Goal: Task Accomplishment & Management: Complete application form

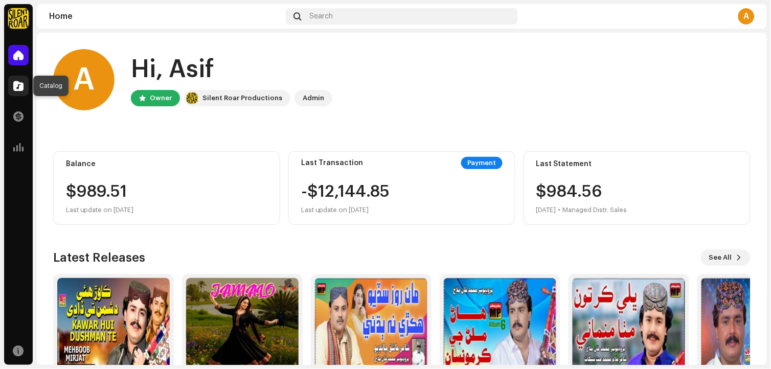
click at [19, 89] on span at bounding box center [18, 86] width 10 height 8
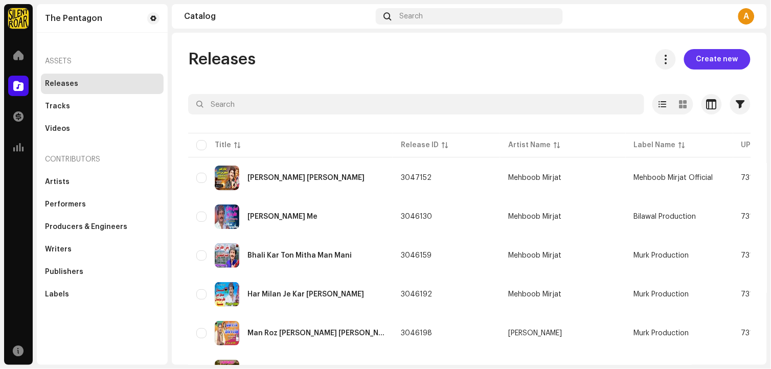
click at [727, 63] on span "Create new" at bounding box center [717, 59] width 42 height 20
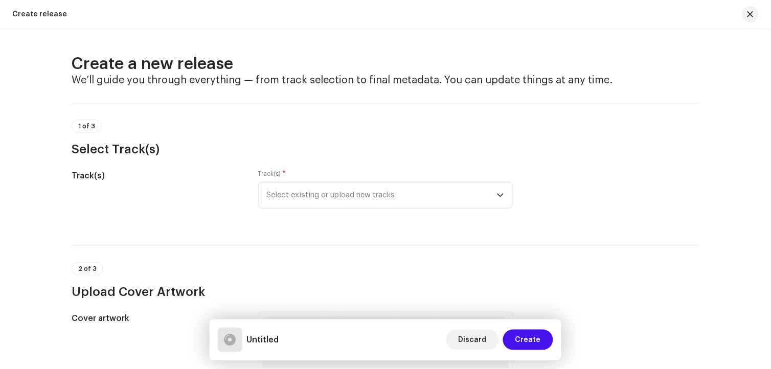
scroll to position [114, 0]
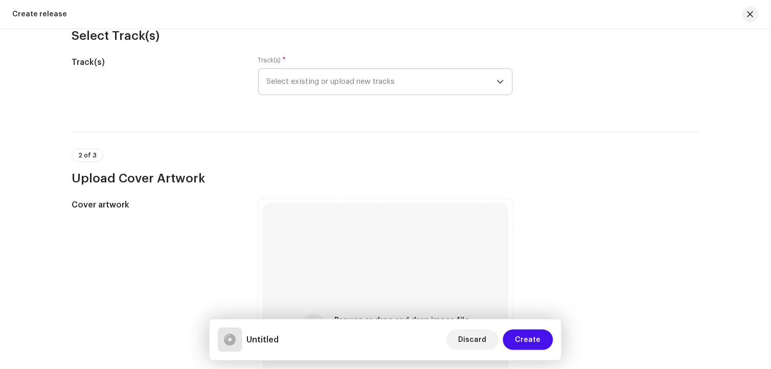
click at [360, 88] on span "Select existing or upload new tracks" at bounding box center [382, 82] width 230 height 26
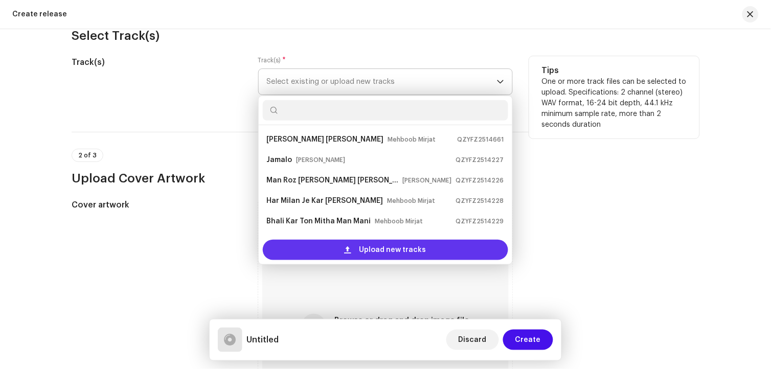
click at [400, 253] on span "Upload new tracks" at bounding box center [392, 250] width 67 height 20
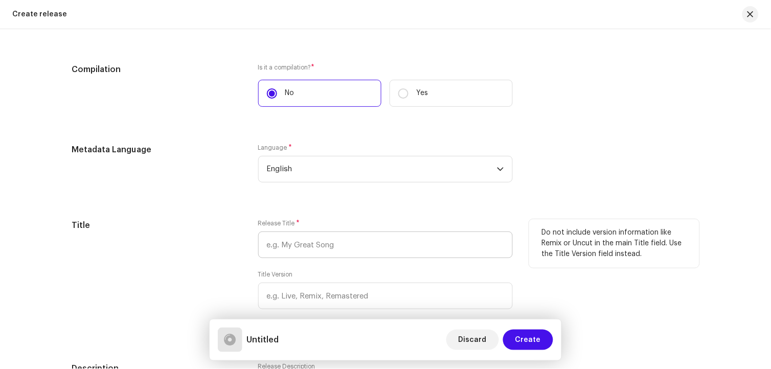
scroll to position [852, 0]
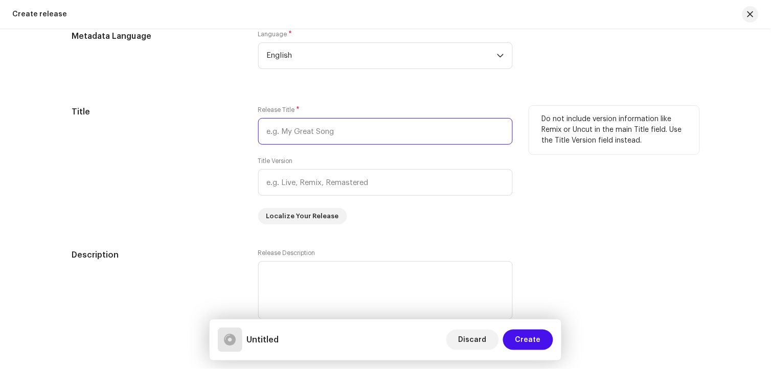
click at [300, 126] on input "text" at bounding box center [385, 131] width 255 height 27
paste input "Pean Kadahn Mon Kon The Chahyo - Bashir Jatoi"
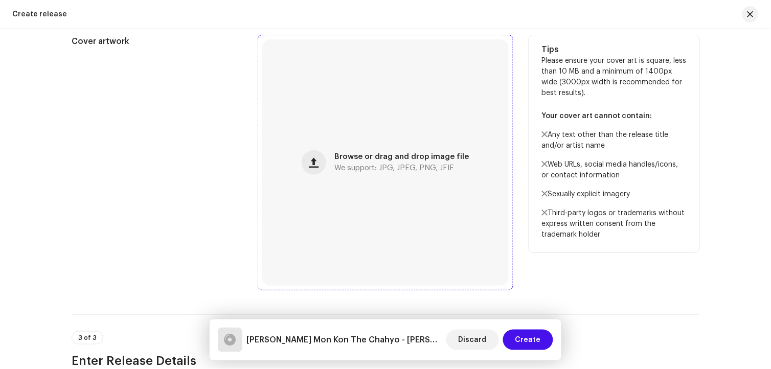
scroll to position [341, 0]
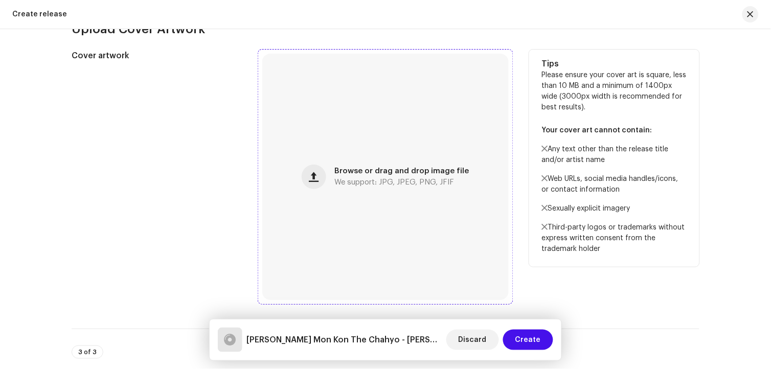
click at [390, 190] on div "Browse or drag and drop image file We support: JPG, JPEG, PNG, JFIF" at bounding box center [385, 177] width 246 height 246
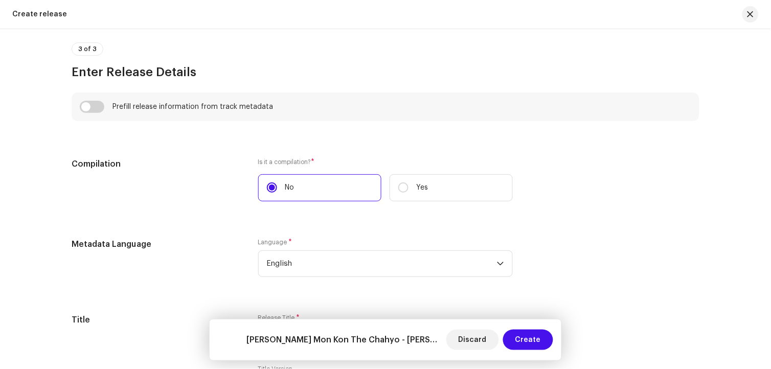
scroll to position [780, 0]
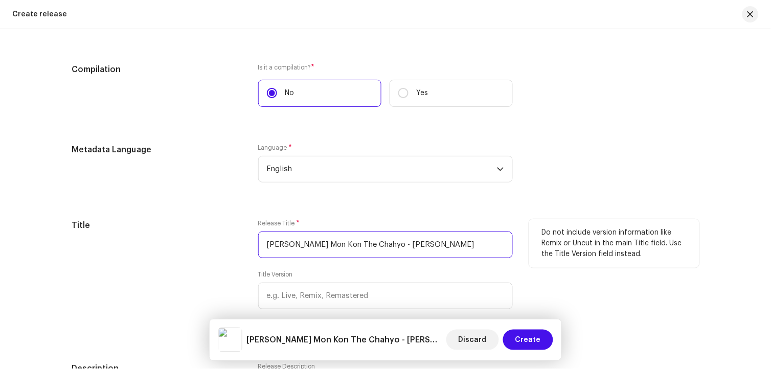
drag, startPoint x: 392, startPoint y: 247, endPoint x: 460, endPoint y: 253, distance: 68.7
click at [460, 253] on input "Pean Kadahn Mon Kon The Chahyo - Bashir Jatoi" at bounding box center [385, 245] width 255 height 27
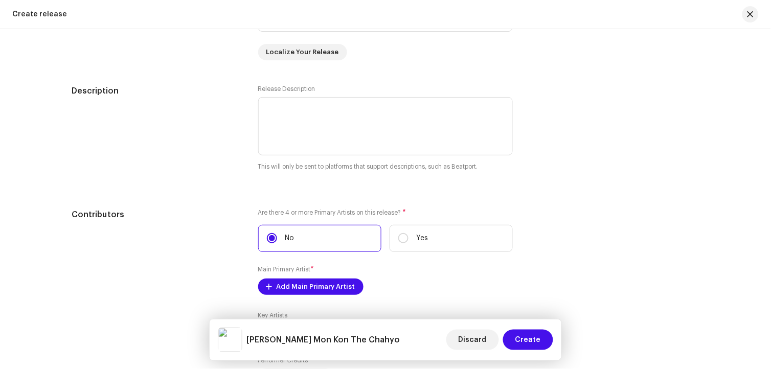
scroll to position [1121, 0]
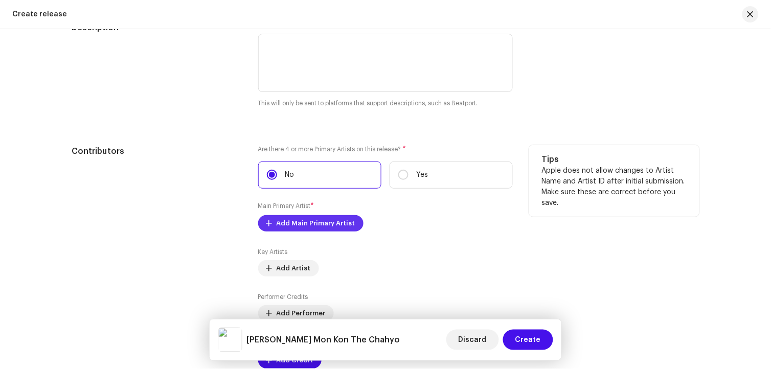
type input "[PERSON_NAME] Mon Kon The Chahyo"
click at [316, 232] on span "Add Main Primary Artist" at bounding box center [316, 223] width 79 height 20
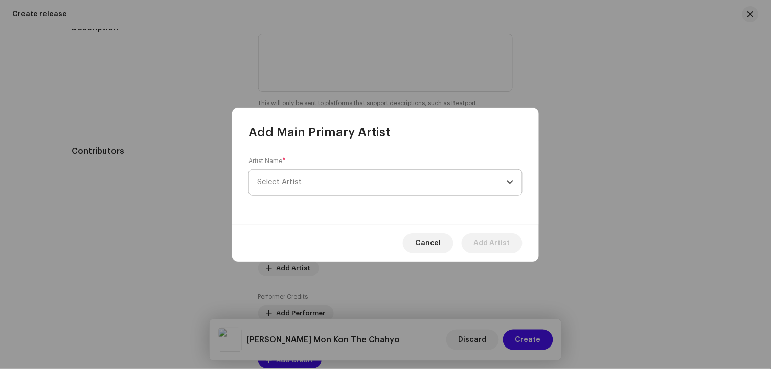
click at [294, 187] on span "Select Artist" at bounding box center [382, 183] width 250 height 26
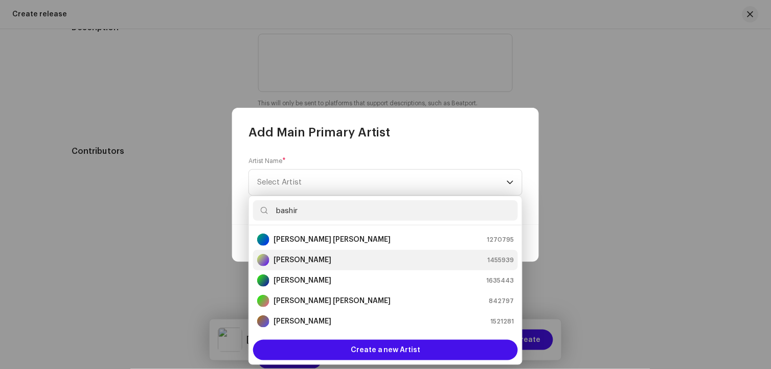
type input "bashir"
click at [307, 261] on strong "[PERSON_NAME]" at bounding box center [303, 260] width 58 height 10
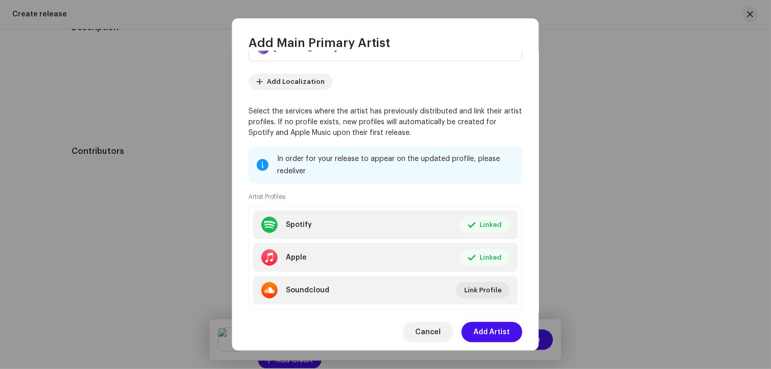
scroll to position [70, 0]
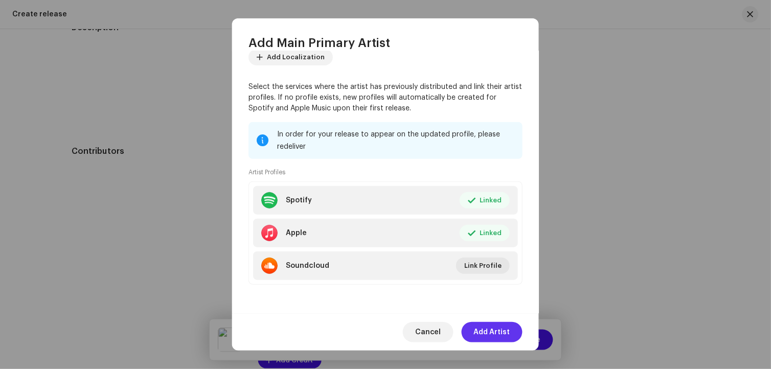
click at [492, 327] on span "Add Artist" at bounding box center [492, 332] width 36 height 20
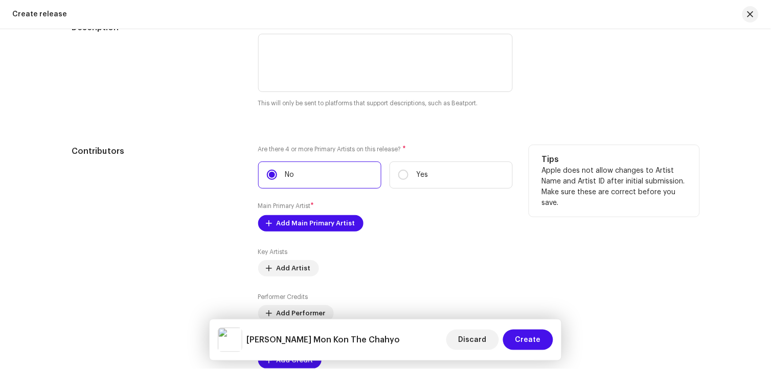
scroll to position [1234, 0]
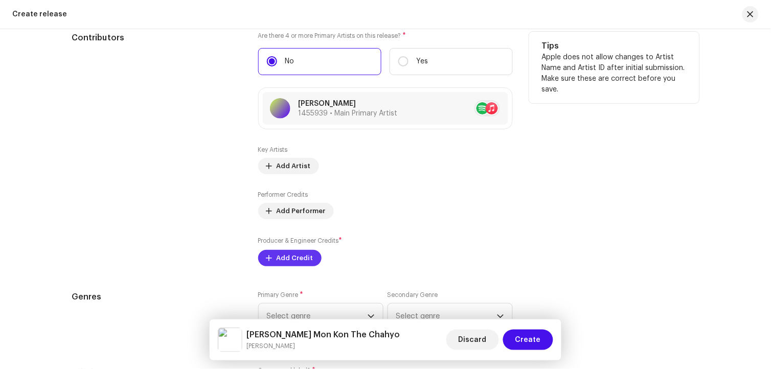
click at [299, 266] on span "Add Credit" at bounding box center [295, 258] width 37 height 20
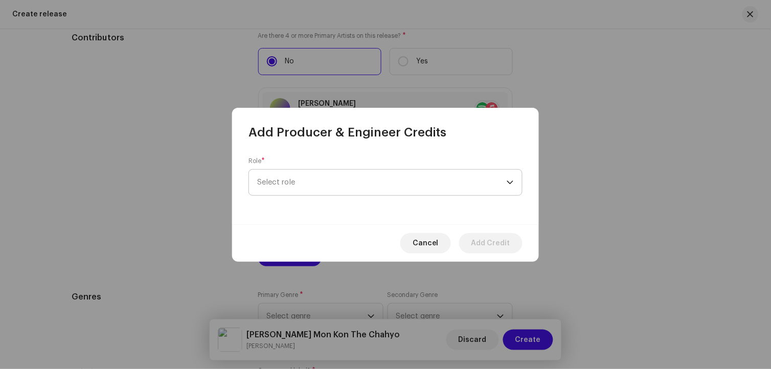
click at [289, 190] on span "Select role" at bounding box center [382, 183] width 250 height 26
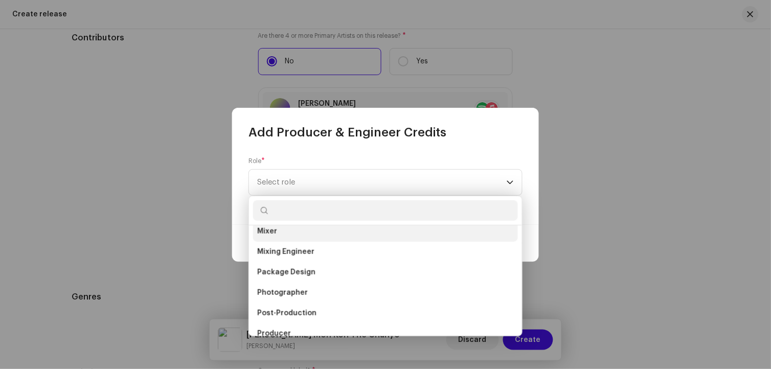
scroll to position [341, 0]
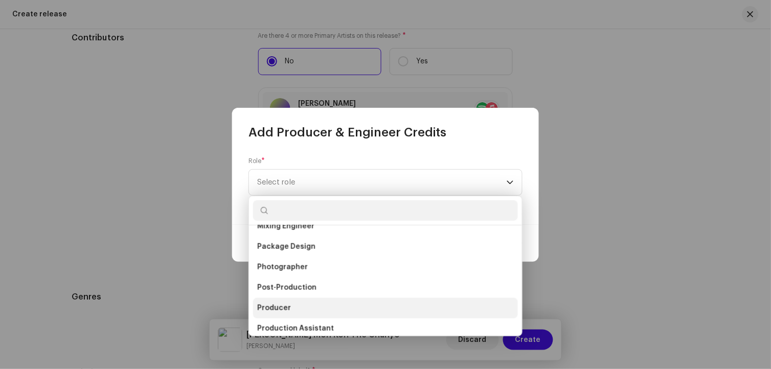
click at [283, 312] on span "Producer" at bounding box center [274, 308] width 34 height 10
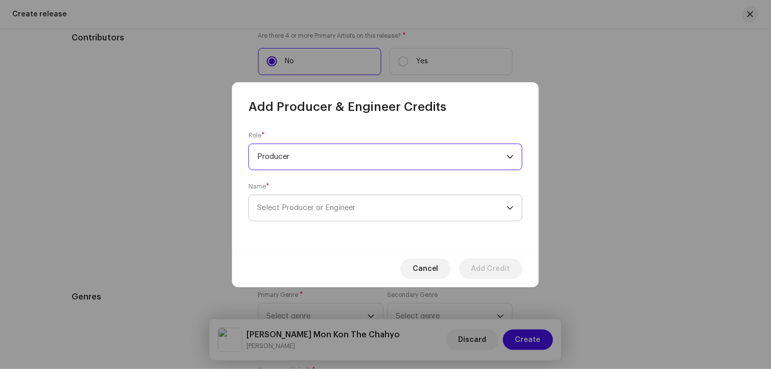
click at [282, 209] on span "Select Producer or Engineer" at bounding box center [306, 208] width 98 height 8
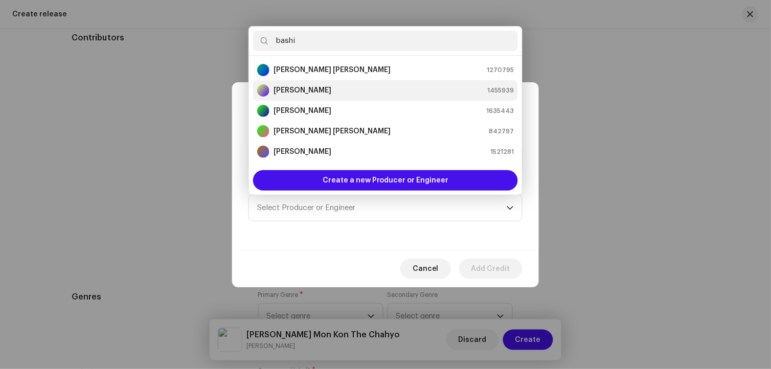
type input "bashi"
click at [317, 89] on div "[PERSON_NAME] 1455939" at bounding box center [385, 90] width 257 height 12
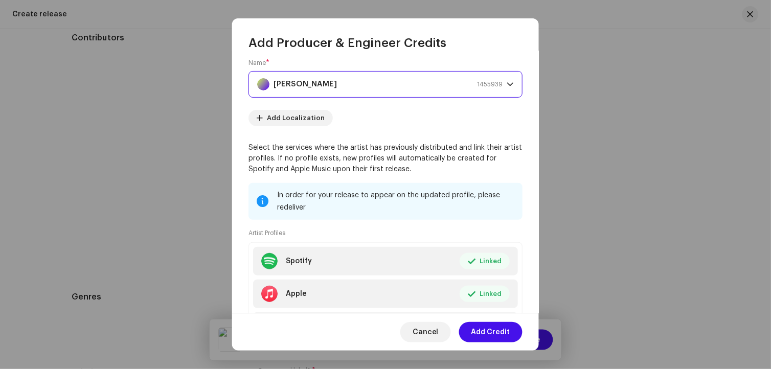
scroll to position [121, 0]
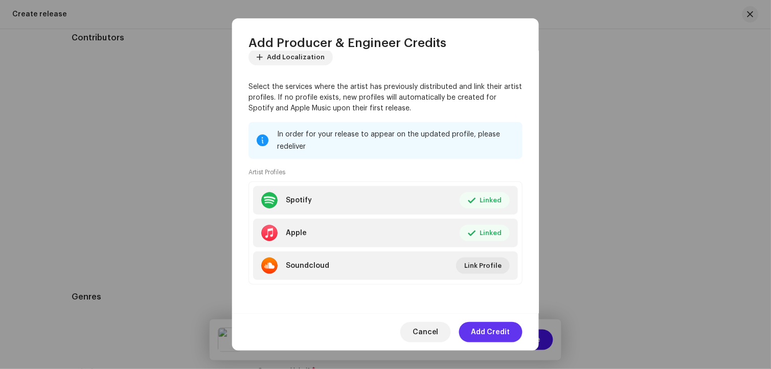
click at [484, 325] on span "Add Credit" at bounding box center [490, 332] width 39 height 20
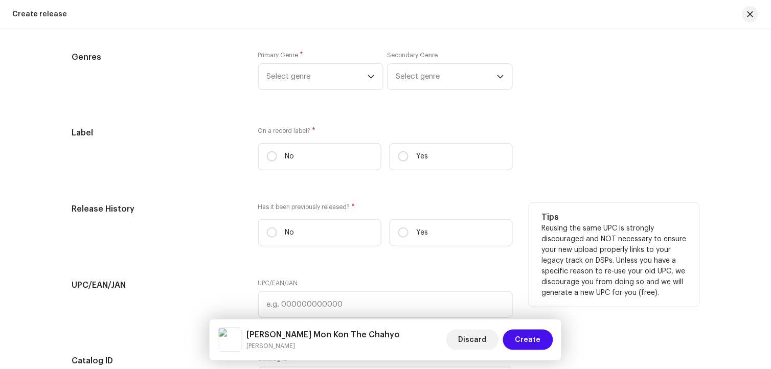
scroll to position [1519, 0]
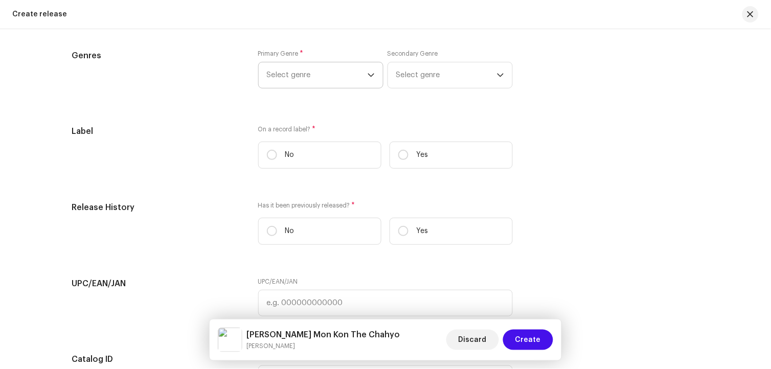
click at [323, 84] on span "Select genre" at bounding box center [317, 75] width 101 height 26
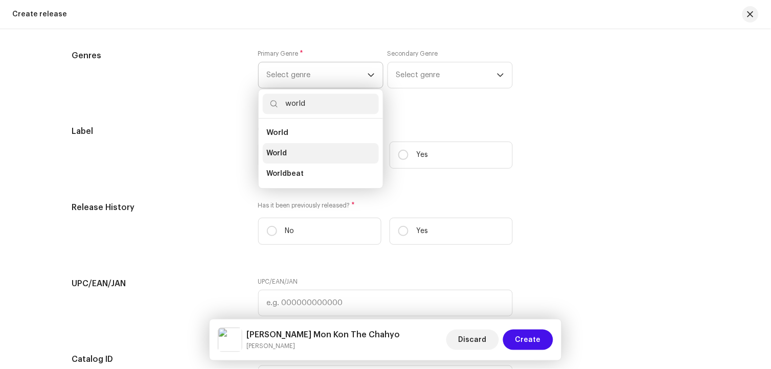
type input "world"
click at [293, 157] on li "World" at bounding box center [321, 153] width 116 height 20
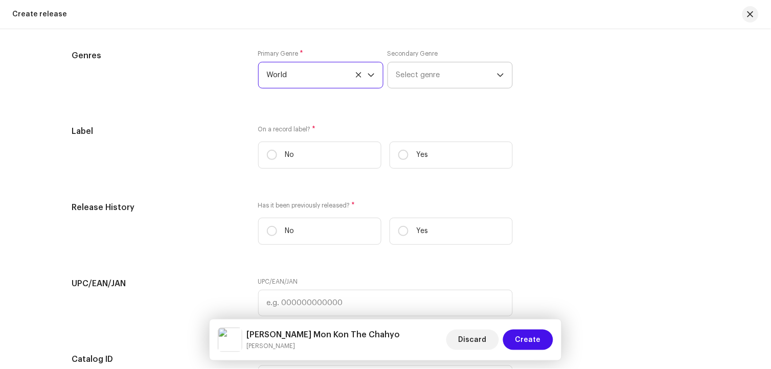
click at [440, 80] on span "Select genre" at bounding box center [446, 75] width 101 height 26
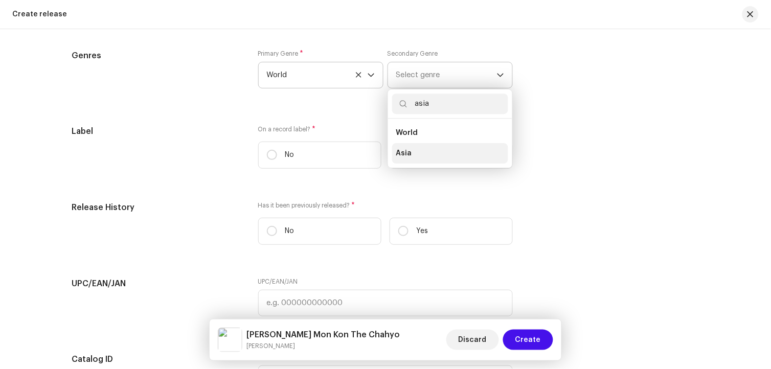
type input "asia"
click at [408, 159] on span "Asia" at bounding box center [404, 153] width 16 height 10
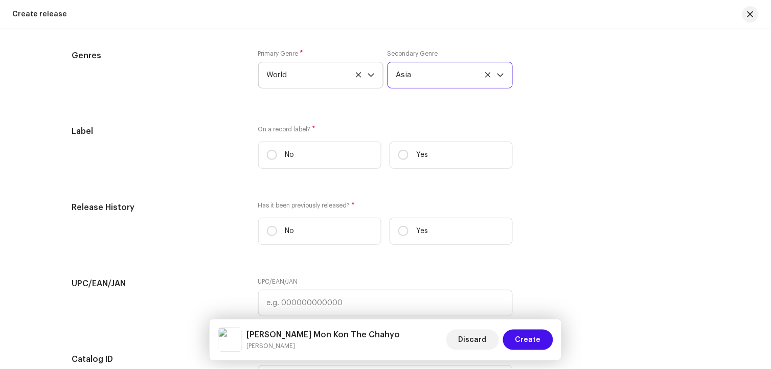
scroll to position [1575, 0]
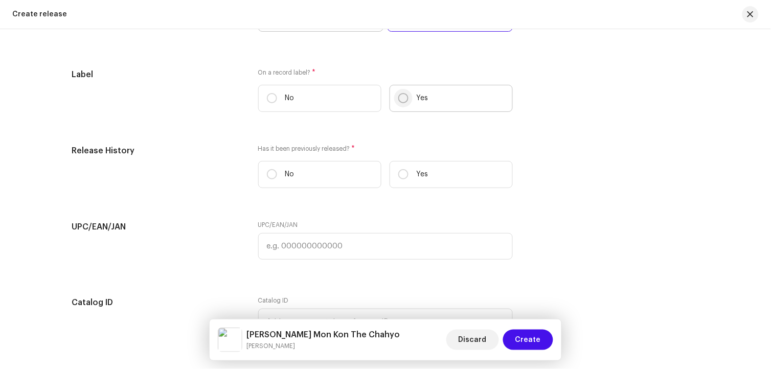
click at [401, 102] on input "Yes" at bounding box center [403, 98] width 10 height 10
radio input "true"
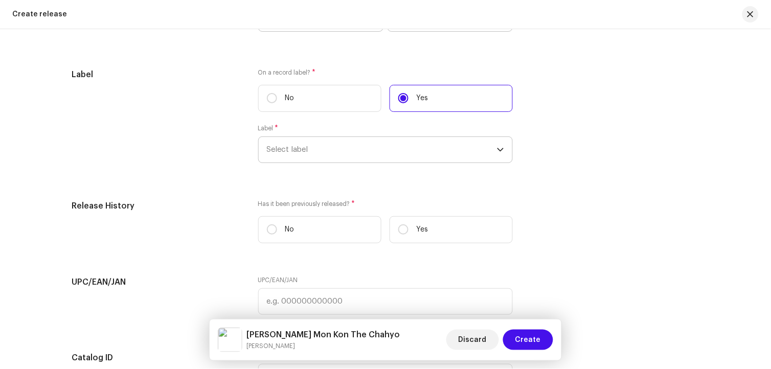
click at [405, 155] on span "Select label" at bounding box center [382, 150] width 230 height 26
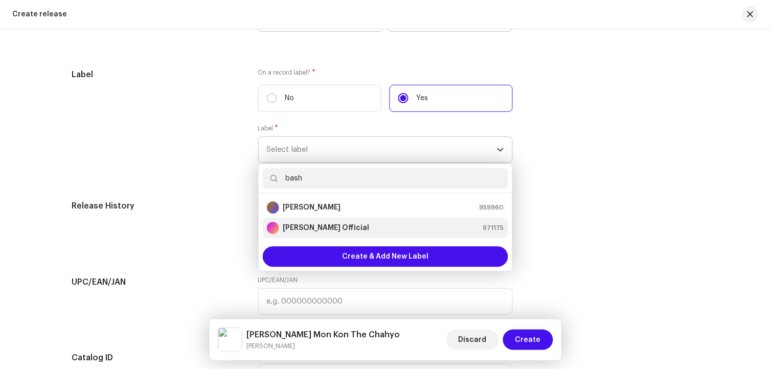
type input "bash"
click at [348, 232] on div "[PERSON_NAME] Official 971175" at bounding box center [385, 228] width 237 height 12
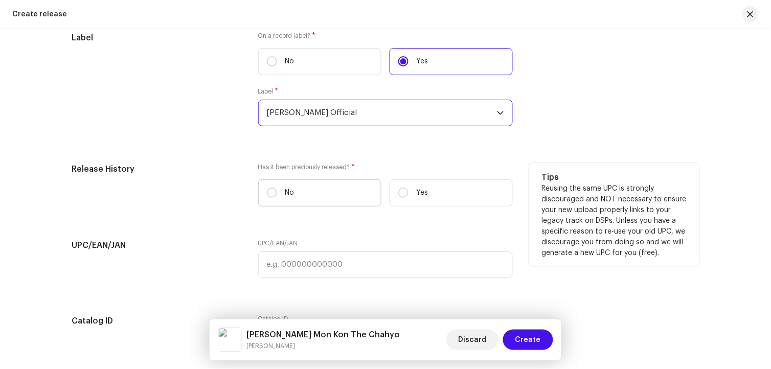
scroll to position [1632, 0]
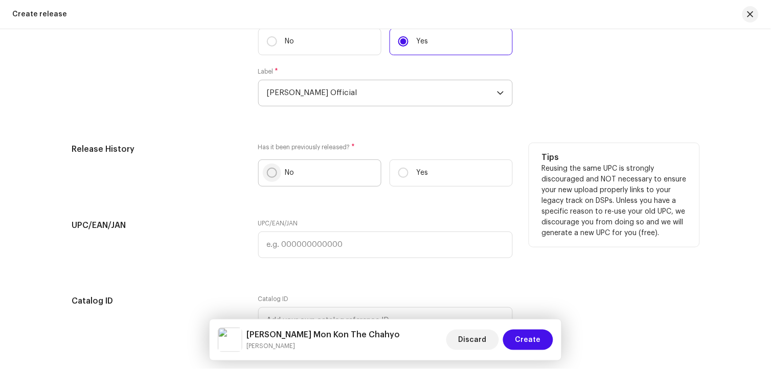
click at [268, 177] on input "No" at bounding box center [272, 173] width 10 height 10
radio input "true"
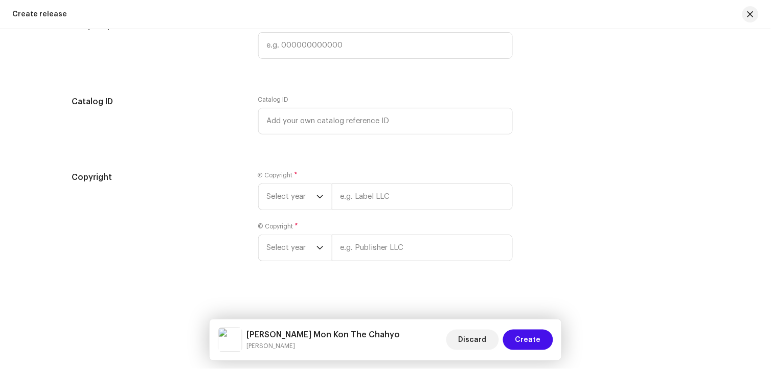
scroll to position [1842, 0]
click at [317, 188] on div "dropdown trigger" at bounding box center [320, 195] width 7 height 26
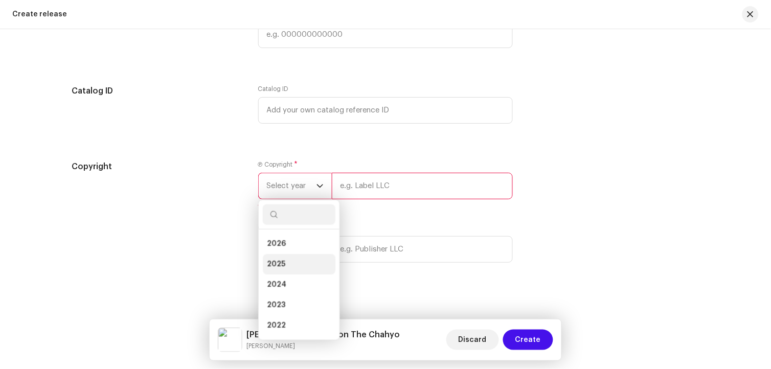
click at [277, 266] on li "2025" at bounding box center [299, 264] width 73 height 20
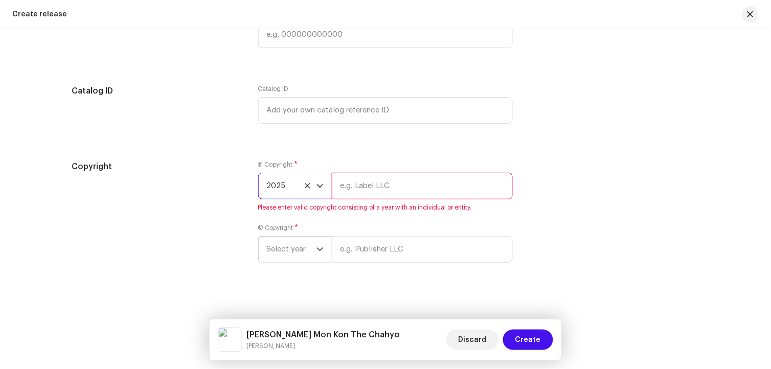
click at [283, 260] on span "Select year" at bounding box center [292, 250] width 50 height 26
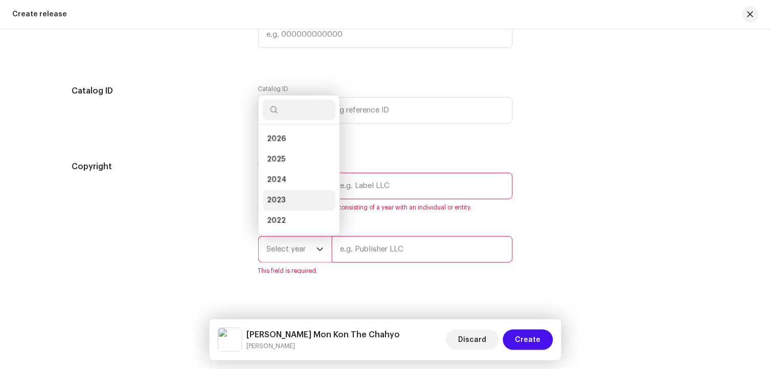
scroll to position [16, 0]
click at [276, 148] on span "2025" at bounding box center [276, 143] width 18 height 10
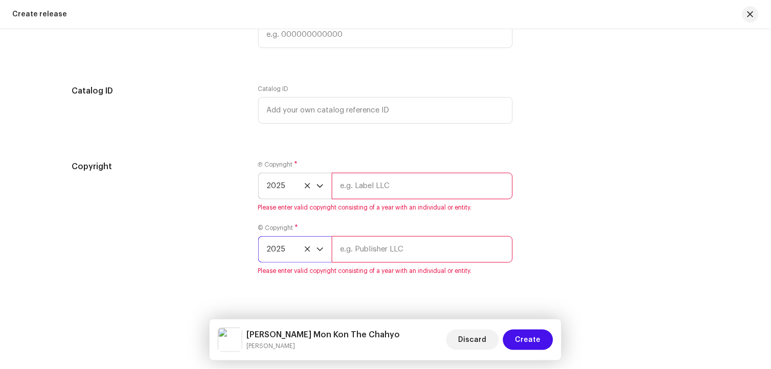
click at [364, 191] on input "text" at bounding box center [422, 186] width 181 height 27
type input "[PERSON_NAME] Official"
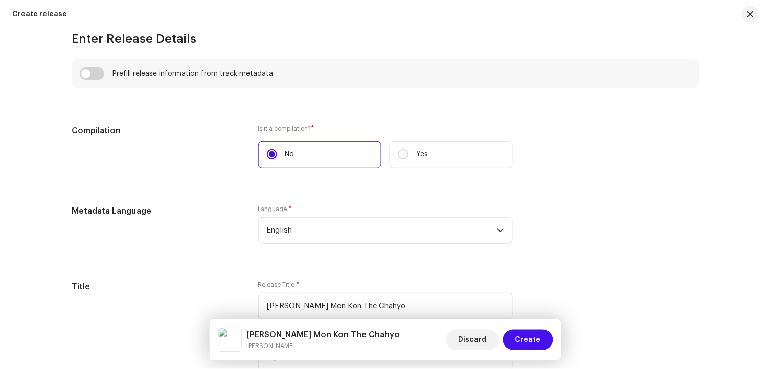
scroll to position [763, 0]
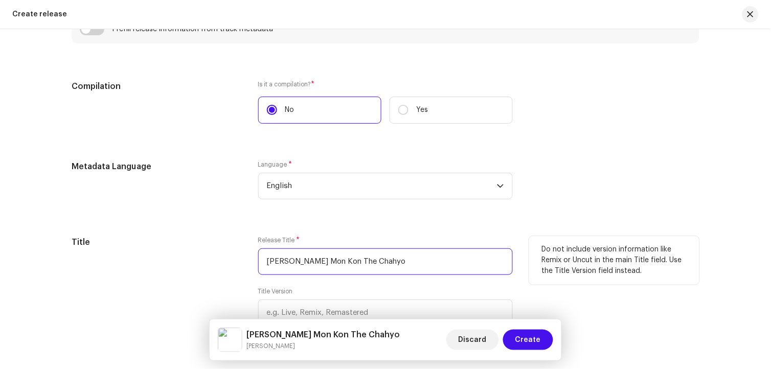
drag, startPoint x: 407, startPoint y: 263, endPoint x: 247, endPoint y: 263, distance: 160.0
click at [247, 263] on div "Title Release Title * Pean Kadahn Mon Kon The Chahyo Title Version Localize You…" at bounding box center [386, 295] width 628 height 119
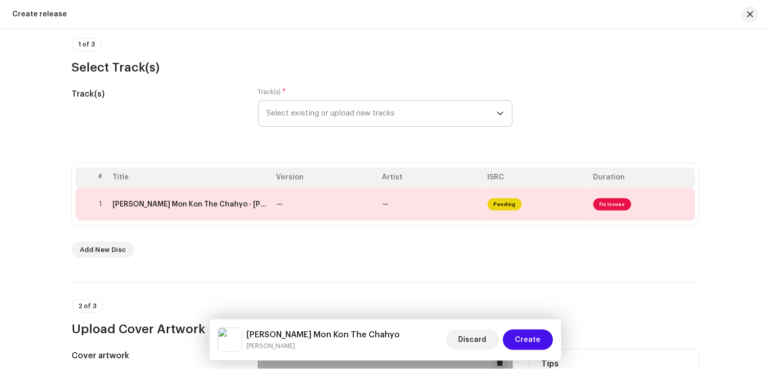
scroll to position [81, 0]
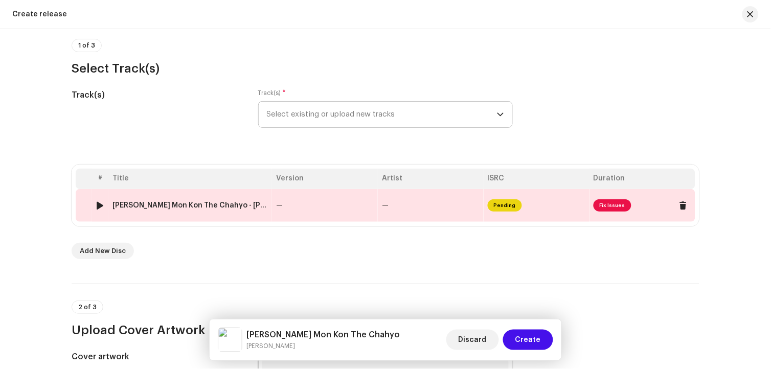
click at [243, 203] on div "Pean Kadahn Mon Kon The Chahyo - Bashir Jatoi.wav" at bounding box center [189, 205] width 155 height 8
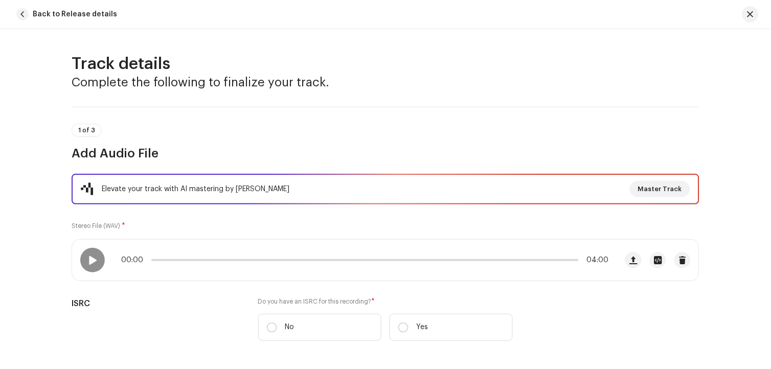
scroll to position [170, 0]
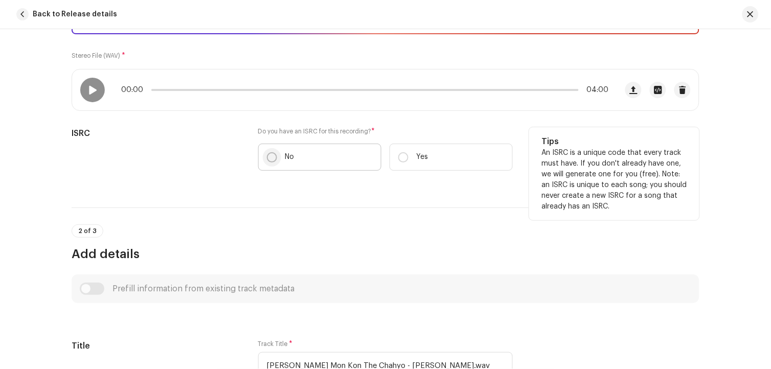
click at [268, 156] on input "No" at bounding box center [272, 157] width 10 height 10
radio input "true"
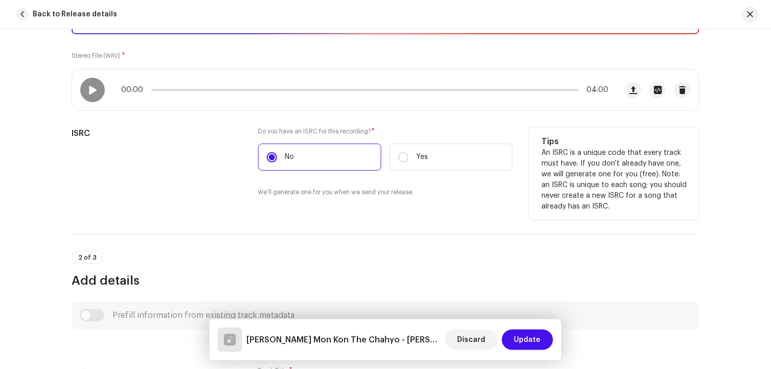
scroll to position [341, 0]
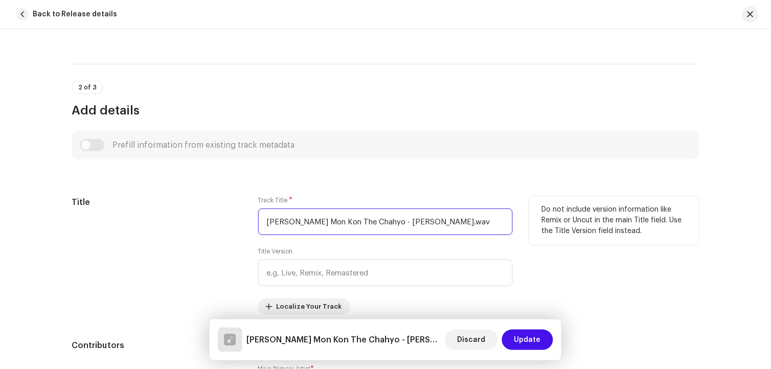
drag, startPoint x: 480, startPoint y: 222, endPoint x: 212, endPoint y: 221, distance: 267.9
click at [212, 221] on div "Title Track Title * Pean Kadahn Mon Kon The Chahyo - Bashir Jatoi.wav Title Ver…" at bounding box center [386, 255] width 628 height 119
paste input "text"
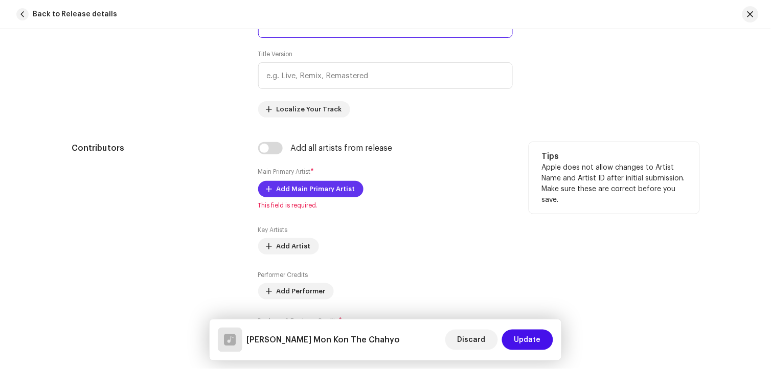
scroll to position [568, 0]
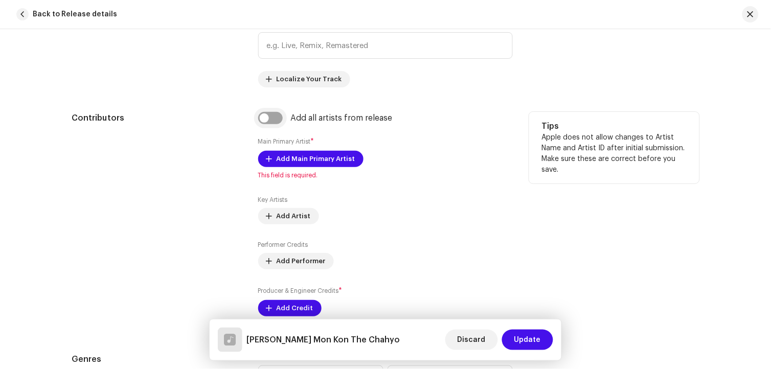
type input "[PERSON_NAME] Mon Kon The Chahyo"
click at [275, 116] on input "checkbox" at bounding box center [270, 118] width 25 height 12
checkbox input "true"
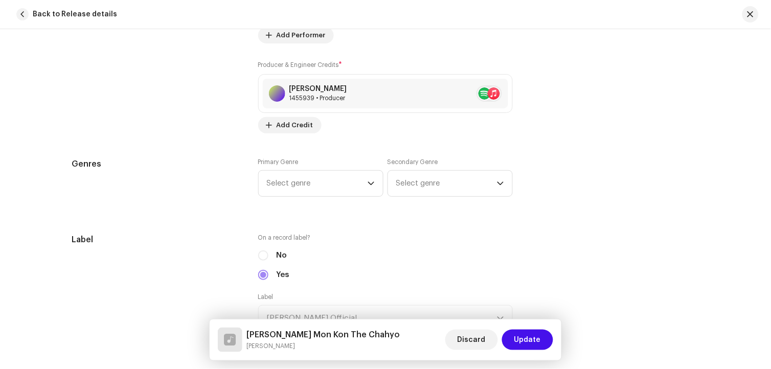
scroll to position [852, 0]
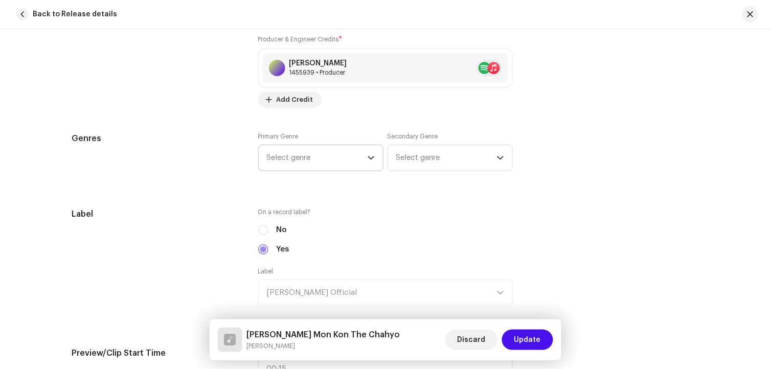
click at [343, 159] on span "Select genre" at bounding box center [317, 158] width 101 height 26
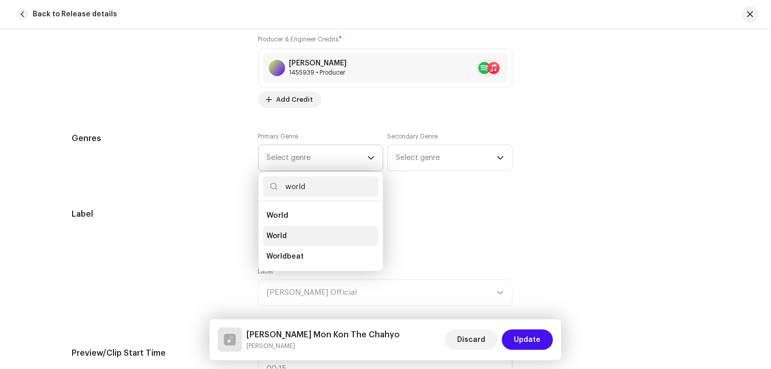
type input "world"
click at [275, 239] on span "World" at bounding box center [277, 236] width 20 height 10
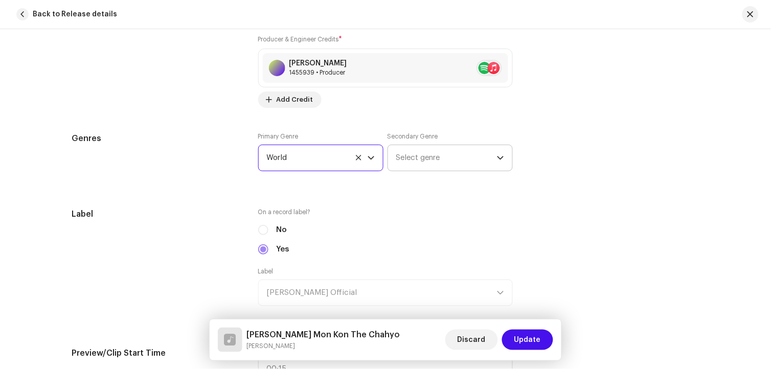
click at [406, 160] on span "Select genre" at bounding box center [446, 158] width 101 height 26
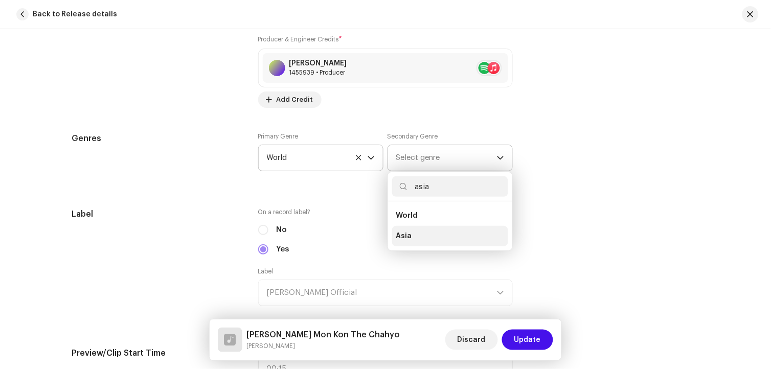
type input "asia"
click at [418, 235] on li "Asia" at bounding box center [450, 236] width 116 height 20
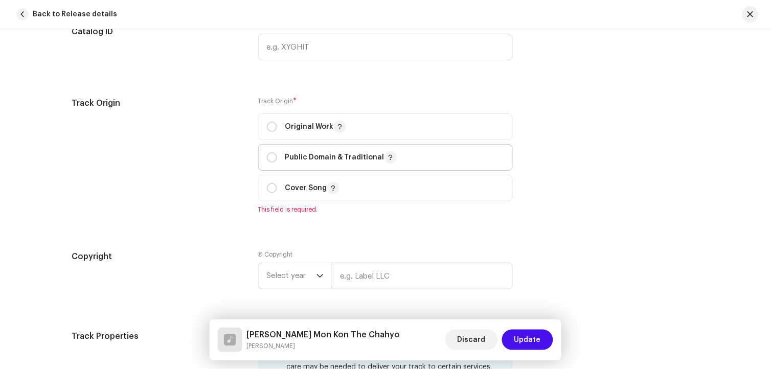
scroll to position [1250, 0]
click at [268, 131] on input "radio" at bounding box center [272, 126] width 10 height 10
radio input "true"
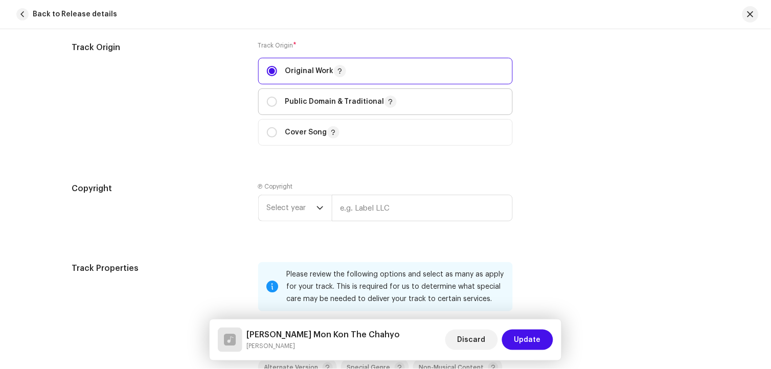
scroll to position [1363, 0]
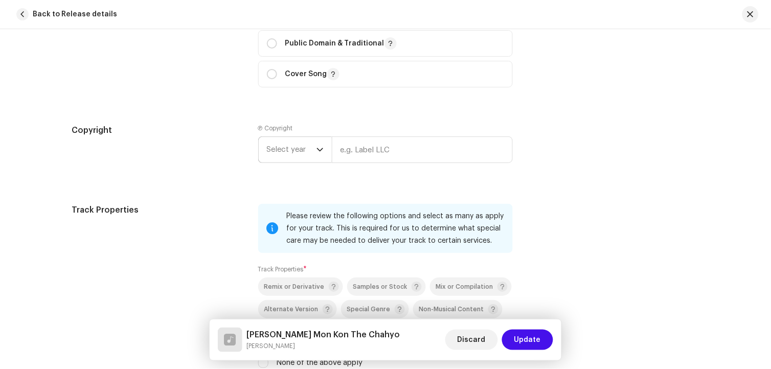
click at [303, 161] on span "Select year" at bounding box center [292, 150] width 50 height 26
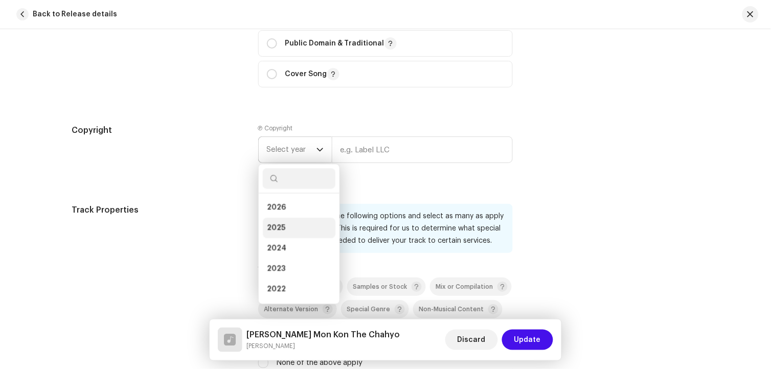
click at [284, 230] on li "2025" at bounding box center [299, 228] width 73 height 20
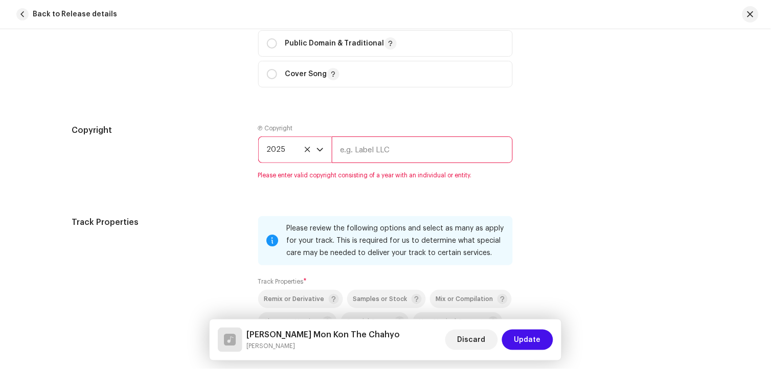
click at [376, 157] on input "text" at bounding box center [422, 150] width 181 height 27
type input "[PERSON_NAME] Official"
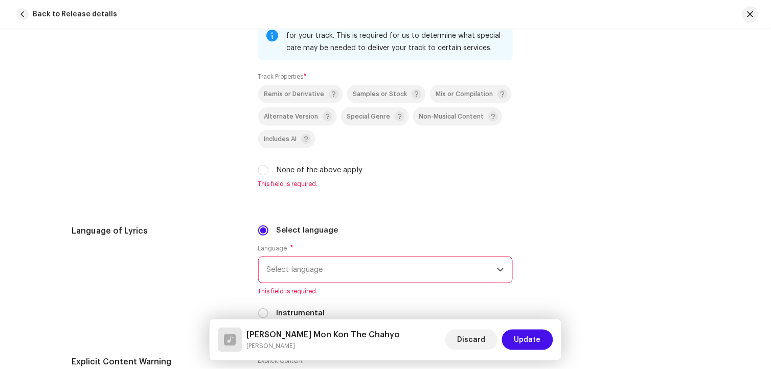
scroll to position [1591, 0]
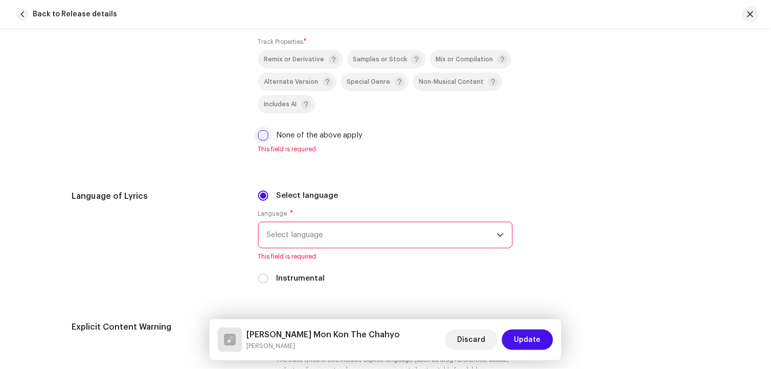
click at [263, 141] on input "None of the above apply" at bounding box center [263, 135] width 10 height 10
checkbox input "true"
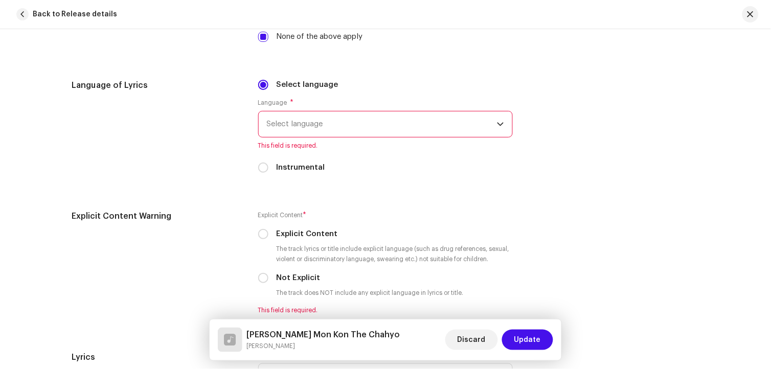
scroll to position [1704, 0]
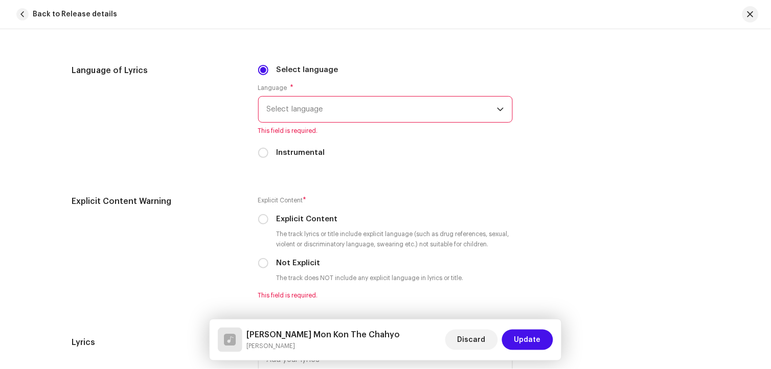
click at [314, 121] on span "Select language" at bounding box center [382, 110] width 230 height 26
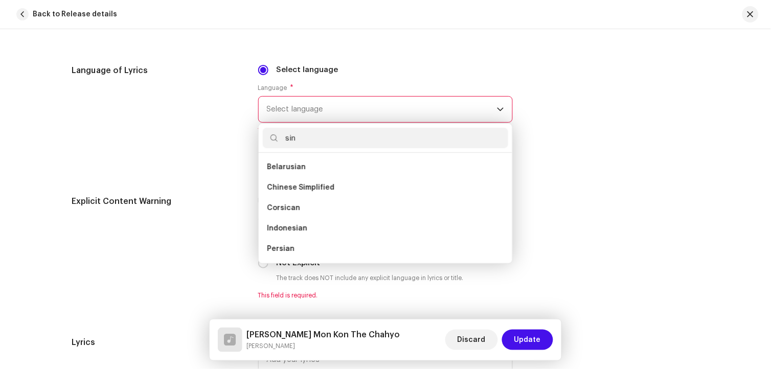
scroll to position [0, 0]
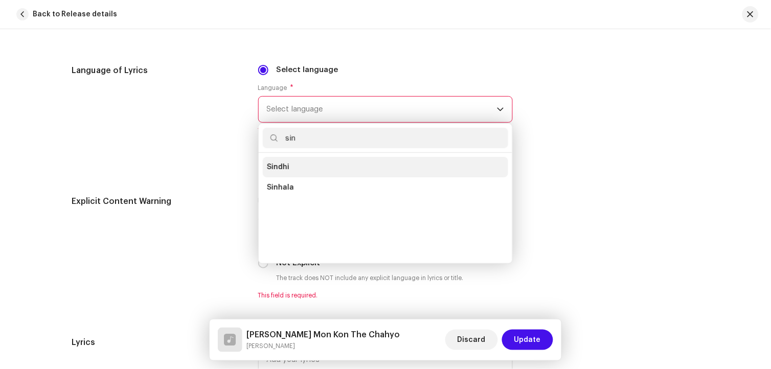
type input "sin"
click at [299, 170] on li "Sindhi" at bounding box center [385, 167] width 245 height 20
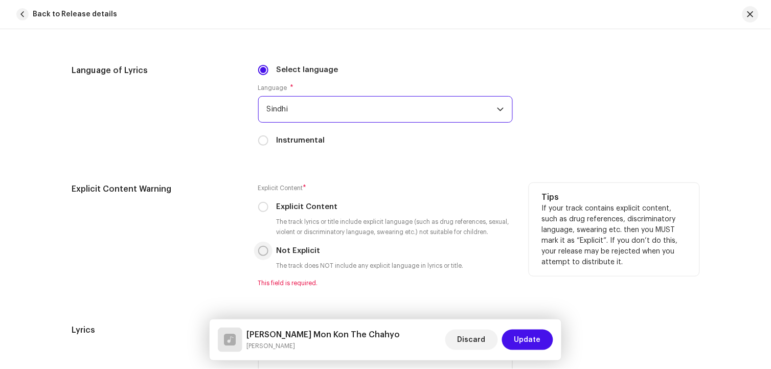
click at [264, 256] on input "Not Explicit" at bounding box center [263, 251] width 10 height 10
radio input "true"
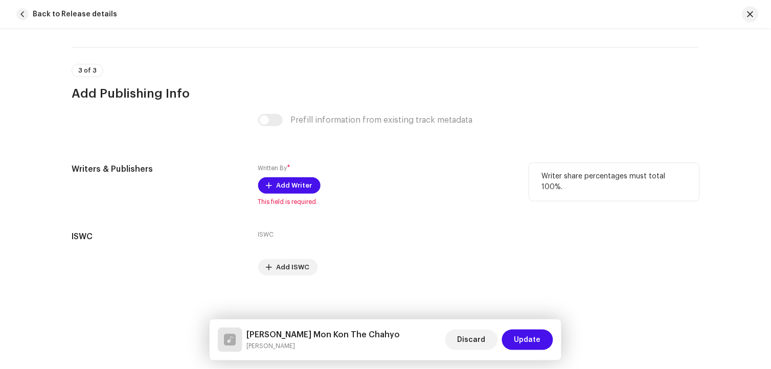
scroll to position [2067, 0]
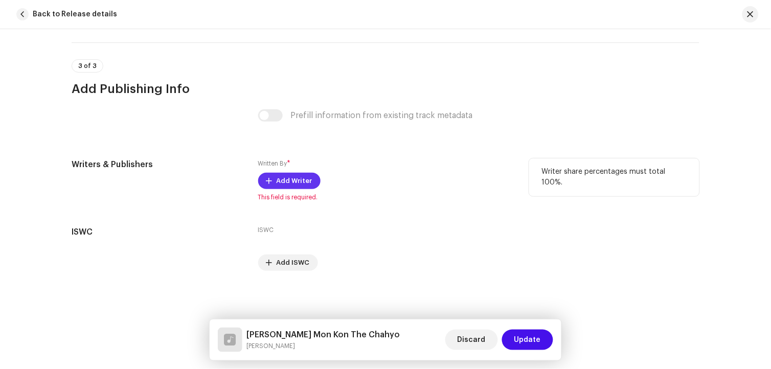
click at [295, 183] on span "Add Writer" at bounding box center [295, 181] width 36 height 20
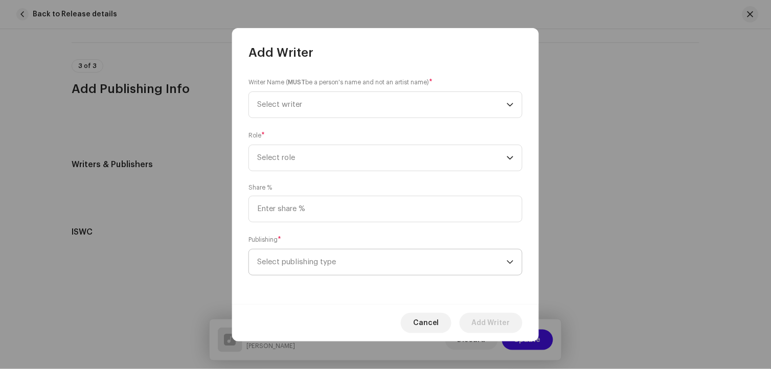
click at [326, 266] on span "Select publishing type" at bounding box center [382, 263] width 250 height 26
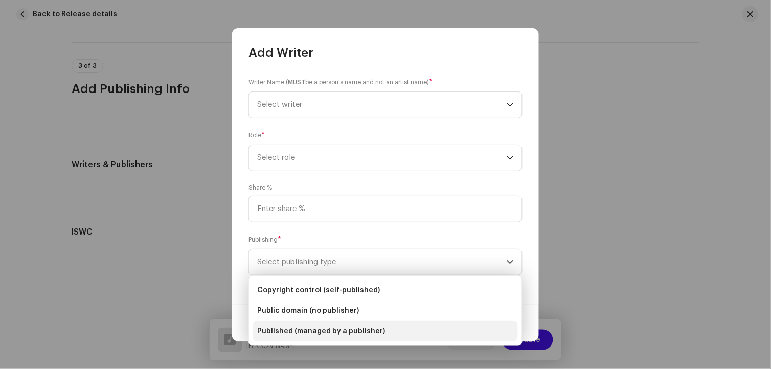
click at [340, 331] on span "Published (managed by a publisher)" at bounding box center [321, 331] width 128 height 10
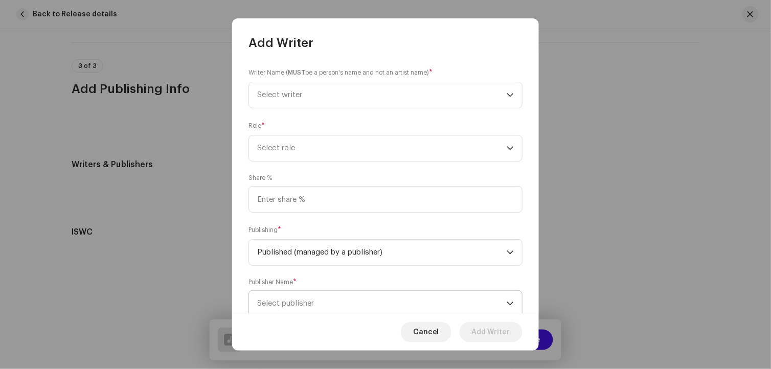
click at [328, 302] on span "Select publisher" at bounding box center [382, 304] width 250 height 26
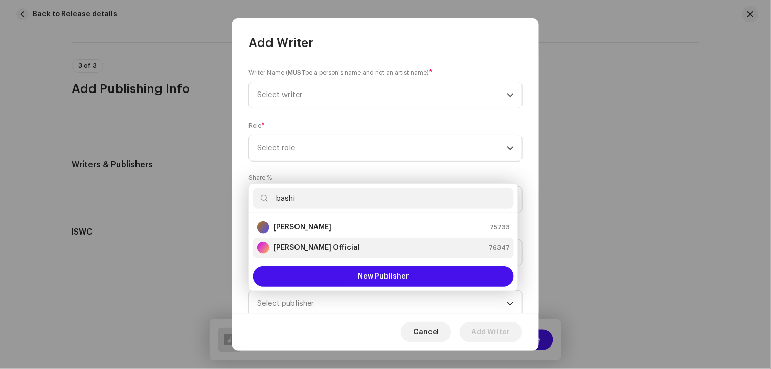
type input "bashi"
click at [327, 246] on strong "[PERSON_NAME] Official" at bounding box center [317, 248] width 86 height 10
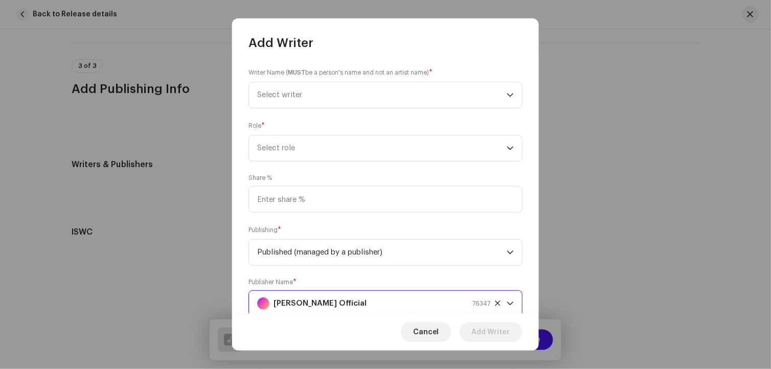
scroll to position [4, 0]
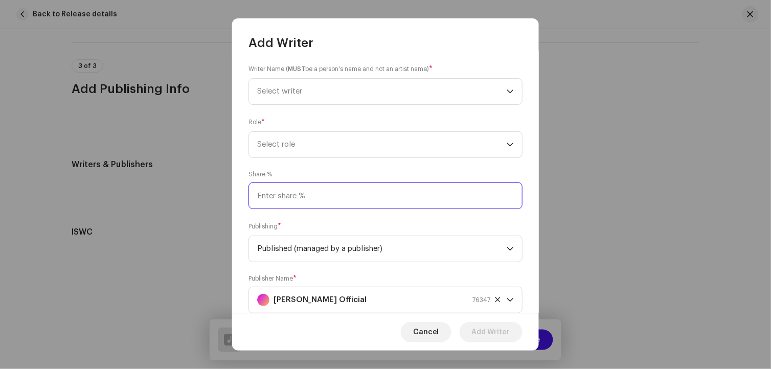
click at [305, 202] on input at bounding box center [385, 196] width 274 height 27
type input "80.00"
click at [287, 151] on span "Select role" at bounding box center [382, 145] width 250 height 26
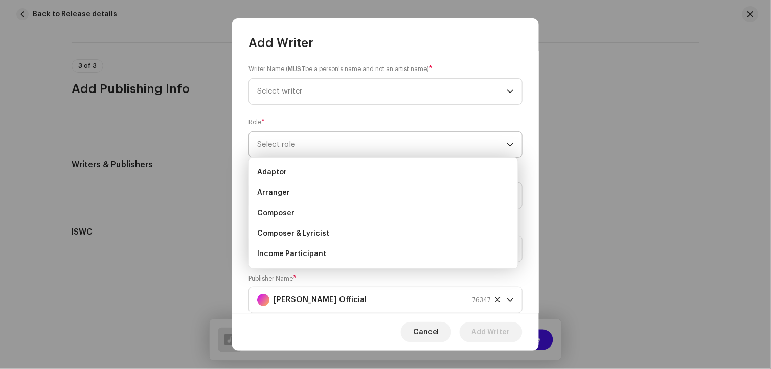
click at [289, 141] on span "Select role" at bounding box center [382, 145] width 250 height 26
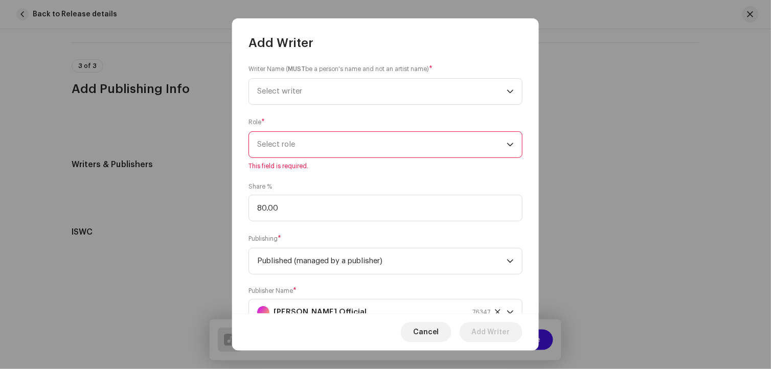
click at [289, 141] on span "Select role" at bounding box center [382, 145] width 250 height 26
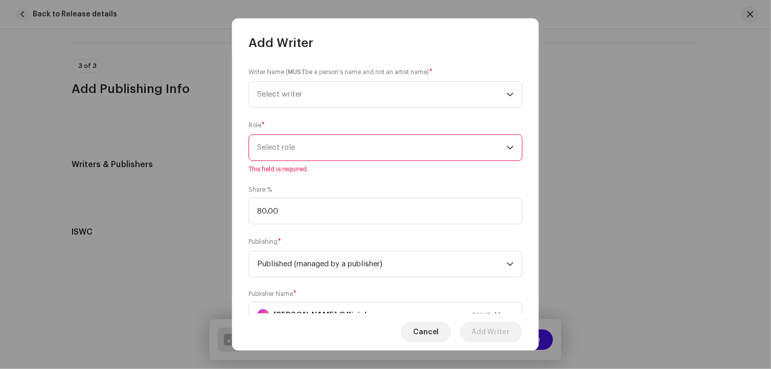
scroll to position [0, 0]
click at [314, 149] on span "Select role" at bounding box center [382, 148] width 250 height 26
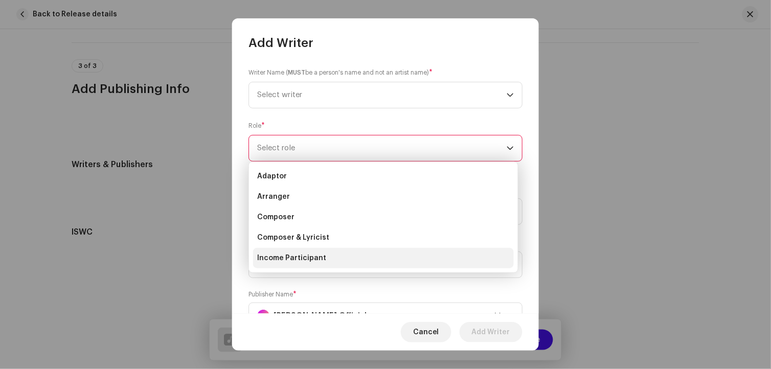
click at [307, 255] on span "Income Participant" at bounding box center [291, 258] width 69 height 10
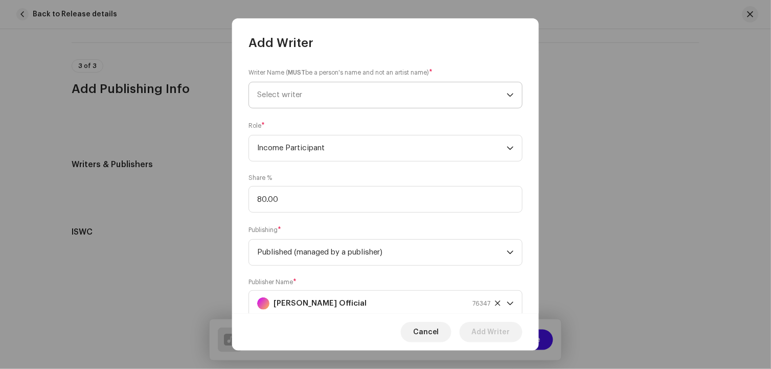
click at [287, 100] on span "Select writer" at bounding box center [382, 95] width 250 height 26
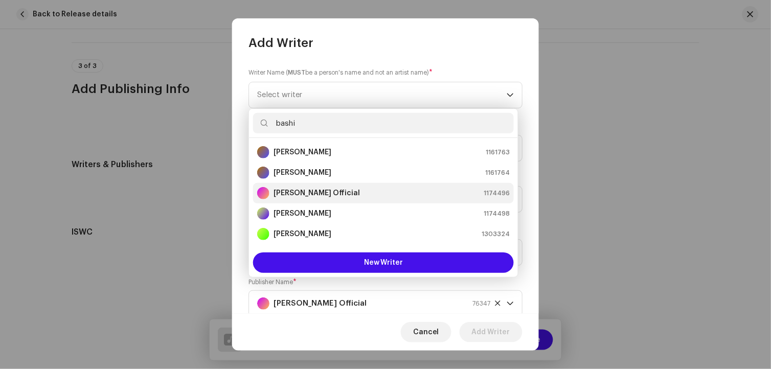
type input "bashi"
click at [346, 193] on div "Bashir Jatoi Official 1174496" at bounding box center [383, 193] width 253 height 12
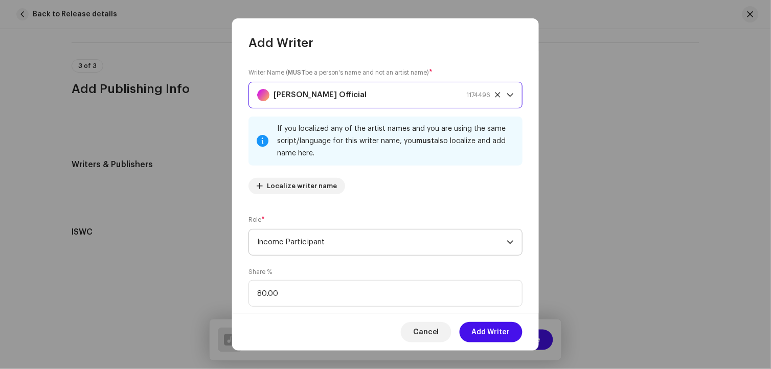
scroll to position [127, 0]
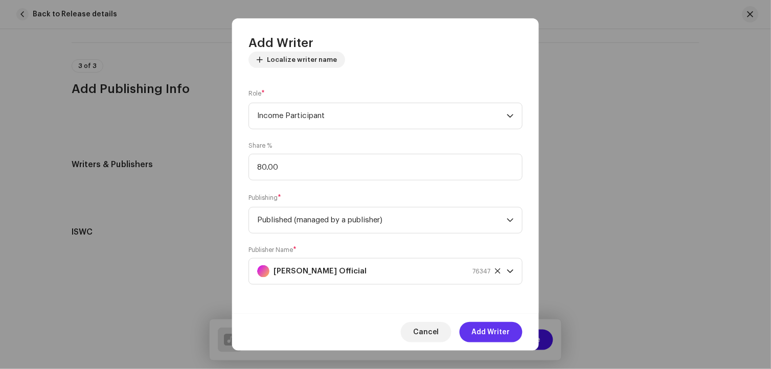
click at [500, 331] on span "Add Writer" at bounding box center [491, 332] width 38 height 20
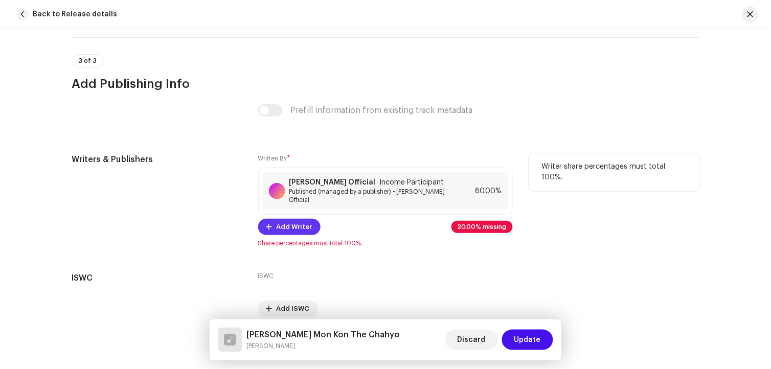
click at [298, 223] on span "Add Writer" at bounding box center [295, 227] width 36 height 20
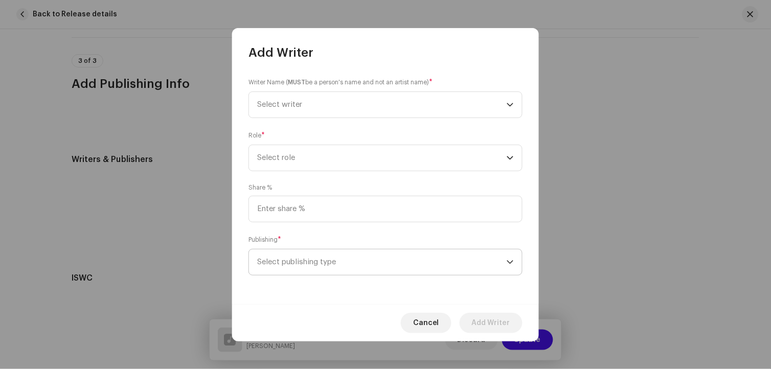
click at [314, 262] on span "Select publishing type" at bounding box center [382, 263] width 250 height 26
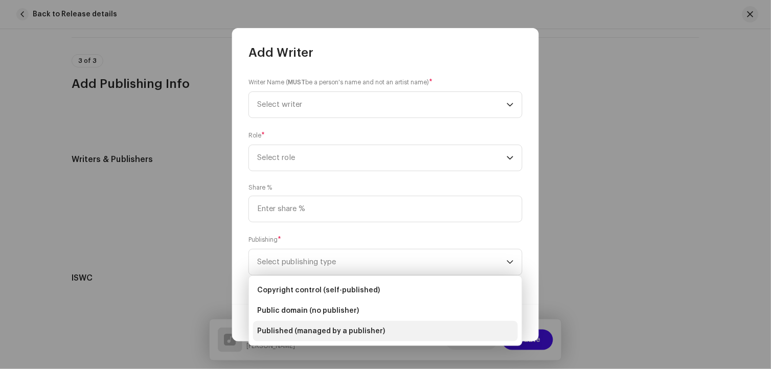
click at [331, 333] on span "Published (managed by a publisher)" at bounding box center [321, 331] width 128 height 10
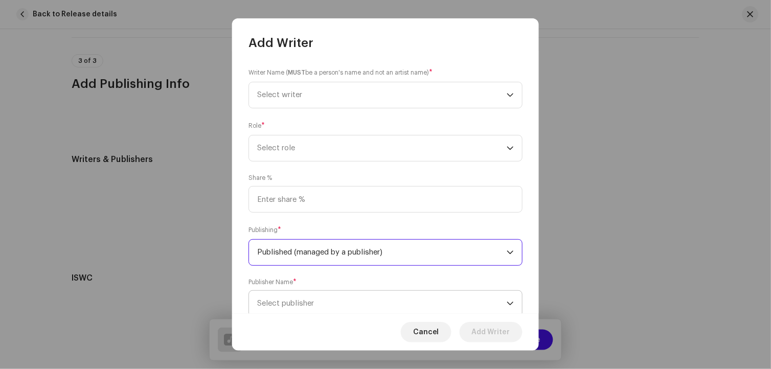
click at [307, 307] on span "Select publisher" at bounding box center [285, 304] width 57 height 8
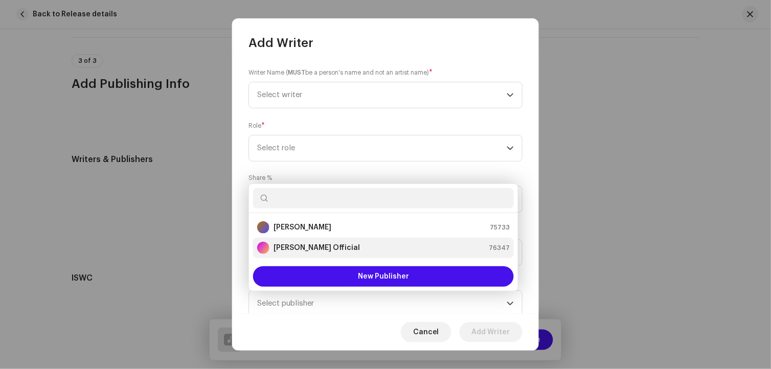
click at [297, 250] on strong "[PERSON_NAME] Official" at bounding box center [317, 248] width 86 height 10
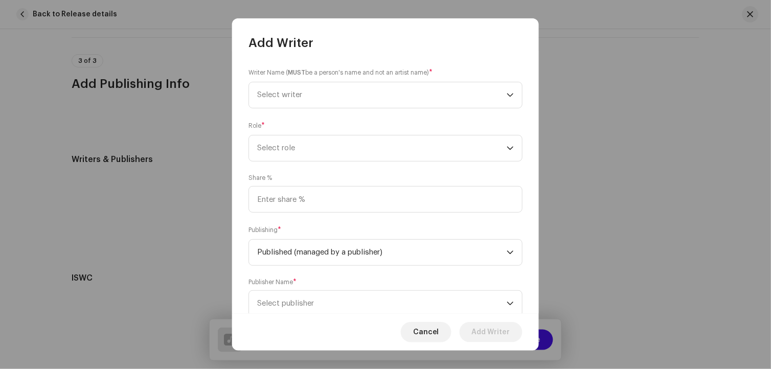
scroll to position [4, 0]
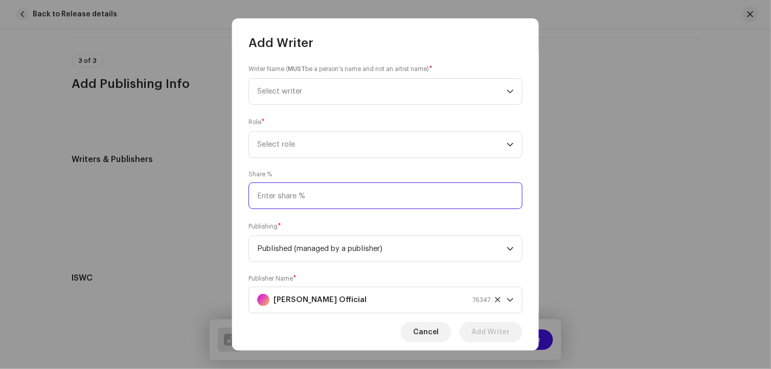
click at [290, 199] on input at bounding box center [385, 196] width 274 height 27
type input "10.00"
click at [280, 146] on span "Select role" at bounding box center [382, 145] width 250 height 26
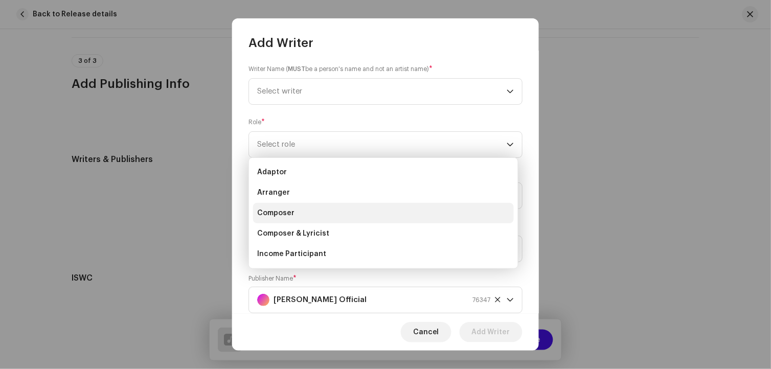
click at [287, 211] on span "Composer" at bounding box center [275, 213] width 37 height 10
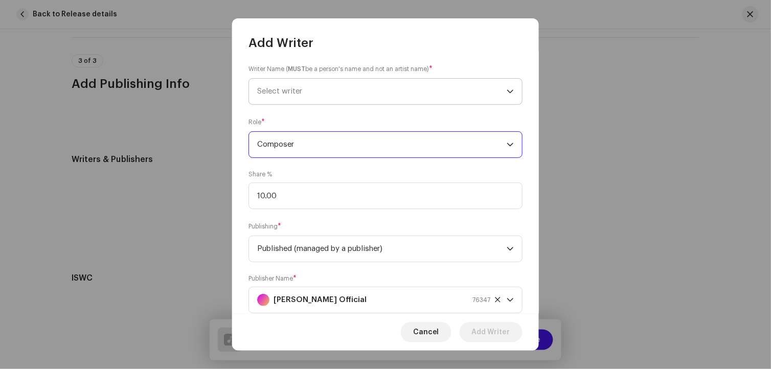
click at [292, 92] on span "Select writer" at bounding box center [279, 91] width 45 height 8
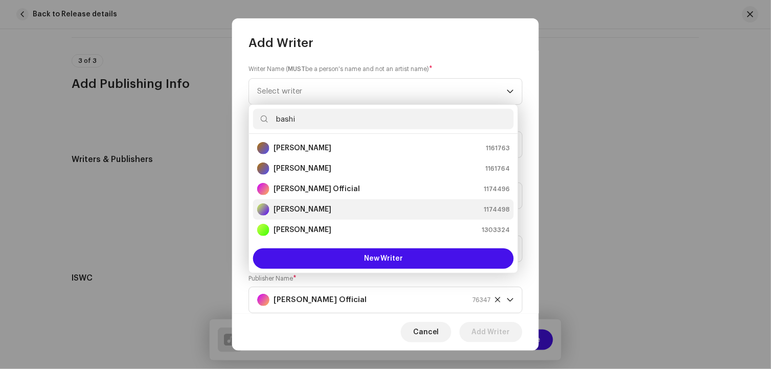
type input "bashi"
click at [310, 204] on div "[PERSON_NAME]" at bounding box center [294, 210] width 74 height 12
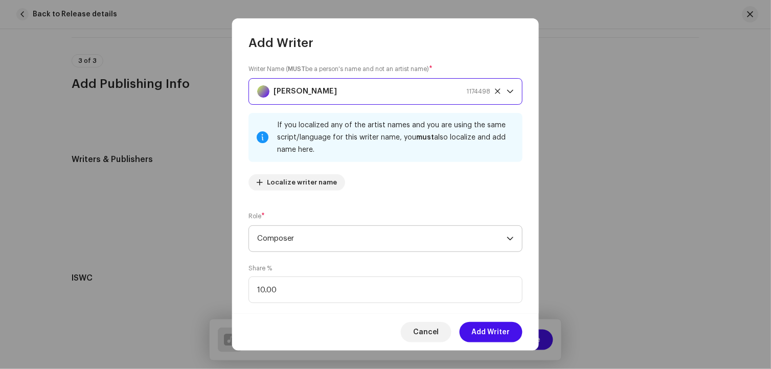
scroll to position [127, 0]
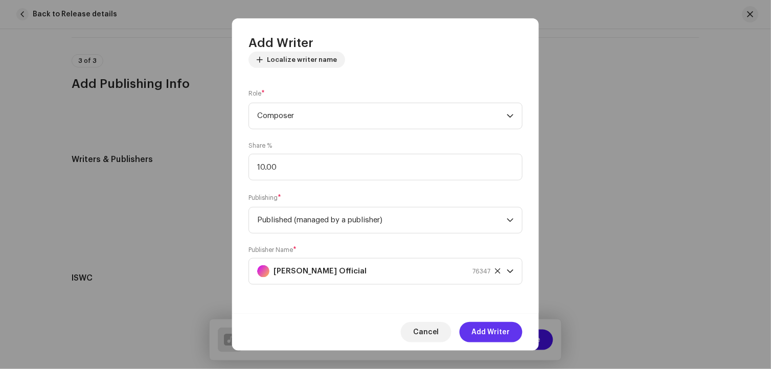
click at [494, 334] on span "Add Writer" at bounding box center [491, 332] width 38 height 20
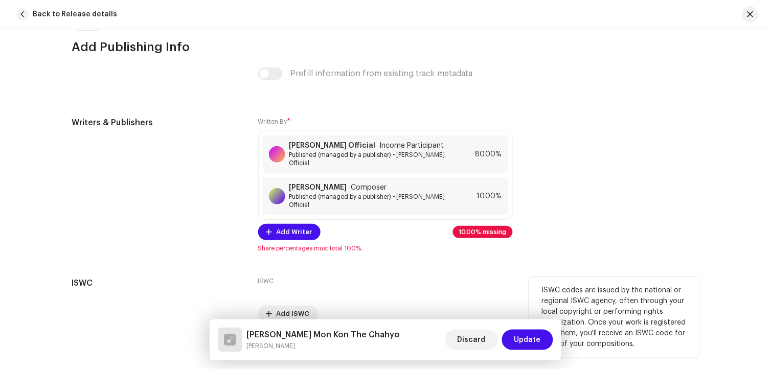
scroll to position [2123, 0]
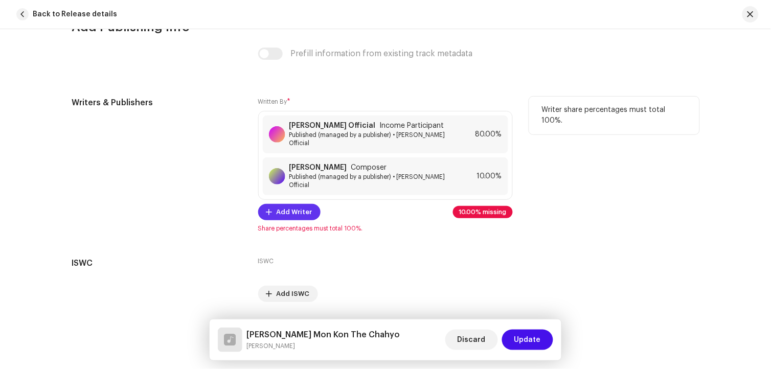
click at [300, 205] on span "Add Writer" at bounding box center [295, 212] width 36 height 20
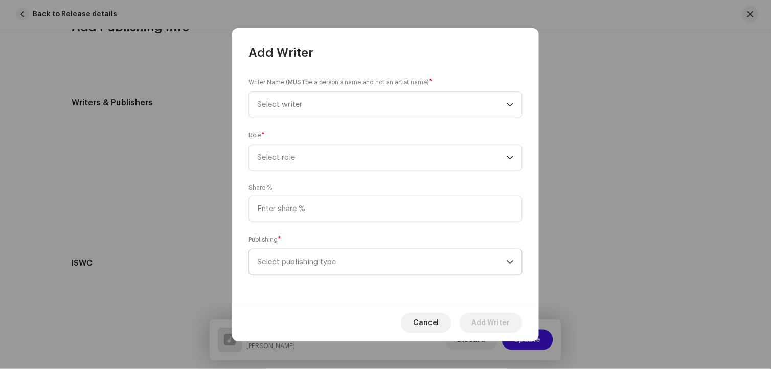
click at [321, 267] on span "Select publishing type" at bounding box center [382, 263] width 250 height 26
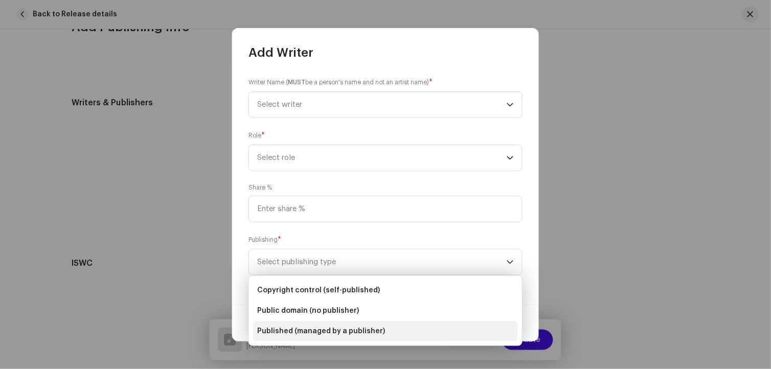
click at [322, 330] on span "Published (managed by a publisher)" at bounding box center [321, 331] width 128 height 10
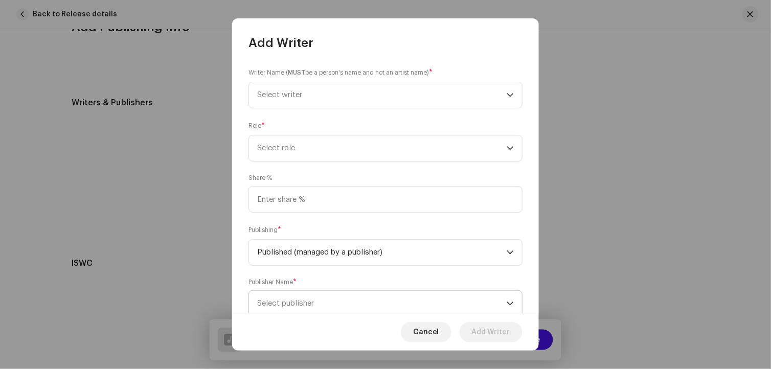
click at [300, 297] on span "Select publisher" at bounding box center [382, 304] width 250 height 26
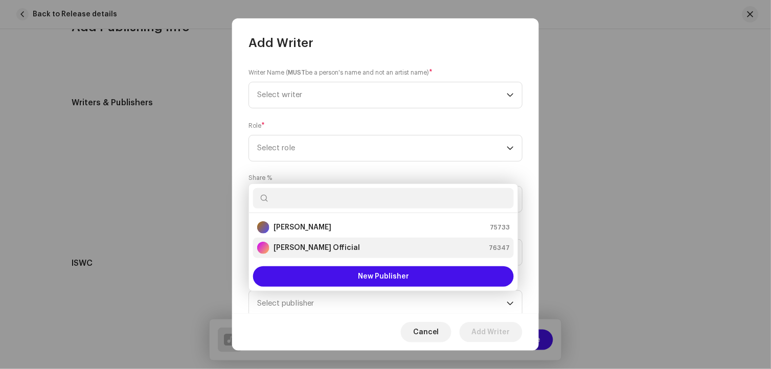
click at [312, 247] on strong "[PERSON_NAME] Official" at bounding box center [317, 248] width 86 height 10
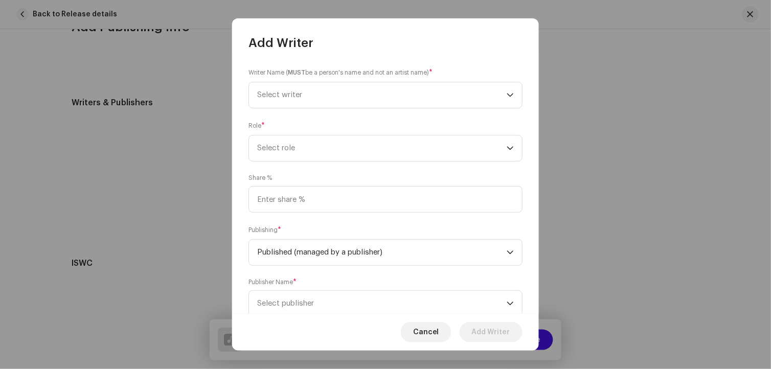
scroll to position [4, 0]
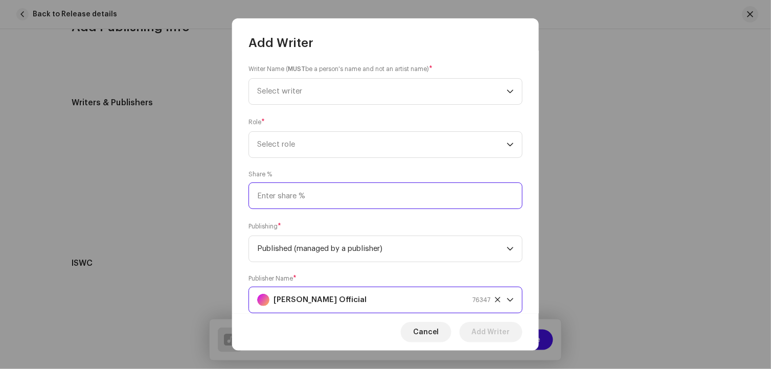
click at [297, 201] on input at bounding box center [385, 196] width 274 height 27
type input "10.00"
click at [281, 144] on span "Select role" at bounding box center [382, 145] width 250 height 26
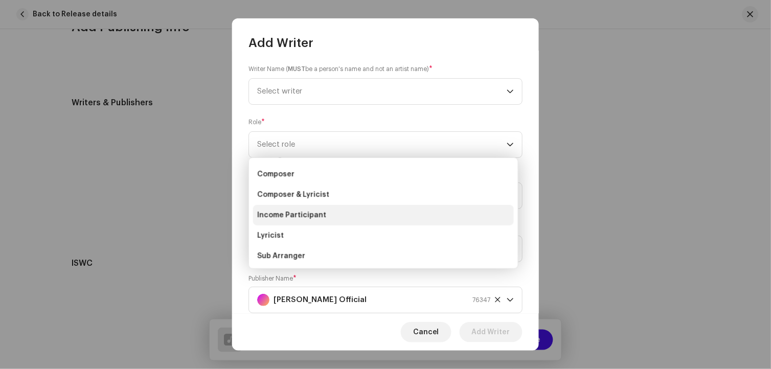
scroll to position [57, 0]
click at [275, 218] on span "Lyricist" at bounding box center [270, 218] width 27 height 10
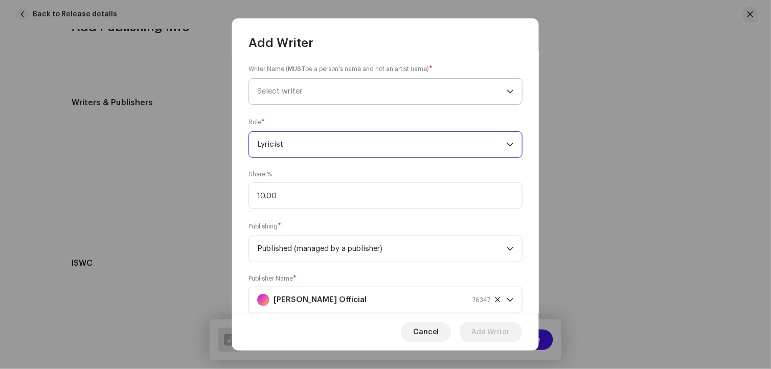
click at [309, 93] on span "Select writer" at bounding box center [382, 92] width 250 height 26
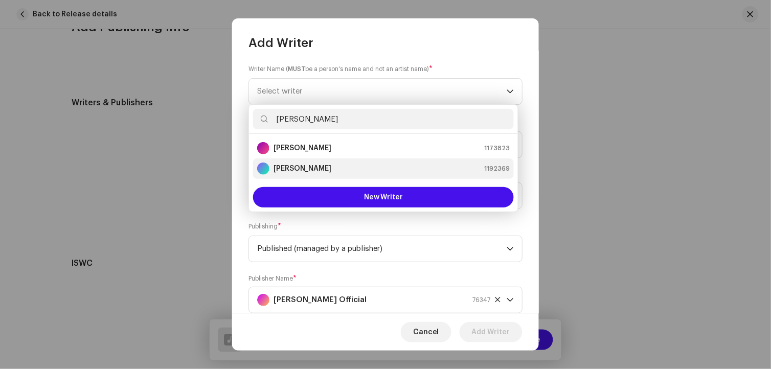
type input "abbas ali"
click at [313, 170] on strong "Abbas Ali Shah" at bounding box center [303, 169] width 58 height 10
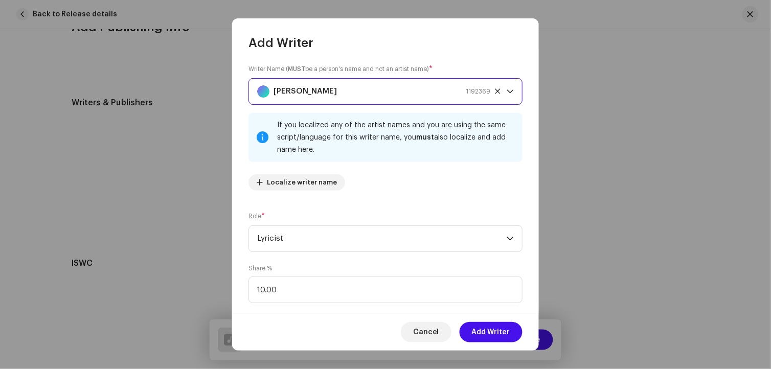
scroll to position [127, 0]
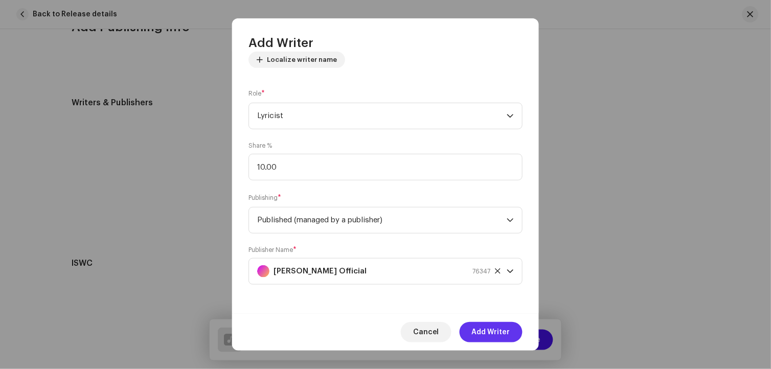
click at [494, 331] on span "Add Writer" at bounding box center [491, 332] width 38 height 20
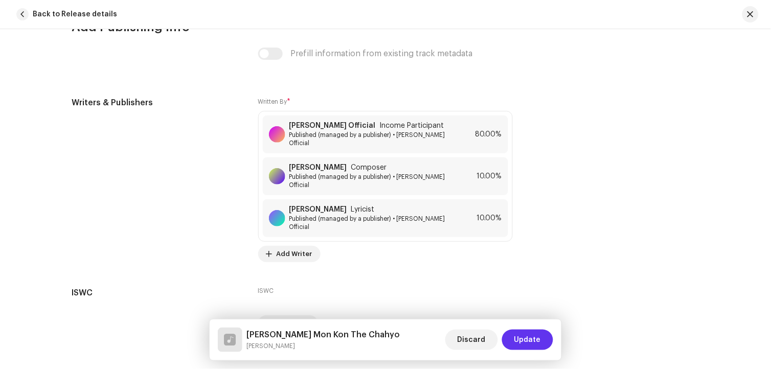
click at [533, 340] on span "Update" at bounding box center [527, 340] width 27 height 20
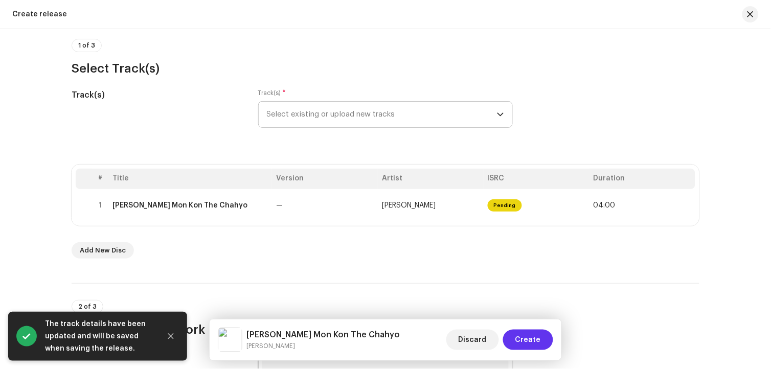
click at [535, 341] on span "Create" at bounding box center [528, 340] width 26 height 20
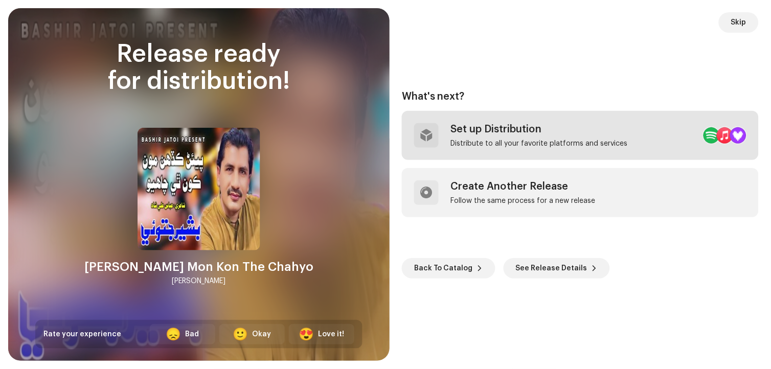
click at [546, 143] on div "Distribute to all your favorite platforms and services" at bounding box center [539, 144] width 177 height 8
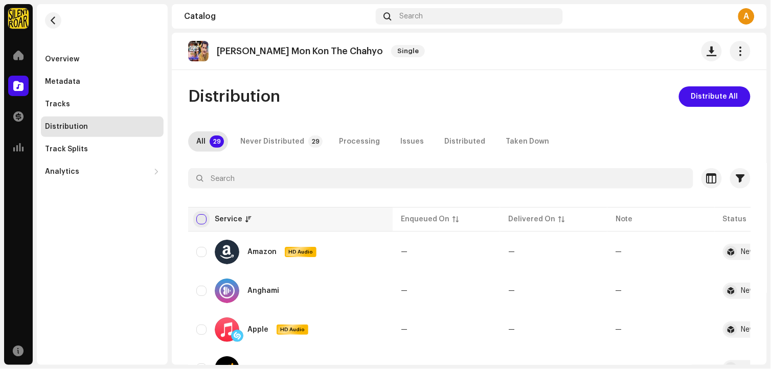
click at [202, 220] on input "checkbox" at bounding box center [201, 219] width 10 height 10
checkbox input "true"
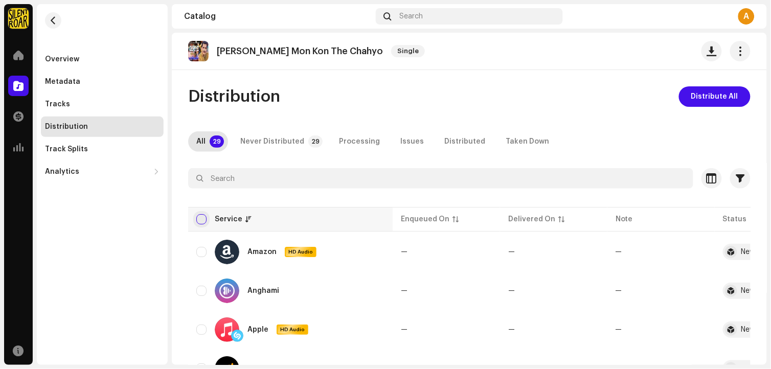
checkbox input "true"
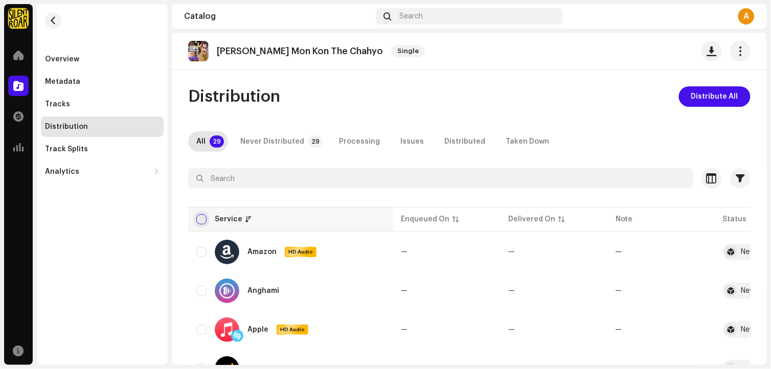
checkbox input "true"
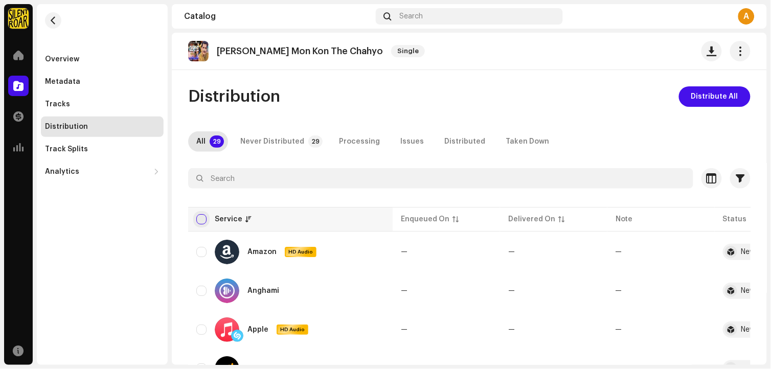
checkbox input "true"
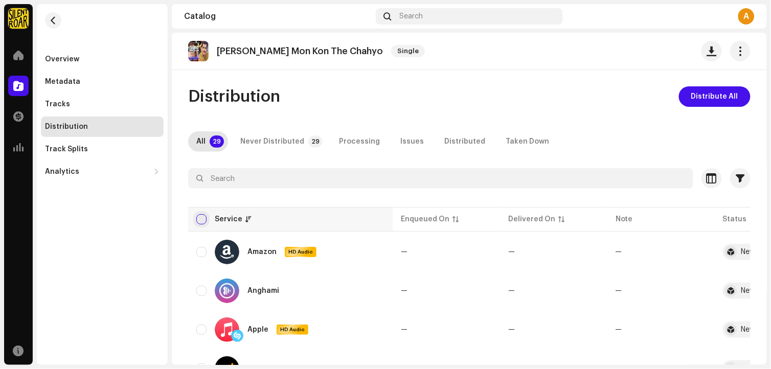
checkbox input "true"
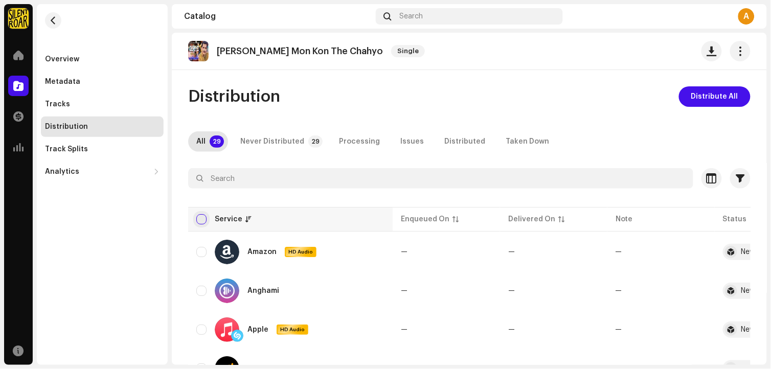
checkbox input "true"
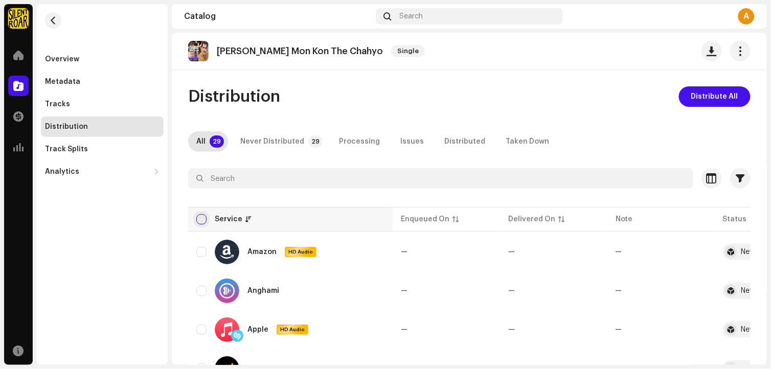
checkbox input "true"
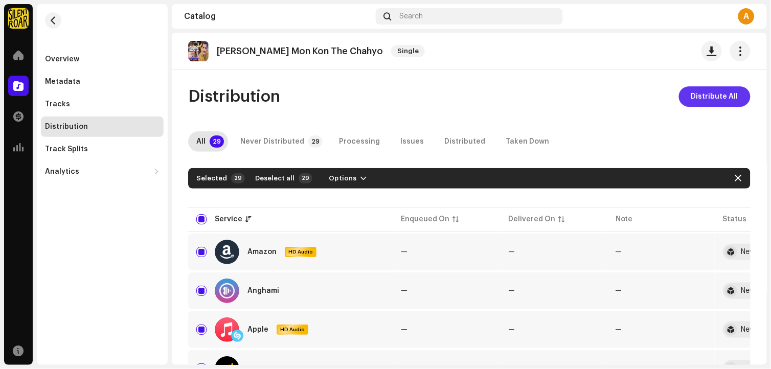
click at [709, 100] on span "Distribute All" at bounding box center [714, 96] width 47 height 20
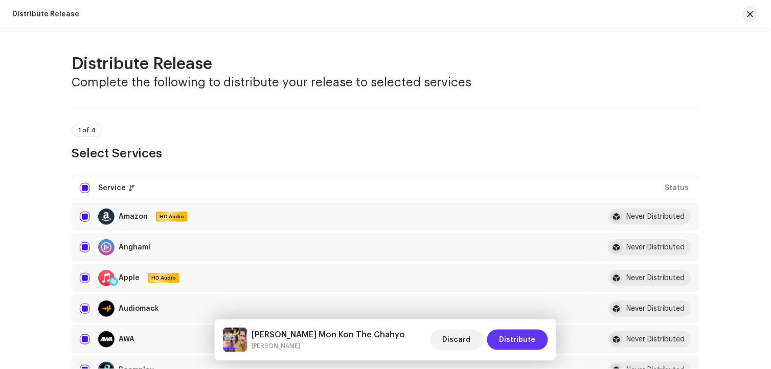
click at [538, 342] on button "Distribute" at bounding box center [517, 340] width 61 height 20
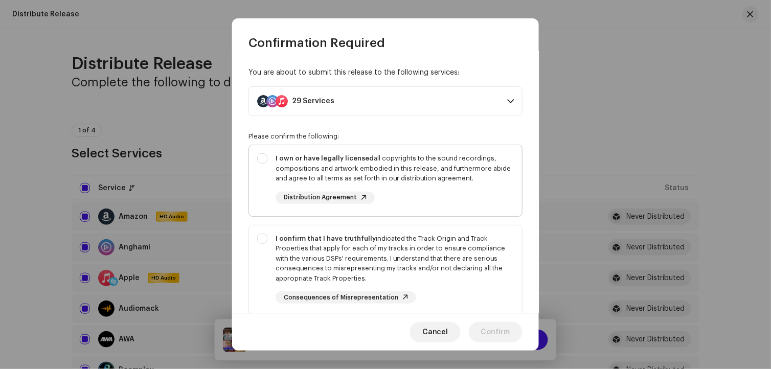
click at [372, 172] on div "I own or have legally licensed all copyrights to the sound recordings, composit…" at bounding box center [395, 168] width 238 height 30
checkbox input "true"
click at [387, 262] on div "I confirm that I have truthfully indicated the Track Origin and Track Propertie…" at bounding box center [395, 259] width 238 height 50
checkbox input "true"
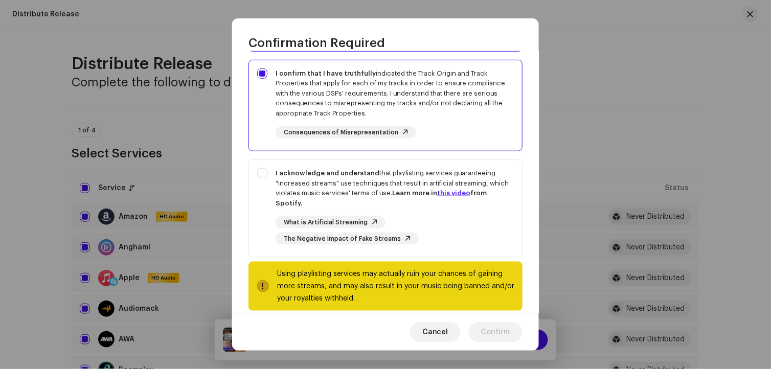
scroll to position [170, 0]
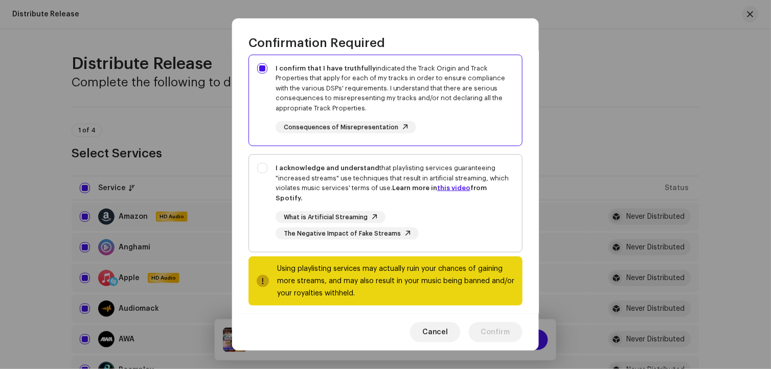
click at [346, 178] on div "I acknowledge and understand that playlisting services guaranteeing "increased …" at bounding box center [395, 183] width 238 height 40
checkbox input "true"
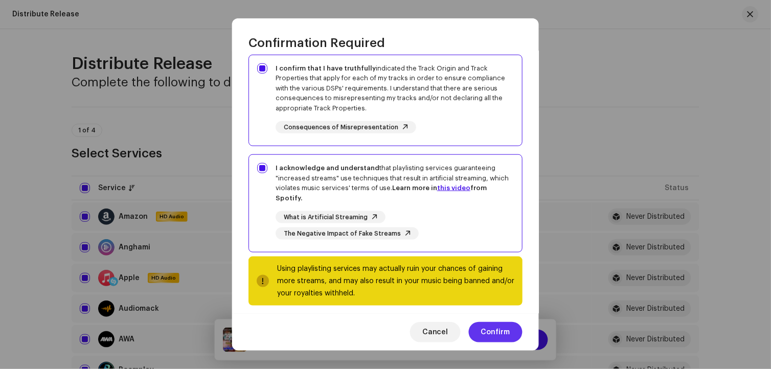
click at [495, 327] on span "Confirm" at bounding box center [495, 332] width 29 height 20
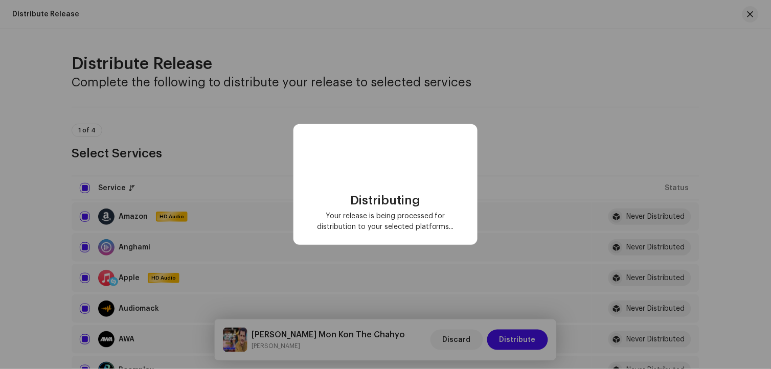
checkbox input "false"
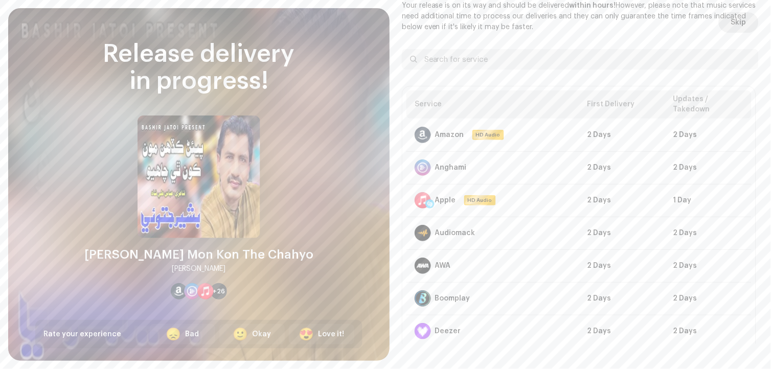
click at [738, 26] on span "Skip" at bounding box center [738, 22] width 15 height 20
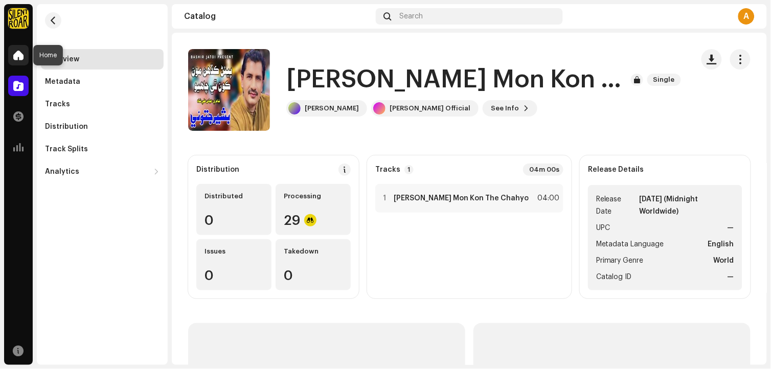
click at [18, 55] on span at bounding box center [18, 55] width 10 height 8
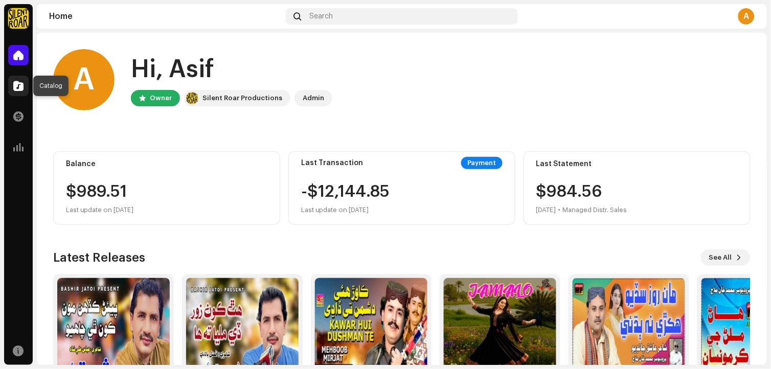
click at [20, 87] on span at bounding box center [18, 86] width 10 height 8
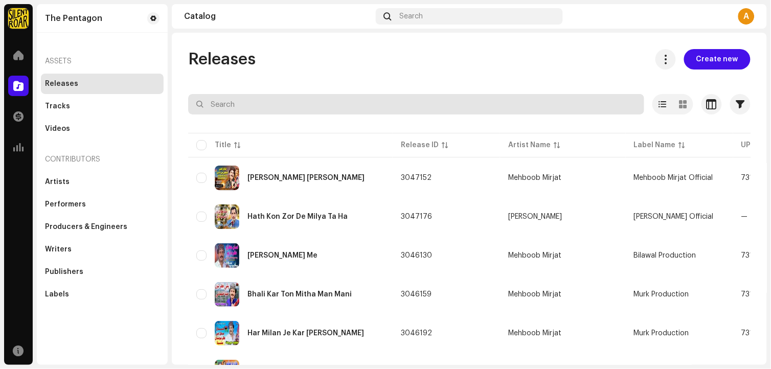
click at [376, 110] on input "text" at bounding box center [416, 104] width 456 height 20
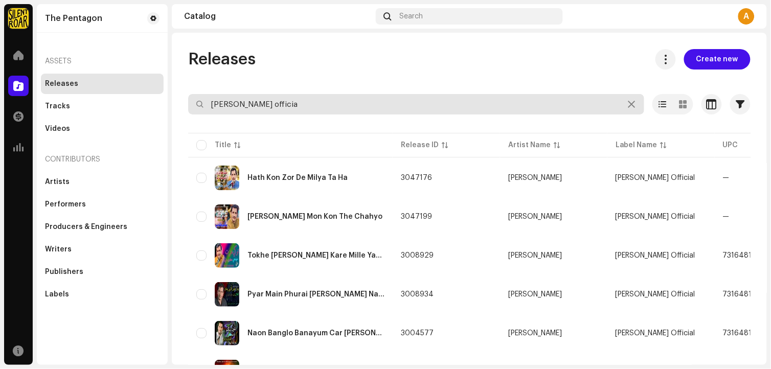
type input "bashir jatoi officia"
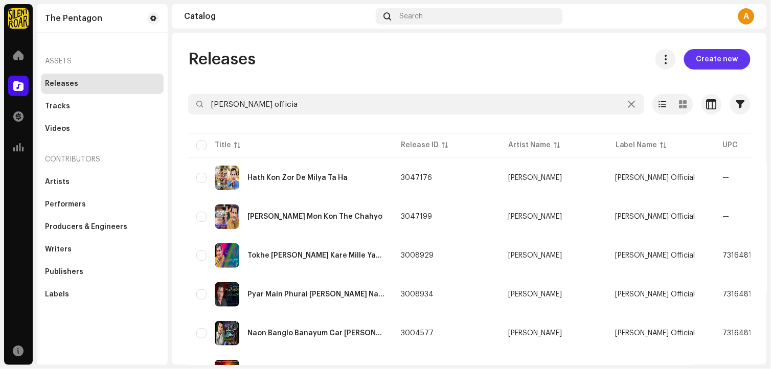
click at [723, 59] on span "Create new" at bounding box center [717, 59] width 42 height 20
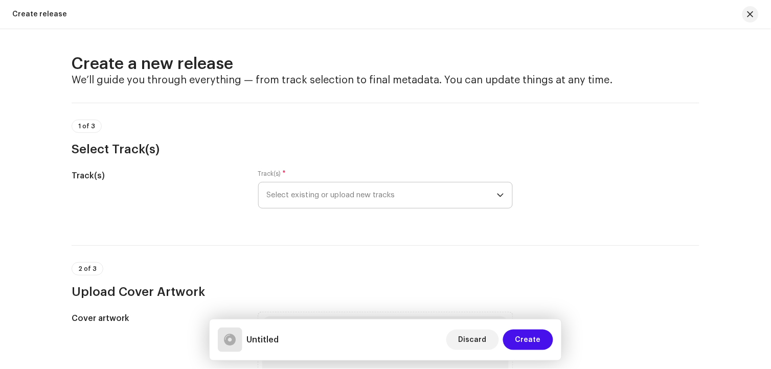
click at [417, 190] on span "Select existing or upload new tracks" at bounding box center [382, 196] width 230 height 26
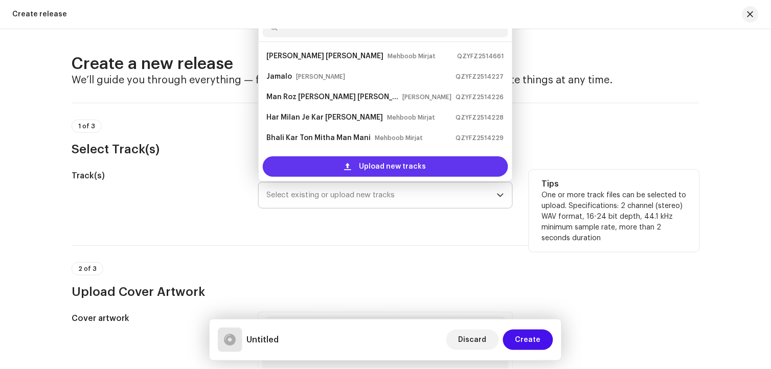
click at [401, 168] on span "Upload new tracks" at bounding box center [392, 166] width 67 height 20
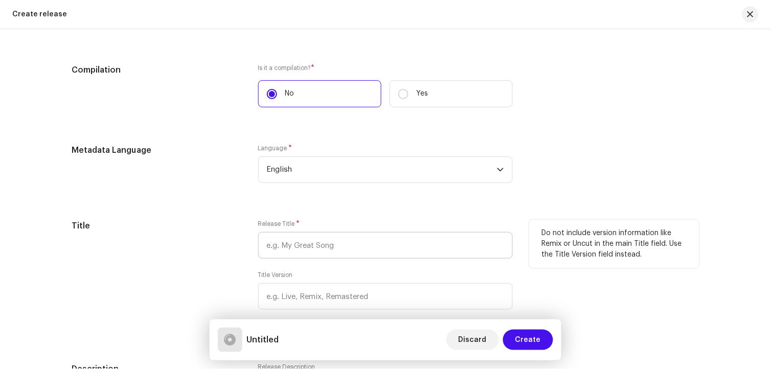
scroll to position [738, 0]
click at [321, 251] on input "text" at bounding box center [385, 245] width 255 height 27
paste input "Rok Pren Pahanjon Akhion - Bashir Jatoi"
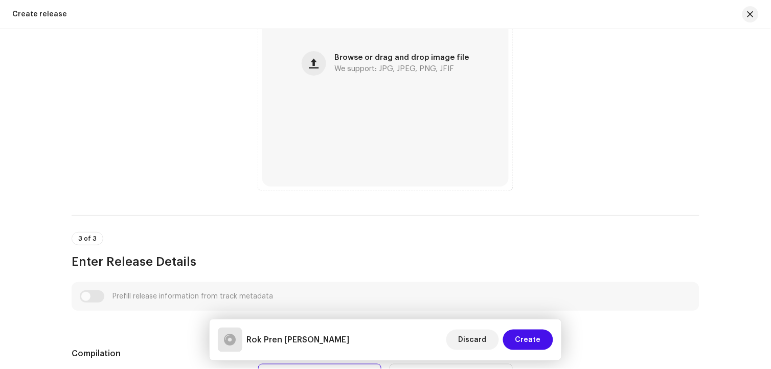
scroll to position [341, 0]
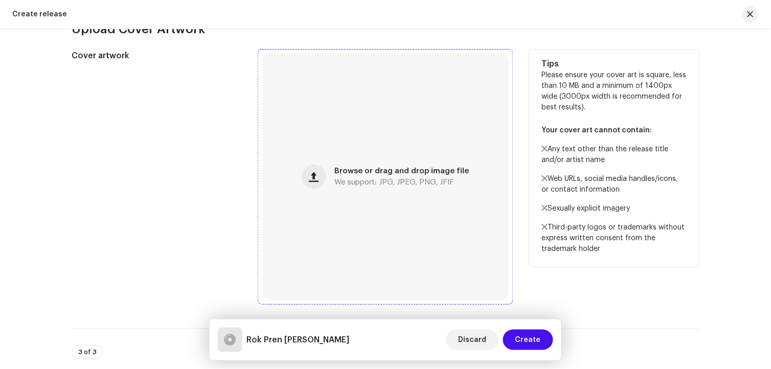
type input "Rok Pren Pahanjon Akhion - Bashir Jatoi"
click at [414, 230] on div "Browse or drag and drop image file We support: JPG, JPEG, PNG, JFIF" at bounding box center [385, 177] width 246 height 246
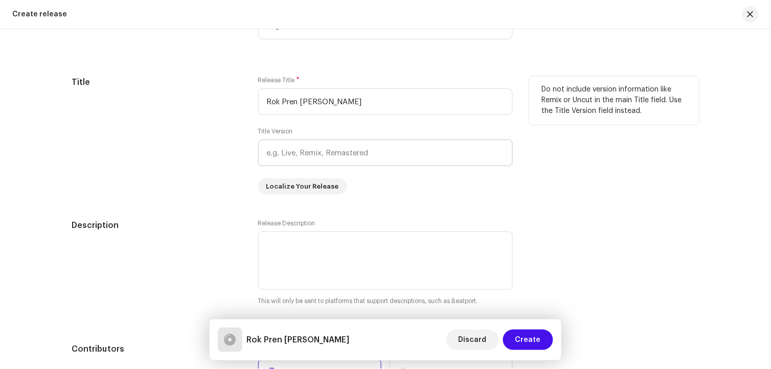
scroll to position [909, 0]
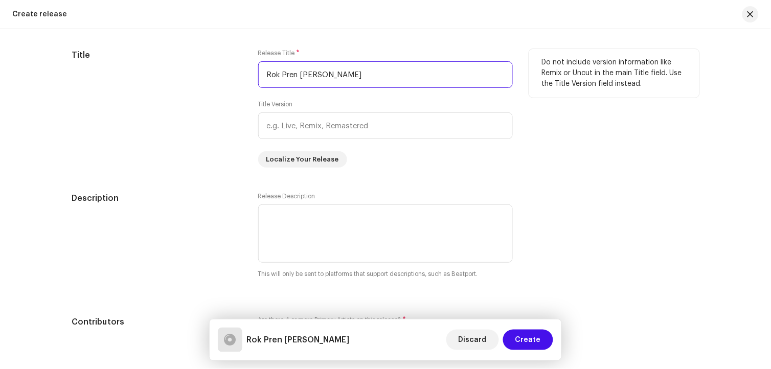
drag, startPoint x: 421, startPoint y: 73, endPoint x: 366, endPoint y: 77, distance: 54.8
click at [366, 77] on input "Rok Pren Pahanjon Akhion - Bashir Jatoi" at bounding box center [385, 74] width 255 height 27
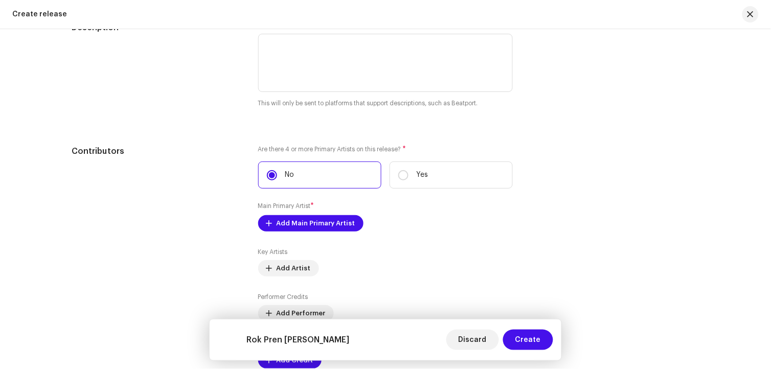
scroll to position [1250, 0]
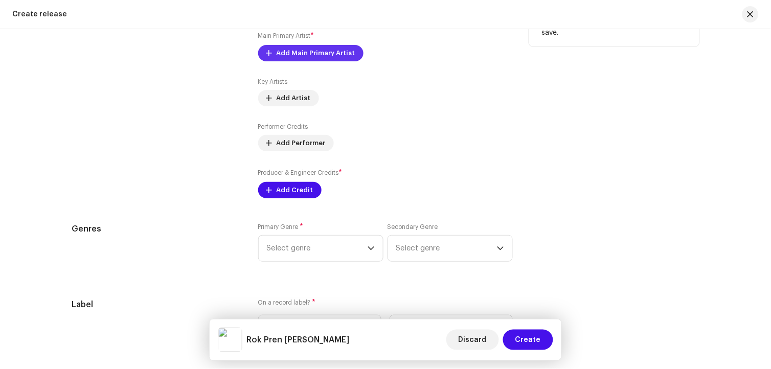
click at [313, 56] on span "Add Main Primary Artist" at bounding box center [316, 53] width 79 height 20
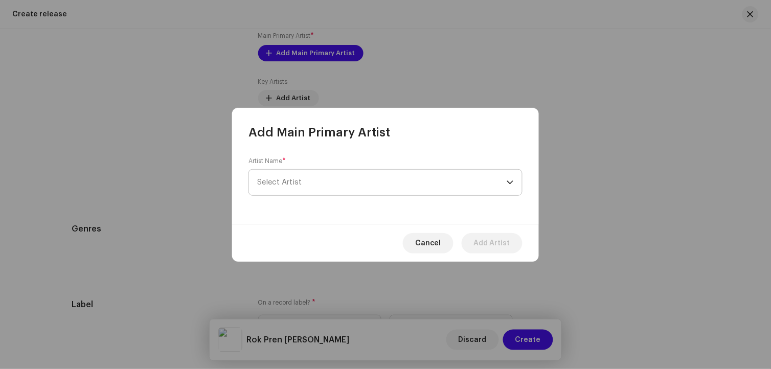
click at [355, 183] on span "Select Artist" at bounding box center [382, 183] width 250 height 26
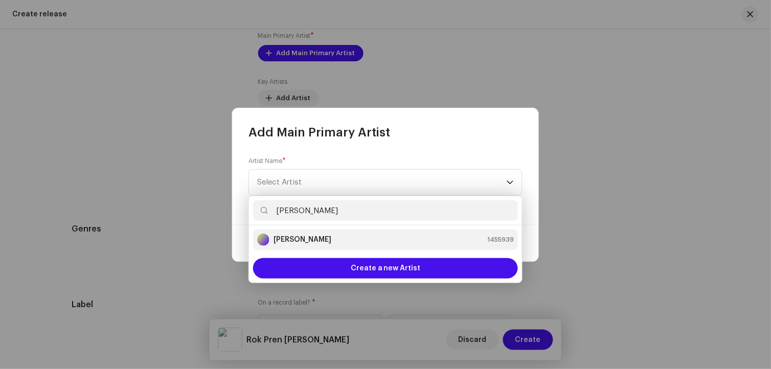
type input "[PERSON_NAME]"
click at [315, 238] on div "[PERSON_NAME] 1455939" at bounding box center [385, 240] width 257 height 12
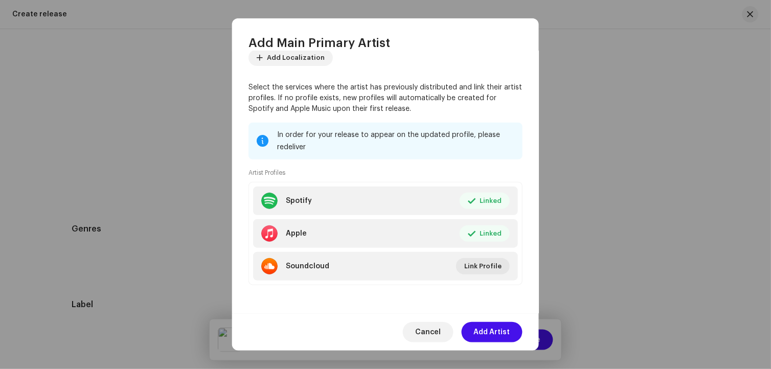
scroll to position [70, 0]
click at [503, 336] on span "Add Artist" at bounding box center [492, 332] width 36 height 20
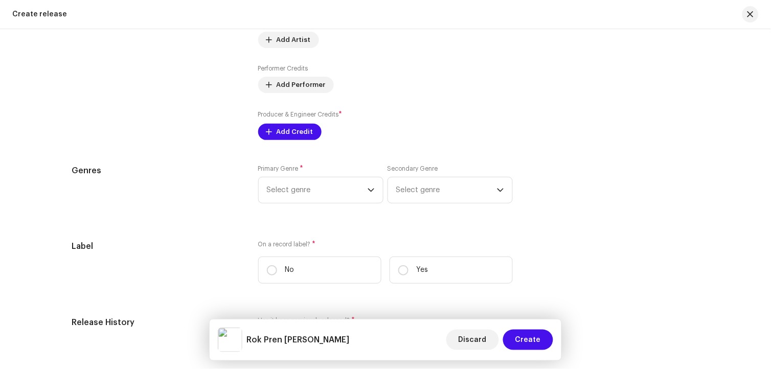
scroll to position [1363, 0]
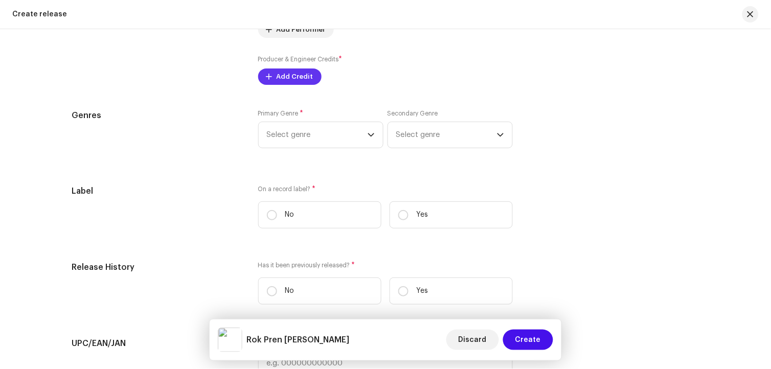
click at [300, 82] on span "Add Credit" at bounding box center [295, 76] width 37 height 20
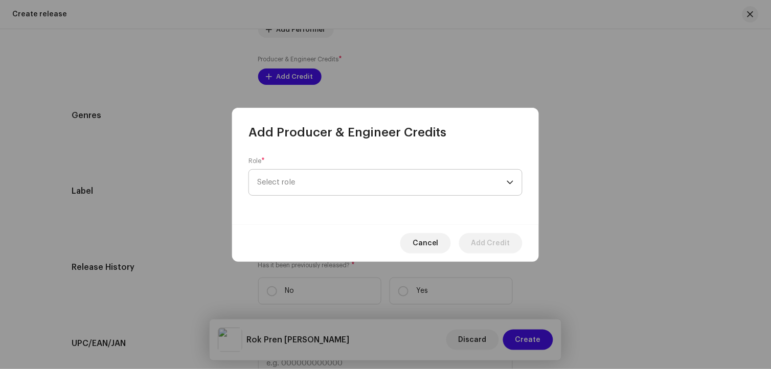
click at [310, 185] on span "Select role" at bounding box center [382, 183] width 250 height 26
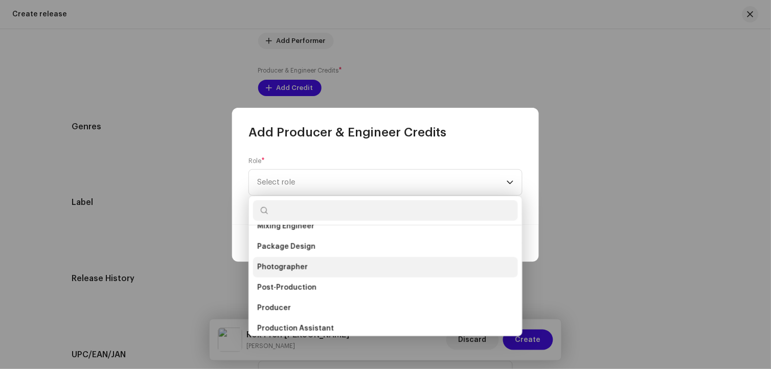
scroll to position [397, 0]
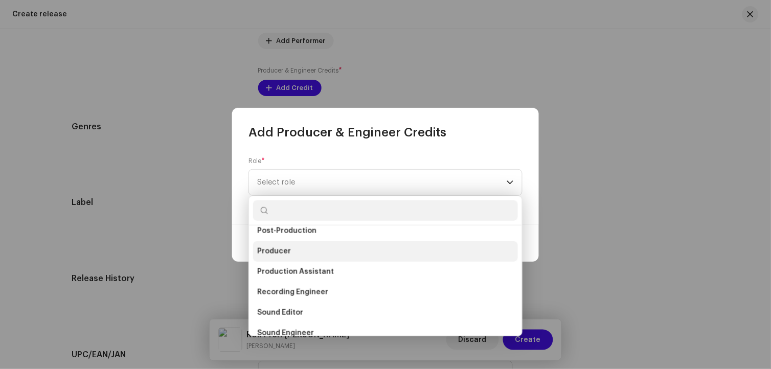
click at [281, 252] on span "Producer" at bounding box center [274, 251] width 34 height 10
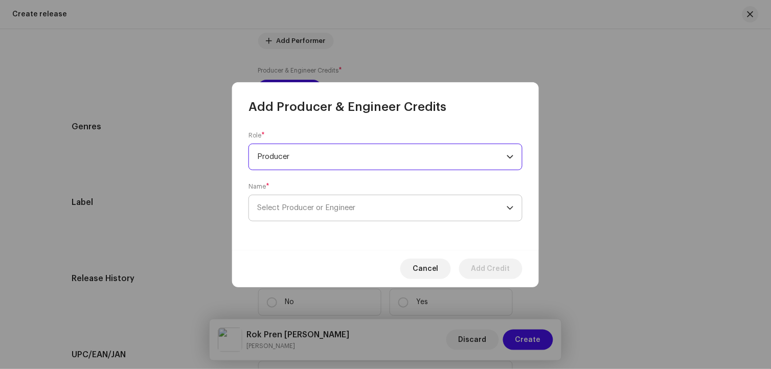
click at [421, 214] on span "Select Producer or Engineer" at bounding box center [382, 208] width 250 height 26
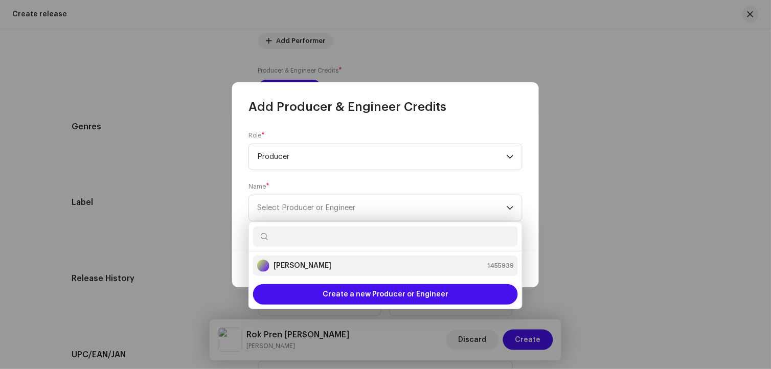
click at [313, 264] on div "[PERSON_NAME] 1455939" at bounding box center [385, 266] width 257 height 12
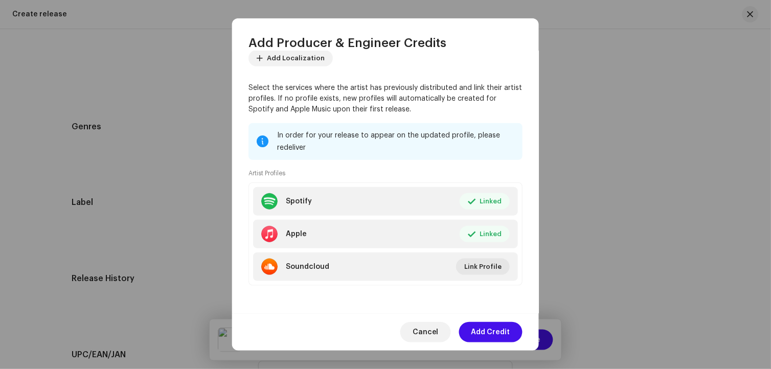
scroll to position [121, 0]
click at [494, 331] on span "Add Credit" at bounding box center [490, 332] width 39 height 20
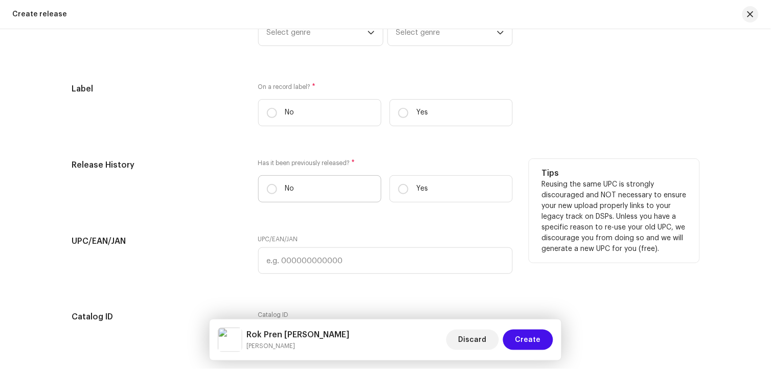
scroll to position [1420, 0]
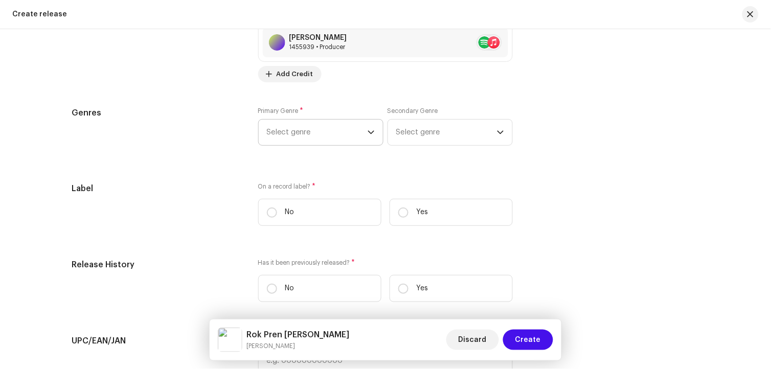
click at [350, 142] on span "Select genre" at bounding box center [317, 133] width 101 height 26
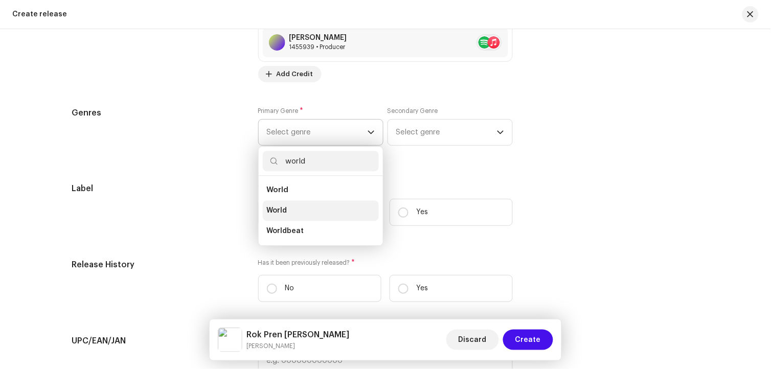
type input "world"
click at [299, 212] on li "World" at bounding box center [321, 210] width 116 height 20
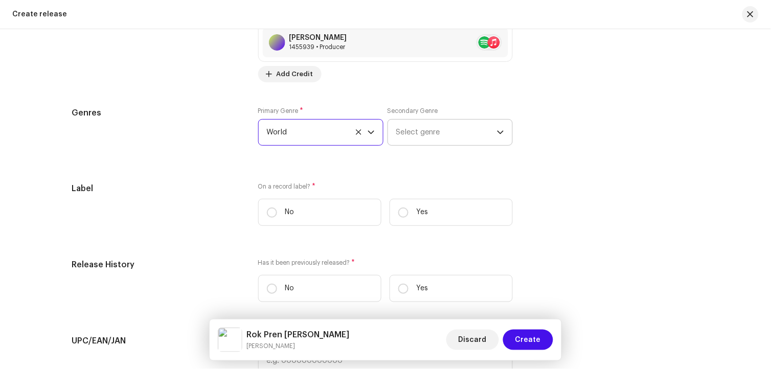
click at [440, 140] on span "Select genre" at bounding box center [446, 133] width 101 height 26
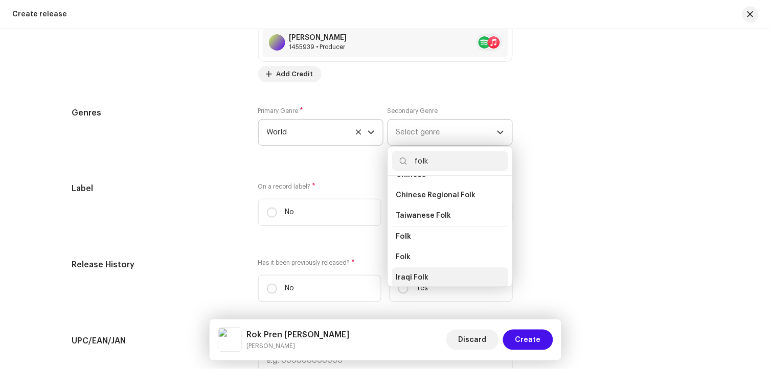
scroll to position [58, 0]
type input "folk"
click at [405, 261] on span "Folk" at bounding box center [403, 256] width 15 height 10
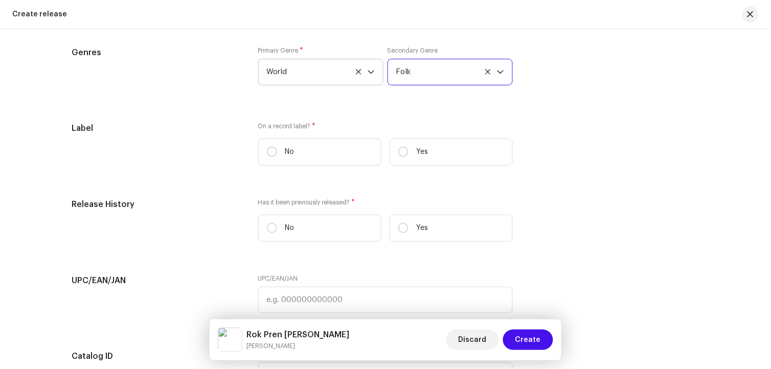
scroll to position [1587, 0]
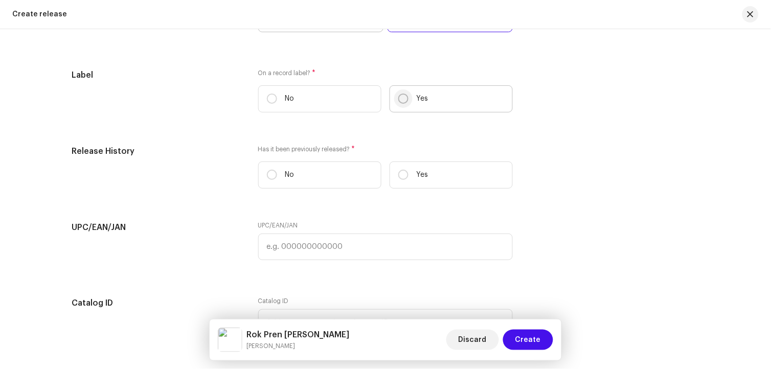
click at [403, 104] on input "Yes" at bounding box center [403, 99] width 10 height 10
radio input "true"
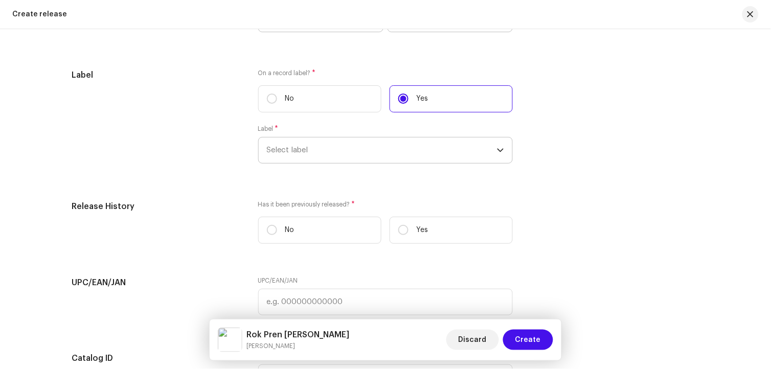
click at [382, 162] on span "Select label" at bounding box center [382, 151] width 230 height 26
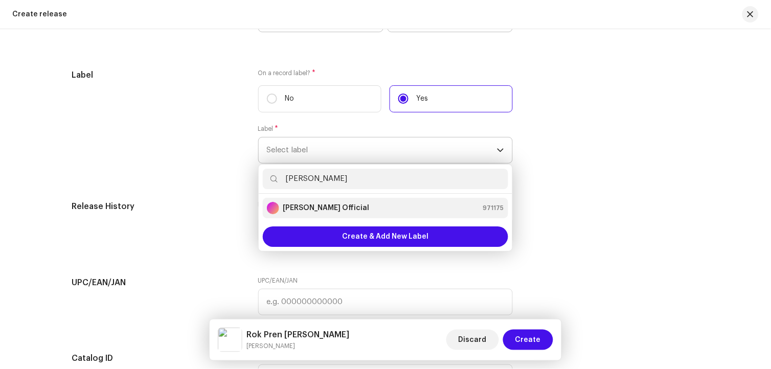
type input "[PERSON_NAME]"
click at [356, 211] on div "[PERSON_NAME] Official 971175" at bounding box center [385, 208] width 237 height 12
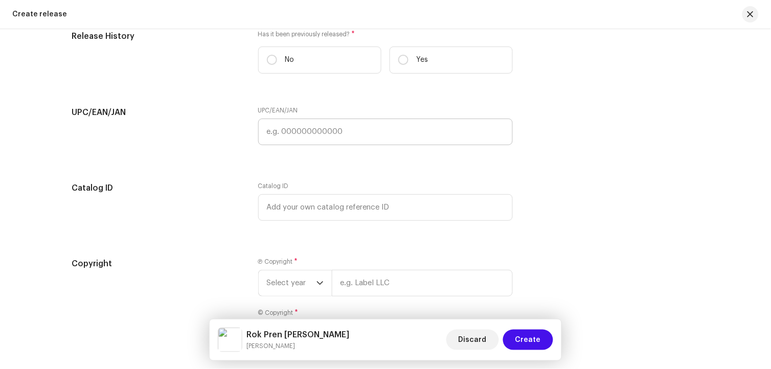
scroll to position [1701, 0]
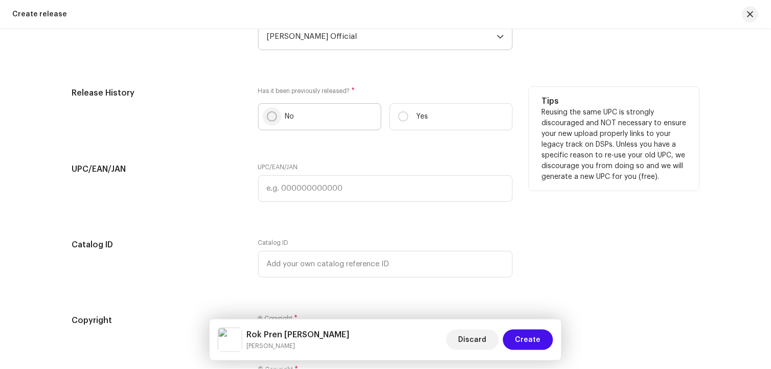
click at [267, 122] on input "No" at bounding box center [272, 116] width 10 height 10
radio input "true"
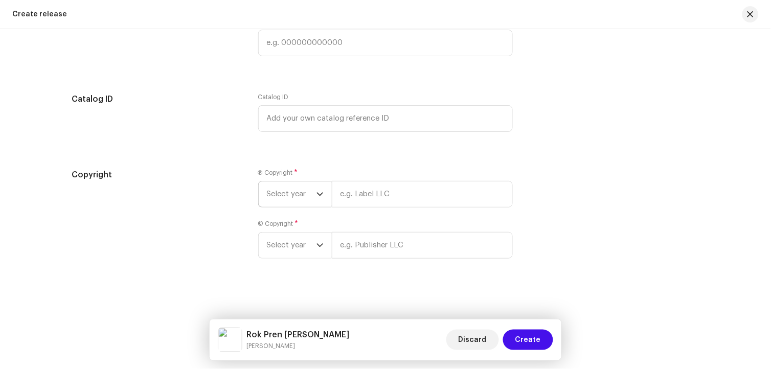
click at [317, 187] on div "dropdown trigger" at bounding box center [320, 195] width 7 height 26
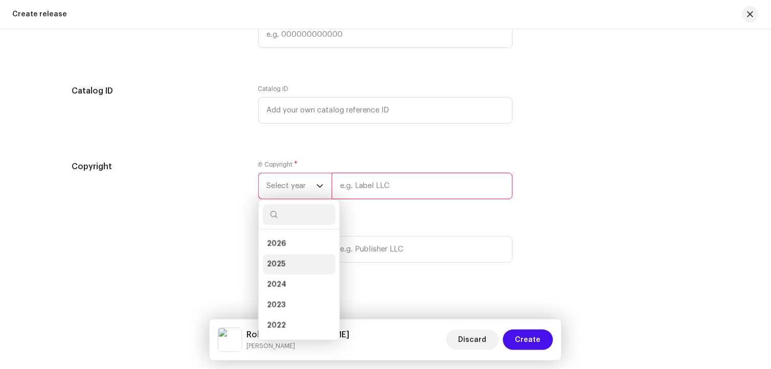
click at [293, 273] on li "2025" at bounding box center [299, 264] width 73 height 20
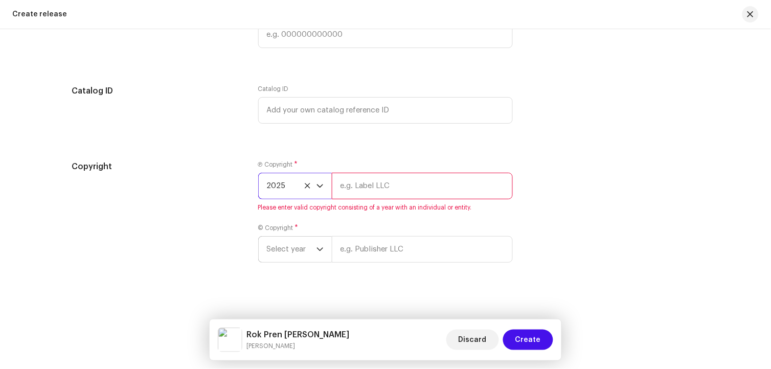
click at [304, 262] on span "Select year" at bounding box center [292, 250] width 50 height 26
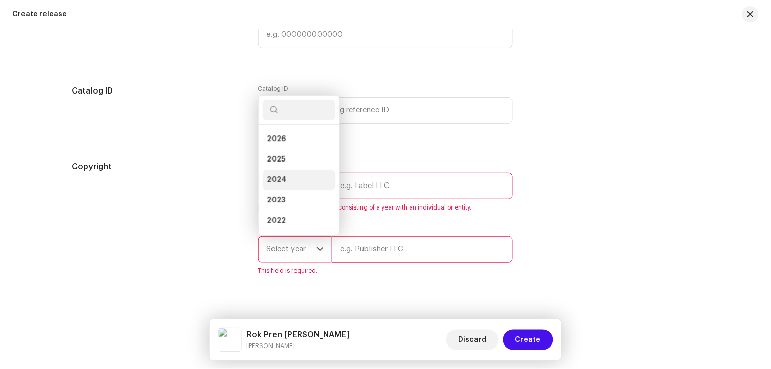
scroll to position [16, 0]
click at [285, 147] on li "2025" at bounding box center [299, 143] width 73 height 20
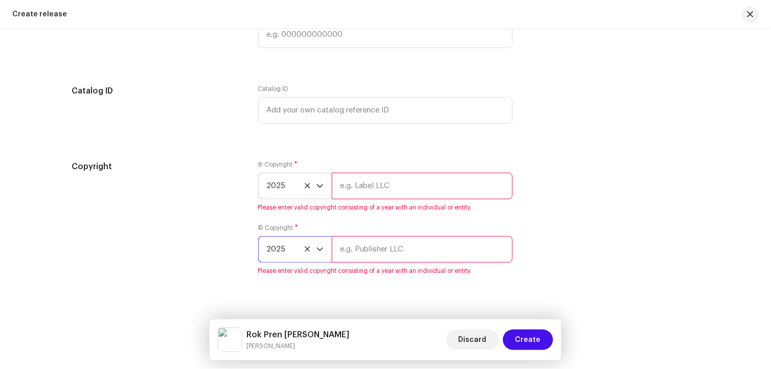
click at [394, 199] on input "text" at bounding box center [422, 186] width 181 height 27
type input "[PERSON_NAME] Official"
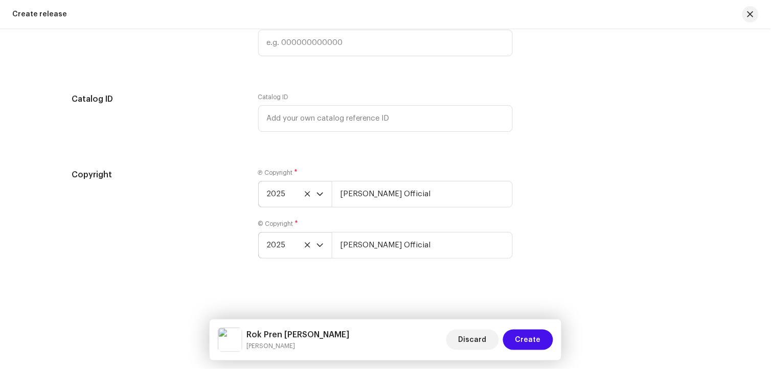
click at [219, 246] on div "Copyright" at bounding box center [157, 220] width 170 height 102
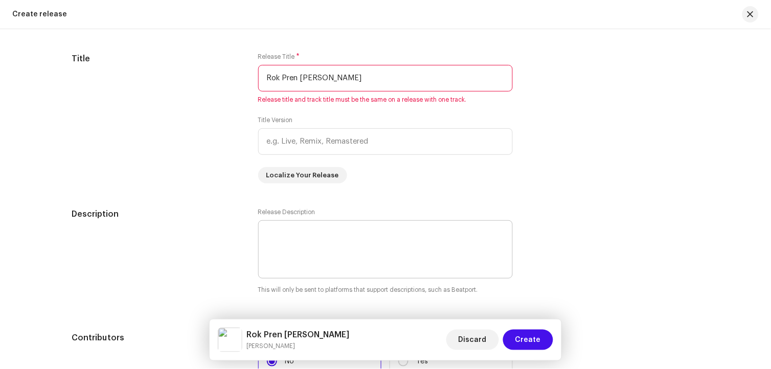
scroll to position [946, 0]
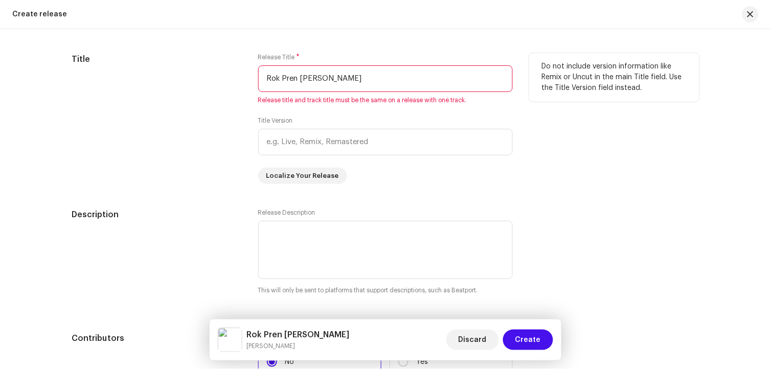
drag, startPoint x: 359, startPoint y: 80, endPoint x: 478, endPoint y: 93, distance: 119.3
click at [478, 92] on input "Rok Pren Pahanjon Akhion - Bashir Jatoi" at bounding box center [385, 78] width 255 height 27
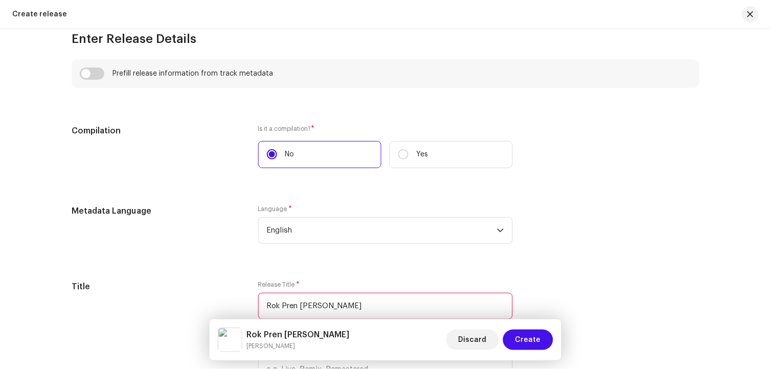
scroll to position [832, 0]
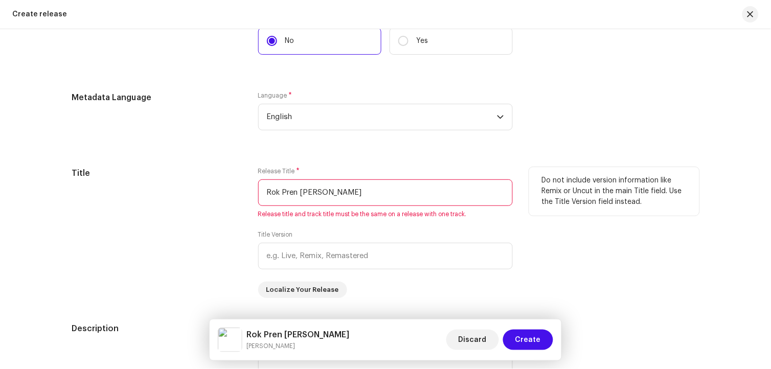
click at [290, 196] on input "Rok Pren Pahanjon Akhion" at bounding box center [385, 192] width 255 height 27
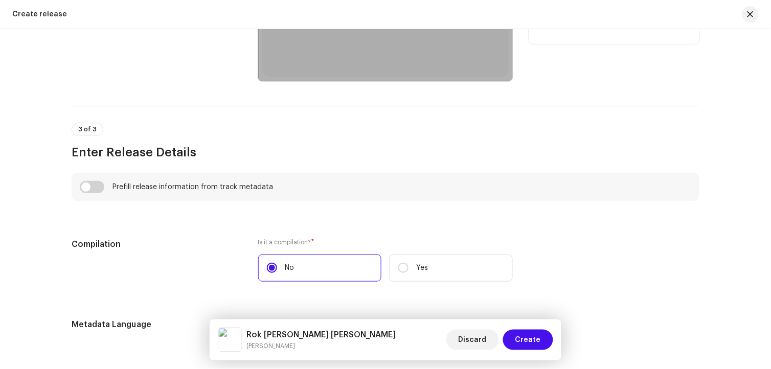
scroll to position [775, 0]
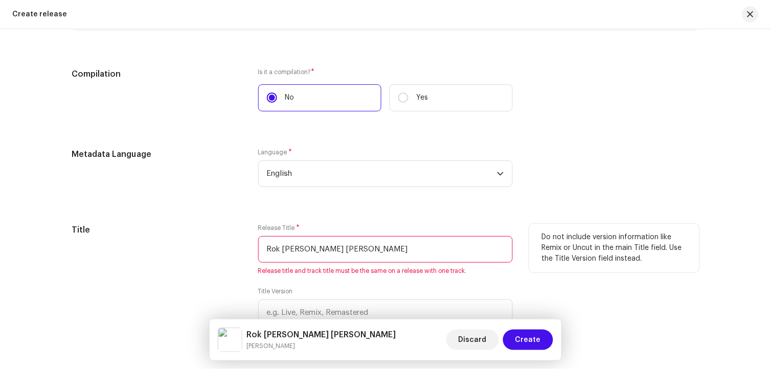
click at [316, 250] on input "Rok Preen Pahanjon Akhion" at bounding box center [385, 249] width 255 height 27
click at [328, 253] on input "Rok Preen Pahanjon Akhion" at bounding box center [385, 249] width 255 height 27
drag, startPoint x: 320, startPoint y: 256, endPoint x: 266, endPoint y: 257, distance: 53.7
click at [266, 257] on input "Rok Preen Pehnjan Akhion" at bounding box center [385, 249] width 255 height 27
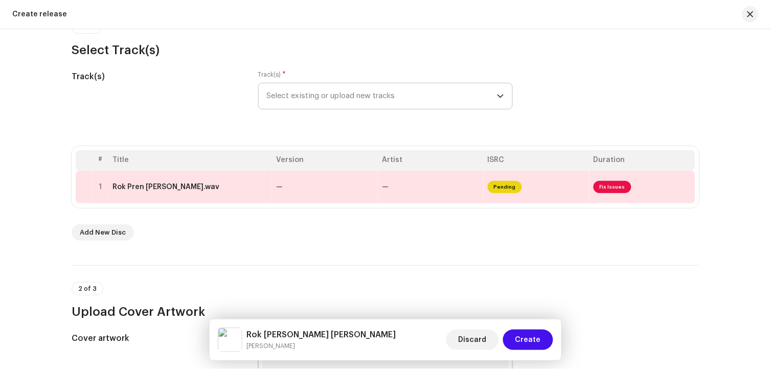
scroll to position [94, 0]
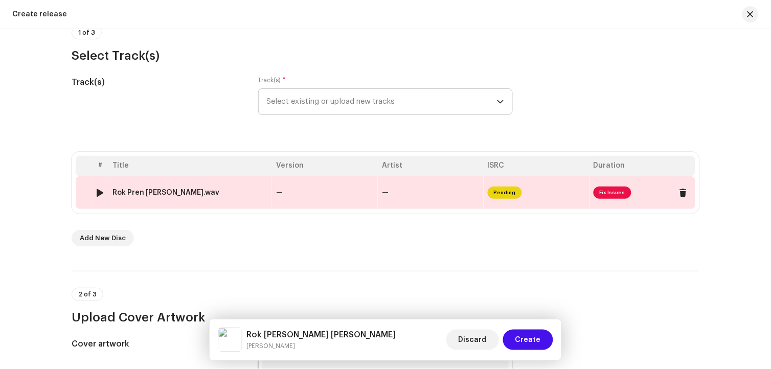
type input "Rok Preen Pehnjan Akhion"
click at [219, 195] on div "Rok Pren Pahanjon Akhion - Bashir Jatoi.wav" at bounding box center [165, 193] width 107 height 8
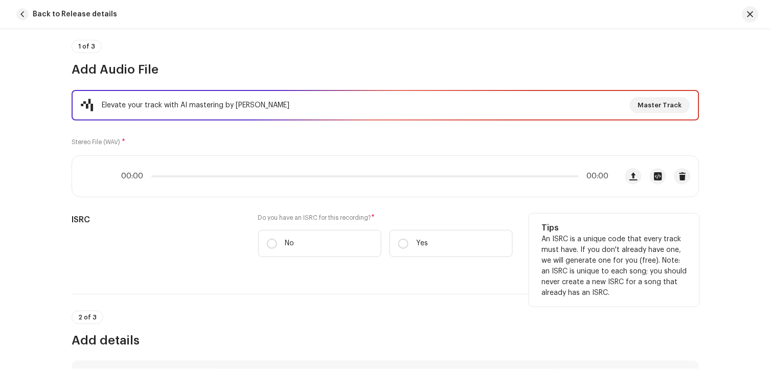
scroll to position [170, 0]
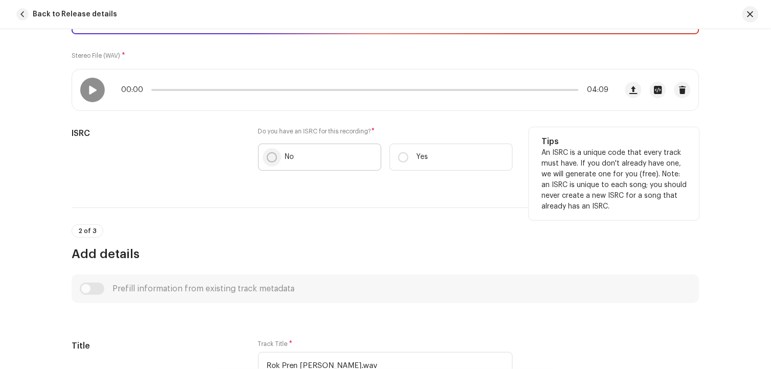
click at [269, 156] on input "No" at bounding box center [272, 157] width 10 height 10
radio input "true"
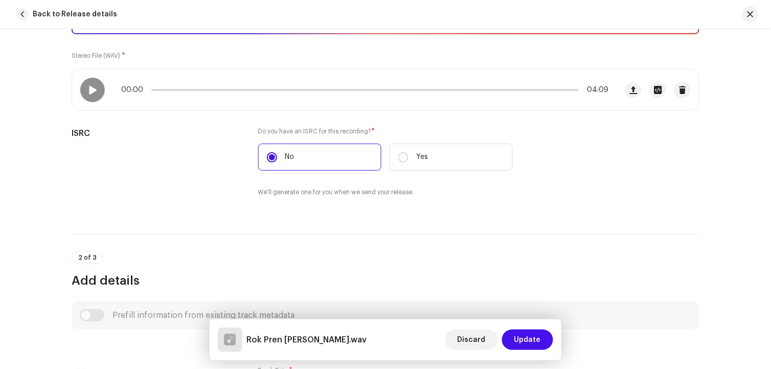
scroll to position [397, 0]
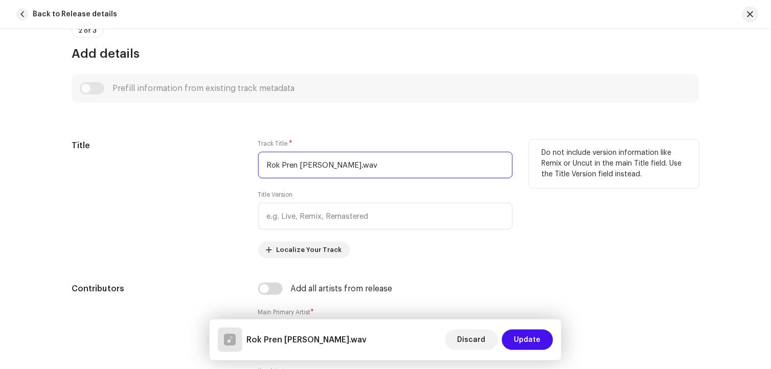
drag, startPoint x: 440, startPoint y: 161, endPoint x: 229, endPoint y: 164, distance: 211.2
click at [229, 164] on div "Title Track Title * Rok Pren Pahanjon Akhion - Bashir Jatoi.wav Title Version L…" at bounding box center [386, 199] width 628 height 119
paste input "en Pehnjan Akhion"
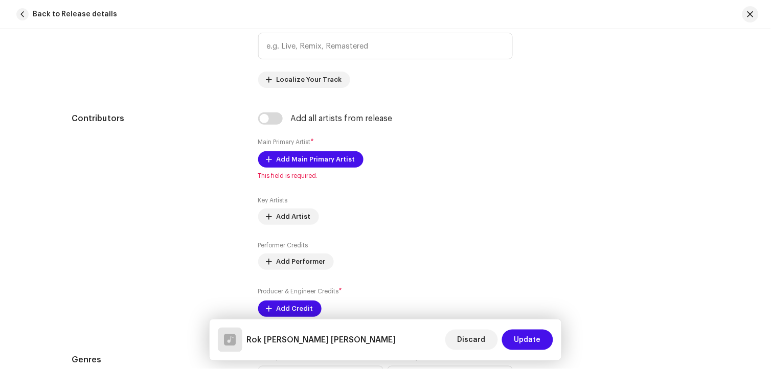
scroll to position [568, 0]
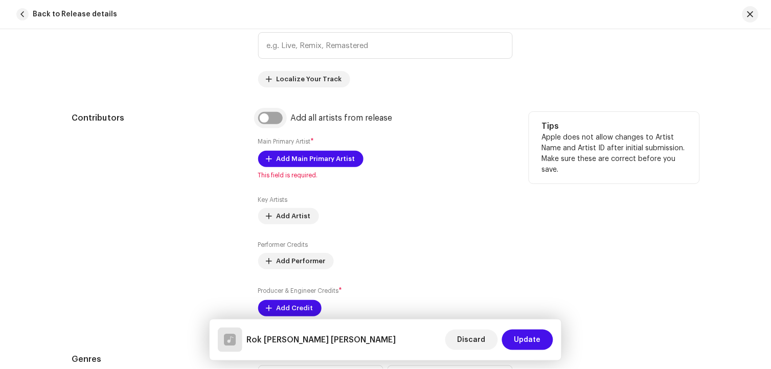
type input "Rok Preen Pehnjan Akhion"
click at [269, 119] on input "checkbox" at bounding box center [270, 118] width 25 height 12
checkbox input "true"
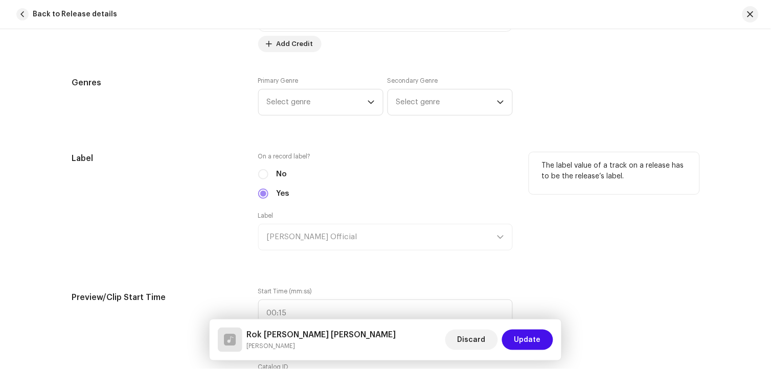
scroll to position [909, 0]
click at [330, 91] on span "Select genre" at bounding box center [317, 101] width 101 height 26
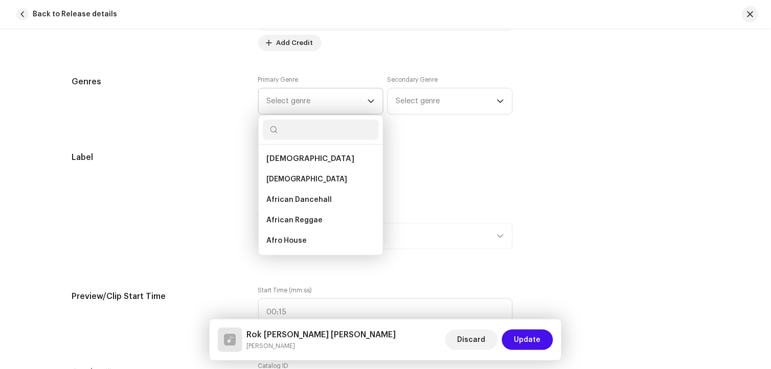
click at [333, 105] on span "Select genre" at bounding box center [317, 101] width 101 height 26
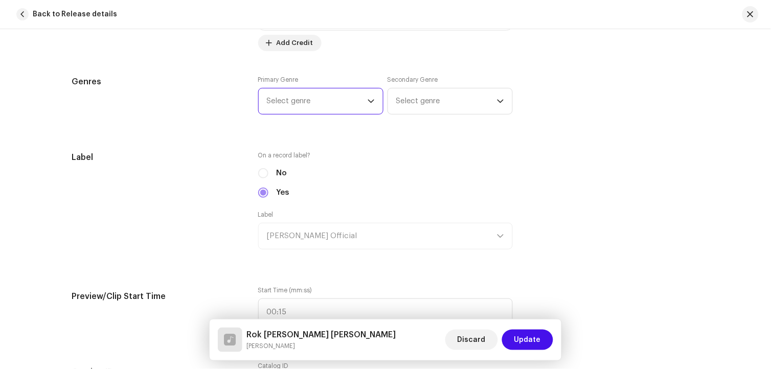
click at [333, 105] on span "Select genre" at bounding box center [317, 101] width 101 height 26
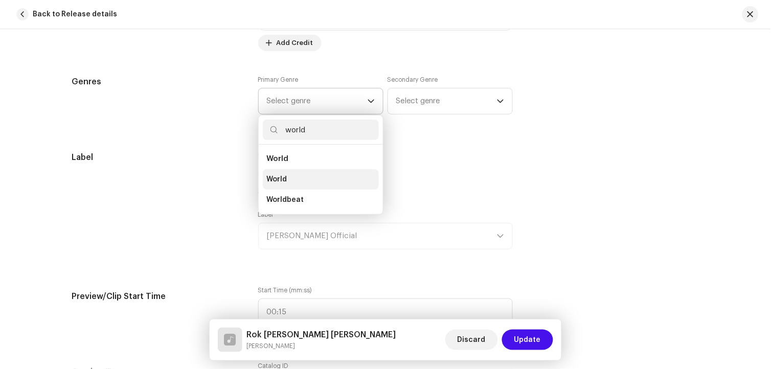
type input "world"
click at [306, 183] on li "World" at bounding box center [321, 179] width 116 height 20
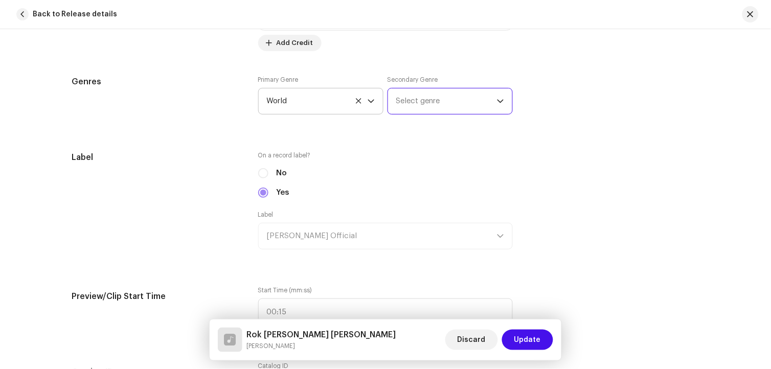
click at [436, 102] on span "Select genre" at bounding box center [446, 101] width 101 height 26
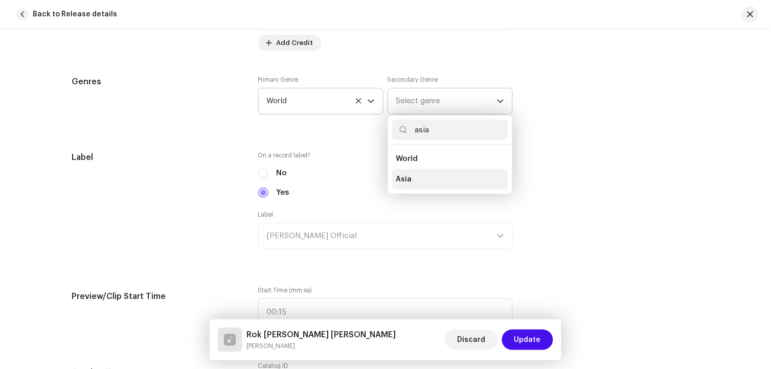
type input "asia"
click at [414, 179] on li "Asia" at bounding box center [450, 179] width 116 height 20
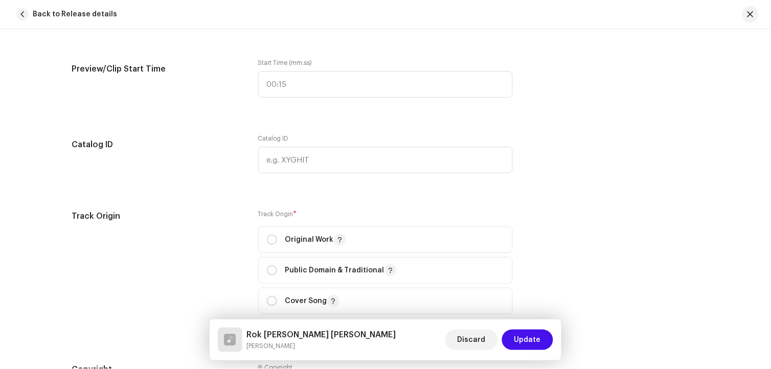
scroll to position [1250, 0]
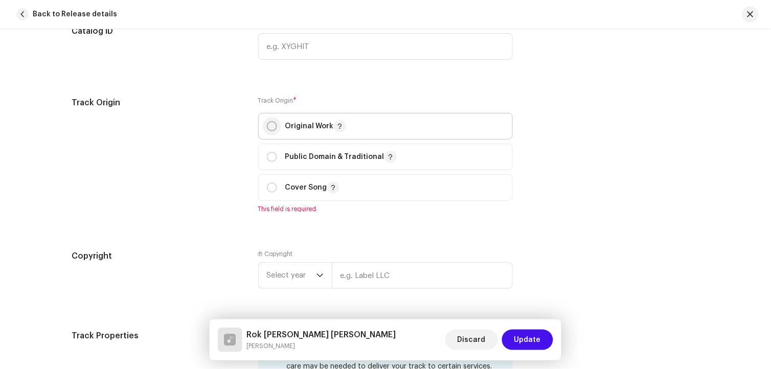
click at [269, 129] on input "radio" at bounding box center [272, 126] width 10 height 10
radio input "true"
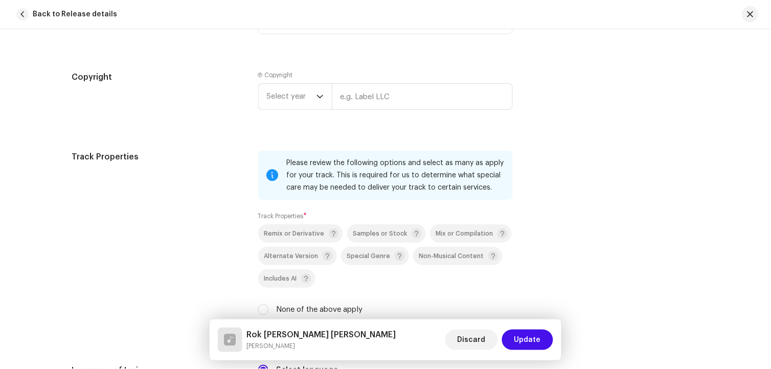
scroll to position [1420, 0]
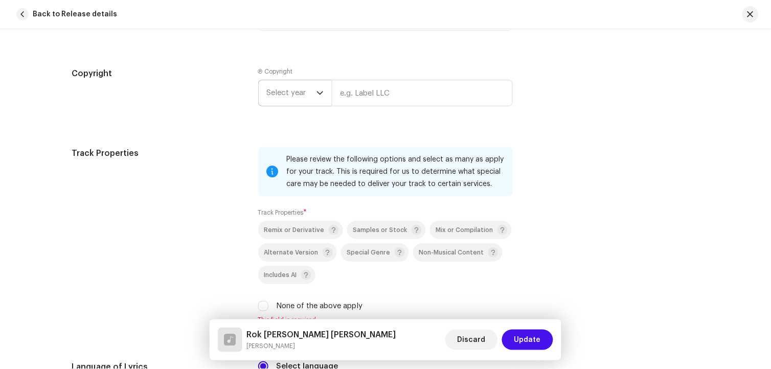
click at [293, 92] on span "Select year" at bounding box center [292, 93] width 50 height 26
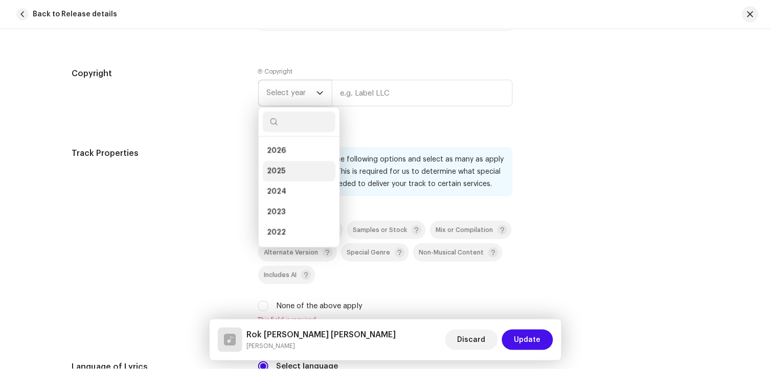
click at [279, 171] on span "2025" at bounding box center [276, 171] width 18 height 10
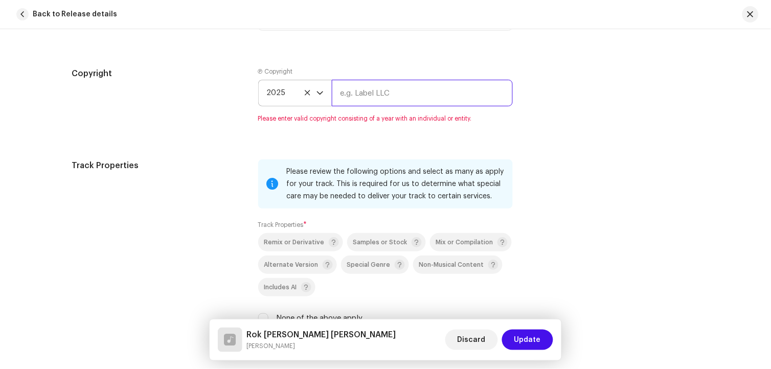
click at [375, 98] on input "text" at bounding box center [422, 93] width 181 height 27
type input "a"
type input "[PERSON_NAME] Official"
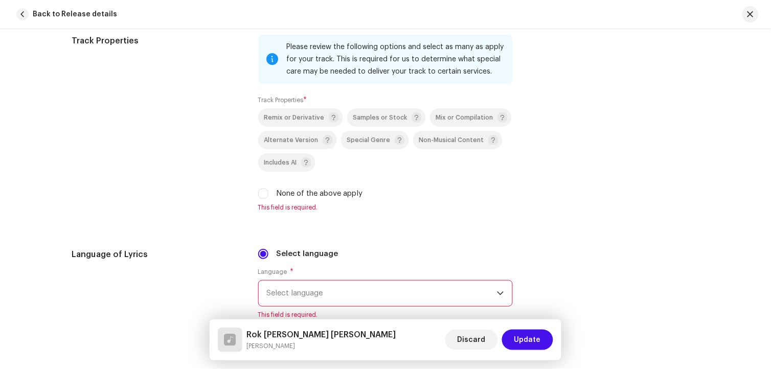
scroll to position [1534, 0]
click at [263, 197] on input "None of the above apply" at bounding box center [263, 192] width 10 height 10
checkbox input "true"
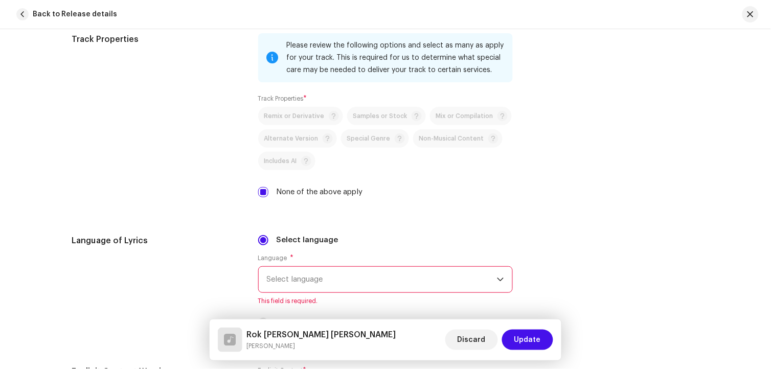
scroll to position [1647, 0]
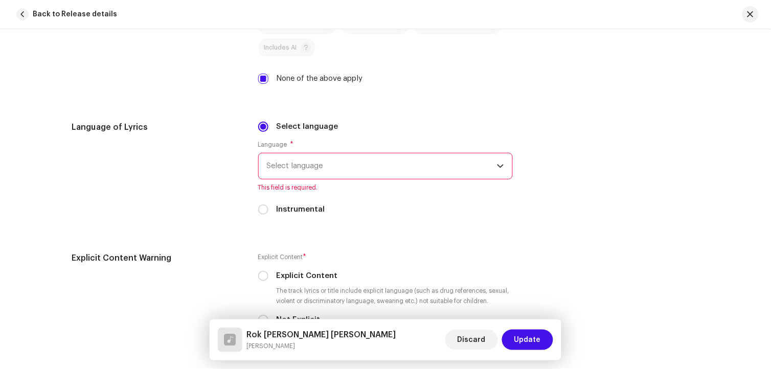
click at [346, 177] on span "Select language" at bounding box center [382, 166] width 230 height 26
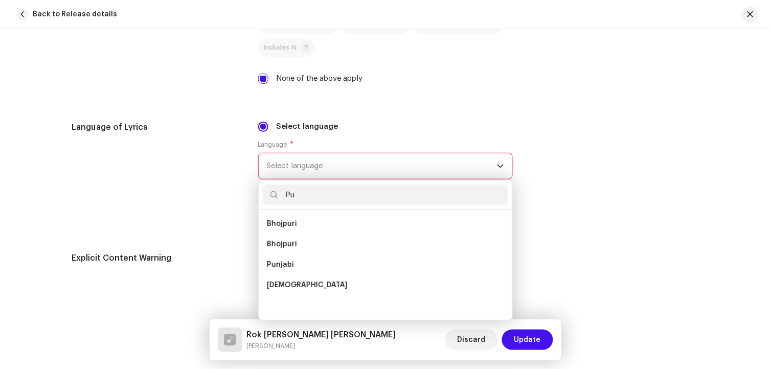
scroll to position [0, 0]
drag, startPoint x: 313, startPoint y: 199, endPoint x: 258, endPoint y: 196, distance: 54.8
click at [259, 196] on div "Punj" at bounding box center [386, 194] width 254 height 29
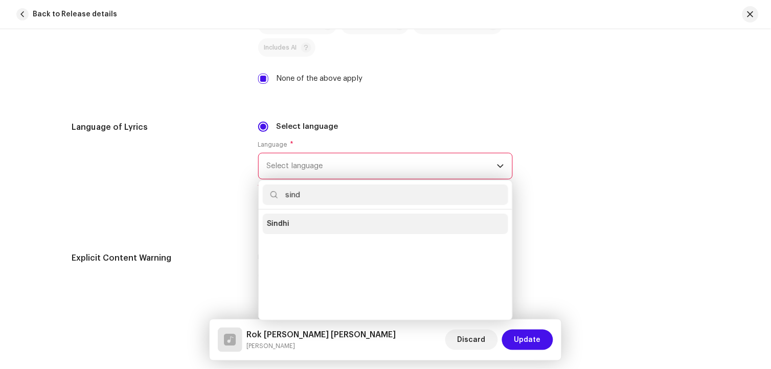
type input "sind"
click at [279, 229] on span "Sindhi" at bounding box center [278, 224] width 22 height 10
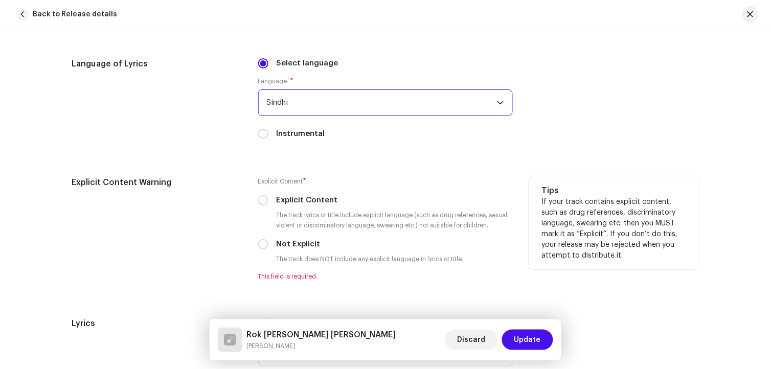
scroll to position [1761, 0]
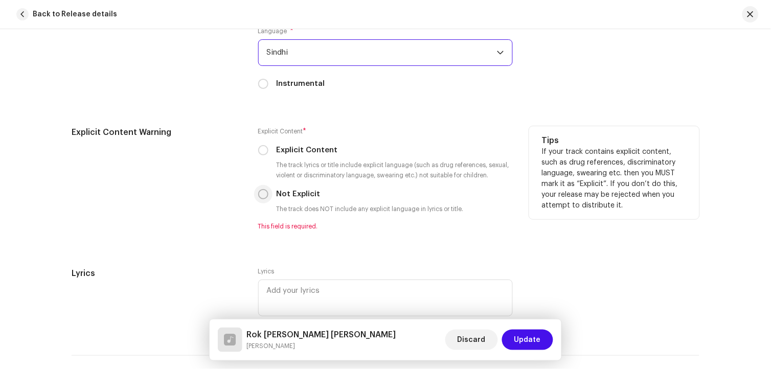
click at [261, 197] on input "Not Explicit" at bounding box center [263, 194] width 10 height 10
radio input "true"
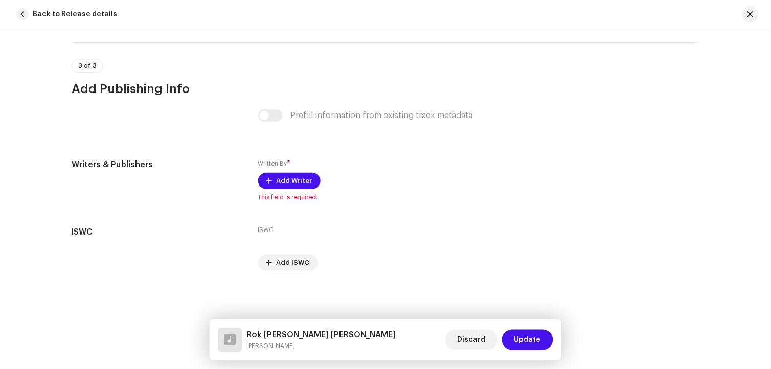
scroll to position [2067, 0]
click at [289, 182] on span "Add Writer" at bounding box center [295, 181] width 36 height 20
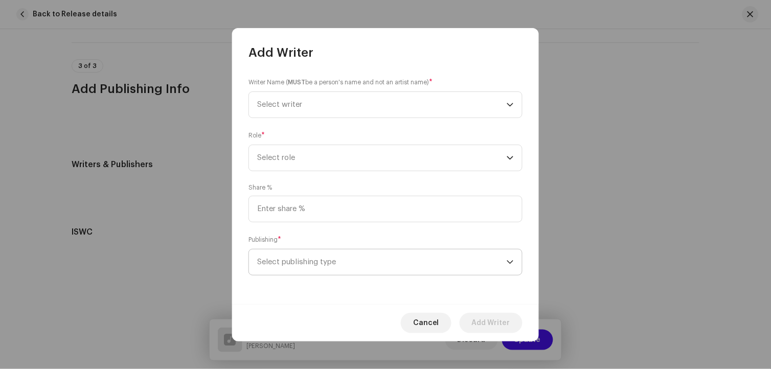
click at [314, 254] on span "Select publishing type" at bounding box center [382, 263] width 250 height 26
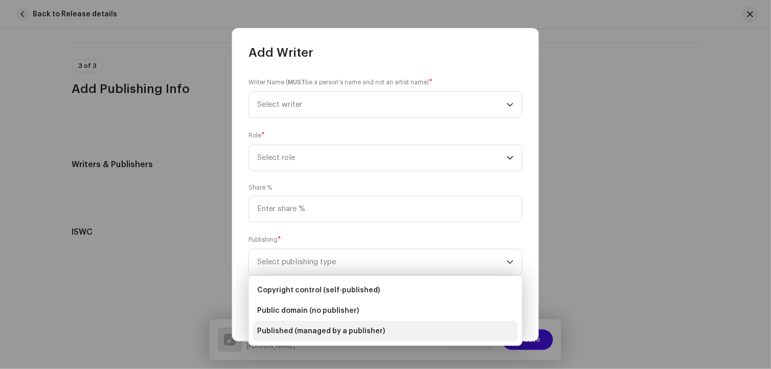
click at [329, 328] on span "Published (managed by a publisher)" at bounding box center [321, 331] width 128 height 10
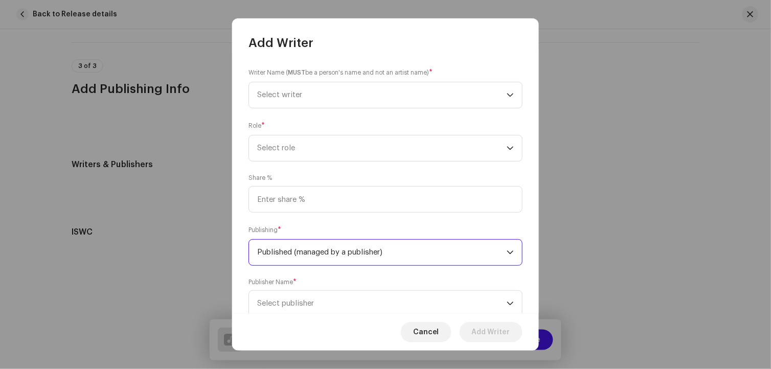
click at [323, 313] on div "Cancel Add Writer" at bounding box center [385, 331] width 307 height 37
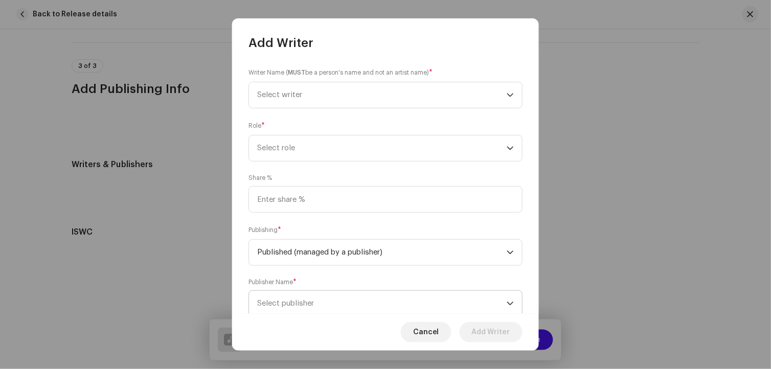
click at [320, 309] on span "Select publisher" at bounding box center [382, 304] width 250 height 26
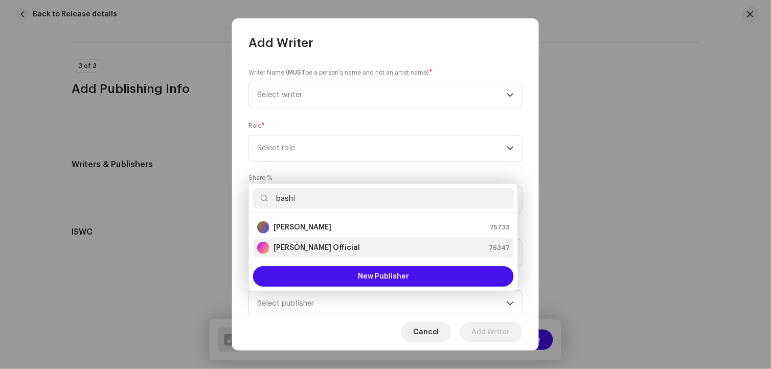
type input "bashi"
click at [318, 251] on strong "[PERSON_NAME] Official" at bounding box center [317, 248] width 86 height 10
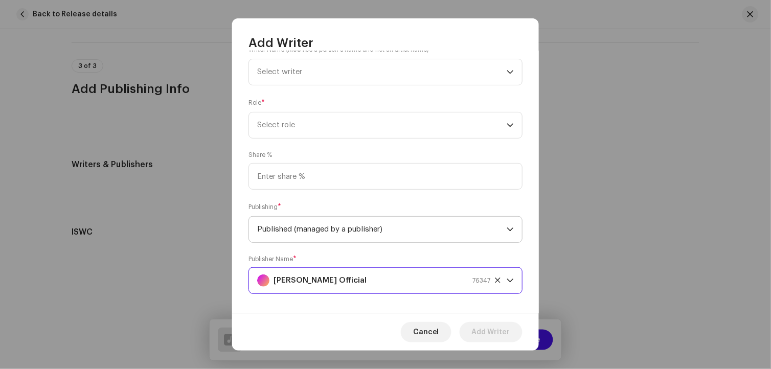
scroll to position [33, 0]
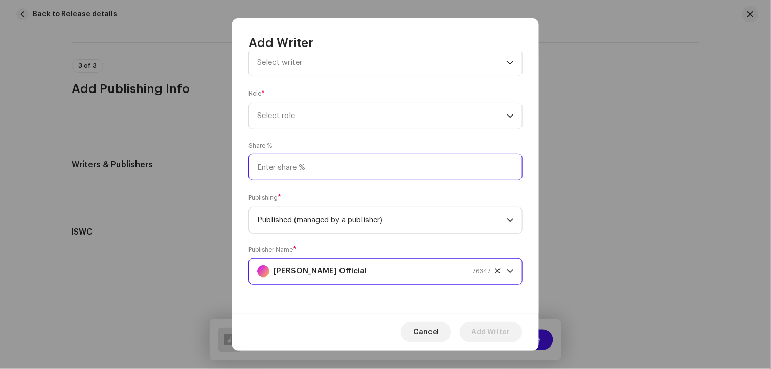
click at [299, 166] on input at bounding box center [385, 167] width 274 height 27
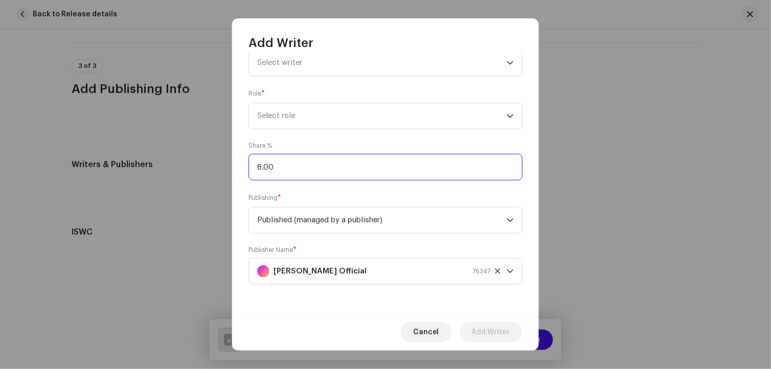
type input "80.00"
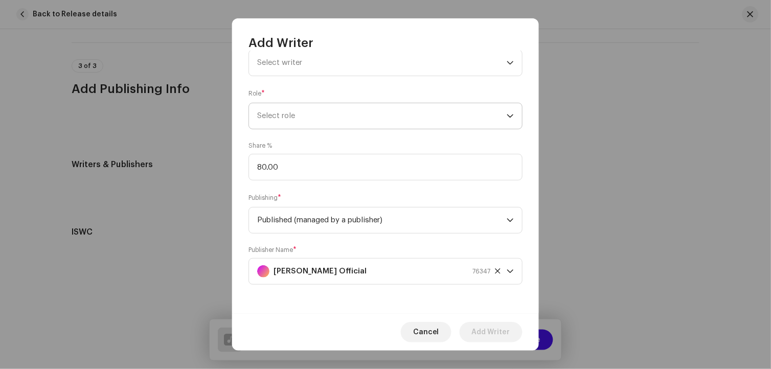
click at [280, 113] on span "Select role" at bounding box center [382, 116] width 250 height 26
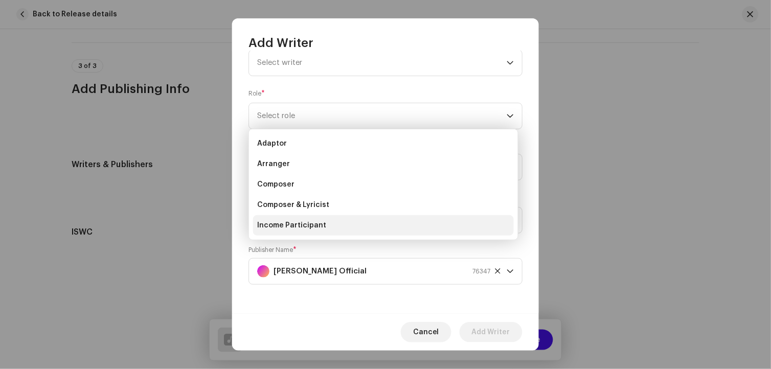
click at [295, 226] on span "Income Participant" at bounding box center [291, 225] width 69 height 10
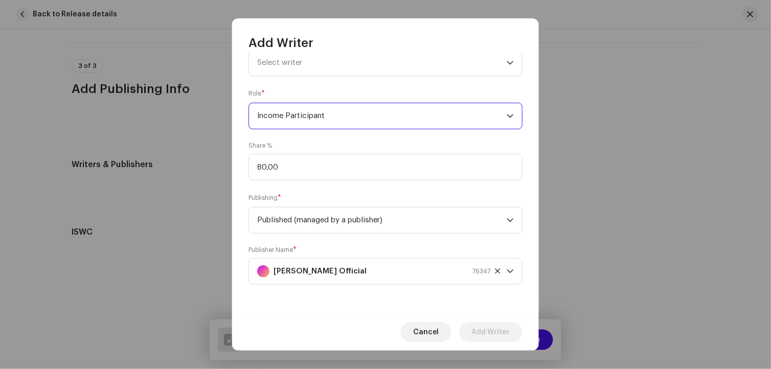
scroll to position [0, 0]
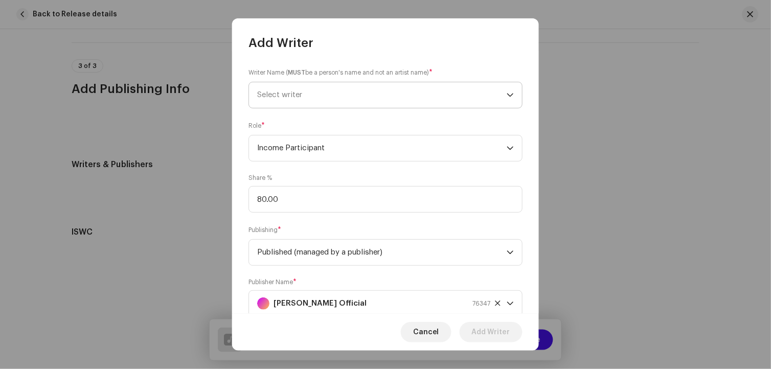
click at [303, 101] on span "Select writer" at bounding box center [382, 95] width 250 height 26
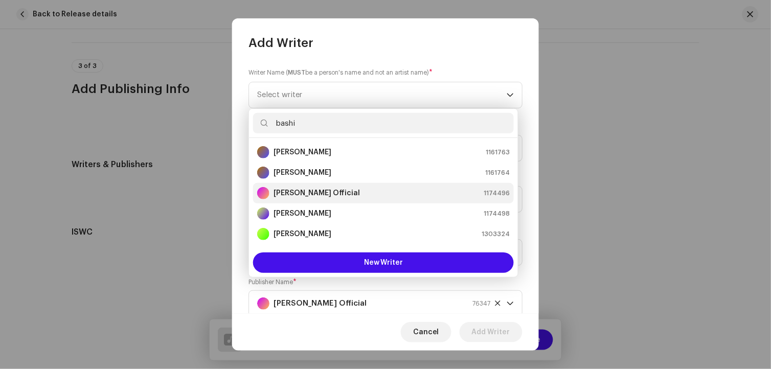
type input "bashi"
click at [328, 187] on div "[PERSON_NAME] Official" at bounding box center [308, 193] width 103 height 12
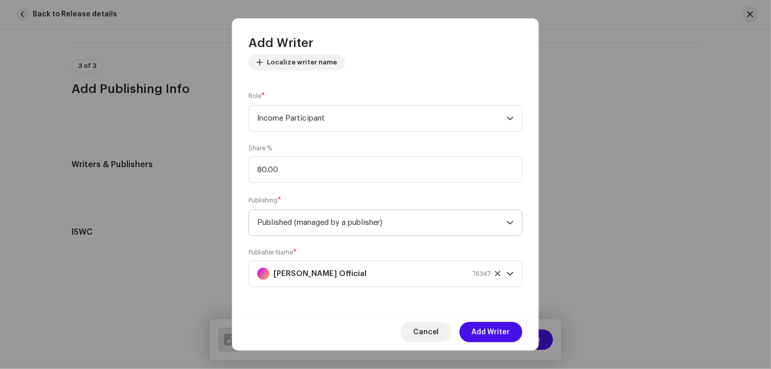
scroll to position [127, 0]
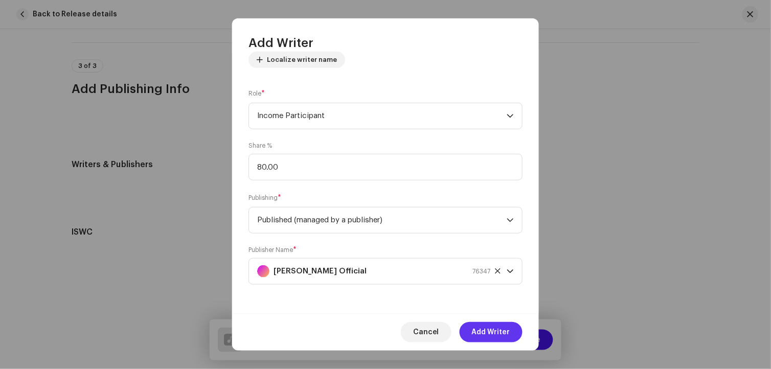
click at [504, 334] on span "Add Writer" at bounding box center [491, 332] width 38 height 20
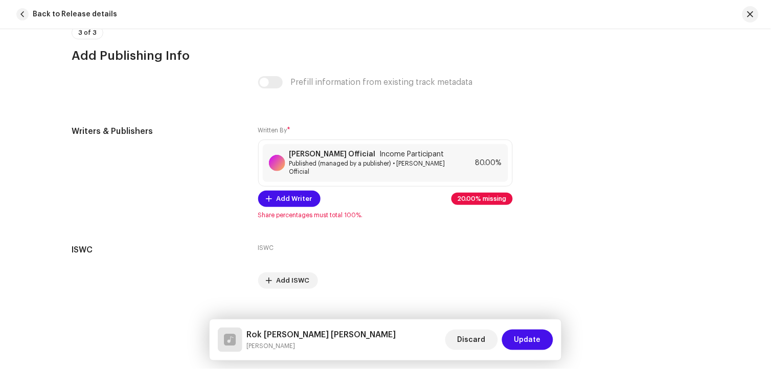
scroll to position [2110, 0]
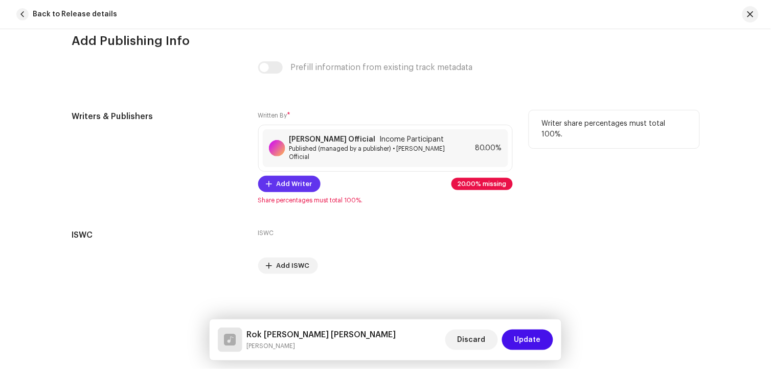
click at [294, 180] on span "Add Writer" at bounding box center [295, 184] width 36 height 20
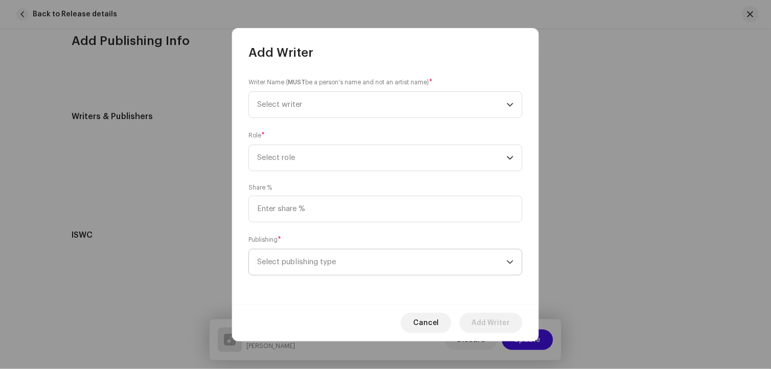
click at [319, 273] on span "Select publishing type" at bounding box center [382, 263] width 250 height 26
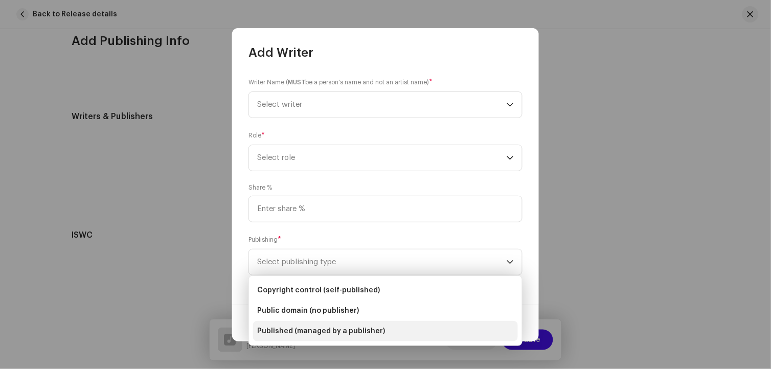
click at [336, 330] on span "Published (managed by a publisher)" at bounding box center [321, 331] width 128 height 10
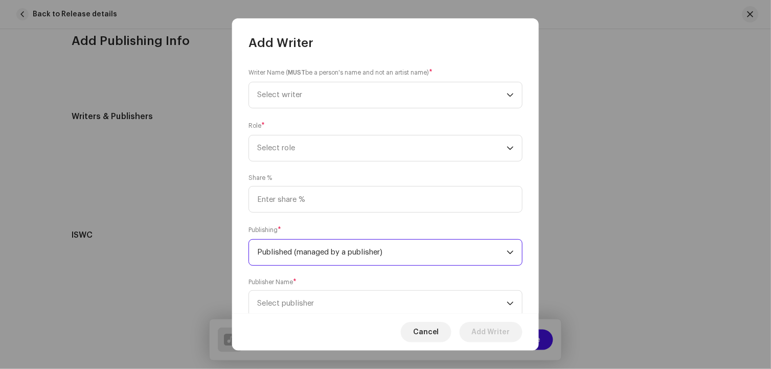
scroll to position [33, 0]
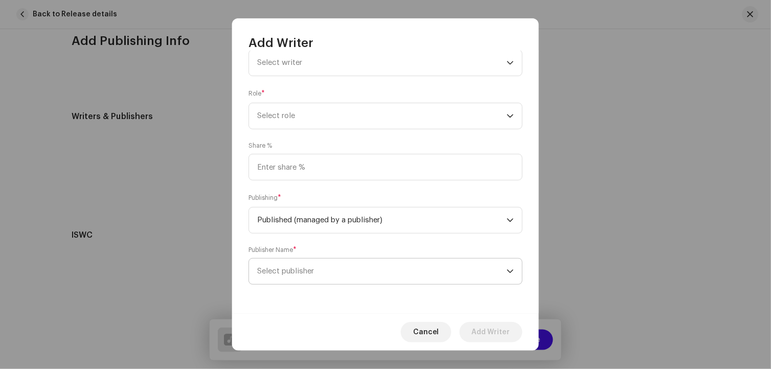
click at [343, 270] on span "Select publisher" at bounding box center [382, 272] width 250 height 26
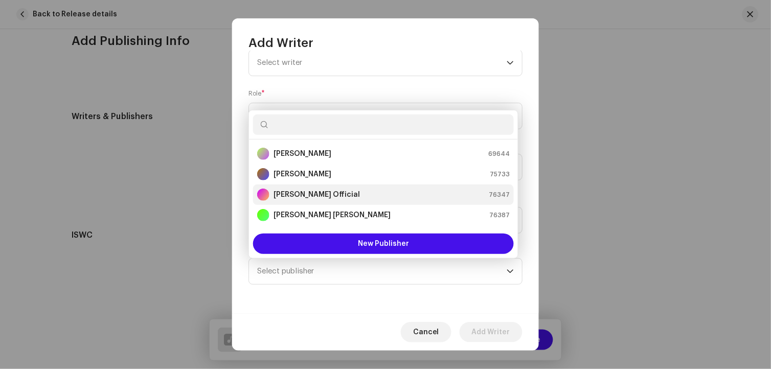
click at [331, 197] on strong "[PERSON_NAME] Official" at bounding box center [317, 195] width 86 height 10
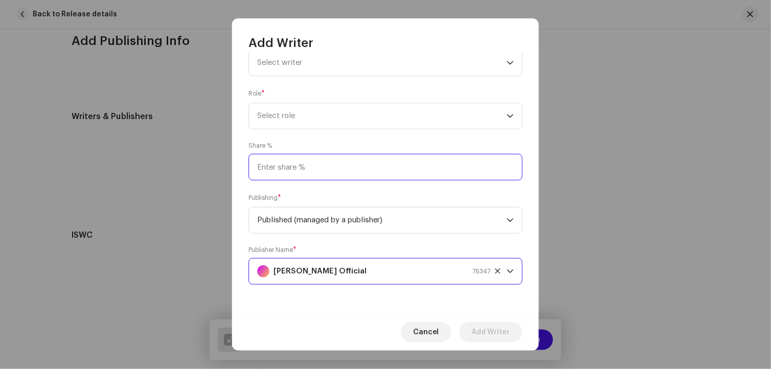
click at [314, 175] on input at bounding box center [385, 167] width 274 height 27
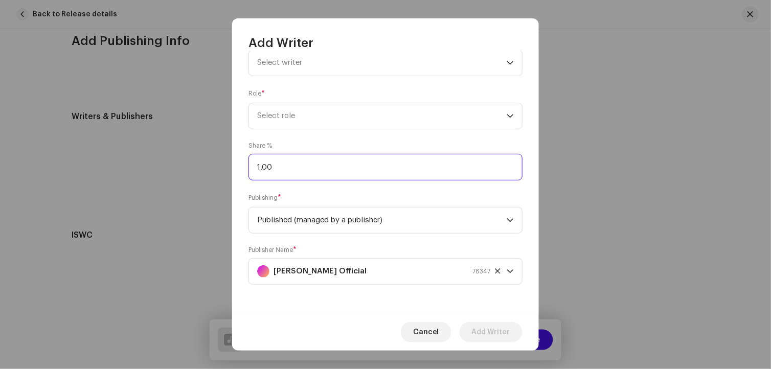
type input "10.00"
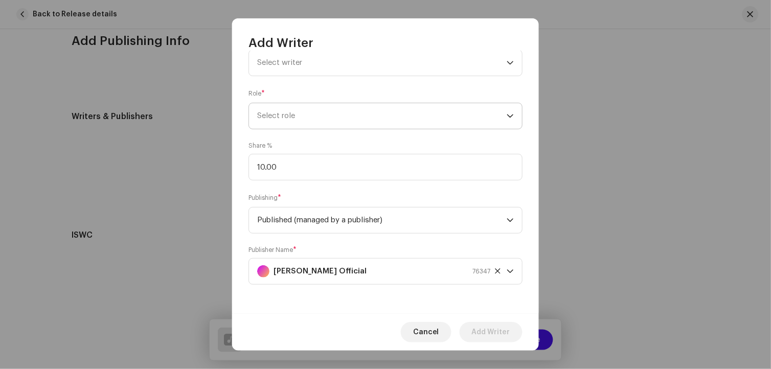
click at [280, 126] on span "Select role" at bounding box center [382, 116] width 250 height 26
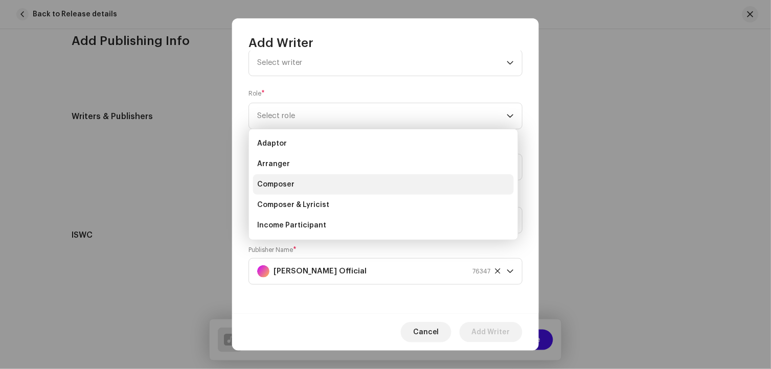
click at [289, 186] on span "Composer" at bounding box center [275, 184] width 37 height 10
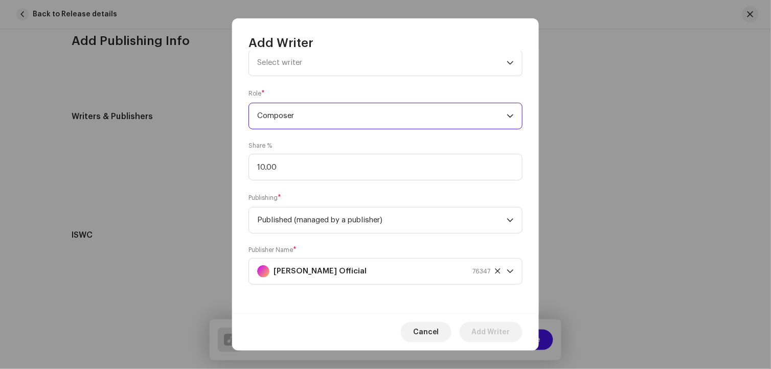
scroll to position [0, 0]
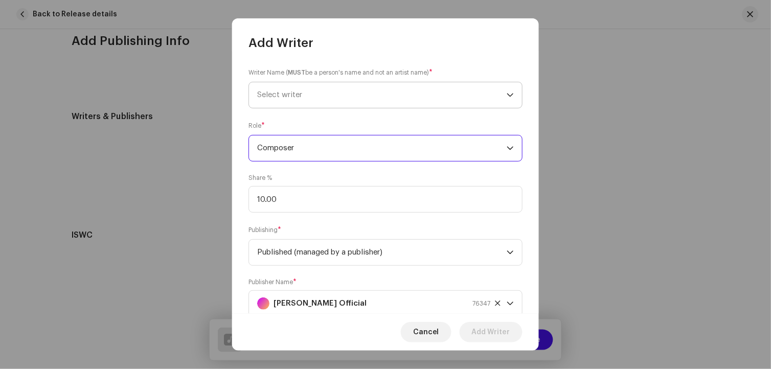
click at [289, 99] on span "Select writer" at bounding box center [382, 95] width 250 height 26
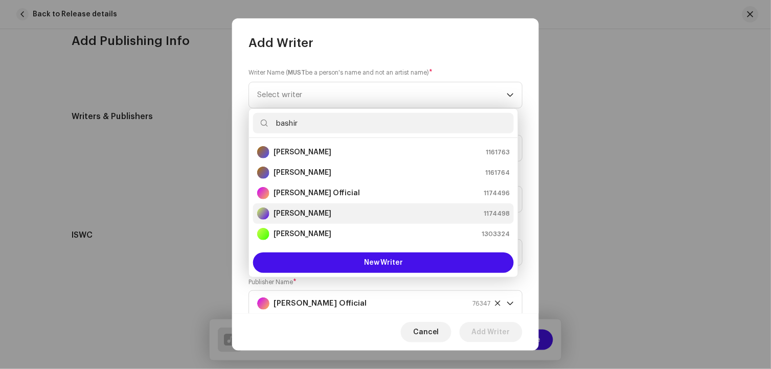
type input "bashir"
click at [310, 205] on li "[PERSON_NAME] 1174498" at bounding box center [383, 214] width 261 height 20
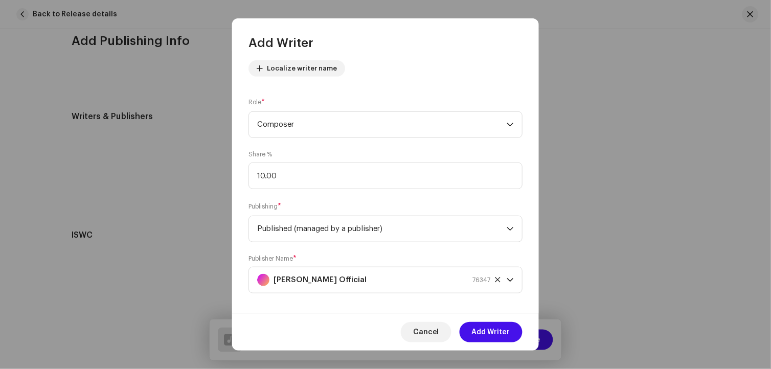
scroll to position [127, 0]
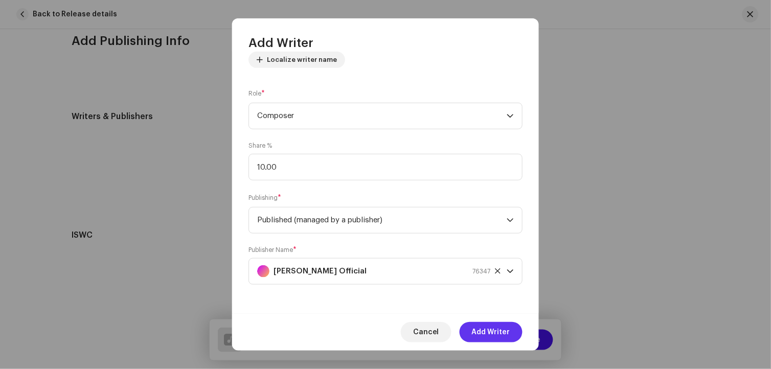
click at [496, 335] on span "Add Writer" at bounding box center [491, 332] width 38 height 20
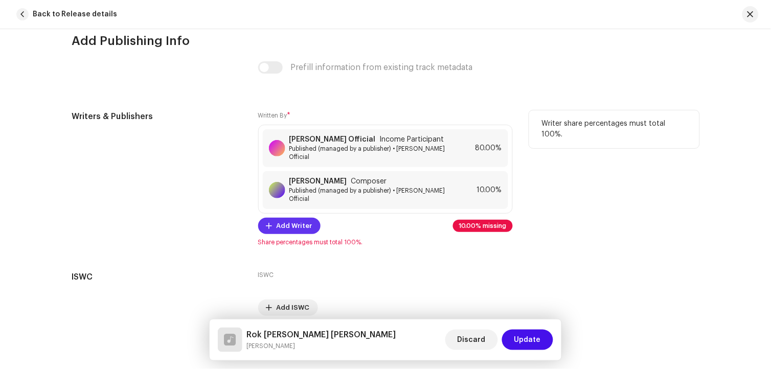
click at [300, 217] on span "Add Writer" at bounding box center [295, 226] width 36 height 20
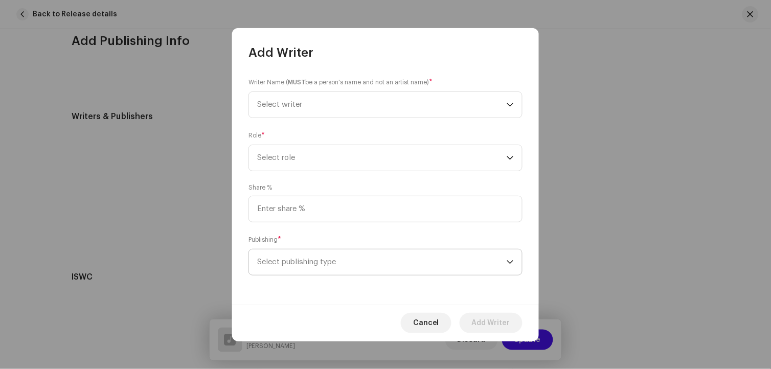
click at [327, 264] on span "Select publishing type" at bounding box center [382, 263] width 250 height 26
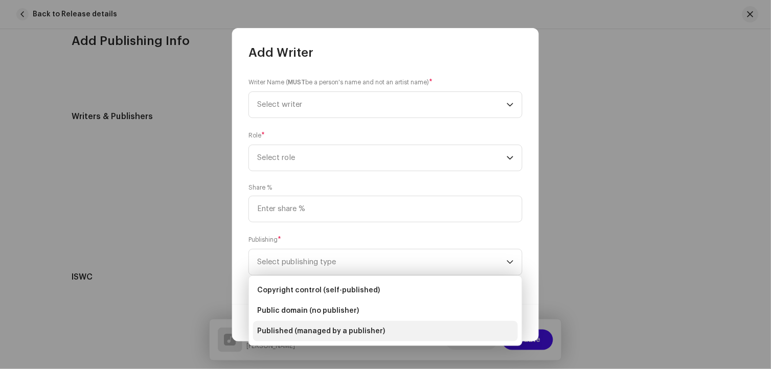
click at [359, 335] on span "Published (managed by a publisher)" at bounding box center [321, 331] width 128 height 10
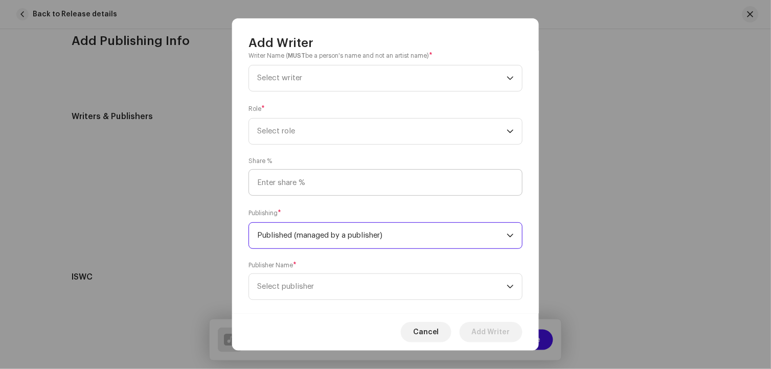
scroll to position [33, 0]
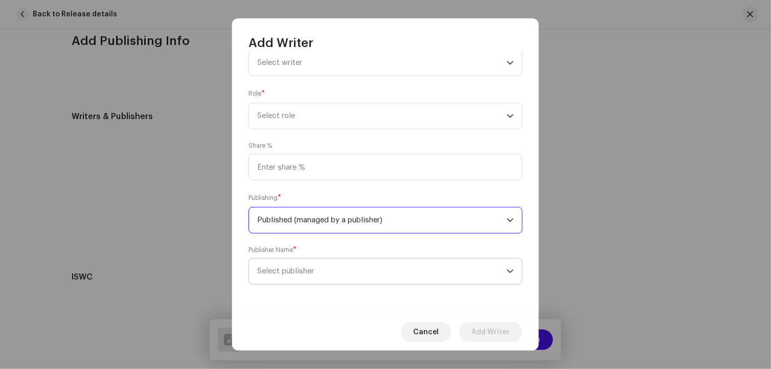
click at [310, 276] on span "Select publisher" at bounding box center [382, 272] width 250 height 26
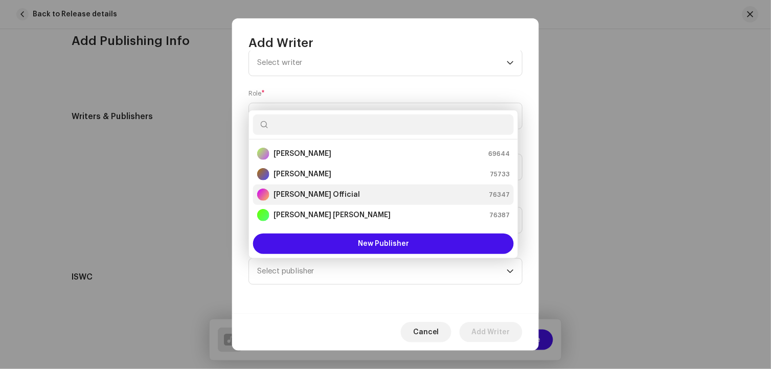
click at [328, 189] on div "[PERSON_NAME] Official" at bounding box center [308, 195] width 103 height 12
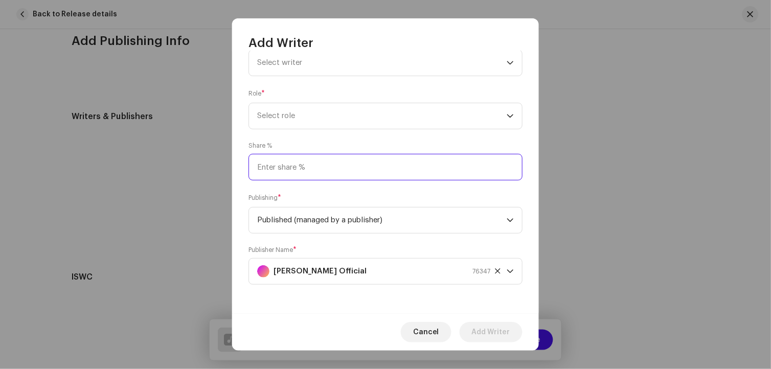
click at [300, 171] on input at bounding box center [385, 167] width 274 height 27
type input "80.00"
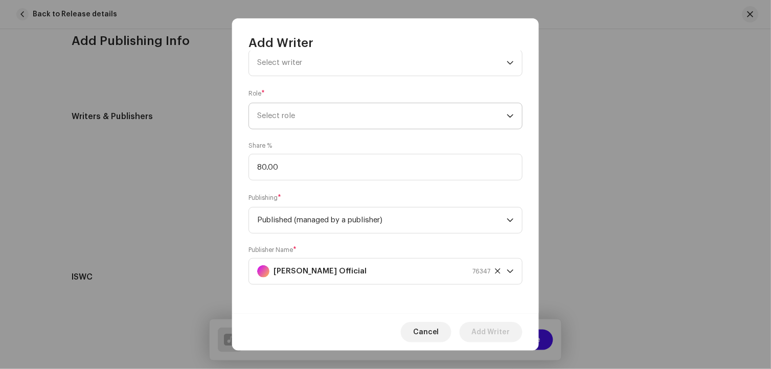
click at [302, 120] on span "Select role" at bounding box center [382, 116] width 250 height 26
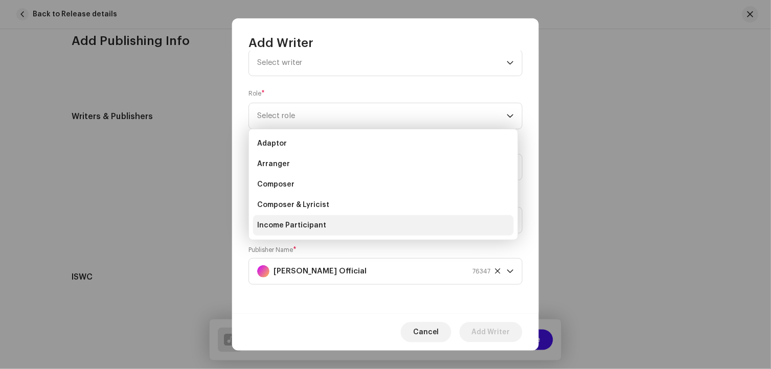
click at [300, 228] on span "Income Participant" at bounding box center [291, 225] width 69 height 10
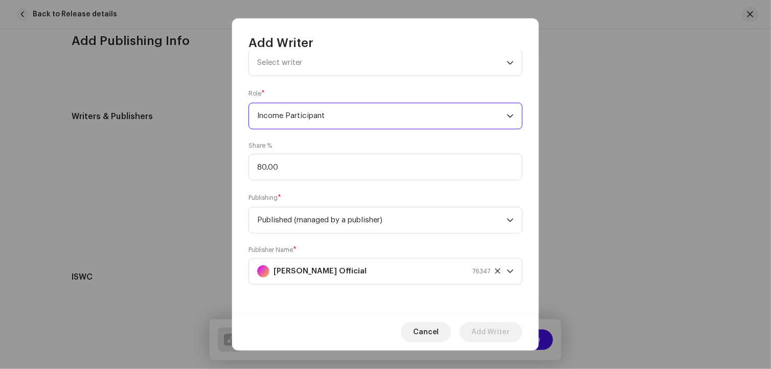
scroll to position [0, 0]
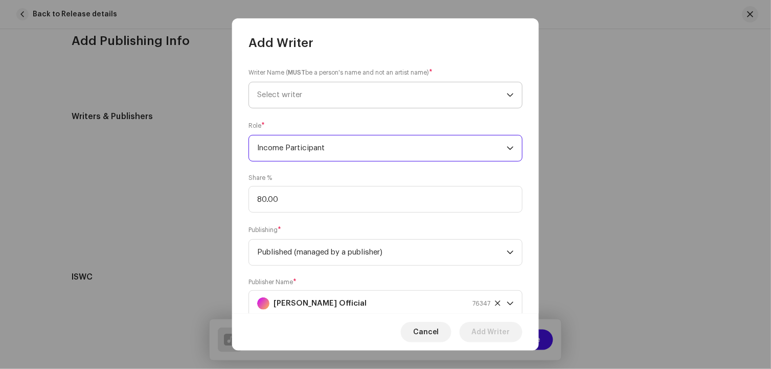
click at [301, 100] on span "Select writer" at bounding box center [382, 95] width 250 height 26
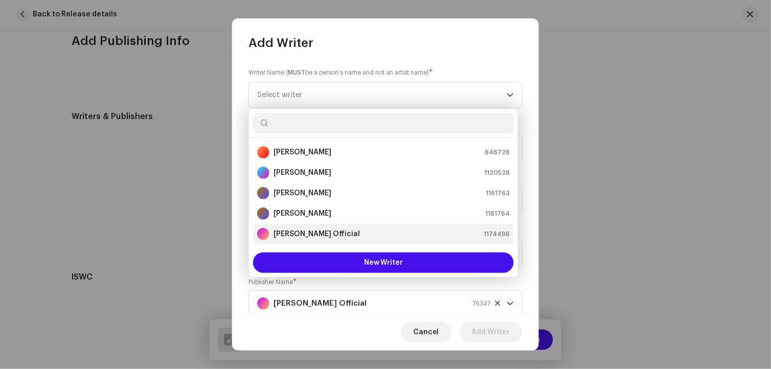
click at [328, 232] on strong "[PERSON_NAME] Official" at bounding box center [317, 234] width 86 height 10
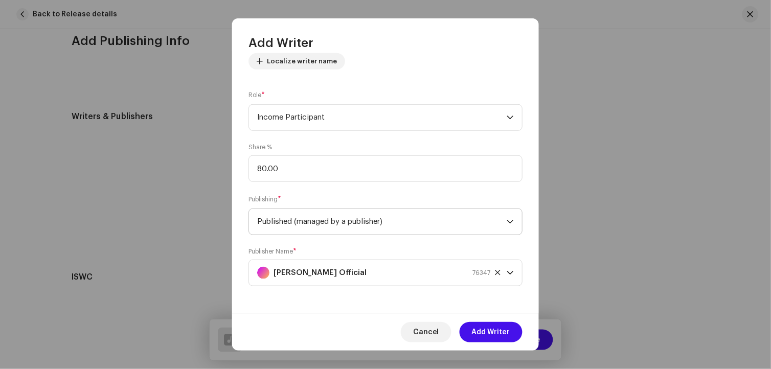
scroll to position [127, 0]
click at [504, 333] on span "Add Writer" at bounding box center [491, 332] width 38 height 20
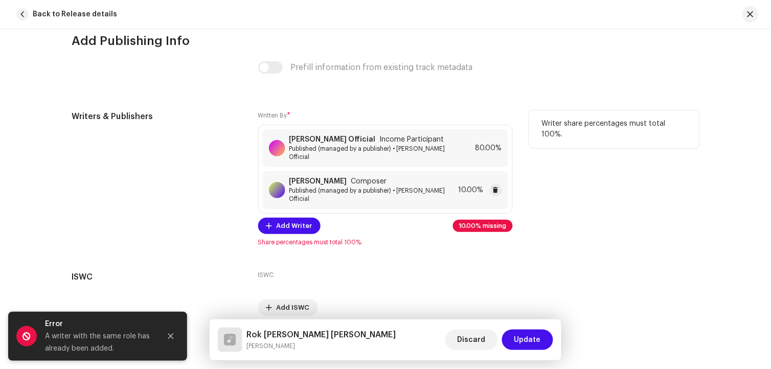
click at [372, 178] on div "Bashir Jatoi Composer" at bounding box center [371, 181] width 165 height 8
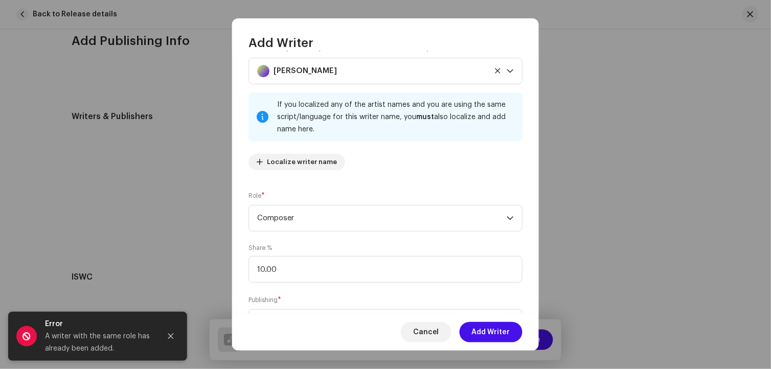
scroll to position [13, 0]
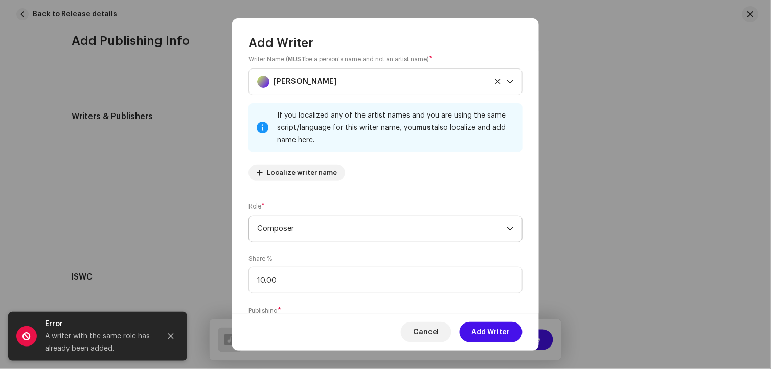
click at [329, 231] on span "Composer" at bounding box center [382, 229] width 250 height 26
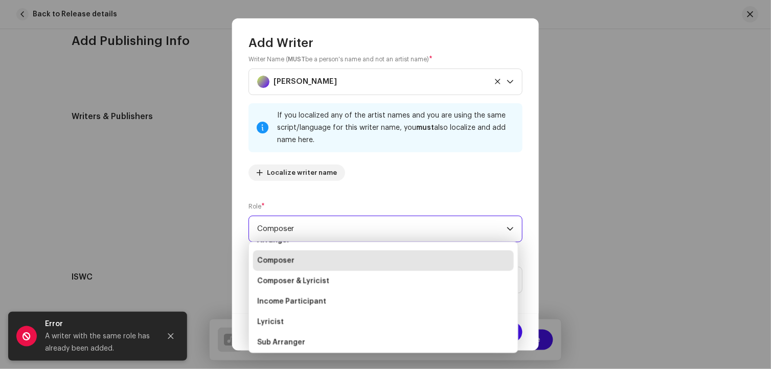
scroll to position [57, 0]
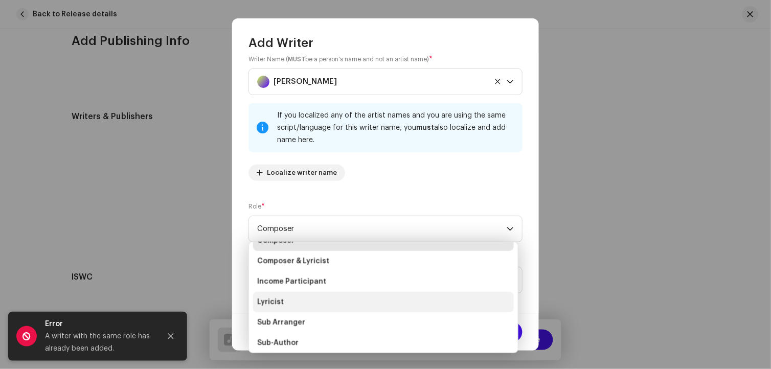
click at [291, 303] on li "Lyricist" at bounding box center [383, 302] width 261 height 20
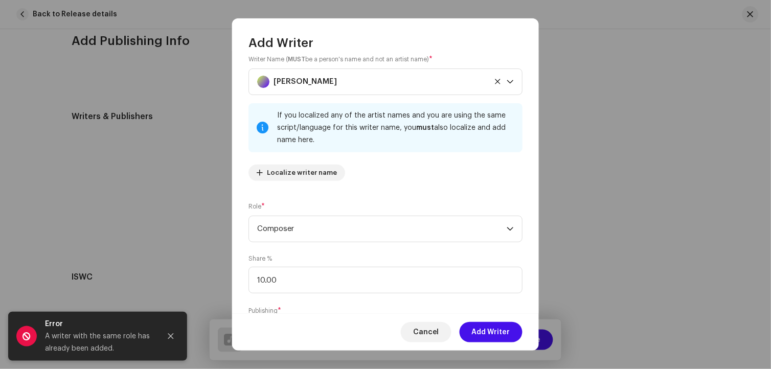
scroll to position [44, 0]
click at [436, 333] on span "Cancel" at bounding box center [426, 332] width 26 height 20
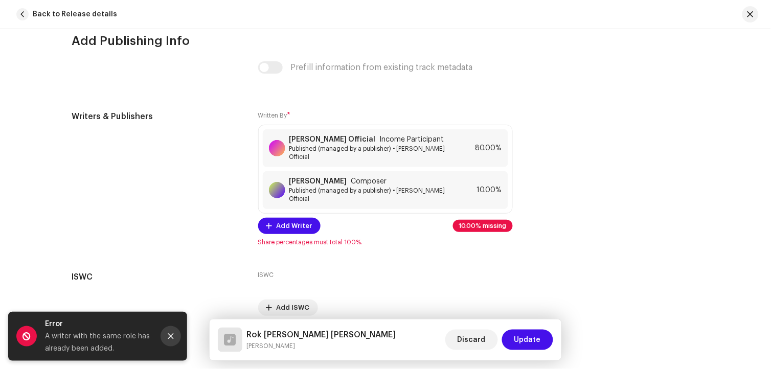
click at [171, 335] on icon "Close" at bounding box center [170, 336] width 7 height 7
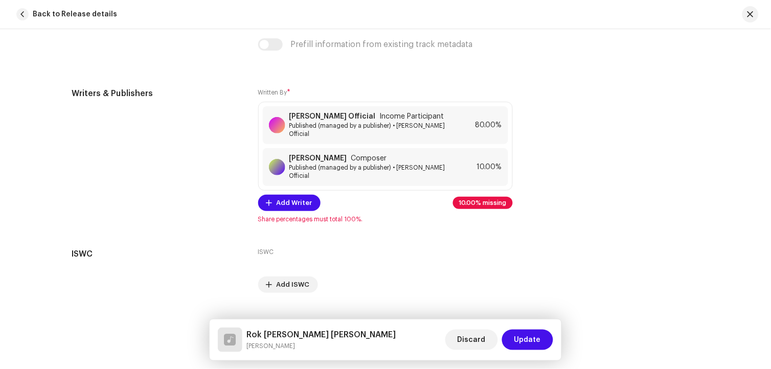
scroll to position [2143, 0]
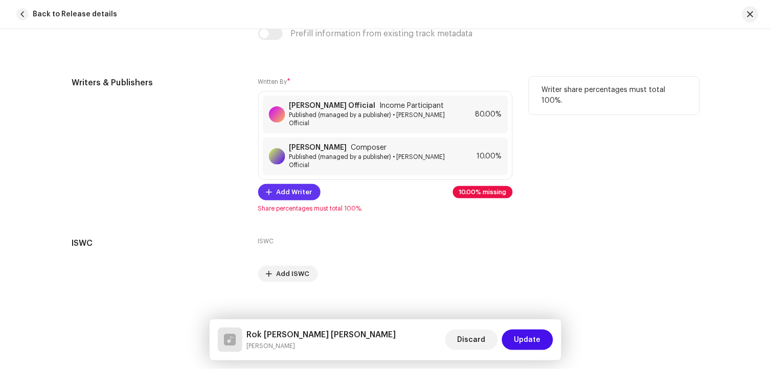
click at [316, 184] on button "Add Writer" at bounding box center [289, 192] width 62 height 16
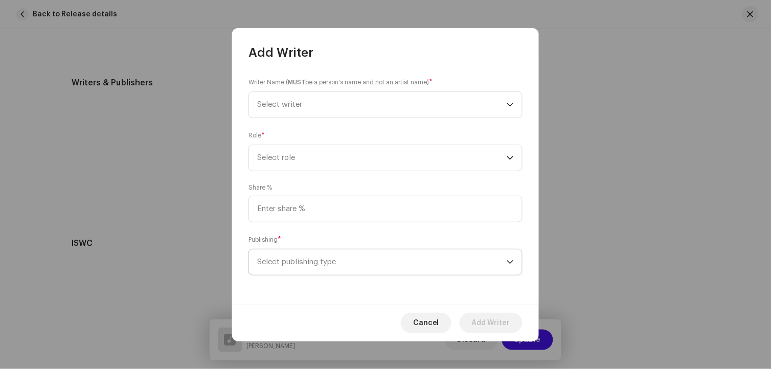
click at [322, 264] on span "Select publishing type" at bounding box center [382, 263] width 250 height 26
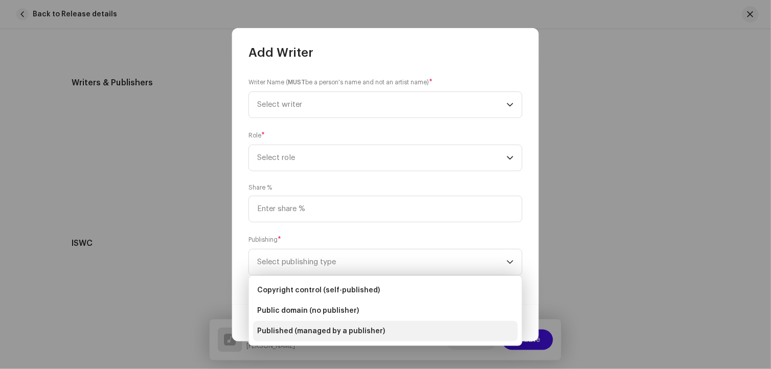
click at [334, 329] on span "Published (managed by a publisher)" at bounding box center [321, 331] width 128 height 10
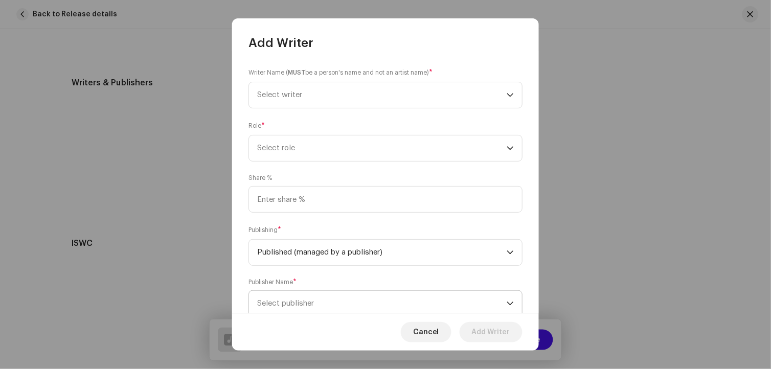
click at [316, 293] on span "Select publisher" at bounding box center [382, 304] width 250 height 26
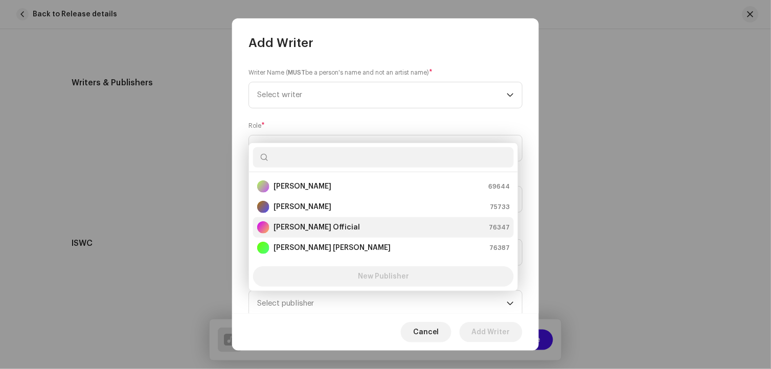
click at [320, 231] on strong "[PERSON_NAME] Official" at bounding box center [317, 227] width 86 height 10
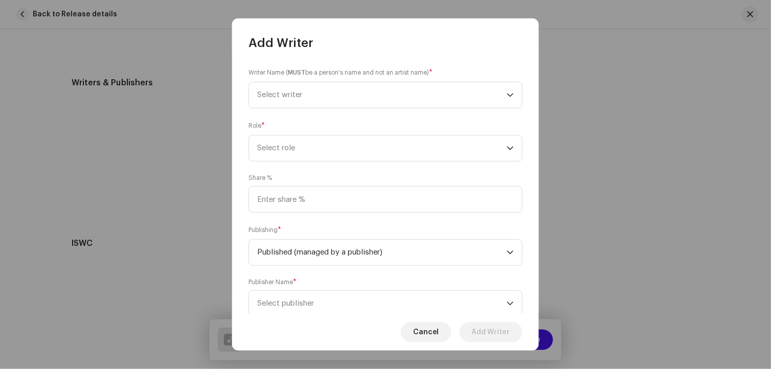
scroll to position [4, 0]
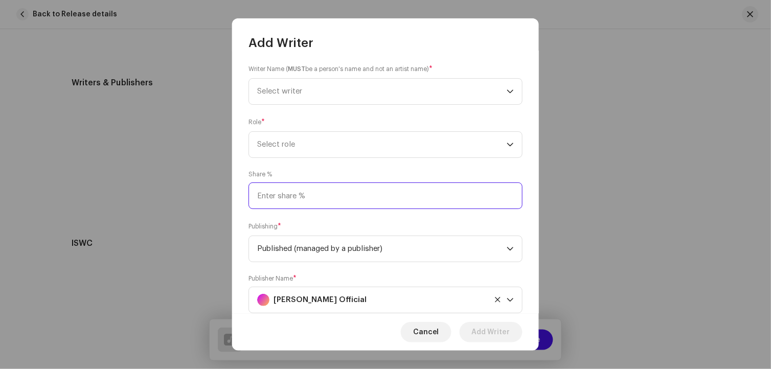
click at [302, 197] on input at bounding box center [385, 196] width 274 height 27
type input "10.00"
click at [296, 140] on span "Select role" at bounding box center [382, 145] width 250 height 26
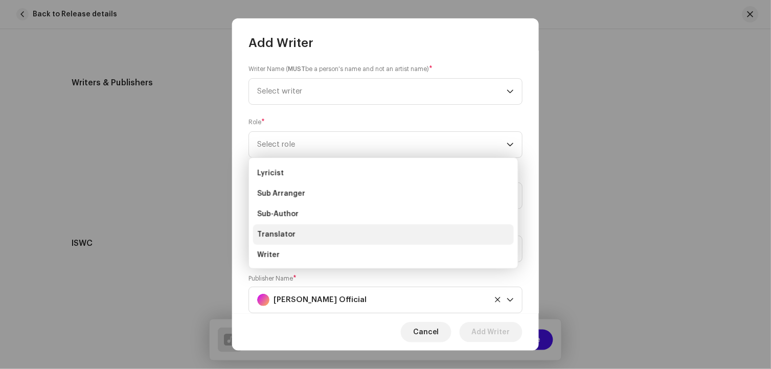
scroll to position [102, 0]
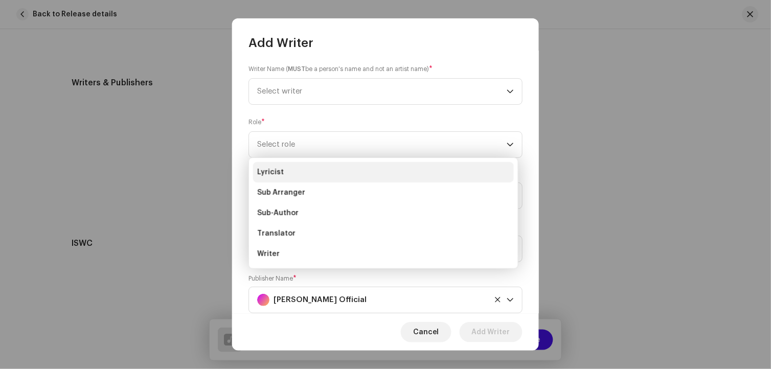
click at [275, 171] on span "Lyricist" at bounding box center [270, 172] width 27 height 10
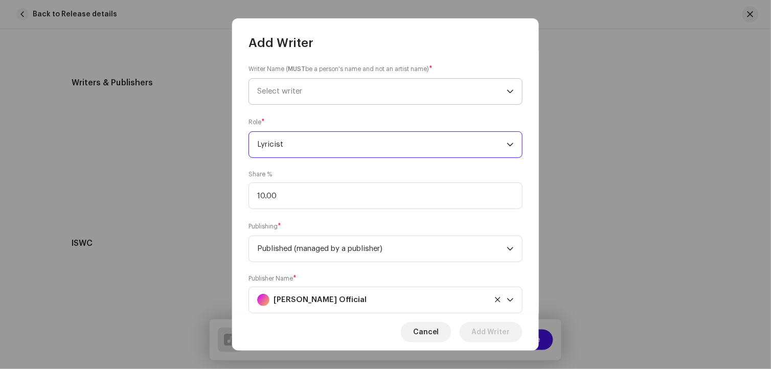
click at [302, 92] on span "Select writer" at bounding box center [279, 91] width 45 height 8
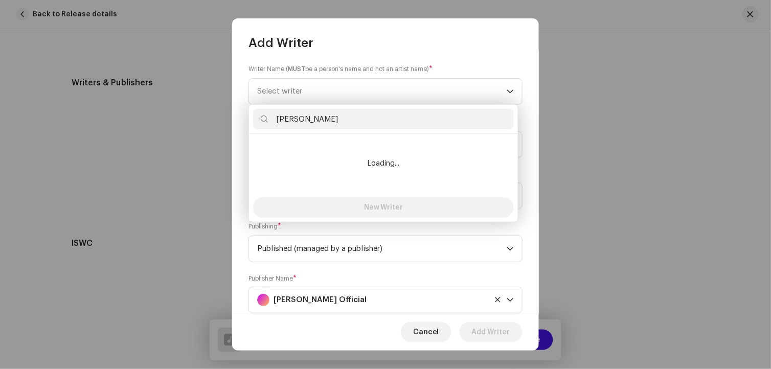
drag, startPoint x: 336, startPoint y: 119, endPoint x: 277, endPoint y: 116, distance: 59.4
click at [277, 116] on input "Umer Bhatti" at bounding box center [383, 119] width 261 height 20
type input "Umer Bhatti"
click at [431, 329] on span "Cancel" at bounding box center [426, 332] width 26 height 20
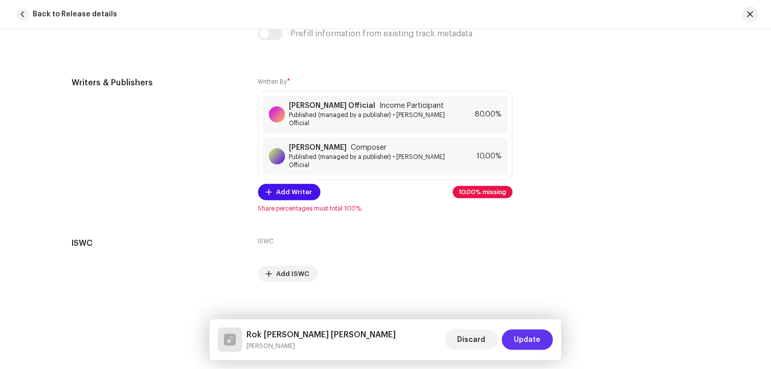
click at [537, 341] on span "Update" at bounding box center [527, 340] width 27 height 20
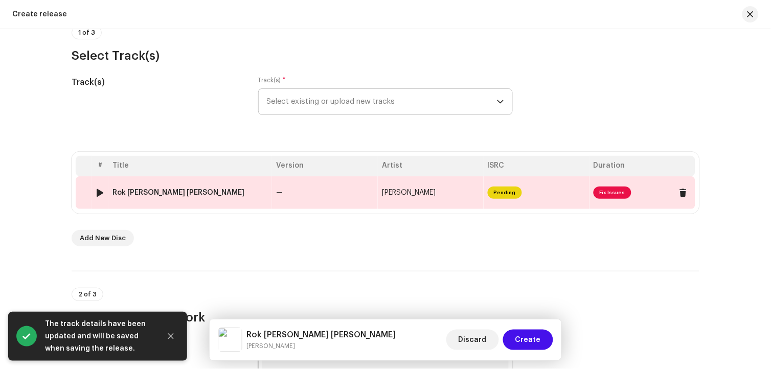
click at [184, 196] on div "Rok Preen Pehnjan Akhion" at bounding box center [178, 193] width 132 height 8
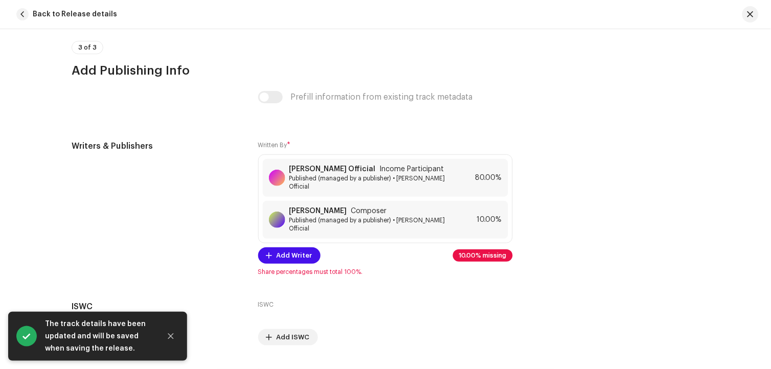
scroll to position [2143, 0]
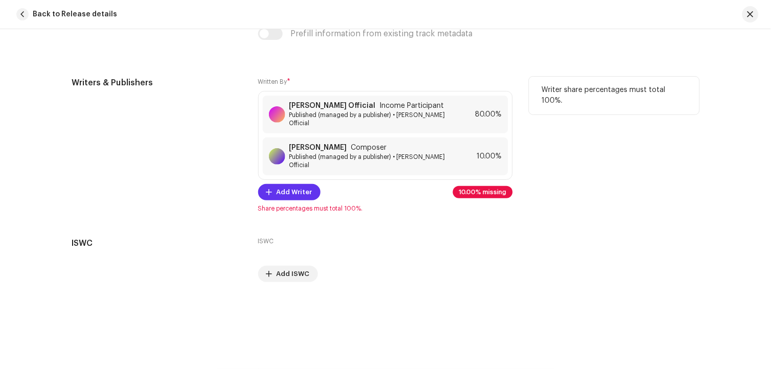
click at [306, 182] on span "Add Writer" at bounding box center [295, 192] width 36 height 20
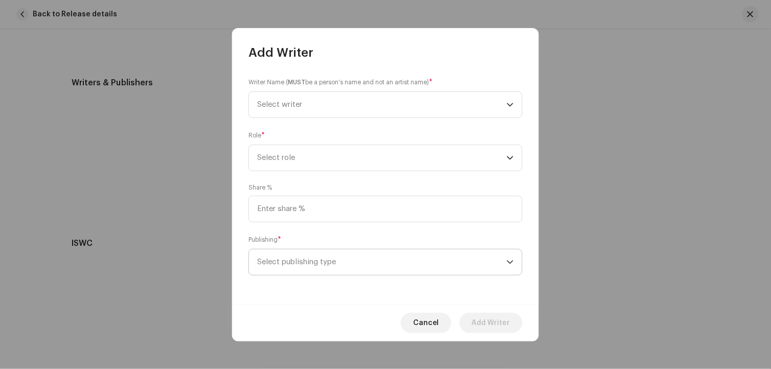
click at [321, 262] on span "Select publishing type" at bounding box center [382, 263] width 250 height 26
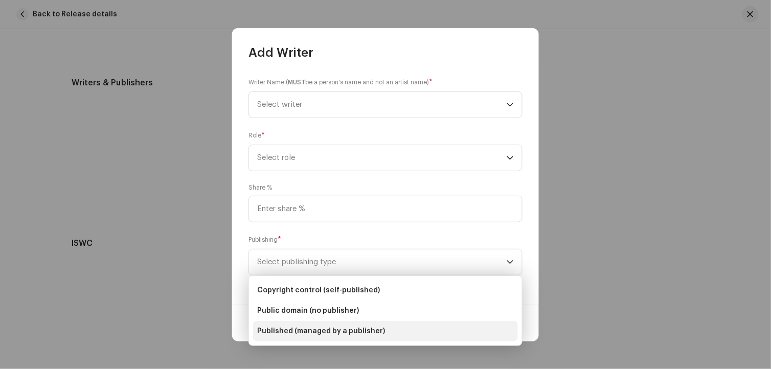
click at [346, 330] on span "Published (managed by a publisher)" at bounding box center [321, 331] width 128 height 10
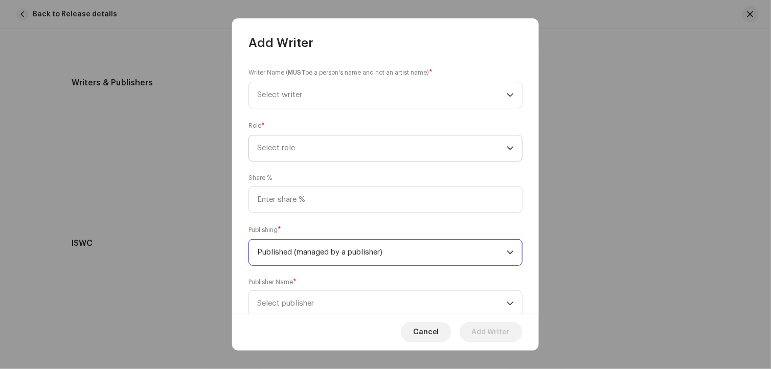
click at [298, 150] on span "Select role" at bounding box center [382, 148] width 250 height 26
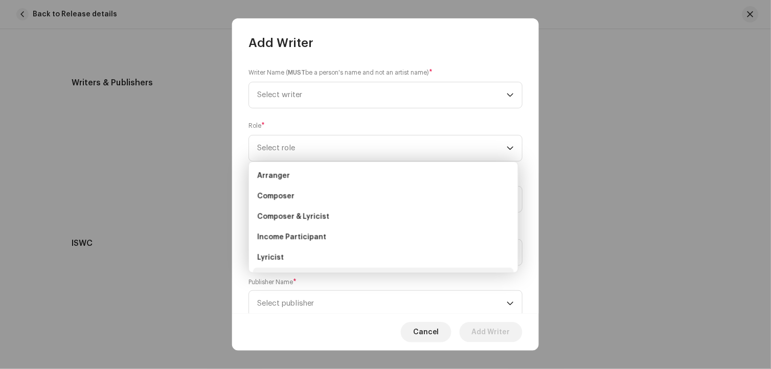
scroll to position [57, 0]
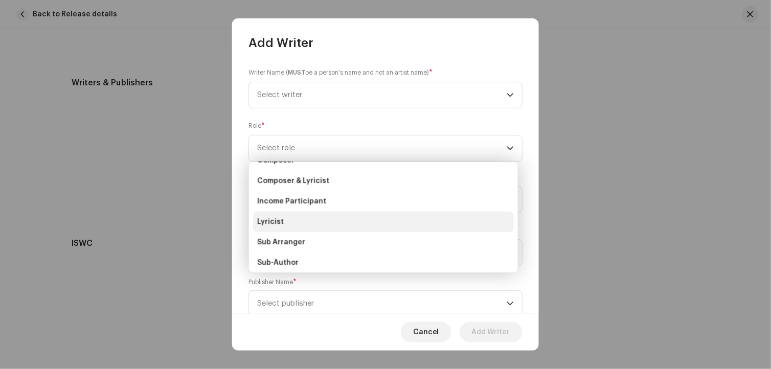
click at [278, 222] on span "Lyricist" at bounding box center [270, 222] width 27 height 10
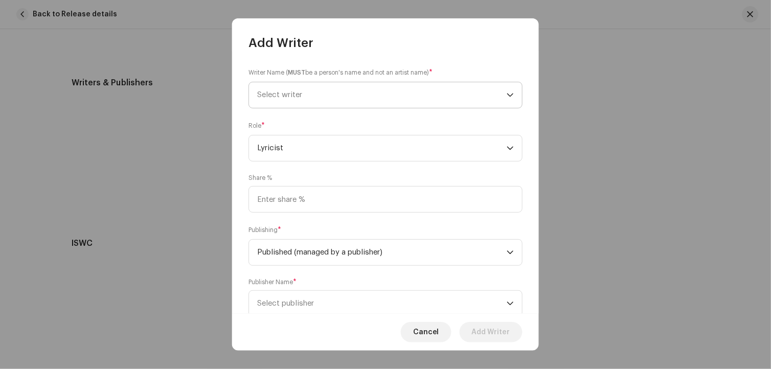
click at [304, 104] on span "Select writer" at bounding box center [382, 95] width 250 height 26
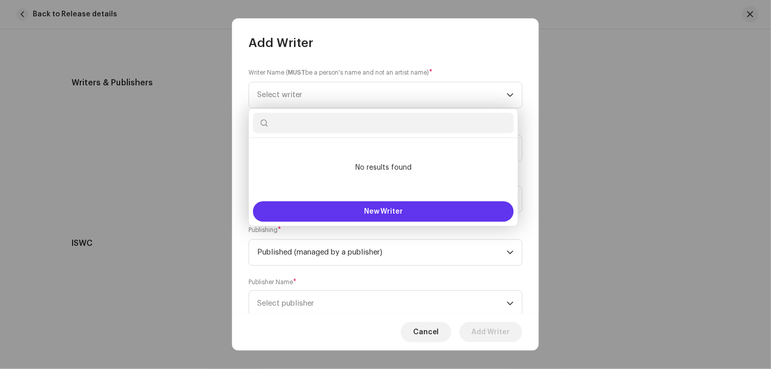
click at [389, 220] on button "New Writer" at bounding box center [383, 211] width 261 height 20
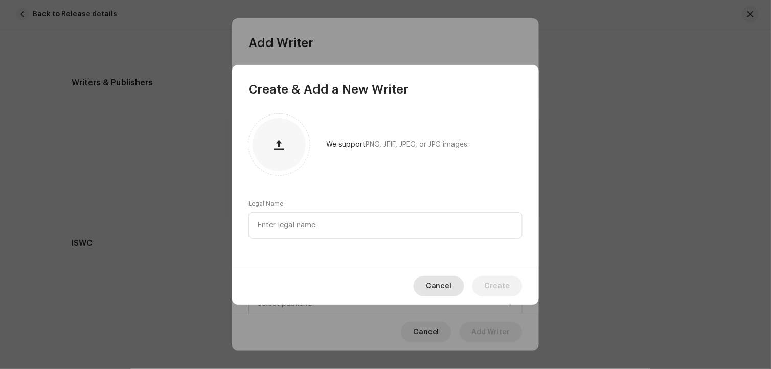
click at [450, 287] on span "Cancel" at bounding box center [439, 286] width 26 height 20
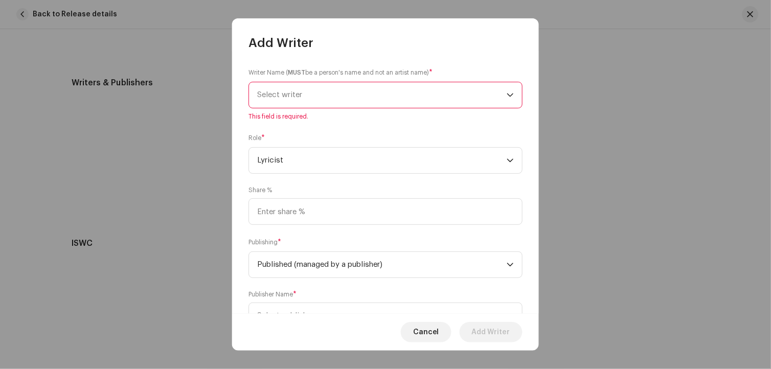
click at [346, 96] on span "Select writer" at bounding box center [382, 95] width 250 height 26
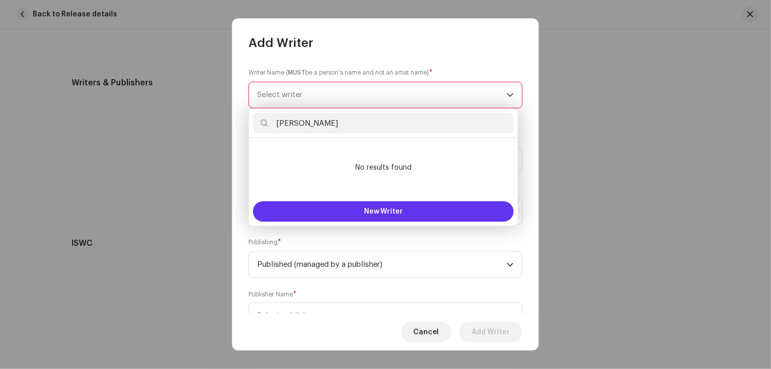
type input "Umer Bhatti"
click at [396, 213] on span "New Writer" at bounding box center [383, 211] width 39 height 7
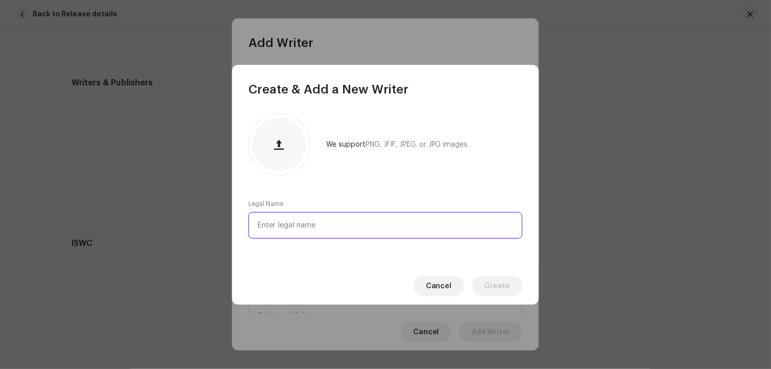
click at [356, 227] on input "text" at bounding box center [385, 225] width 274 height 27
paste input "Umer Bhatti"
type input "Umer Bhatti"
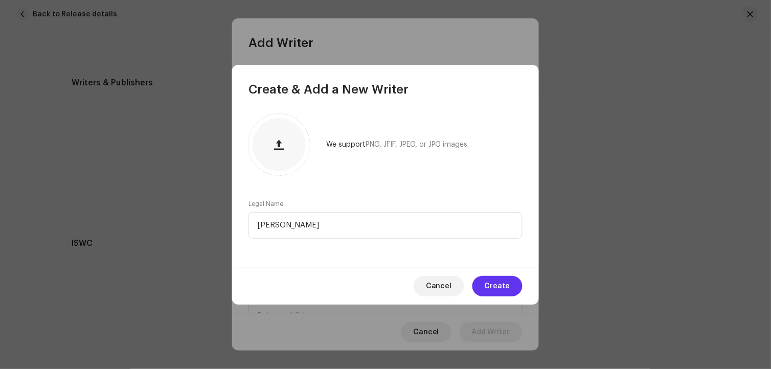
click at [498, 288] on span "Create" at bounding box center [498, 286] width 26 height 20
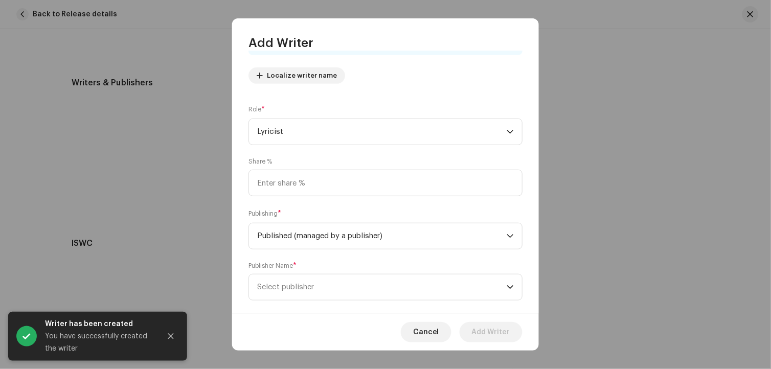
scroll to position [114, 0]
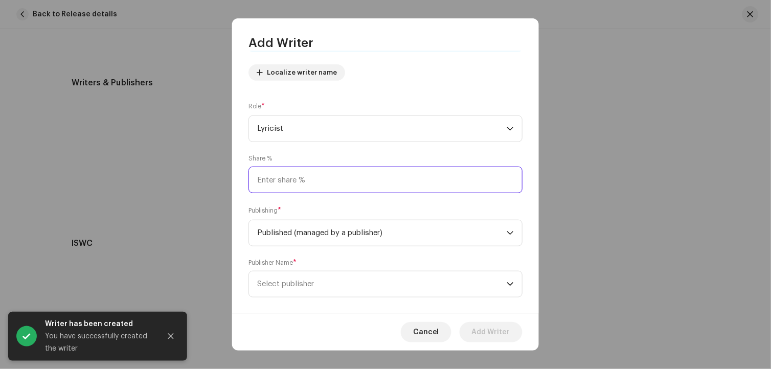
click at [316, 188] on input at bounding box center [385, 180] width 274 height 27
type input "10.00"
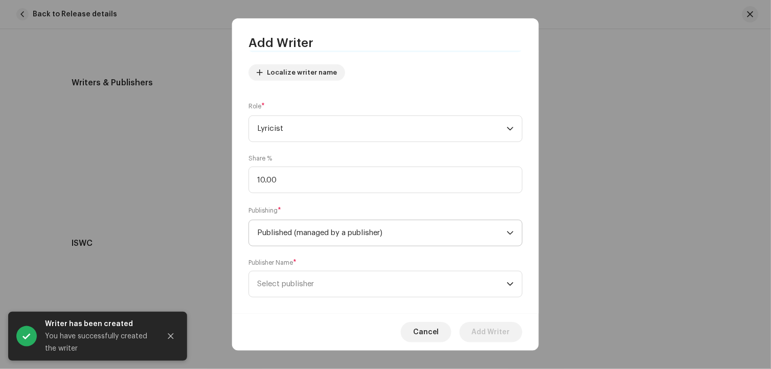
click at [323, 240] on span "Published (managed by a publisher)" at bounding box center [382, 233] width 250 height 26
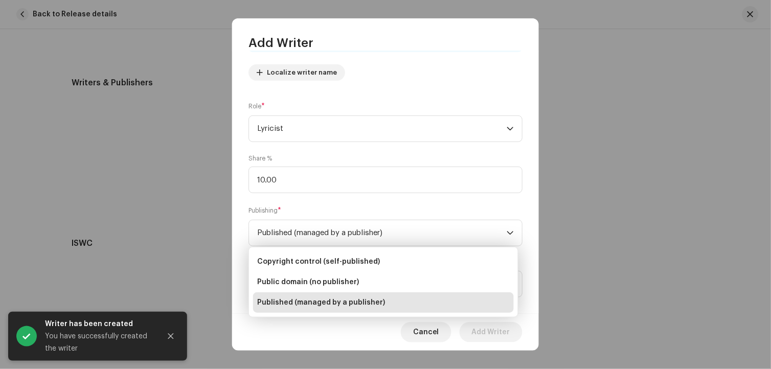
click at [326, 300] on span "Published (managed by a publisher)" at bounding box center [321, 303] width 128 height 10
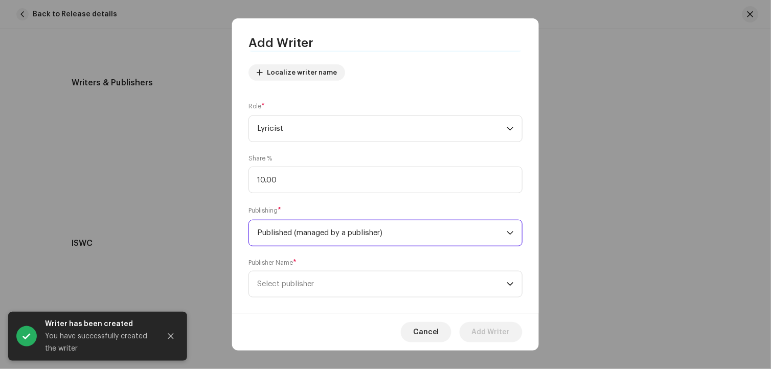
scroll to position [127, 0]
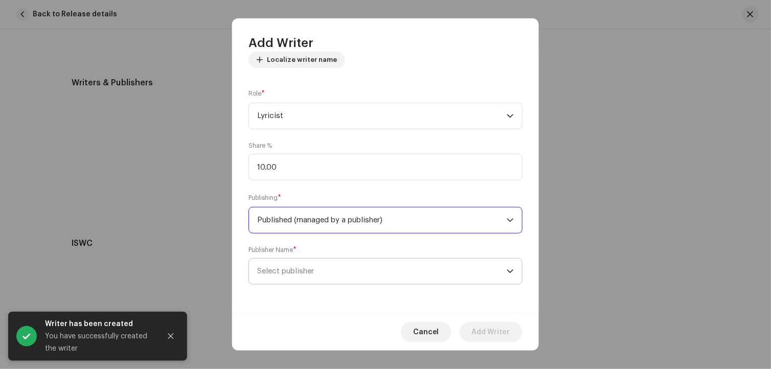
click at [321, 272] on span "Select publisher" at bounding box center [382, 272] width 250 height 26
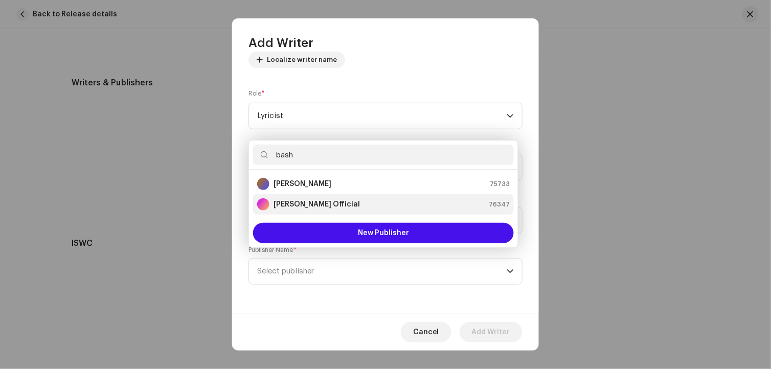
type input "bash"
click at [322, 207] on strong "[PERSON_NAME] Official" at bounding box center [317, 204] width 86 height 10
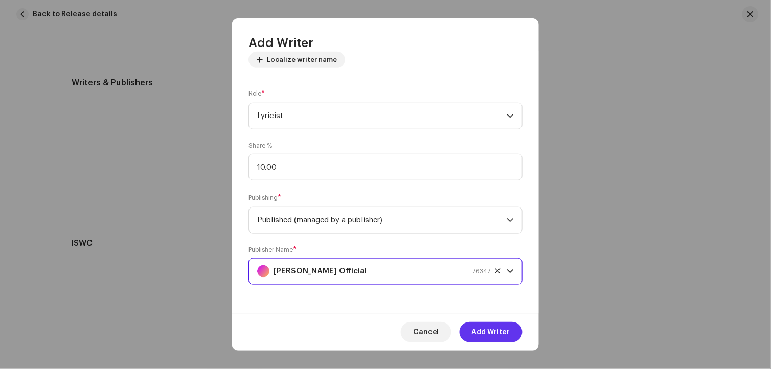
click at [499, 336] on span "Add Writer" at bounding box center [491, 332] width 38 height 20
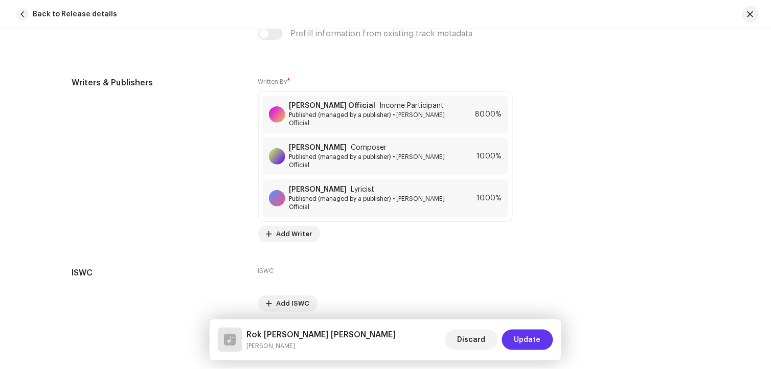
click at [538, 343] on span "Update" at bounding box center [527, 340] width 27 height 20
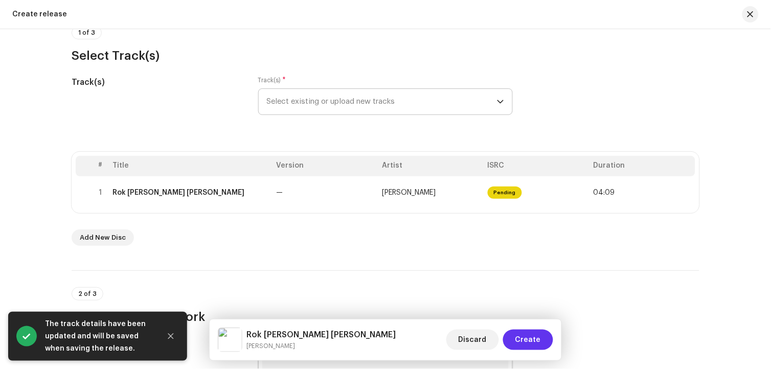
click at [539, 341] on span "Create" at bounding box center [528, 340] width 26 height 20
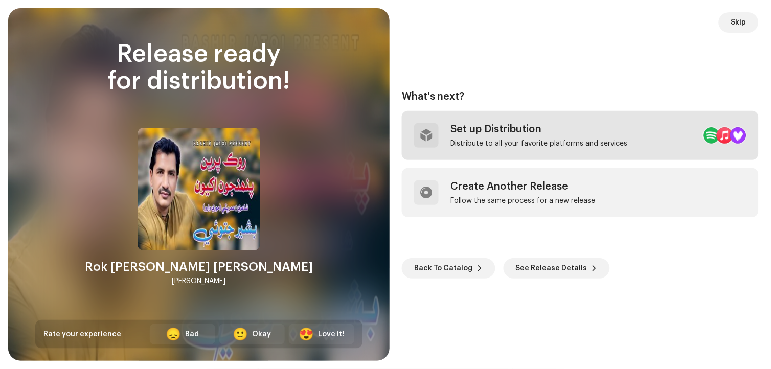
click at [508, 126] on div "Set up Distribution" at bounding box center [539, 129] width 177 height 12
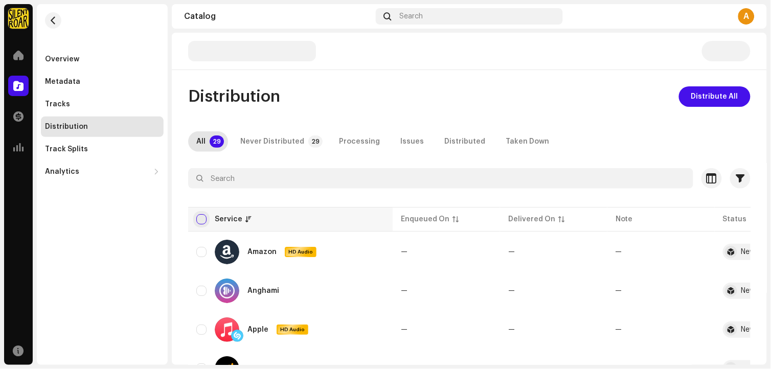
click at [203, 219] on input "checkbox" at bounding box center [201, 219] width 10 height 10
checkbox input "true"
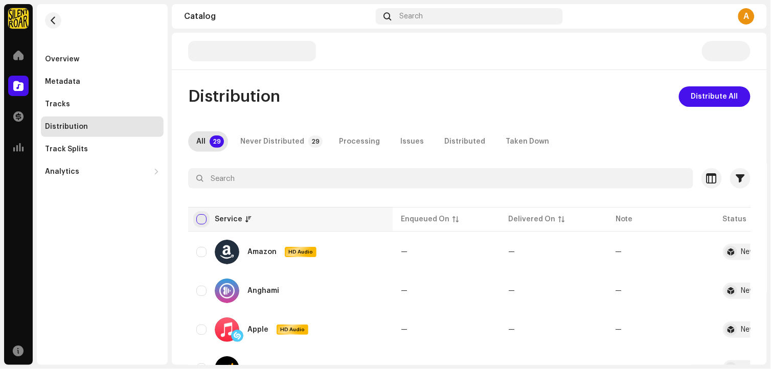
checkbox input "true"
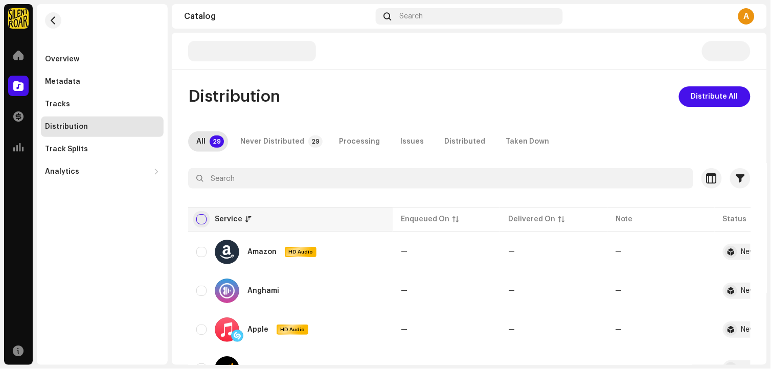
checkbox input "true"
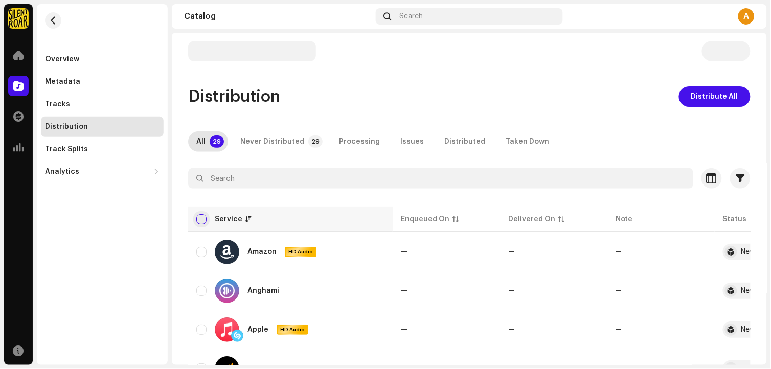
checkbox input "true"
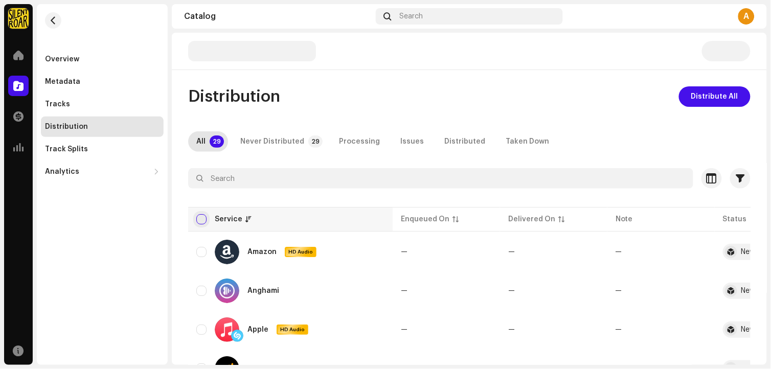
checkbox input "true"
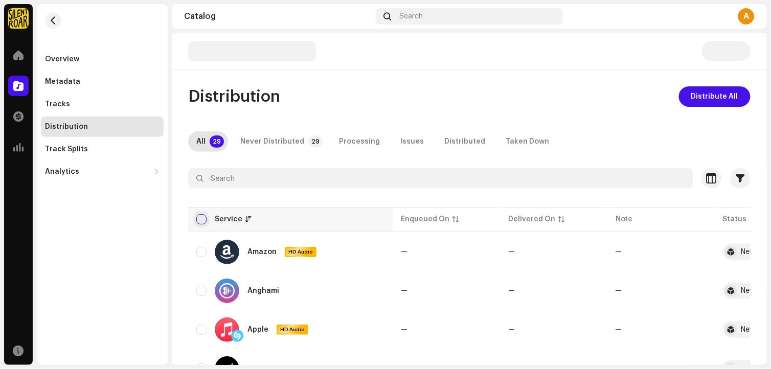
checkbox input "true"
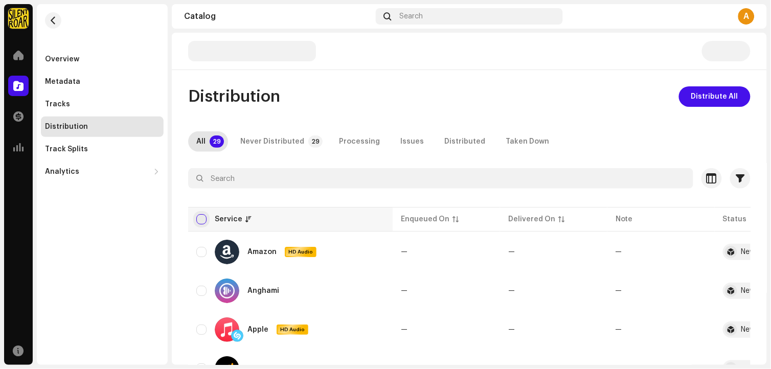
checkbox input "true"
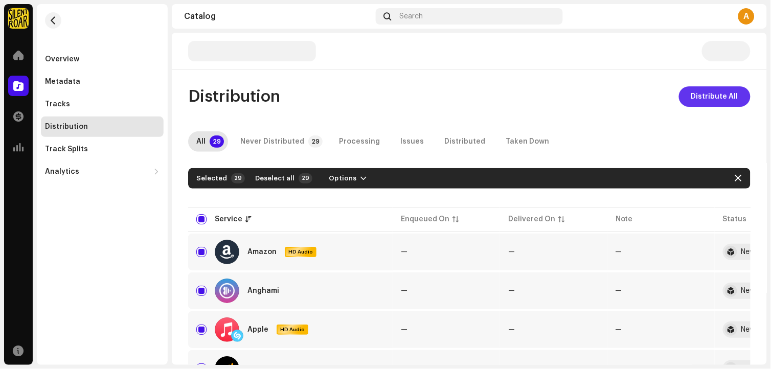
click at [726, 99] on span "Distribute All" at bounding box center [714, 96] width 47 height 20
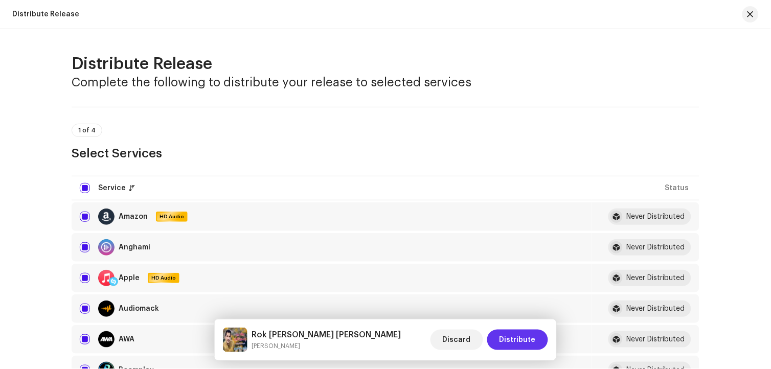
click at [513, 337] on span "Distribute" at bounding box center [518, 340] width 36 height 20
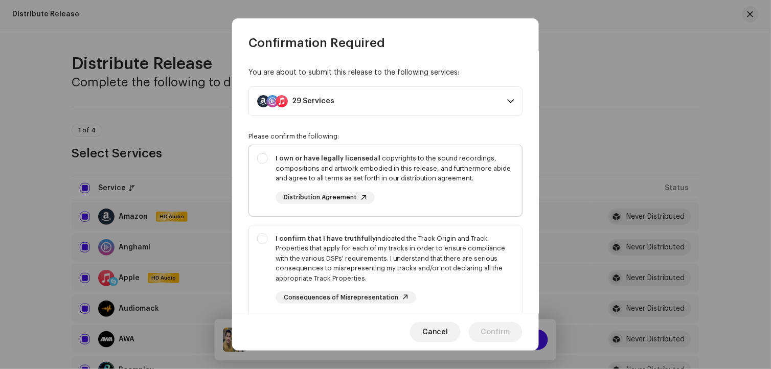
click at [381, 175] on div "I own or have legally licensed all copyrights to the sound recordings, composit…" at bounding box center [395, 168] width 238 height 30
checkbox input "true"
click at [386, 237] on div "I confirm that I have truthfully indicated the Track Origin and Track Propertie…" at bounding box center [395, 259] width 238 height 50
checkbox input "true"
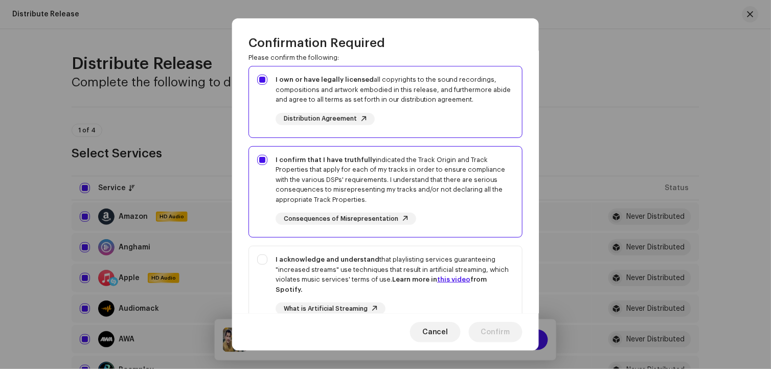
scroll to position [179, 0]
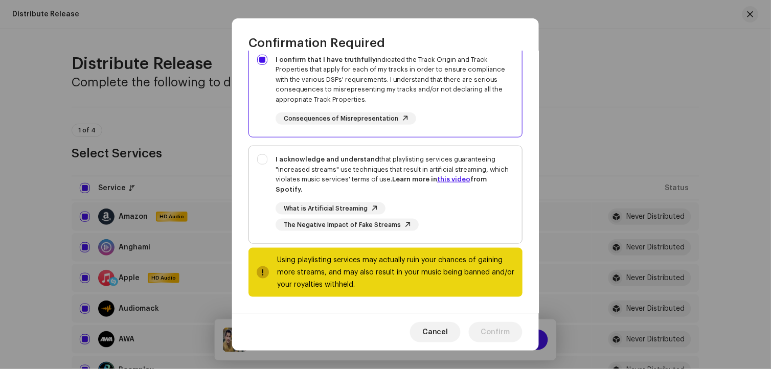
click at [355, 174] on div "I acknowledge and understand that playlisting services guaranteeing "increased …" at bounding box center [395, 174] width 238 height 40
checkbox input "true"
click at [508, 335] on span "Confirm" at bounding box center [495, 332] width 29 height 20
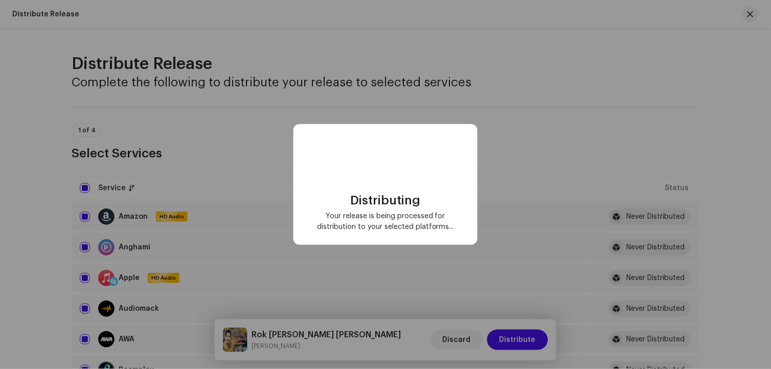
checkbox input "false"
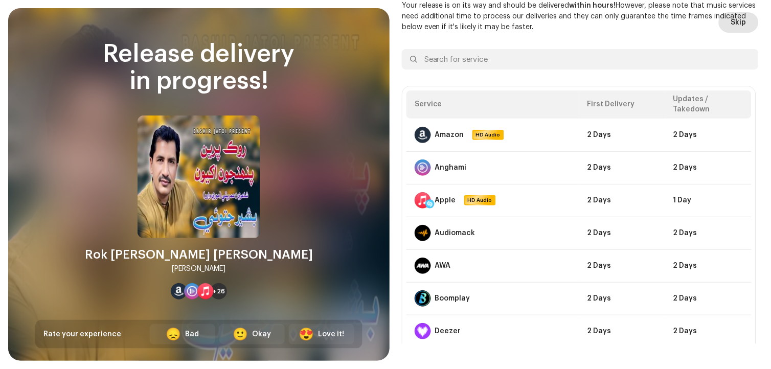
click at [732, 28] on span "Skip" at bounding box center [738, 22] width 15 height 20
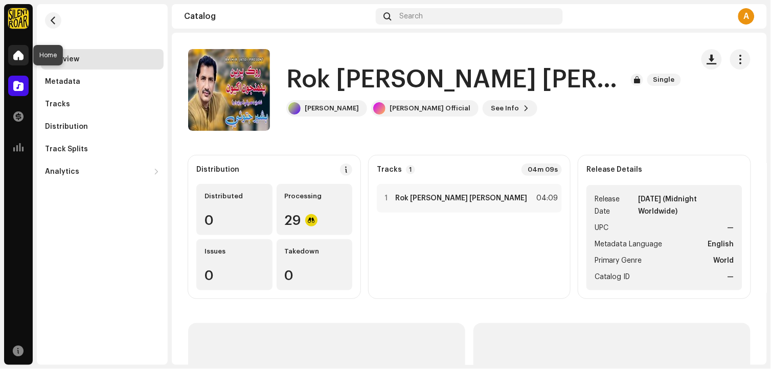
click at [19, 61] on div at bounding box center [18, 55] width 20 height 20
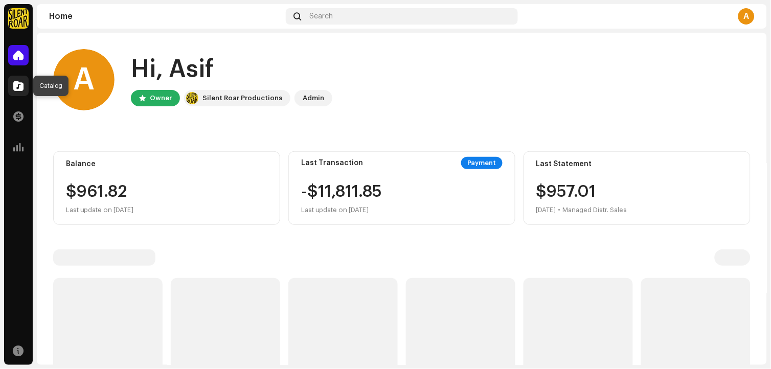
click at [21, 85] on span at bounding box center [18, 86] width 10 height 8
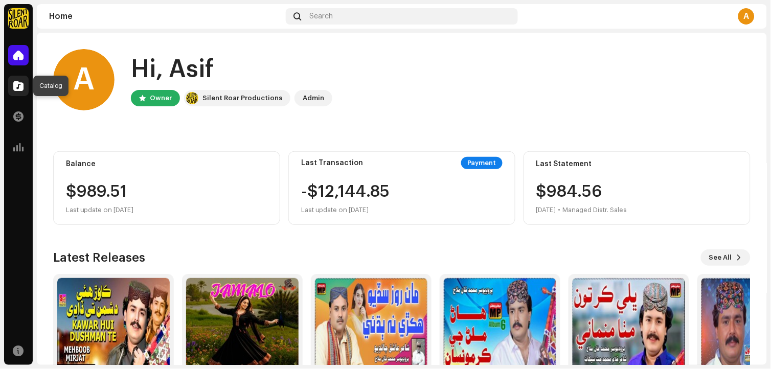
click at [18, 87] on span at bounding box center [18, 86] width 10 height 8
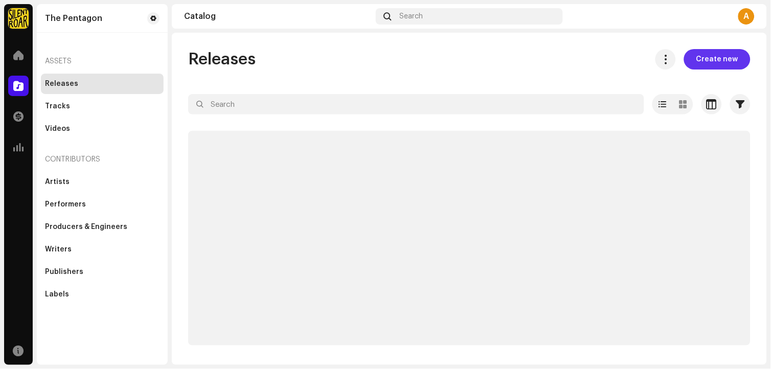
click at [719, 60] on span "Create new" at bounding box center [717, 59] width 42 height 20
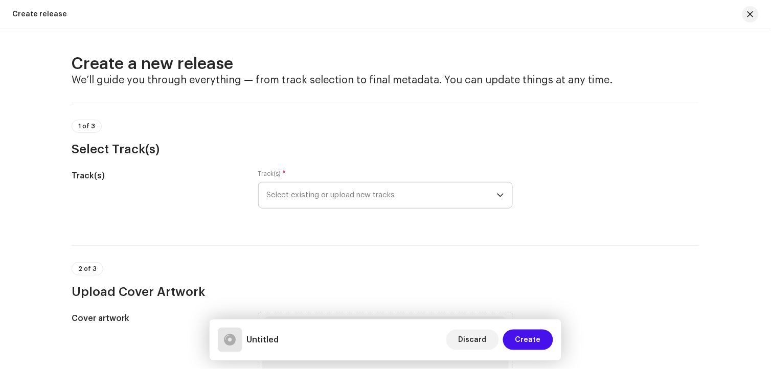
click at [382, 193] on span "Select existing or upload new tracks" at bounding box center [382, 196] width 230 height 26
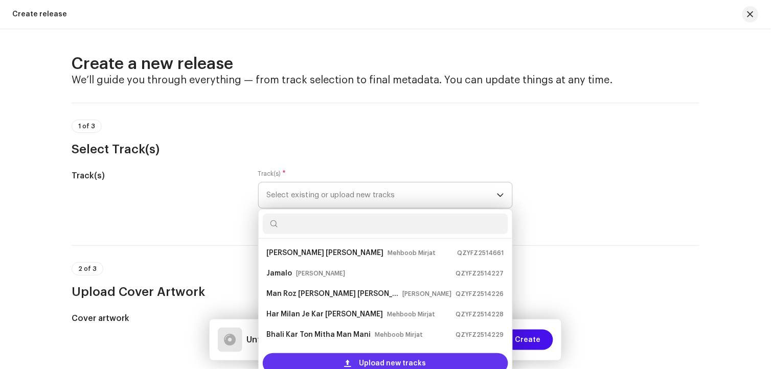
scroll to position [78, 0]
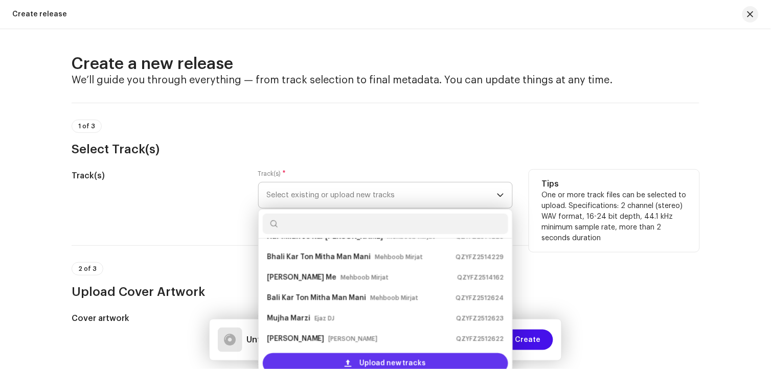
click at [423, 358] on div "Upload new tracks" at bounding box center [385, 363] width 245 height 20
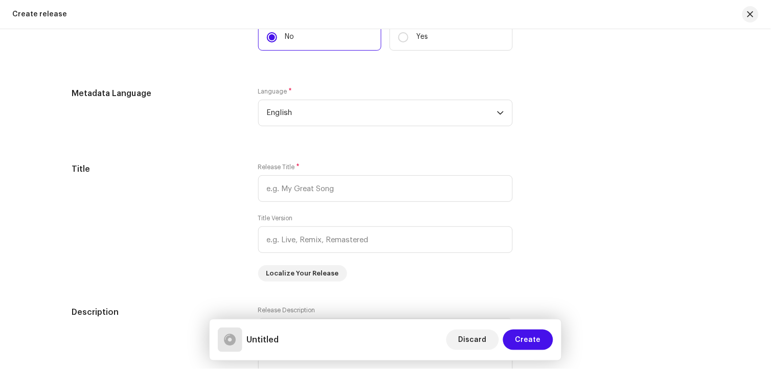
scroll to position [795, 0]
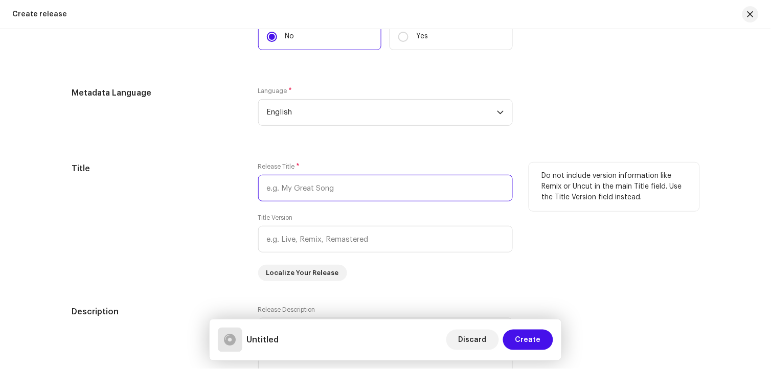
click at [356, 195] on input "text" at bounding box center [385, 188] width 255 height 27
paste input "Hath Kon Zor De [PERSON_NAME] Jatoi"
drag, startPoint x: 370, startPoint y: 188, endPoint x: 447, endPoint y: 198, distance: 77.8
click at [447, 198] on input "Hath Kon Zor De [PERSON_NAME] Jatoi" at bounding box center [385, 188] width 255 height 27
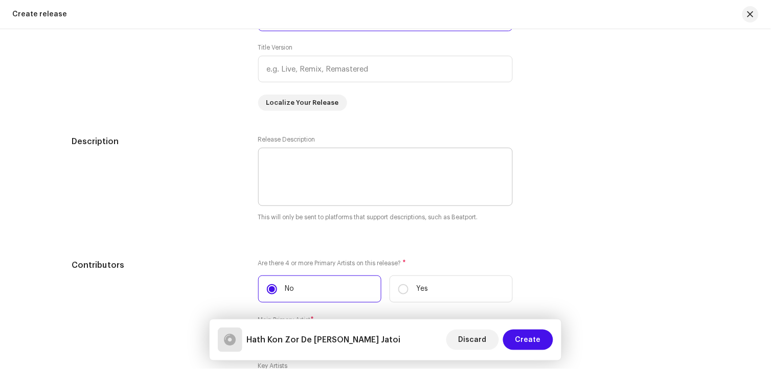
scroll to position [1079, 0]
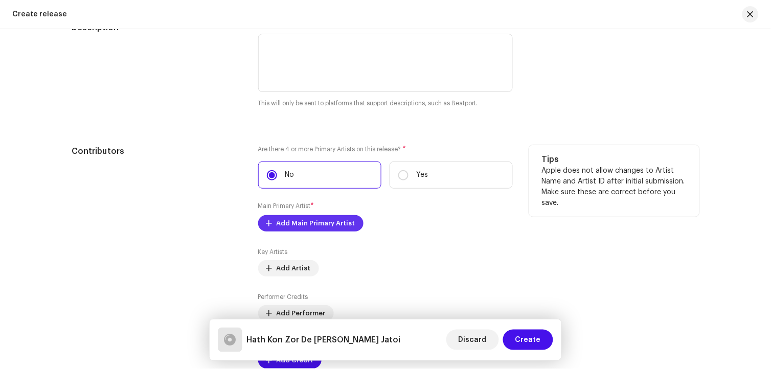
type input "Hath Kon Zor De [PERSON_NAME] Jatoi"
click at [325, 230] on span "Add Main Primary Artist" at bounding box center [316, 223] width 79 height 20
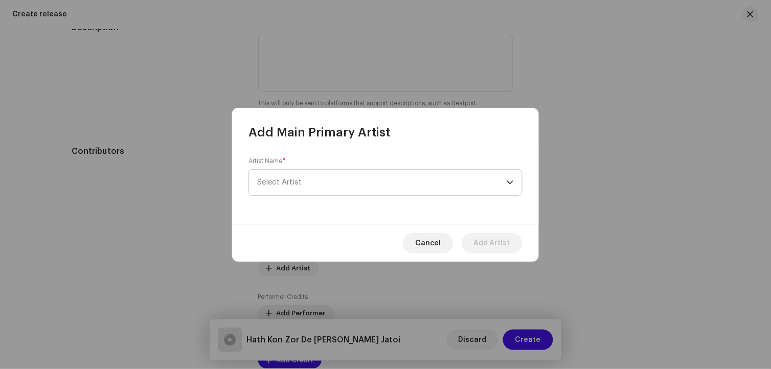
click at [305, 180] on span "Select Artist" at bounding box center [382, 183] width 250 height 26
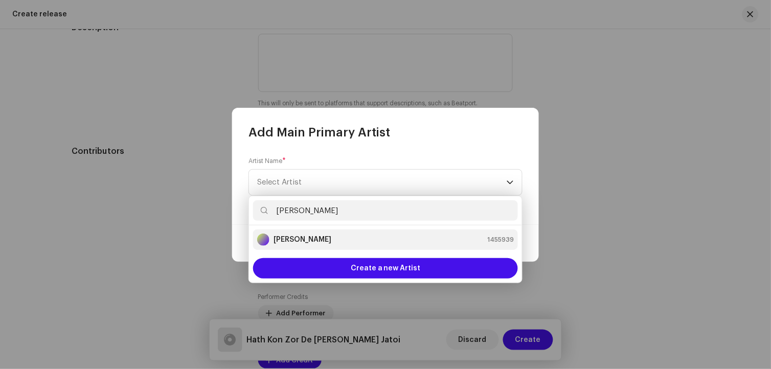
type input "[PERSON_NAME]"
click at [313, 238] on div "[PERSON_NAME] 1455939" at bounding box center [385, 240] width 257 height 12
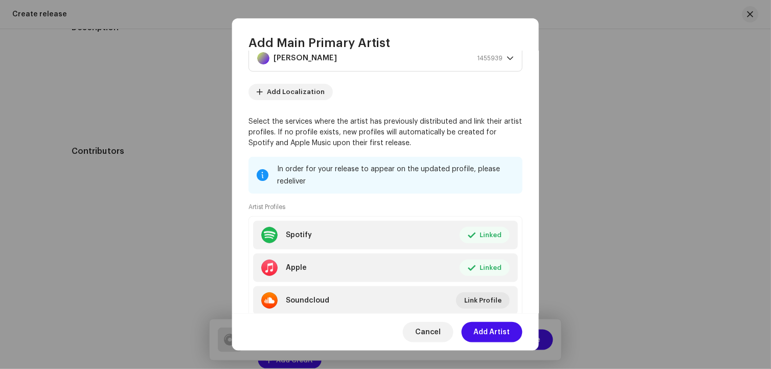
scroll to position [70, 0]
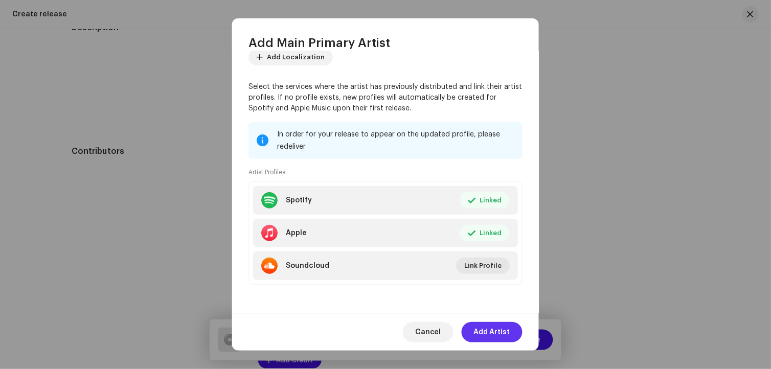
click at [493, 330] on span "Add Artist" at bounding box center [492, 332] width 36 height 20
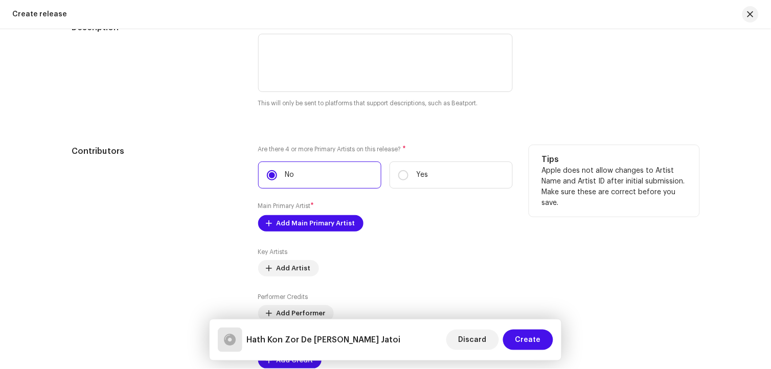
scroll to position [1306, 0]
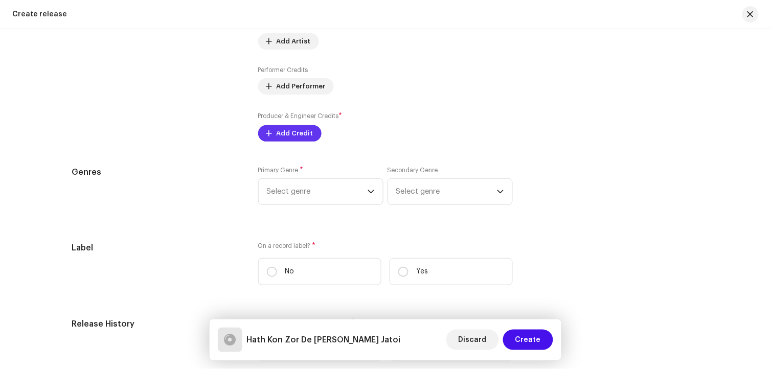
click at [295, 136] on span "Add Credit" at bounding box center [295, 133] width 37 height 20
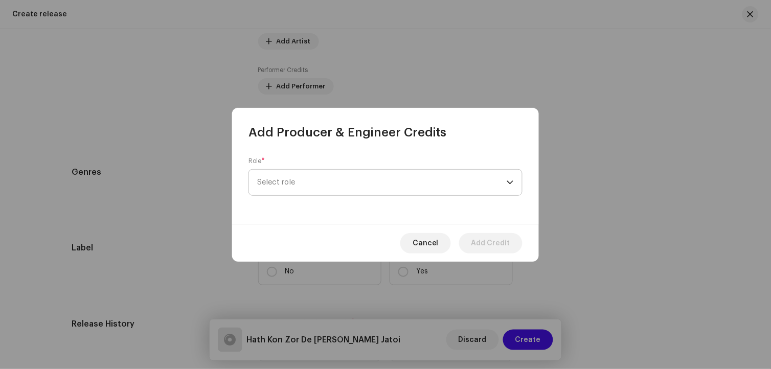
click at [307, 188] on span "Select role" at bounding box center [382, 183] width 250 height 26
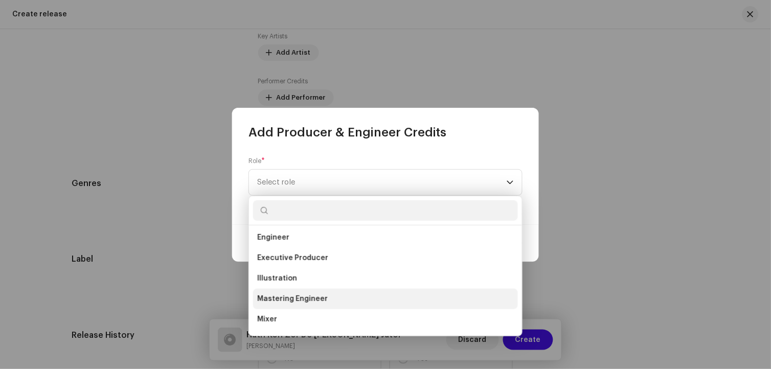
scroll to position [341, 0]
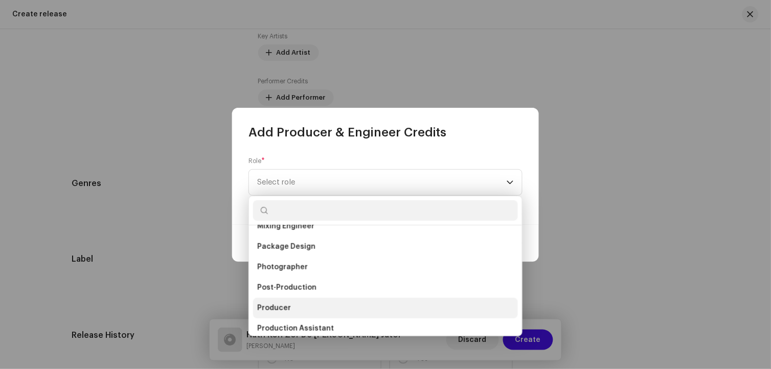
click at [295, 309] on li "Producer" at bounding box center [385, 308] width 265 height 20
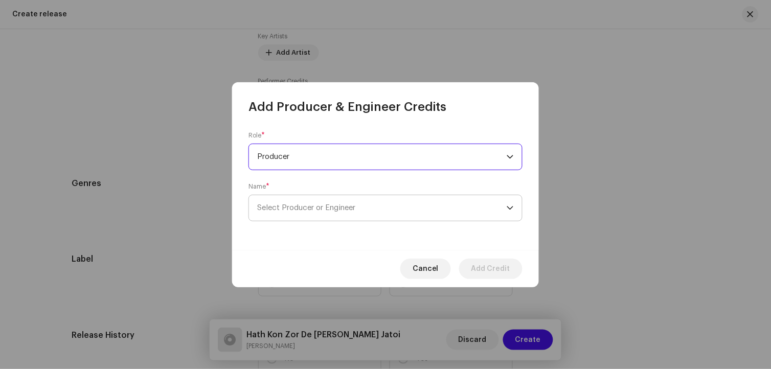
click at [288, 215] on span "Select Producer or Engineer" at bounding box center [382, 208] width 250 height 26
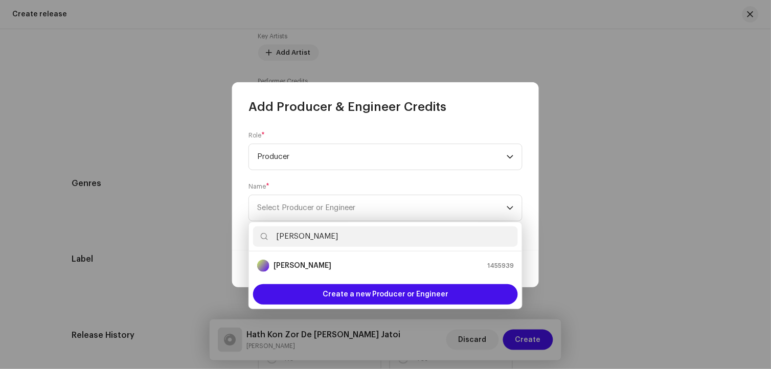
type input "[PERSON_NAME]"
click at [301, 266] on strong "[PERSON_NAME]" at bounding box center [303, 266] width 58 height 10
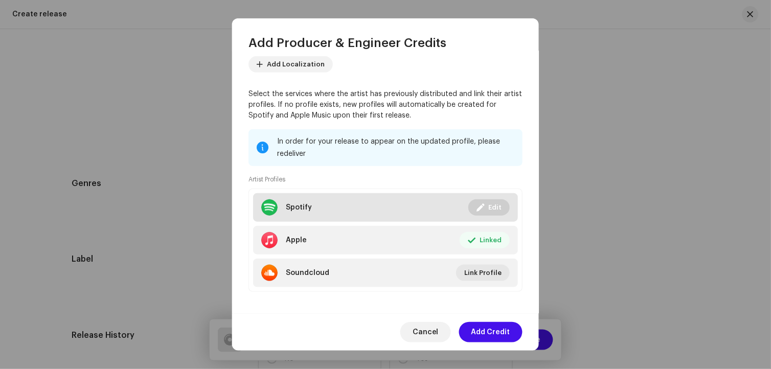
scroll to position [121, 0]
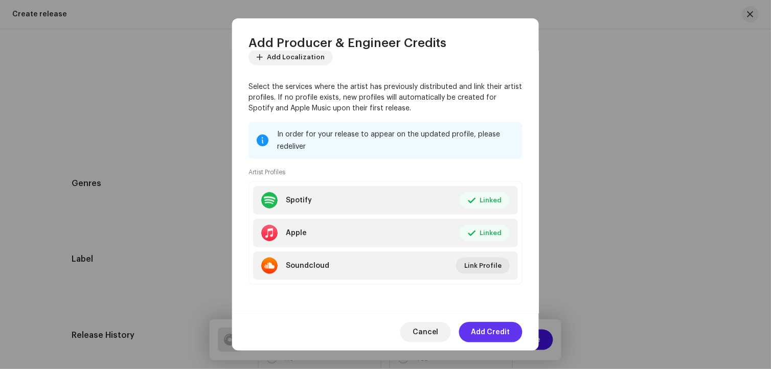
click at [503, 333] on span "Add Credit" at bounding box center [490, 332] width 39 height 20
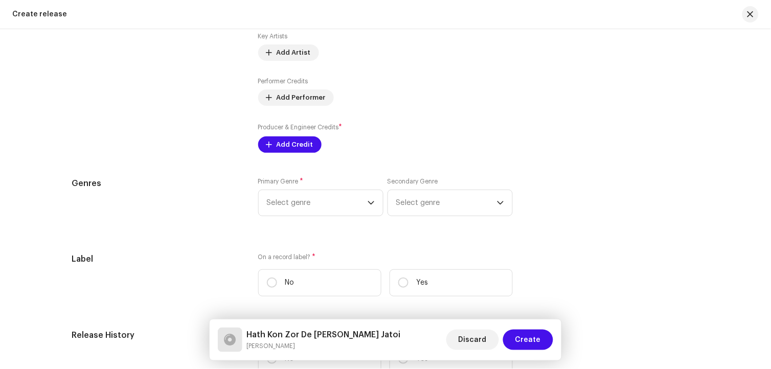
scroll to position [1461, 0]
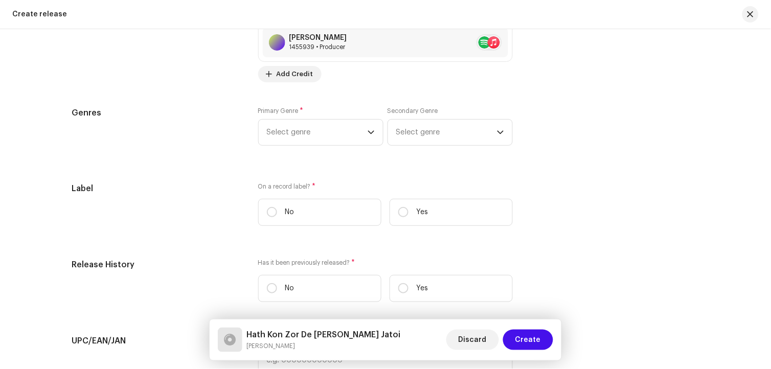
click at [338, 151] on div "Primary Genre * Select genre Secondary Genre Select genre" at bounding box center [385, 132] width 255 height 51
click at [336, 145] on span "Select genre" at bounding box center [317, 133] width 101 height 26
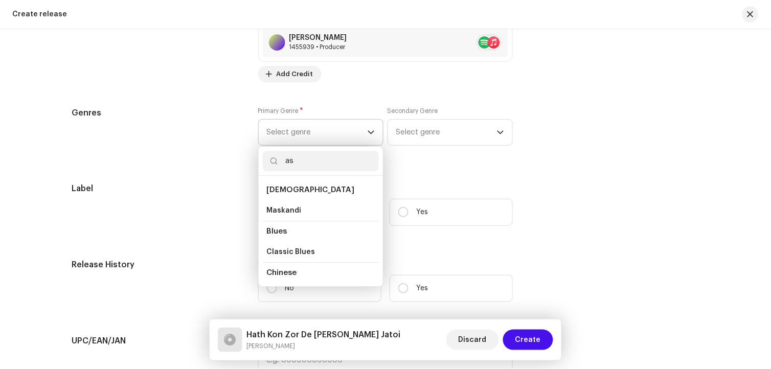
type input "a"
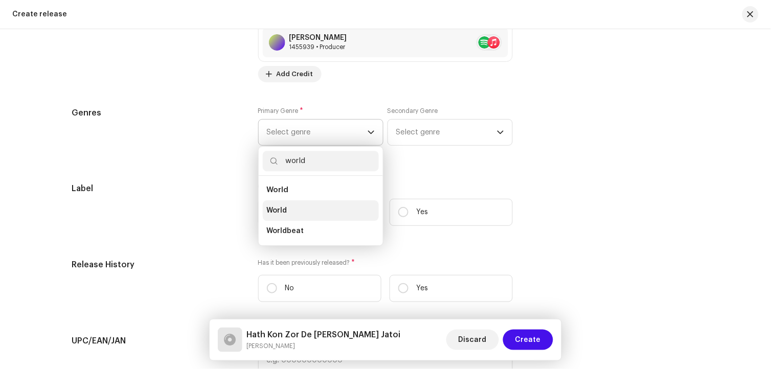
type input "world"
click at [282, 213] on span "World" at bounding box center [277, 211] width 20 height 10
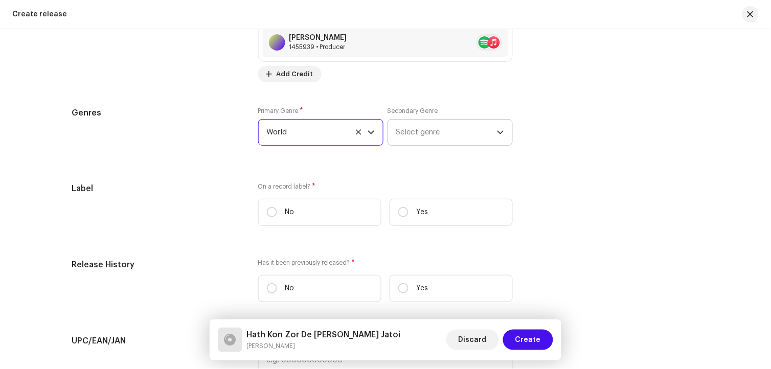
click at [474, 140] on span "Select genre" at bounding box center [446, 133] width 101 height 26
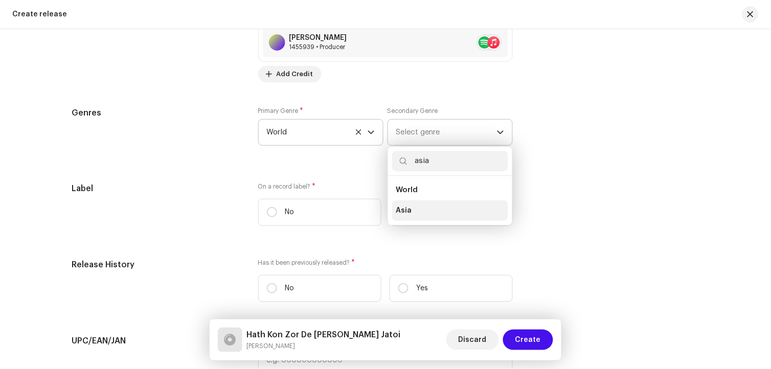
type input "asia"
click at [423, 212] on li "Asia" at bounding box center [450, 210] width 116 height 20
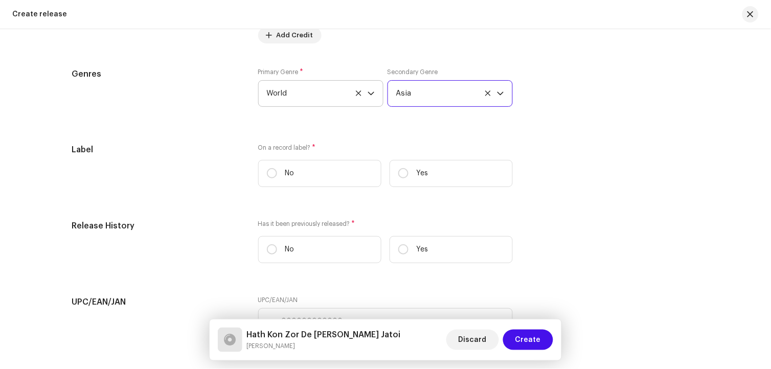
scroll to position [1519, 0]
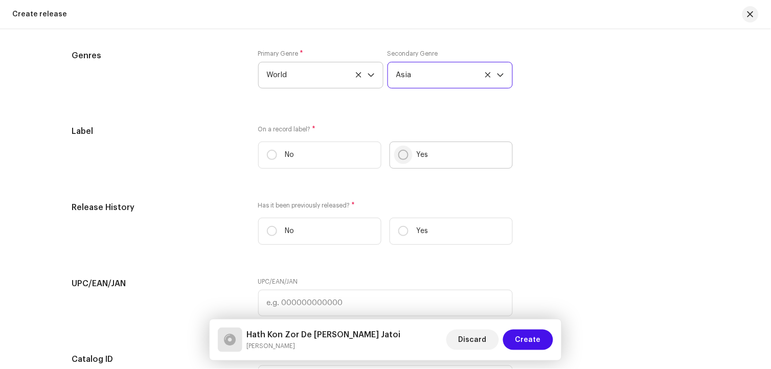
click at [405, 160] on input "Yes" at bounding box center [403, 155] width 10 height 10
radio input "true"
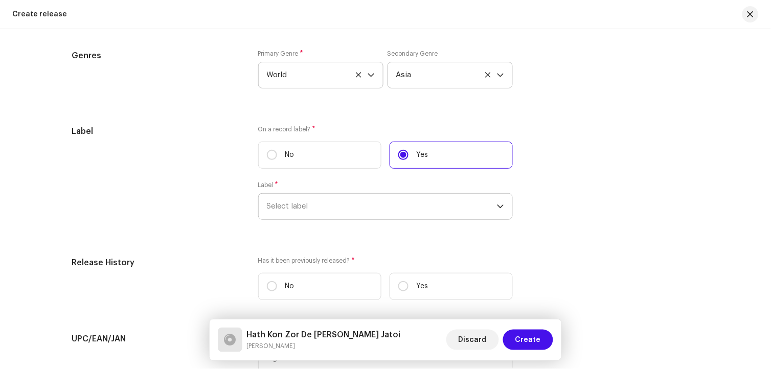
click at [392, 208] on span "Select label" at bounding box center [382, 207] width 230 height 26
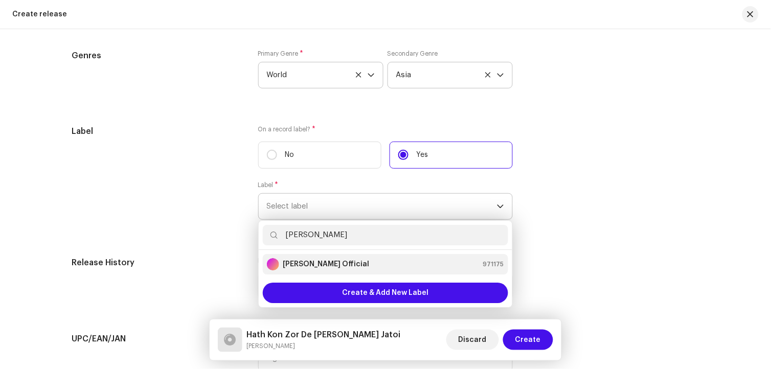
type input "[PERSON_NAME]"
click at [354, 268] on div "[PERSON_NAME] Official 971175" at bounding box center [385, 264] width 237 height 12
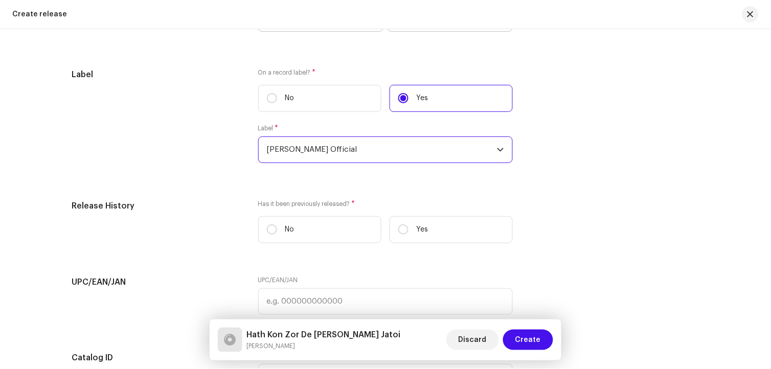
scroll to position [1632, 0]
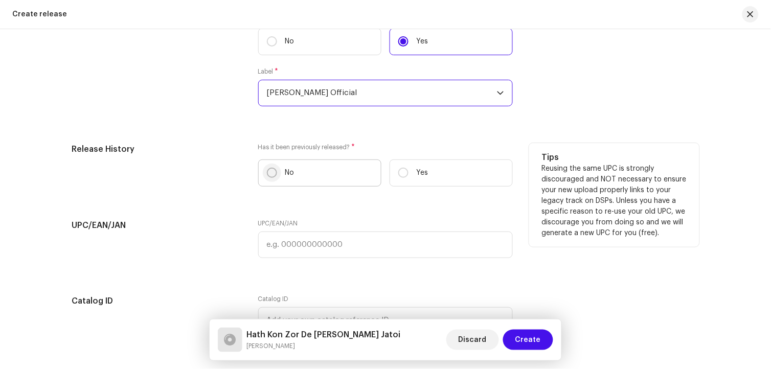
click at [269, 178] on input "No" at bounding box center [272, 173] width 10 height 10
radio input "true"
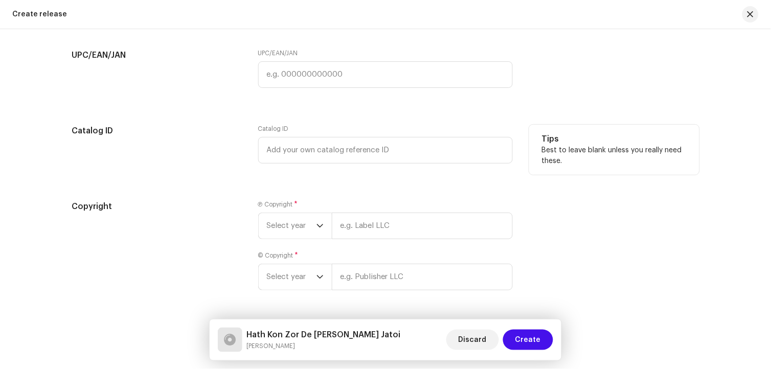
scroll to position [1842, 0]
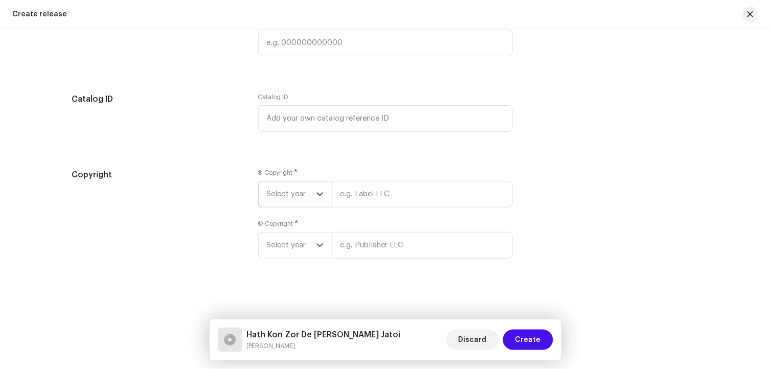
click at [319, 204] on div "dropdown trigger" at bounding box center [320, 195] width 7 height 26
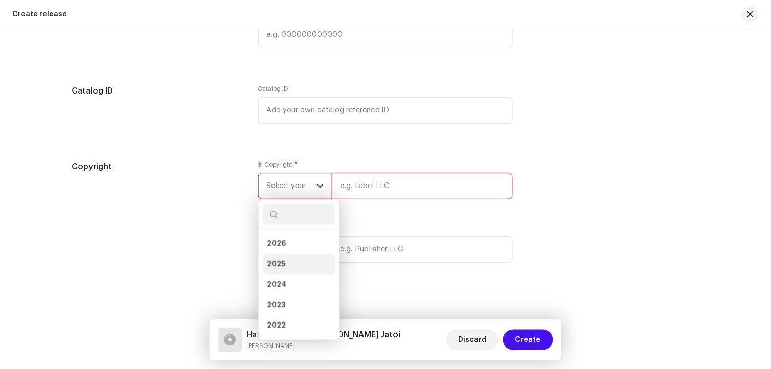
click at [274, 269] on span "2025" at bounding box center [276, 264] width 18 height 10
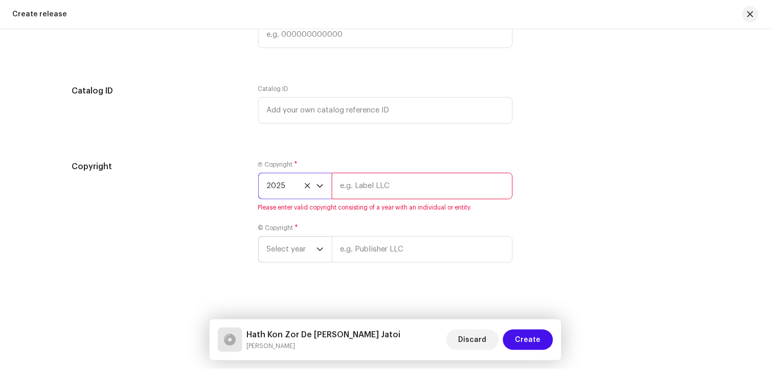
click at [292, 260] on span "Select year" at bounding box center [292, 250] width 50 height 26
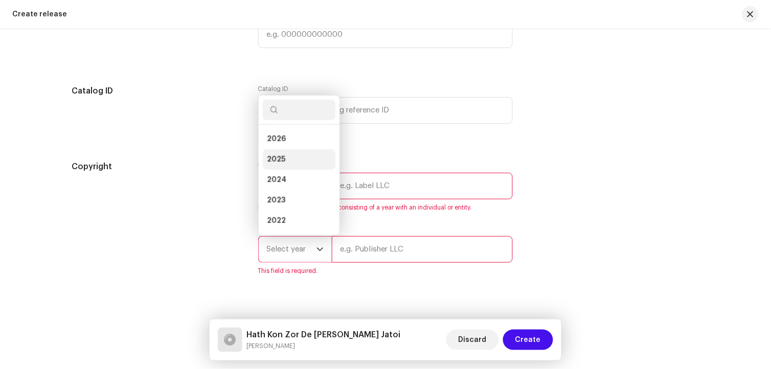
click at [282, 165] on span "2025" at bounding box center [276, 159] width 18 height 10
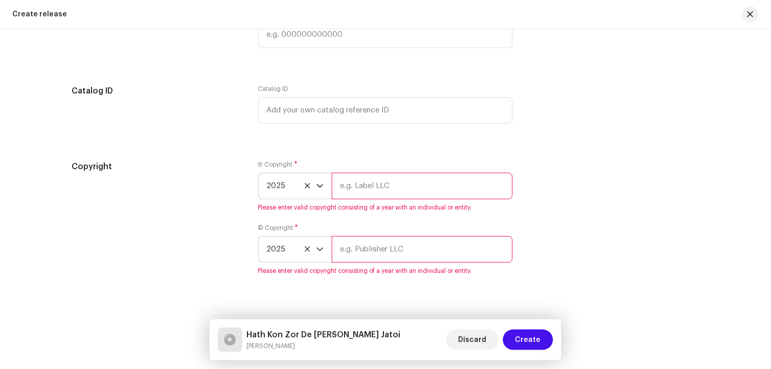
click at [381, 191] on input "text" at bounding box center [422, 186] width 181 height 27
paste input "[PERSON_NAME]"
type input "[PERSON_NAME] Official"
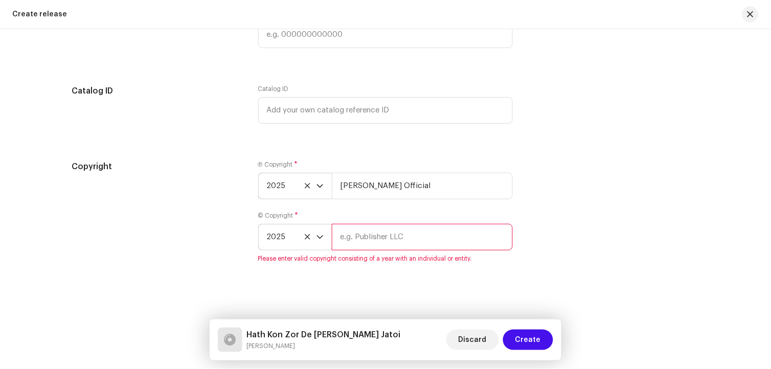
click at [395, 251] on input "text" at bounding box center [422, 237] width 181 height 27
paste input "[PERSON_NAME]"
type input "[PERSON_NAME] Official"
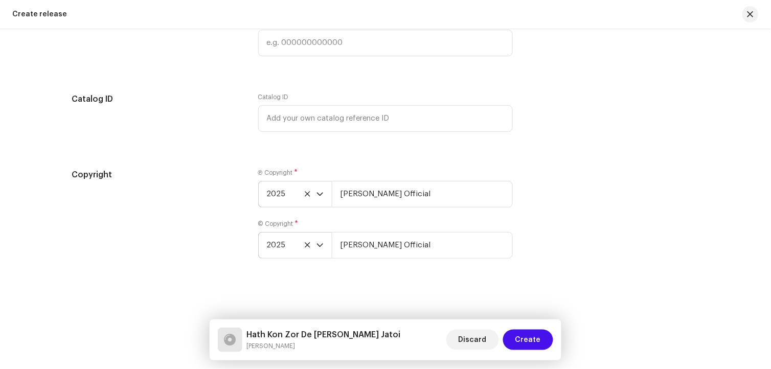
click at [590, 227] on div "Copyright Ⓟ Copyright * 2025 [PERSON_NAME] Official © Copyright * 2025 [PERSON_…" at bounding box center [386, 220] width 628 height 102
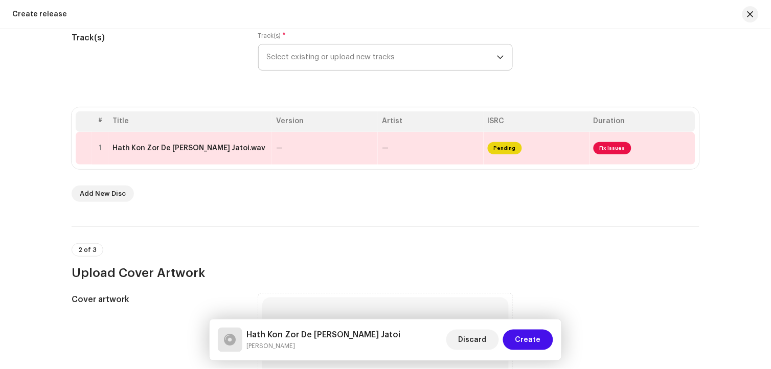
scroll to position [308, 0]
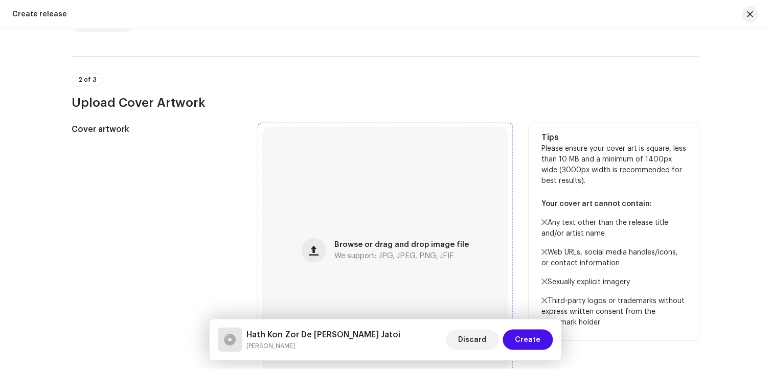
click at [408, 227] on div "Browse or drag and drop image file We support: JPG, JPEG, PNG, JFIF" at bounding box center [385, 250] width 246 height 246
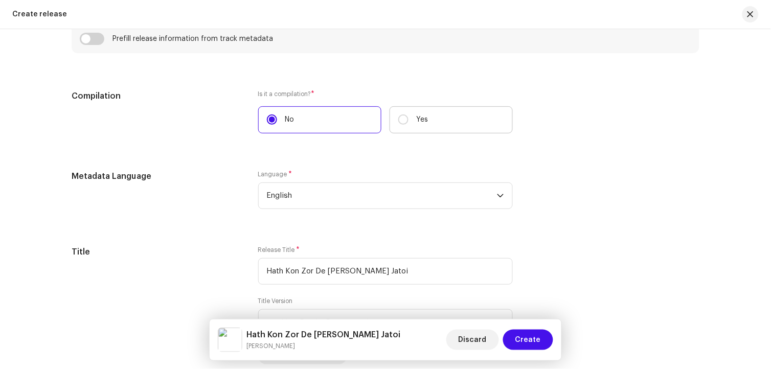
scroll to position [763, 0]
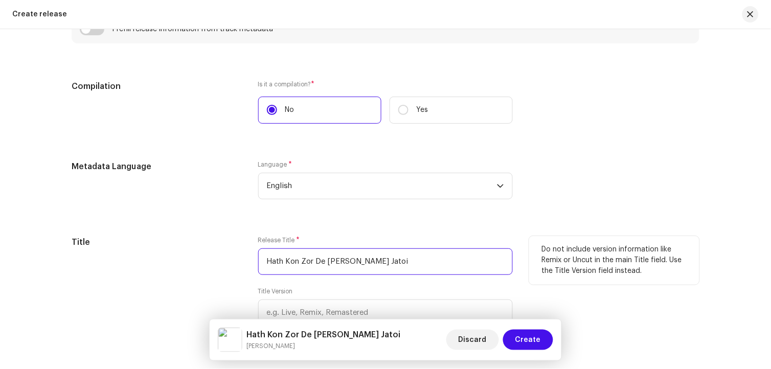
click at [350, 263] on input "Hath Kon Zor De [PERSON_NAME] Jatoi" at bounding box center [385, 261] width 255 height 27
drag, startPoint x: 422, startPoint y: 262, endPoint x: 368, endPoint y: 262, distance: 54.2
click at [368, 262] on input "Hath Kon Zor De Milya [PERSON_NAME] Jatoi" at bounding box center [385, 261] width 255 height 27
drag, startPoint x: 383, startPoint y: 264, endPoint x: 243, endPoint y: 264, distance: 140.6
click at [243, 264] on div "Title Release Title * Hath Kon Zor De Milya Ta Ha Title Version Localize Your R…" at bounding box center [386, 295] width 628 height 119
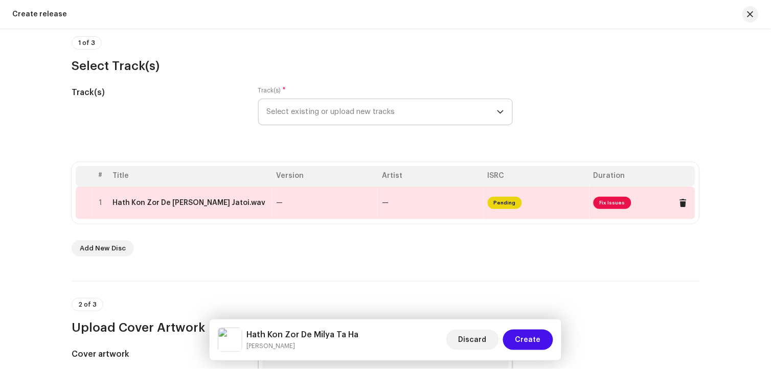
scroll to position [81, 0]
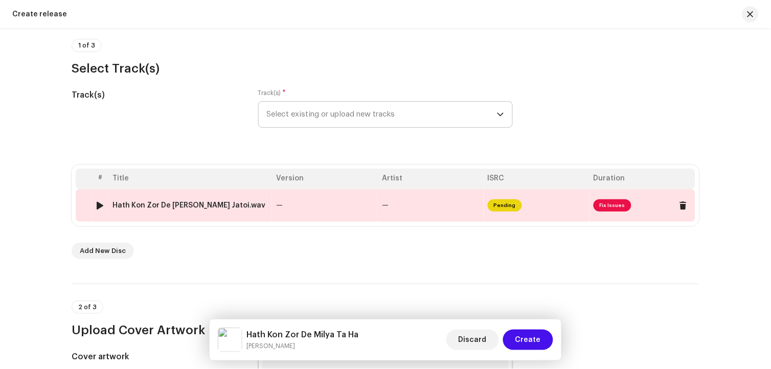
type input "Hath Kon Zor De Milya Ta Ha"
click at [213, 204] on div "Hath Kon Zor De [PERSON_NAME] Jatoi.wav" at bounding box center [188, 205] width 153 height 8
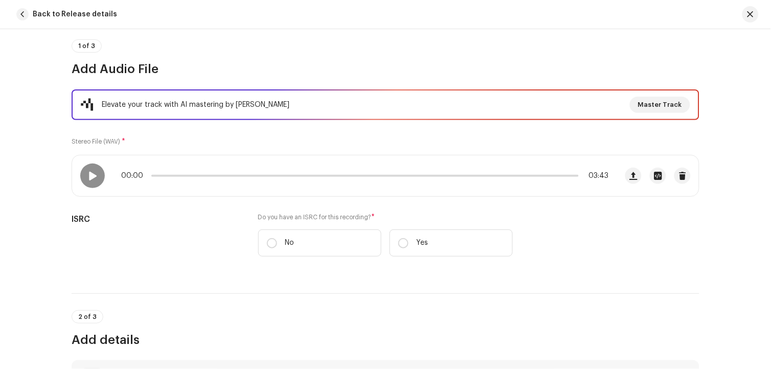
scroll to position [170, 0]
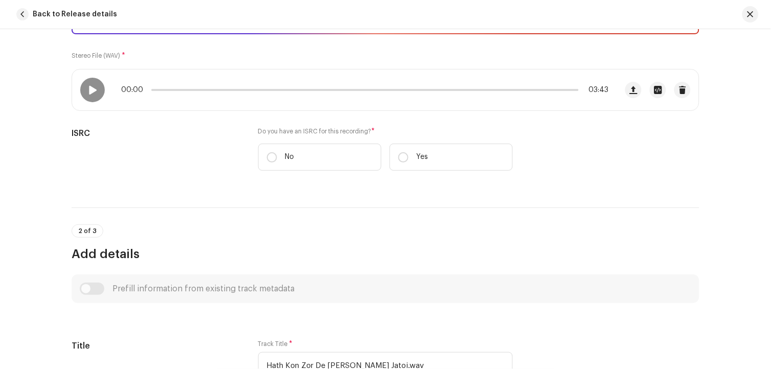
click at [271, 160] on input "No" at bounding box center [272, 157] width 10 height 10
radio input "true"
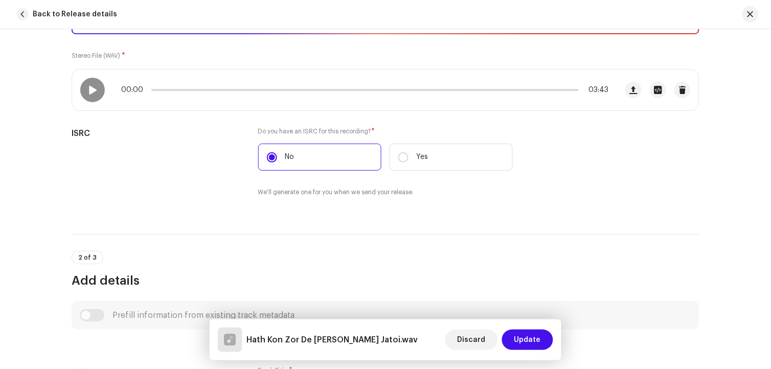
scroll to position [341, 0]
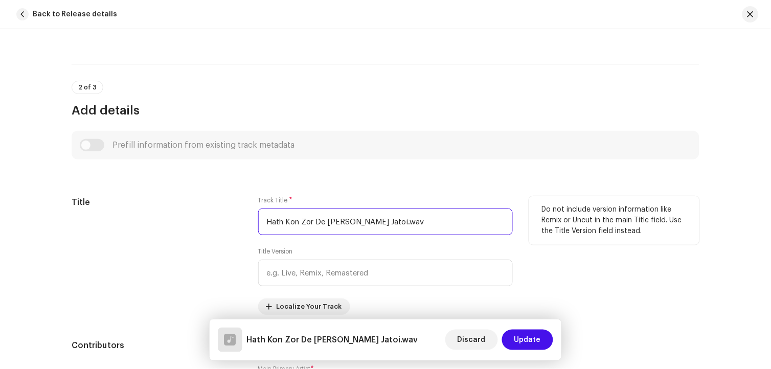
drag, startPoint x: 448, startPoint y: 225, endPoint x: 228, endPoint y: 215, distance: 220.6
click at [228, 215] on div "Title Track Title * Hath Kon Zor De [PERSON_NAME] Jatoi.wav Title Version Local…" at bounding box center [386, 255] width 628 height 119
paste input "a Ha"
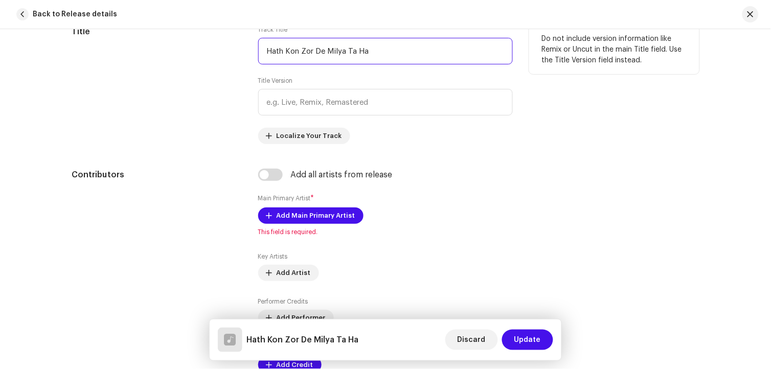
scroll to position [568, 0]
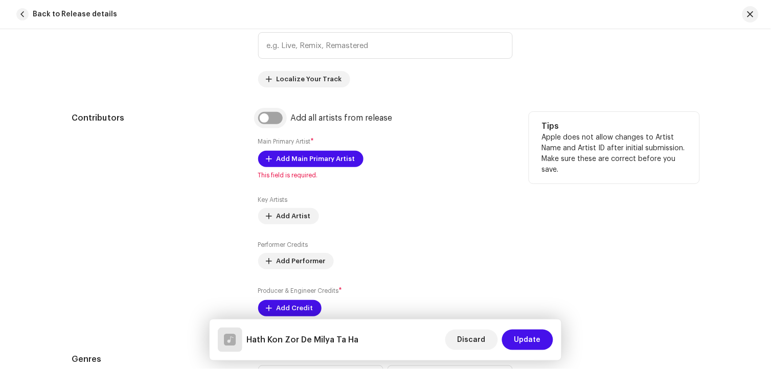
type input "Hath Kon Zor De Milya Ta Ha"
click at [278, 122] on input "checkbox" at bounding box center [270, 118] width 25 height 12
checkbox input "true"
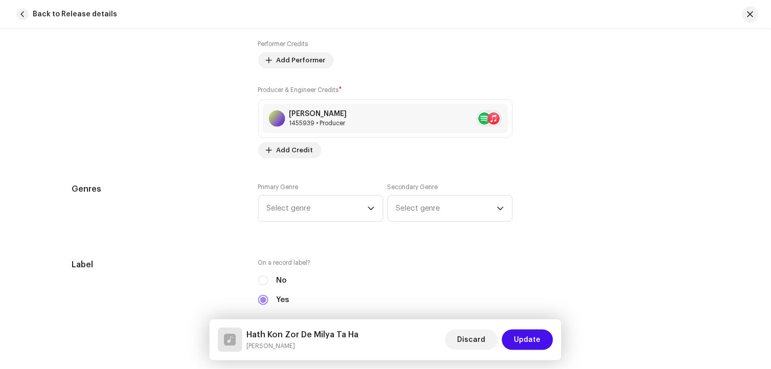
scroll to position [852, 0]
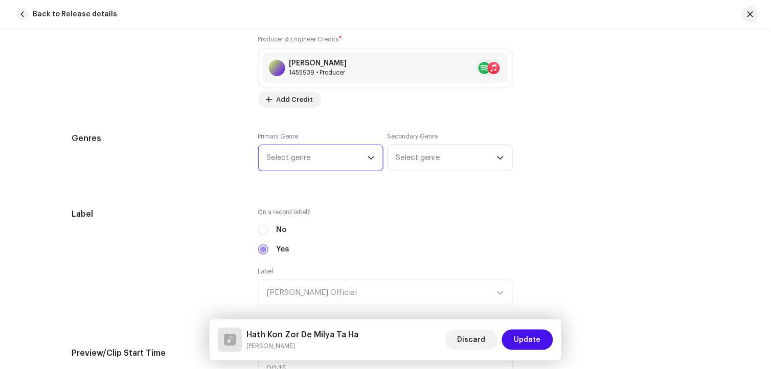
click at [329, 160] on span "Select genre" at bounding box center [317, 158] width 101 height 26
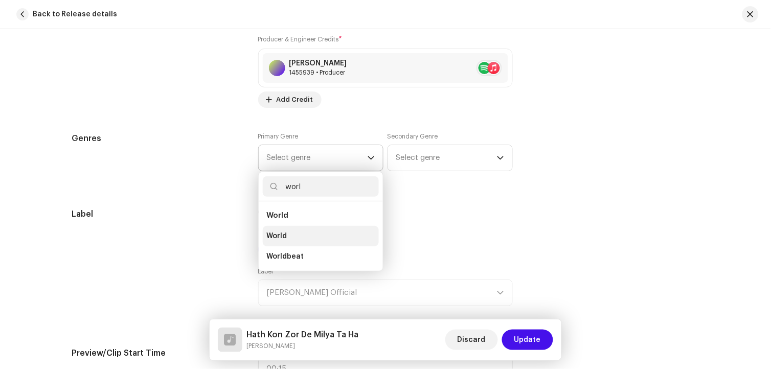
type input "worl"
click at [282, 238] on span "World" at bounding box center [277, 236] width 20 height 10
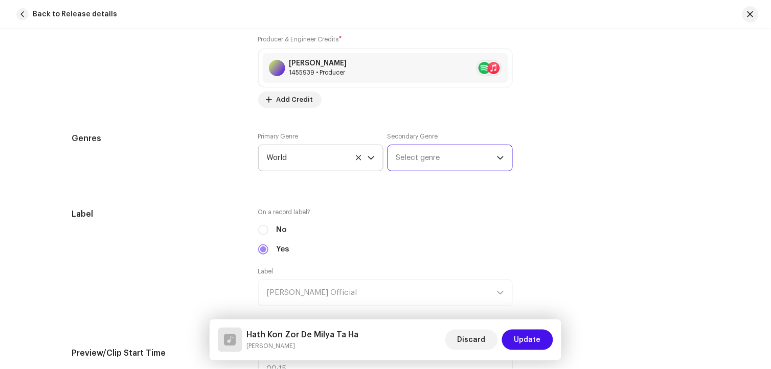
click at [418, 163] on span "Select genre" at bounding box center [446, 158] width 101 height 26
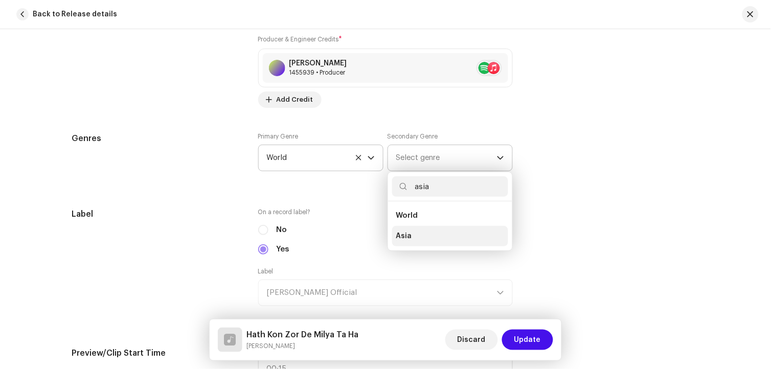
type input "asia"
click at [406, 239] on span "Asia" at bounding box center [404, 236] width 16 height 10
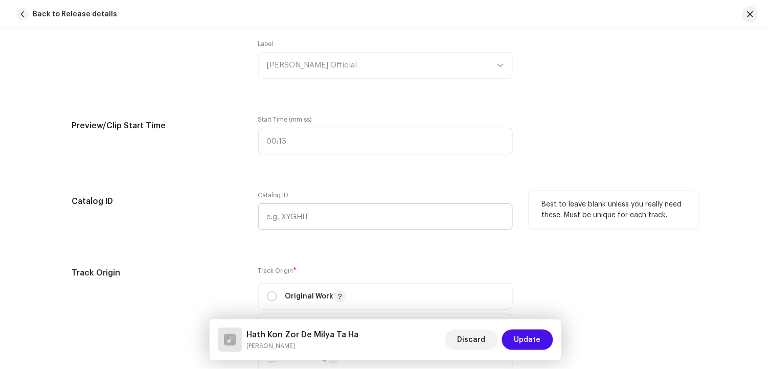
scroll to position [1193, 0]
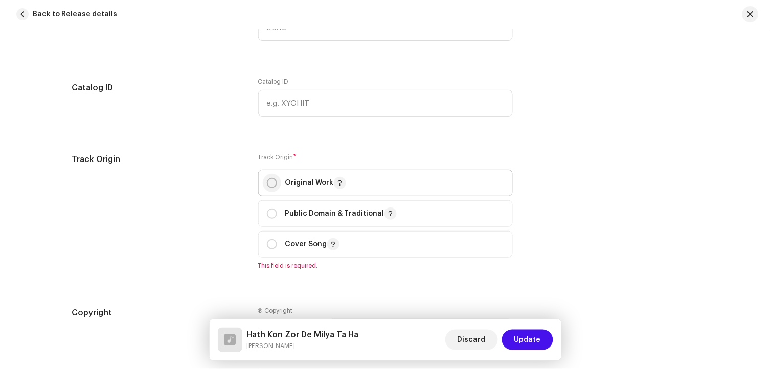
click at [269, 185] on input "radio" at bounding box center [272, 183] width 10 height 10
radio input "true"
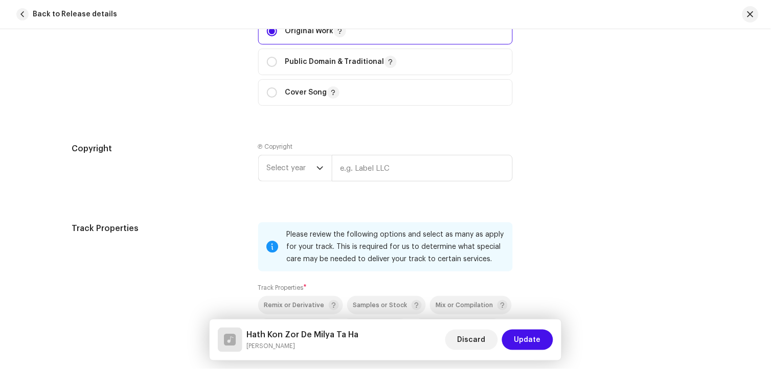
scroll to position [1363, 0]
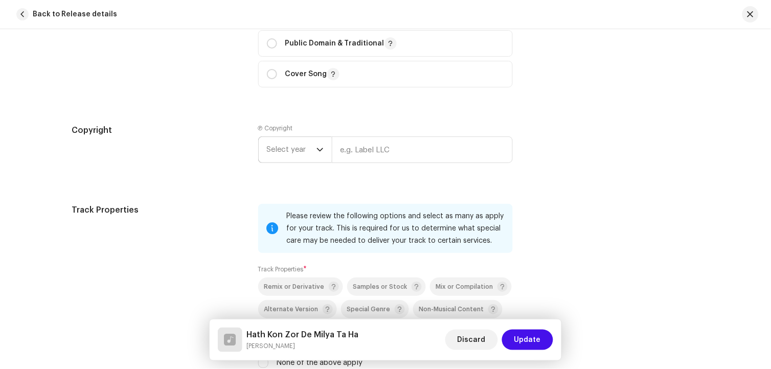
click at [307, 153] on span "Select year" at bounding box center [292, 150] width 50 height 26
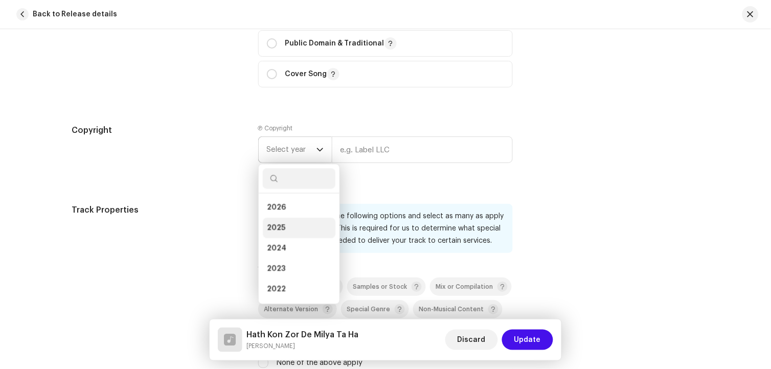
click at [280, 233] on span "2025" at bounding box center [276, 228] width 18 height 10
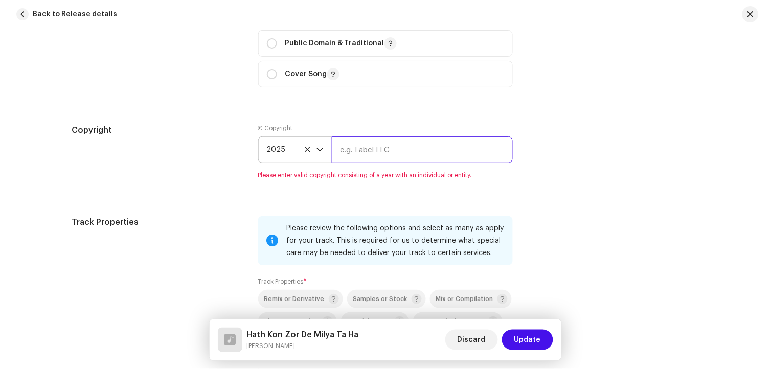
click at [365, 154] on input "text" at bounding box center [422, 150] width 181 height 27
type input "[PERSON_NAME] Official"
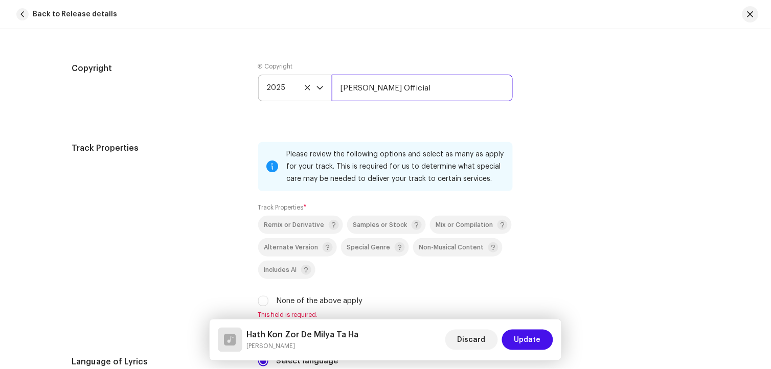
scroll to position [1534, 0]
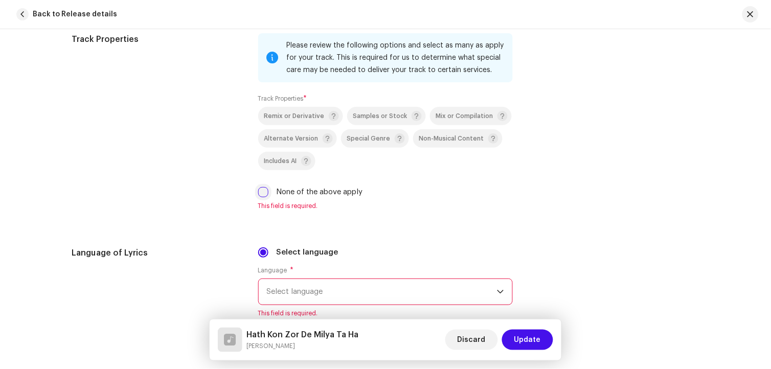
click at [258, 191] on input "None of the above apply" at bounding box center [263, 192] width 10 height 10
checkbox input "true"
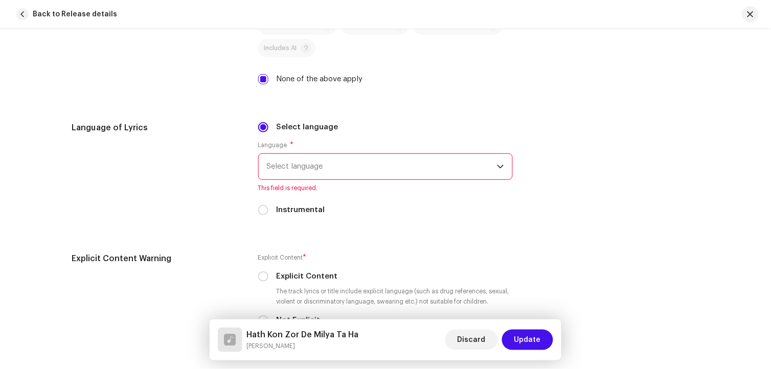
scroll to position [1647, 0]
click at [324, 187] on div "Language * Select language This field is required." at bounding box center [385, 166] width 255 height 51
click at [319, 172] on span "Select language" at bounding box center [382, 166] width 230 height 26
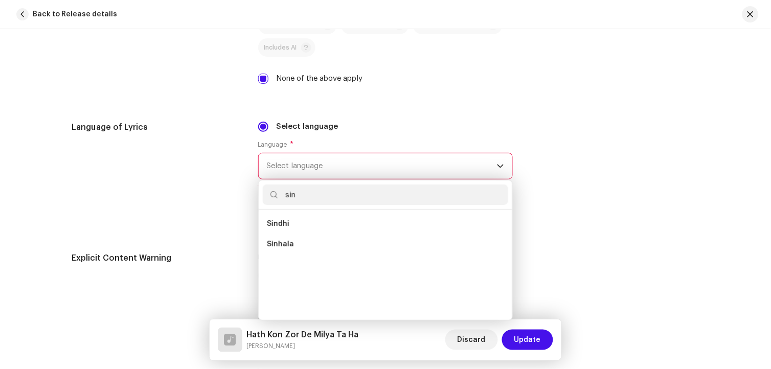
scroll to position [0, 0]
type input "sin"
click at [285, 229] on span "Sindhi" at bounding box center [278, 224] width 22 height 10
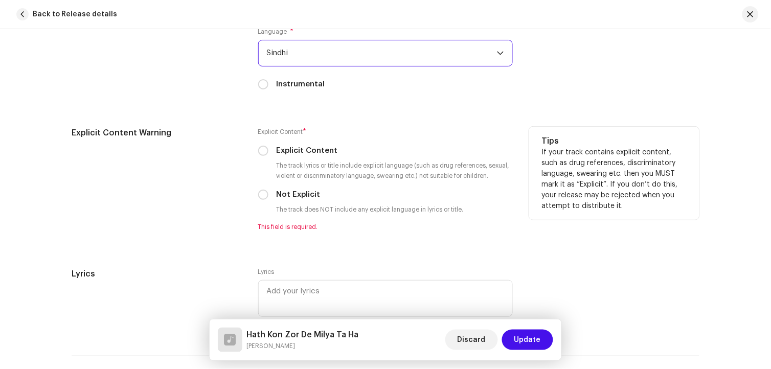
scroll to position [1761, 0]
click at [259, 199] on input "Not Explicit" at bounding box center [263, 194] width 10 height 10
radio input "true"
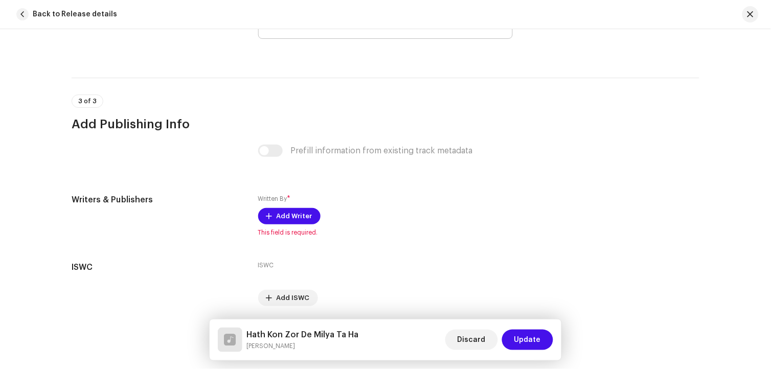
scroll to position [2067, 0]
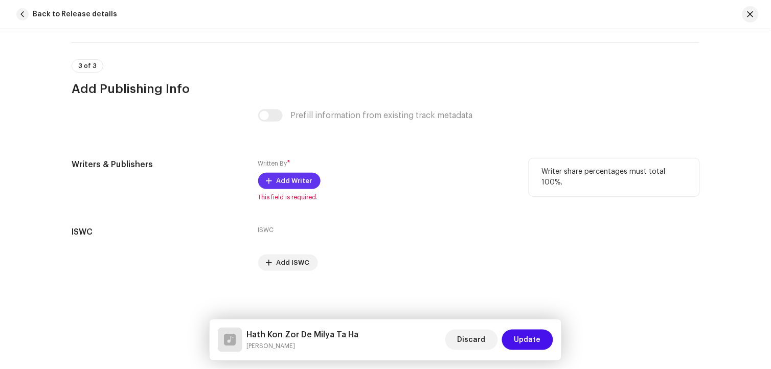
click at [299, 178] on span "Add Writer" at bounding box center [295, 181] width 36 height 20
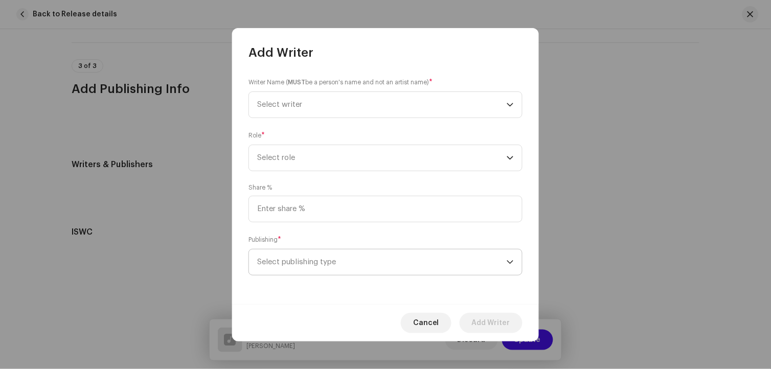
click at [331, 266] on span "Select publishing type" at bounding box center [382, 263] width 250 height 26
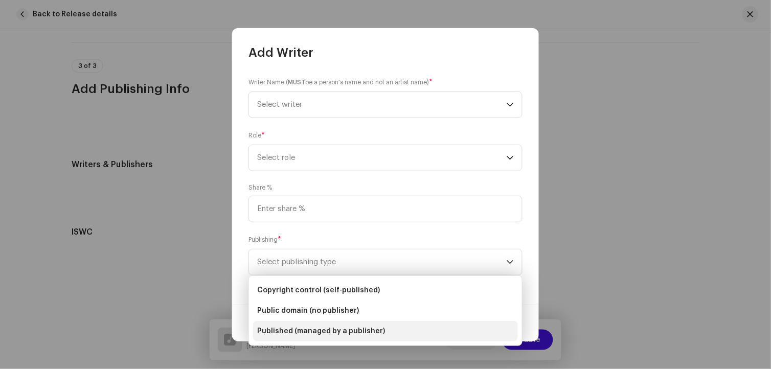
click at [339, 331] on span "Published (managed by a publisher)" at bounding box center [321, 331] width 128 height 10
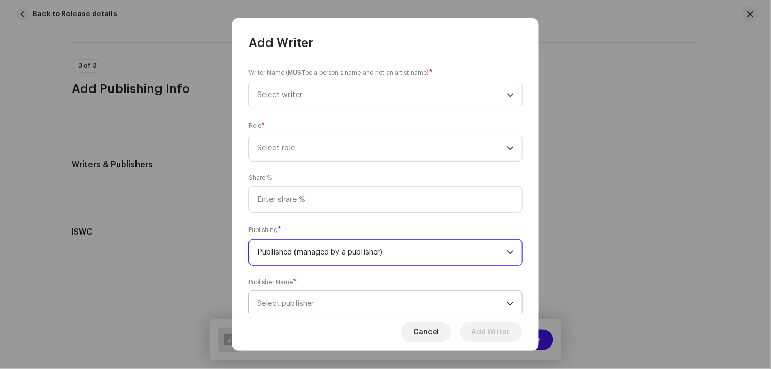
click at [325, 303] on span "Select publisher" at bounding box center [382, 304] width 250 height 26
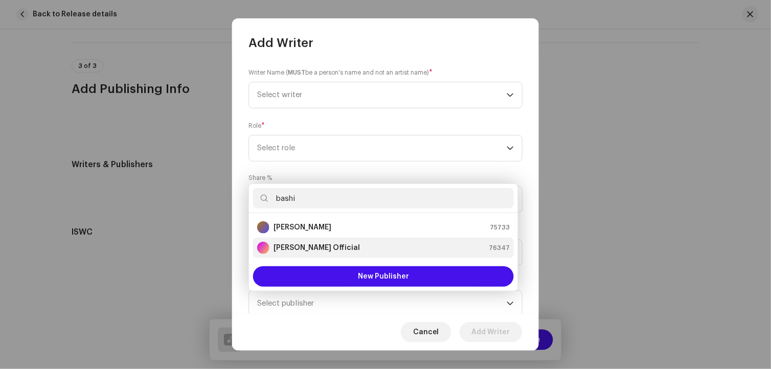
type input "bashi"
click at [318, 246] on strong "[PERSON_NAME] Official" at bounding box center [317, 248] width 86 height 10
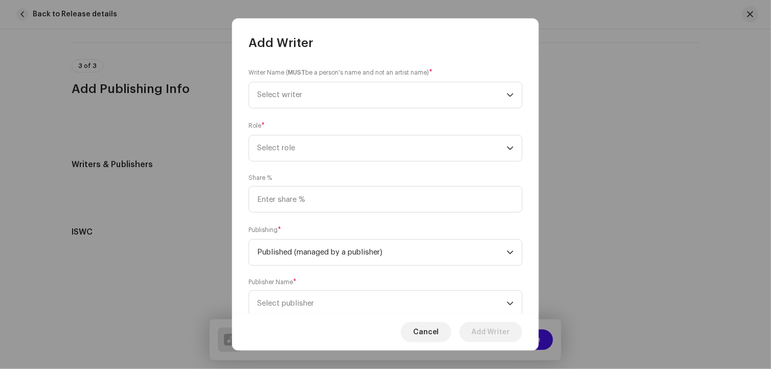
scroll to position [4, 0]
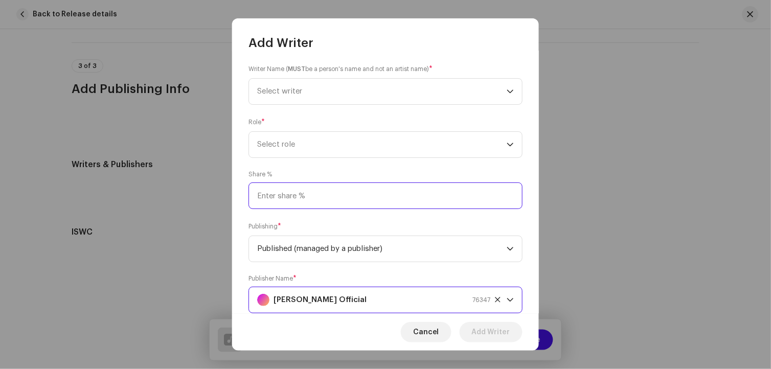
click at [289, 201] on input at bounding box center [385, 196] width 274 height 27
type input "80.00"
click at [274, 138] on span "Select role" at bounding box center [382, 145] width 250 height 26
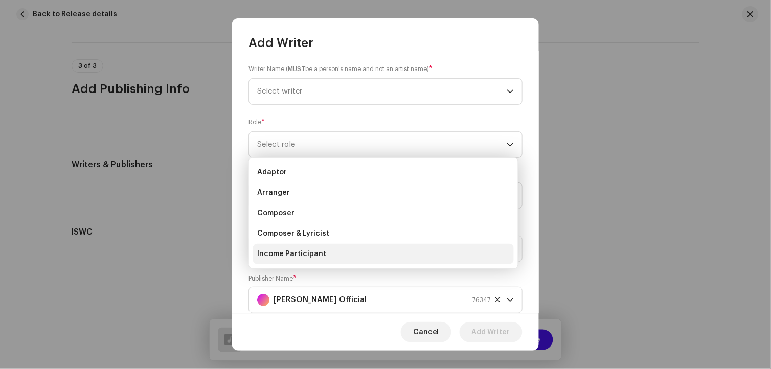
click at [302, 252] on span "Income Participant" at bounding box center [291, 254] width 69 height 10
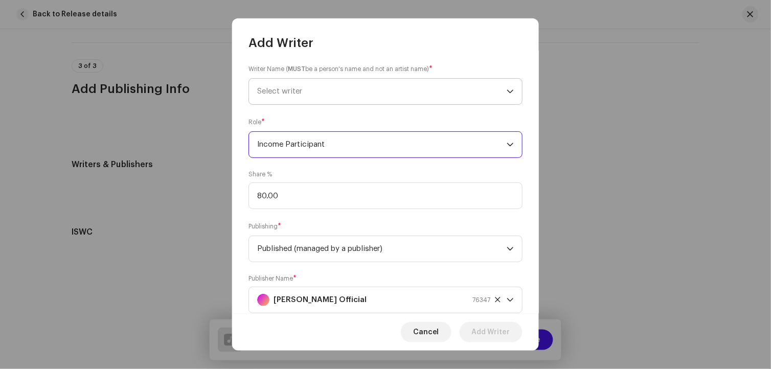
click at [282, 93] on span "Select writer" at bounding box center [279, 91] width 45 height 8
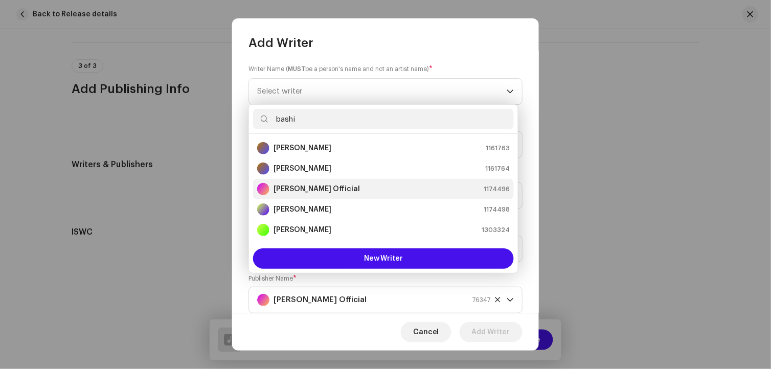
type input "bashi"
click at [321, 188] on strong "[PERSON_NAME] Official" at bounding box center [317, 189] width 86 height 10
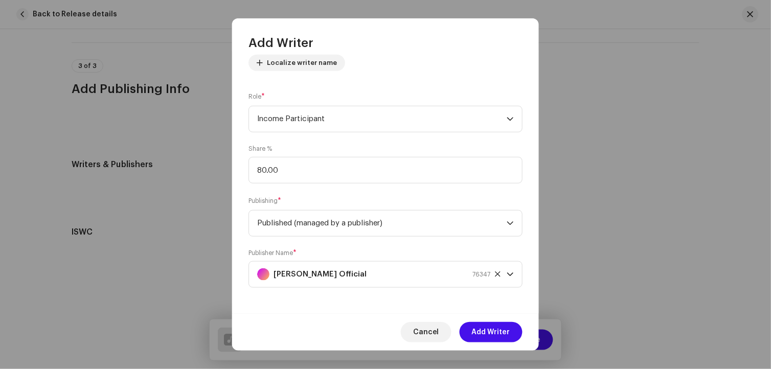
scroll to position [127, 0]
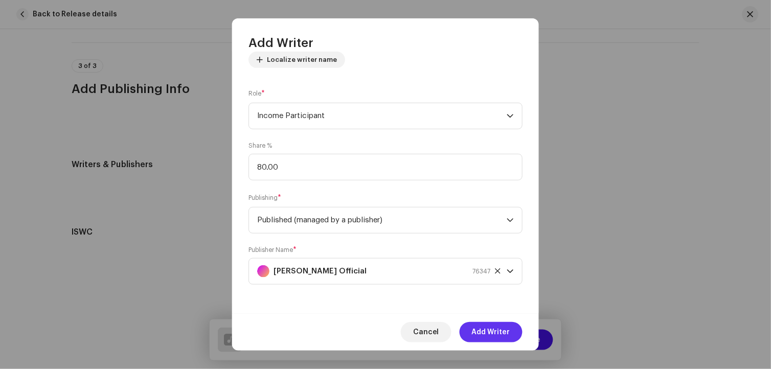
click at [499, 334] on span "Add Writer" at bounding box center [491, 332] width 38 height 20
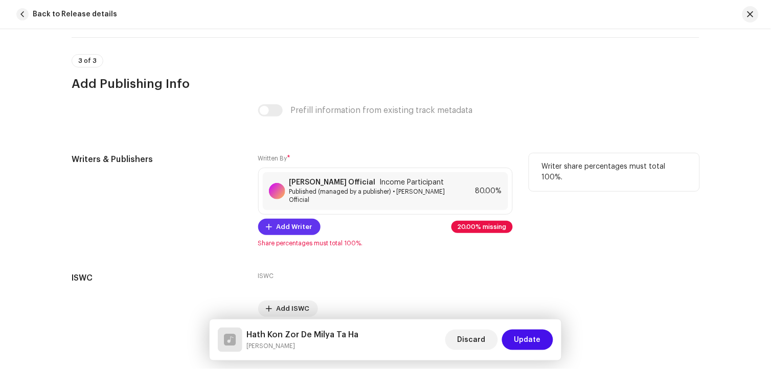
click at [280, 218] on span "Add Writer" at bounding box center [295, 227] width 36 height 20
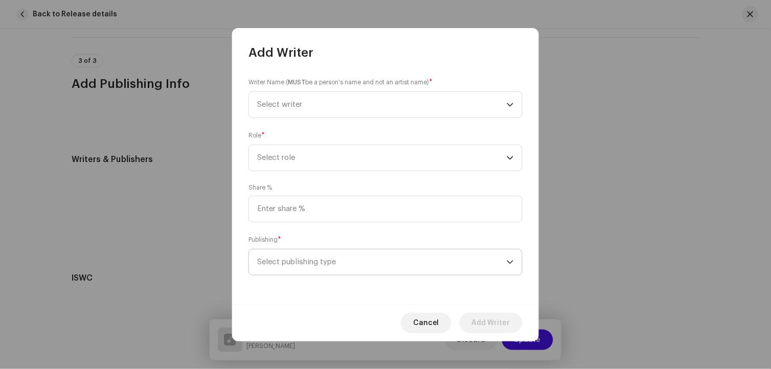
click at [296, 264] on span "Select publishing type" at bounding box center [382, 263] width 250 height 26
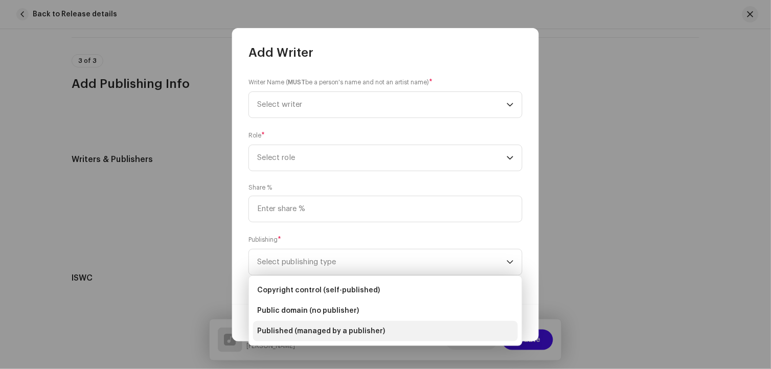
click at [318, 326] on span "Published (managed by a publisher)" at bounding box center [321, 331] width 128 height 10
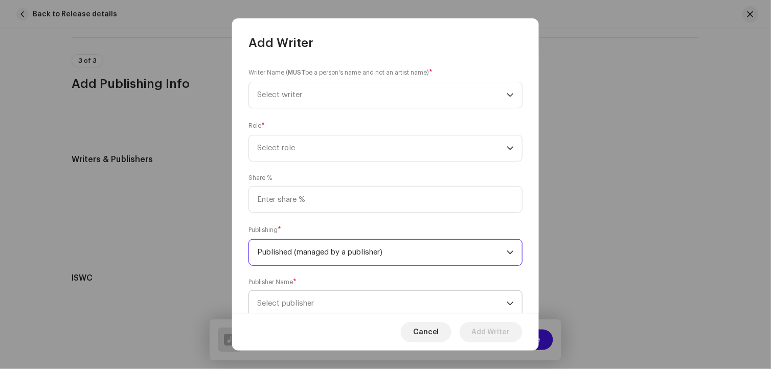
click at [305, 307] on span "Select publisher" at bounding box center [285, 304] width 57 height 8
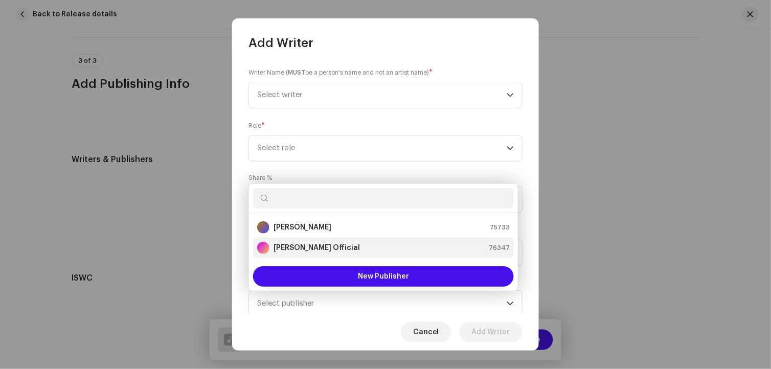
click at [300, 252] on strong "[PERSON_NAME] Official" at bounding box center [317, 248] width 86 height 10
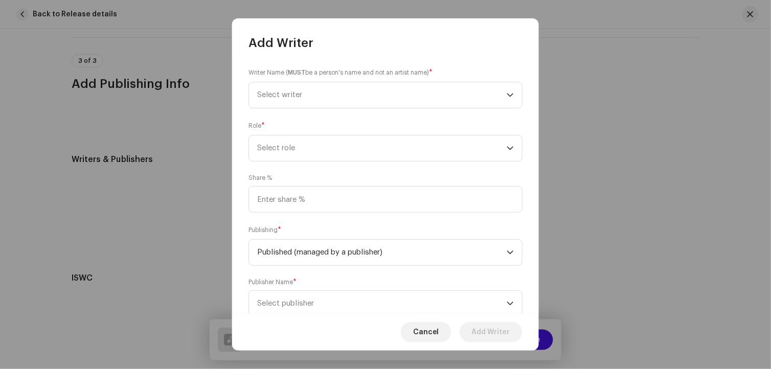
scroll to position [4, 0]
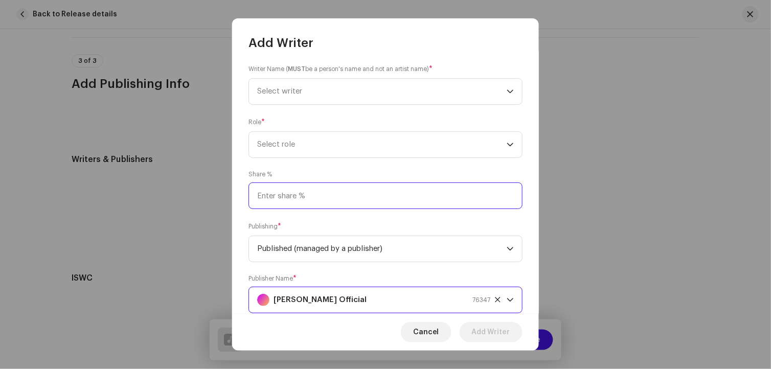
click at [279, 208] on input at bounding box center [385, 196] width 274 height 27
type input "10.00"
click at [272, 144] on span "Select role" at bounding box center [382, 145] width 250 height 26
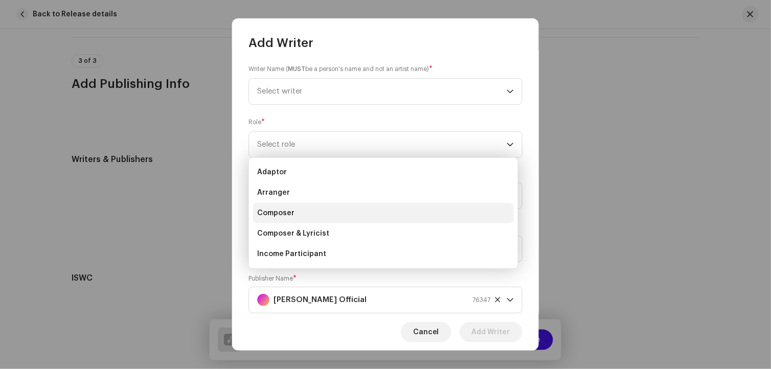
click at [299, 211] on li "Composer" at bounding box center [383, 213] width 261 height 20
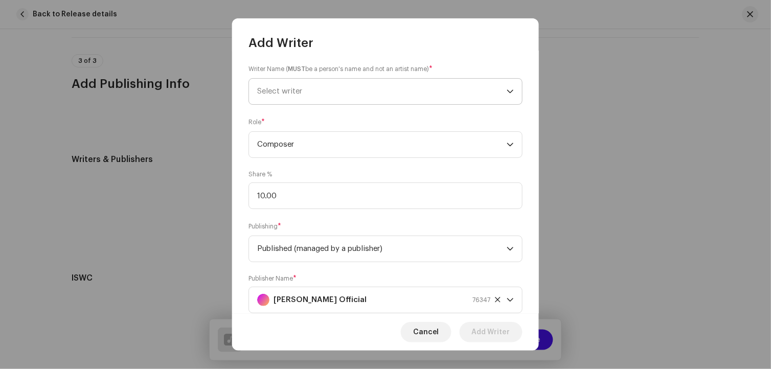
click at [289, 92] on span "Select writer" at bounding box center [279, 91] width 45 height 8
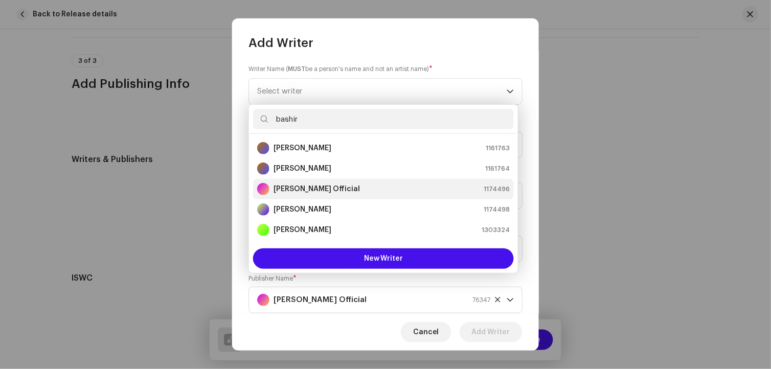
type input "bashir"
click at [329, 189] on strong "[PERSON_NAME] Official" at bounding box center [317, 189] width 86 height 10
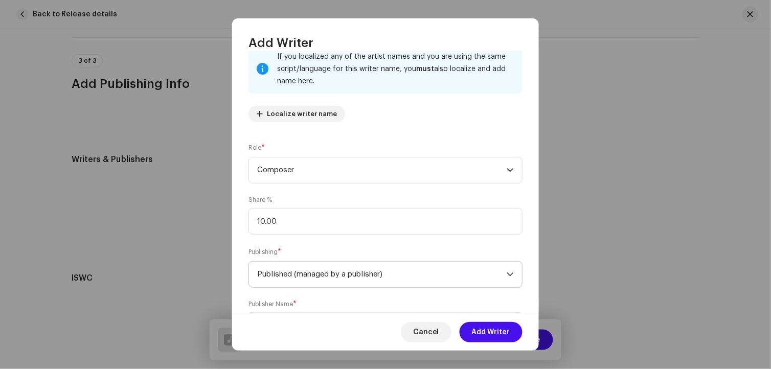
scroll to position [127, 0]
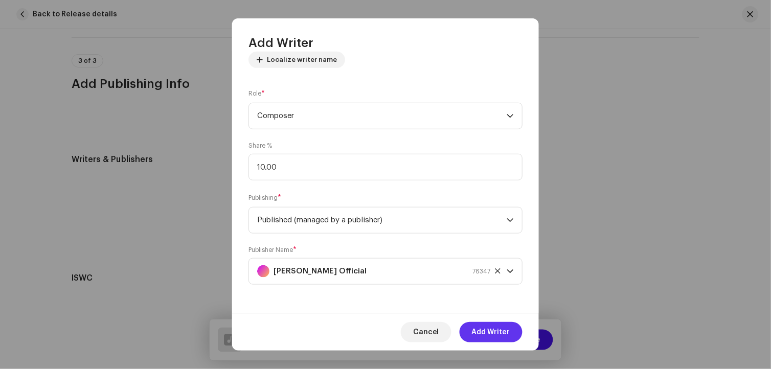
click at [508, 333] on span "Add Writer" at bounding box center [491, 332] width 38 height 20
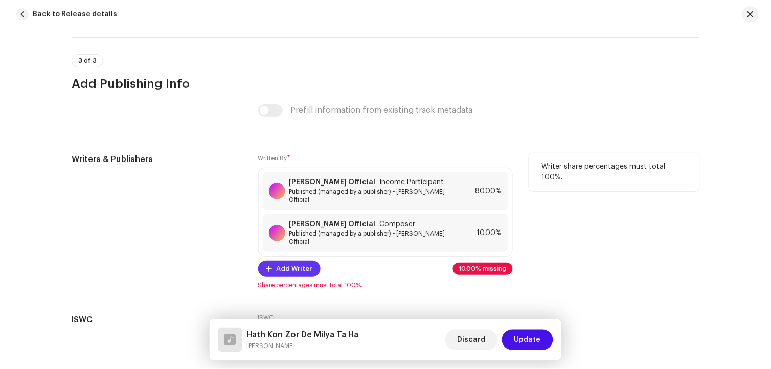
click at [290, 260] on span "Add Writer" at bounding box center [295, 269] width 36 height 20
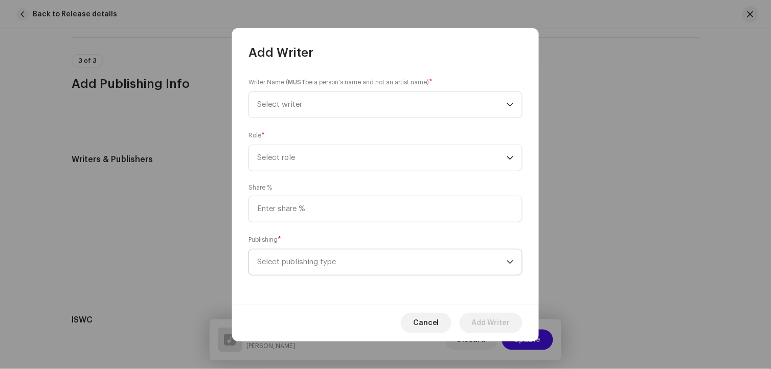
click at [292, 260] on span "Select publishing type" at bounding box center [382, 263] width 250 height 26
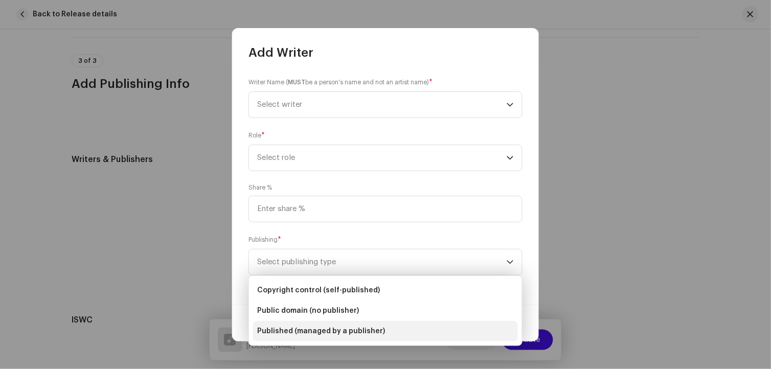
click at [314, 329] on span "Published (managed by a publisher)" at bounding box center [321, 331] width 128 height 10
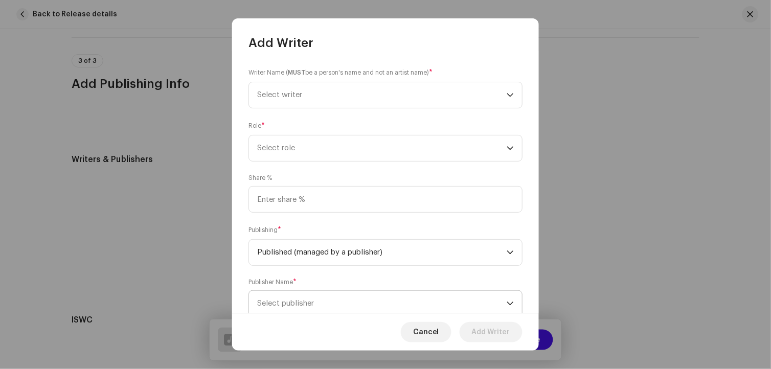
click at [310, 305] on span "Select publisher" at bounding box center [285, 304] width 57 height 8
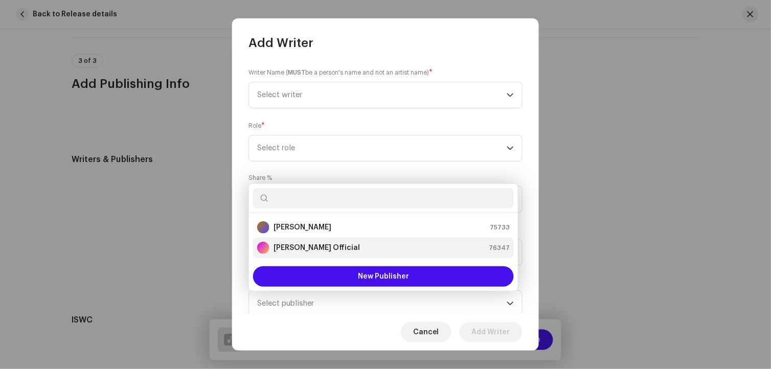
click at [326, 248] on strong "[PERSON_NAME] Official" at bounding box center [317, 248] width 86 height 10
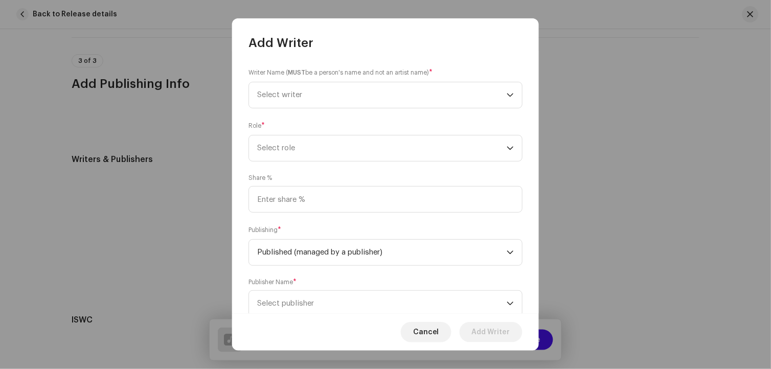
scroll to position [4, 0]
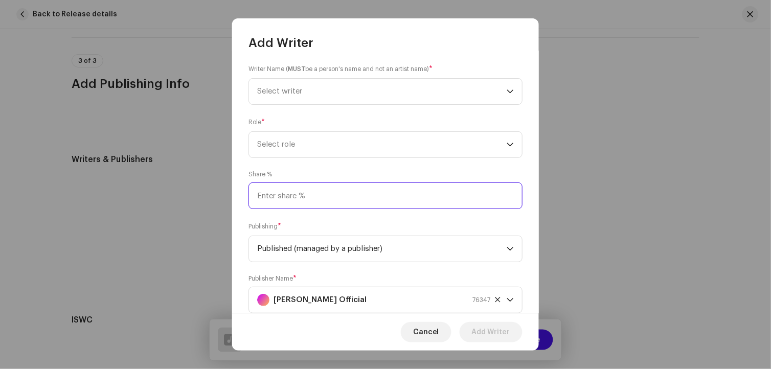
click at [299, 198] on input at bounding box center [385, 196] width 274 height 27
type input "10.00"
click at [286, 153] on span "Select role" at bounding box center [382, 145] width 250 height 26
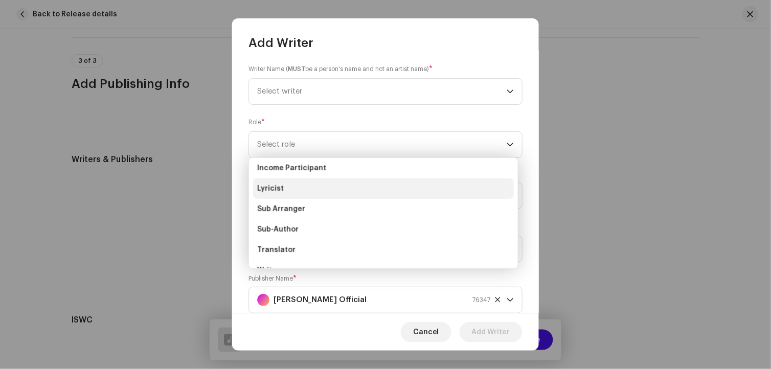
scroll to position [102, 0]
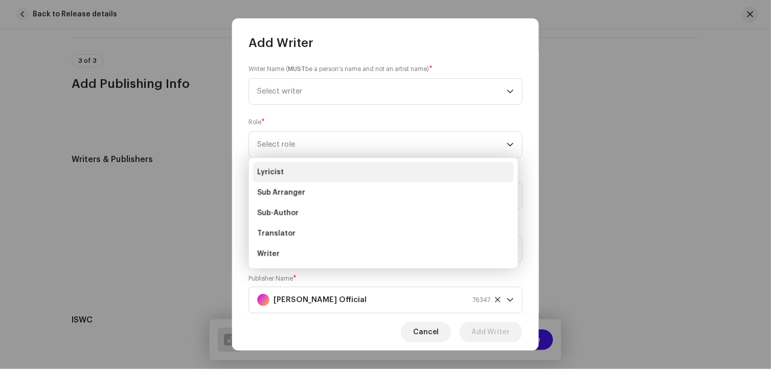
click at [274, 174] on span "Lyricist" at bounding box center [270, 172] width 27 height 10
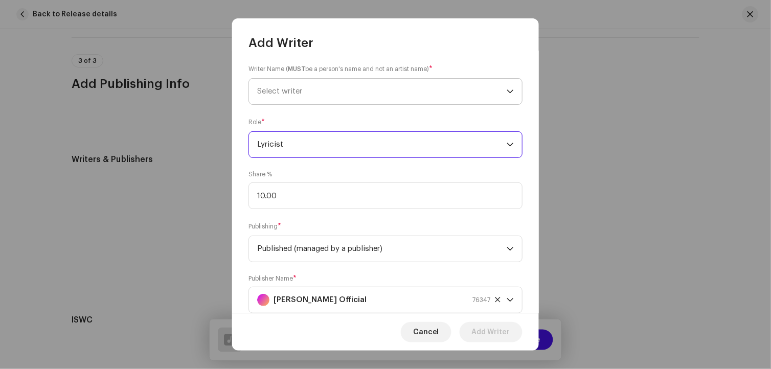
click at [330, 88] on span "Select writer" at bounding box center [382, 92] width 250 height 26
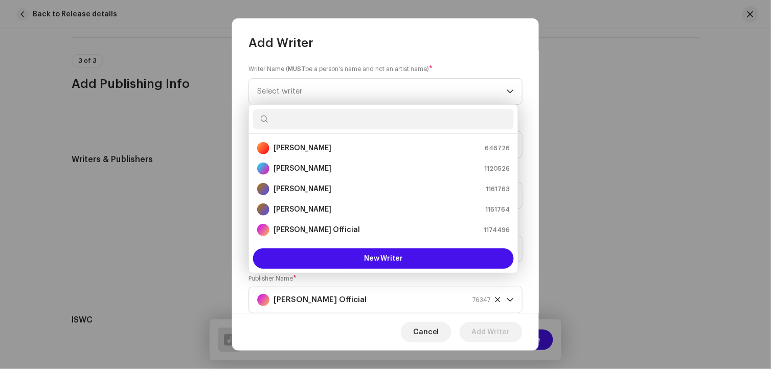
type input "F"
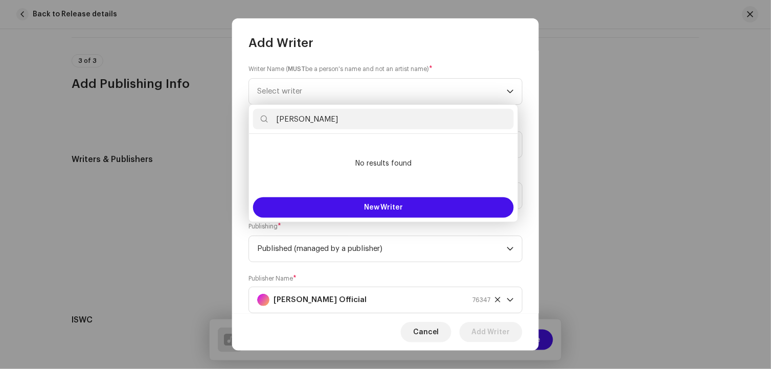
type input "[PERSON_NAME]"
drag, startPoint x: 279, startPoint y: 115, endPoint x: 267, endPoint y: 114, distance: 11.3
click at [267, 114] on input "[PERSON_NAME]" at bounding box center [383, 119] width 261 height 20
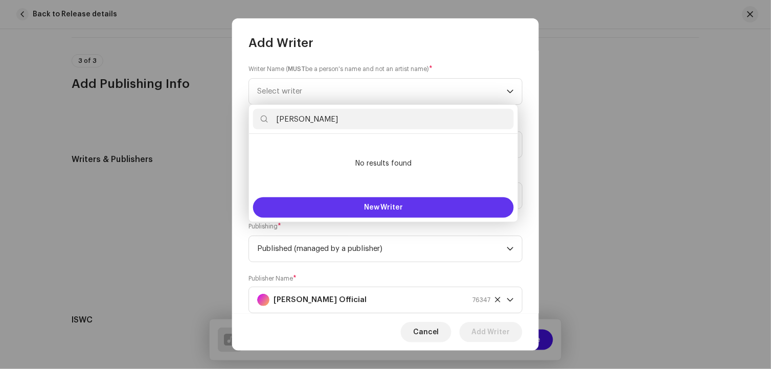
click at [418, 211] on button "New Writer" at bounding box center [383, 207] width 261 height 20
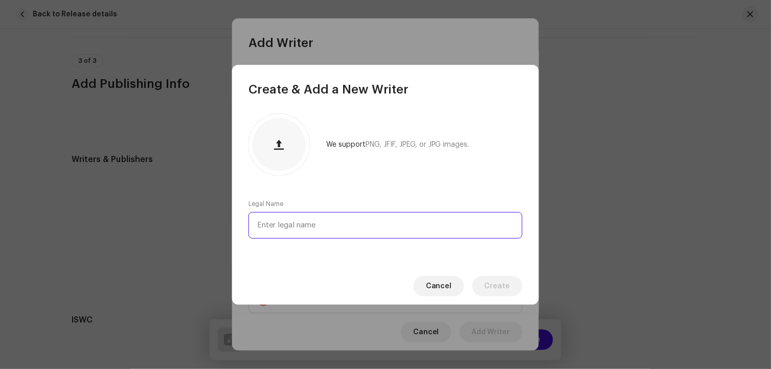
click at [391, 220] on input "text" at bounding box center [385, 225] width 274 height 27
paste input "[PERSON_NAME]"
type input "[PERSON_NAME]"
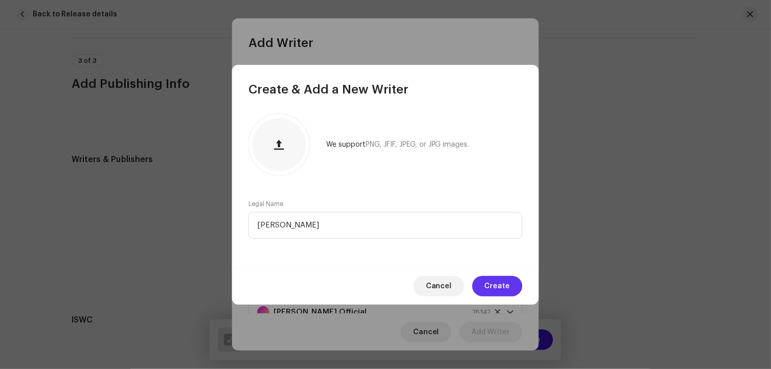
click at [501, 284] on span "Create" at bounding box center [498, 286] width 26 height 20
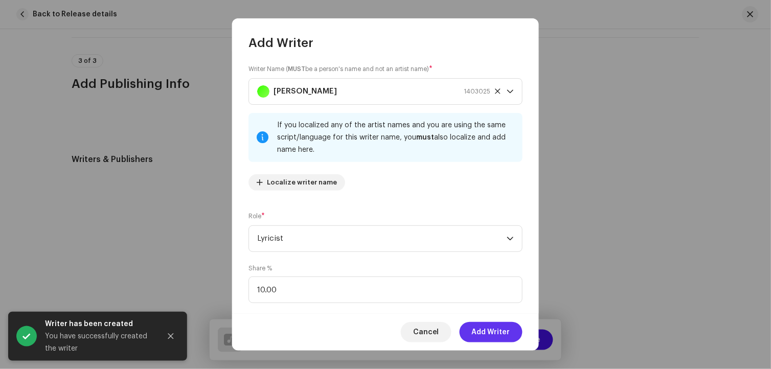
click at [509, 331] on span "Add Writer" at bounding box center [491, 332] width 38 height 20
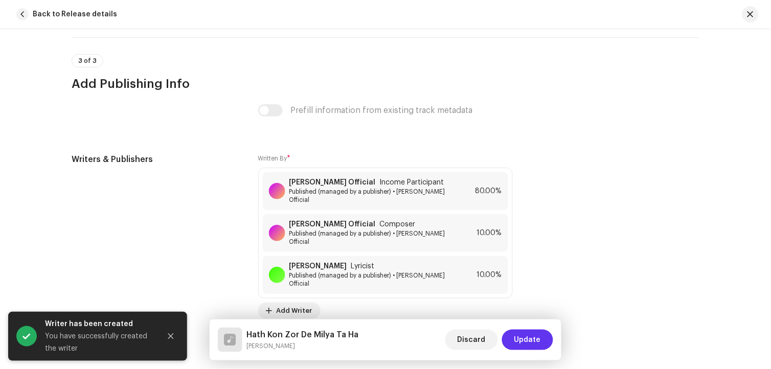
click at [536, 339] on span "Update" at bounding box center [527, 340] width 27 height 20
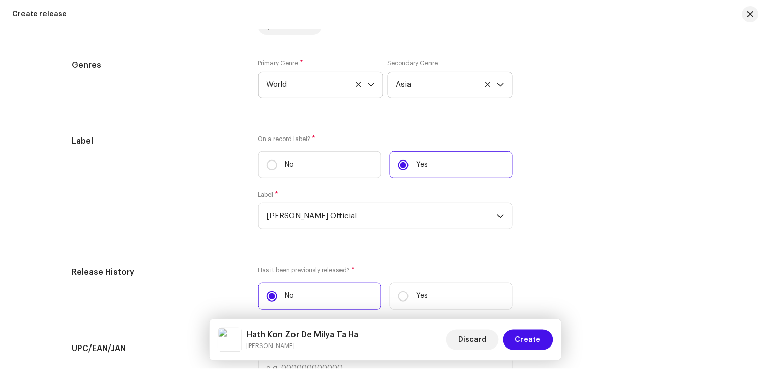
scroll to position [1615, 0]
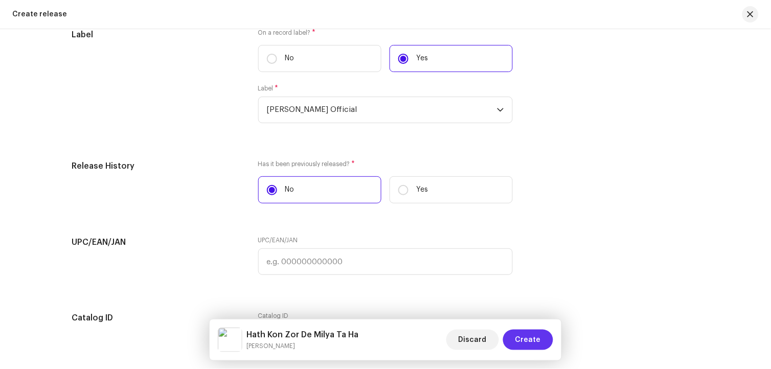
click at [541, 341] on button "Create" at bounding box center [528, 340] width 50 height 20
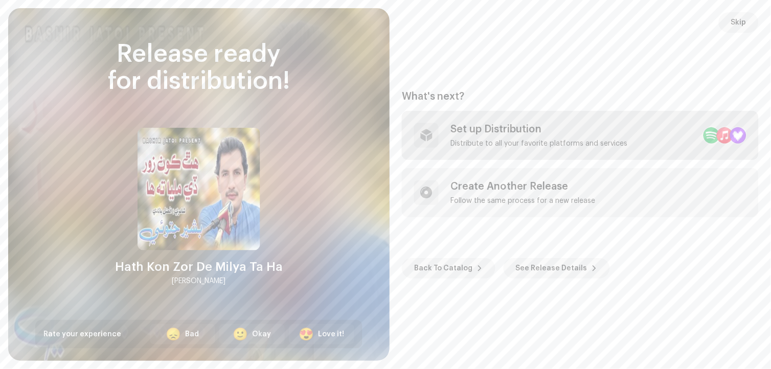
click at [522, 139] on div "Set up Distribution Distribute to all your favorite platforms and services" at bounding box center [539, 135] width 177 height 25
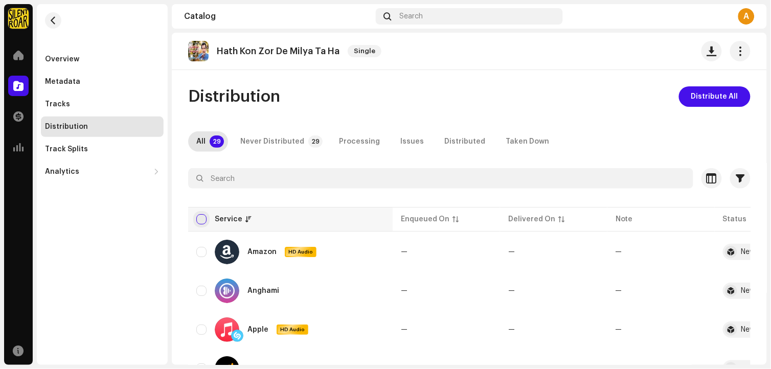
click at [200, 221] on input "checkbox" at bounding box center [201, 219] width 10 height 10
checkbox input "true"
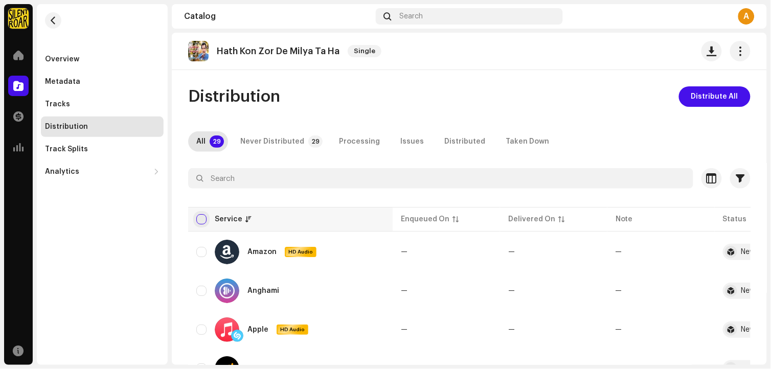
checkbox input "true"
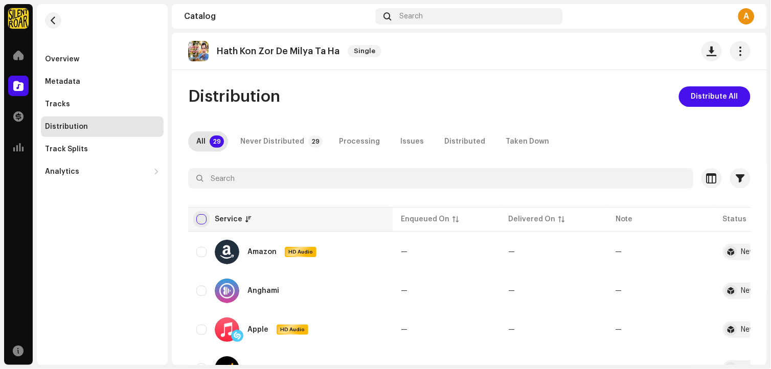
checkbox input "true"
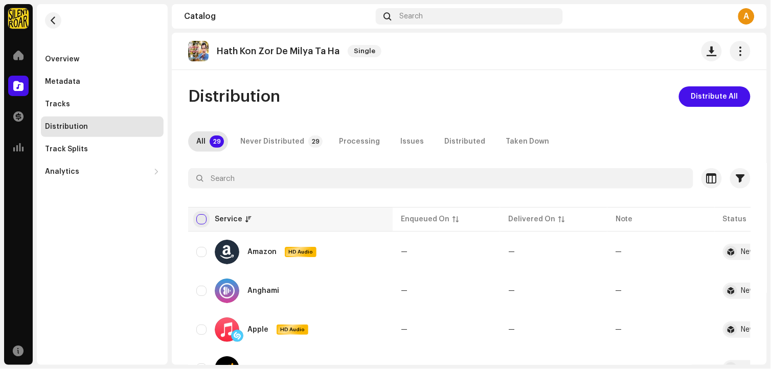
checkbox input "true"
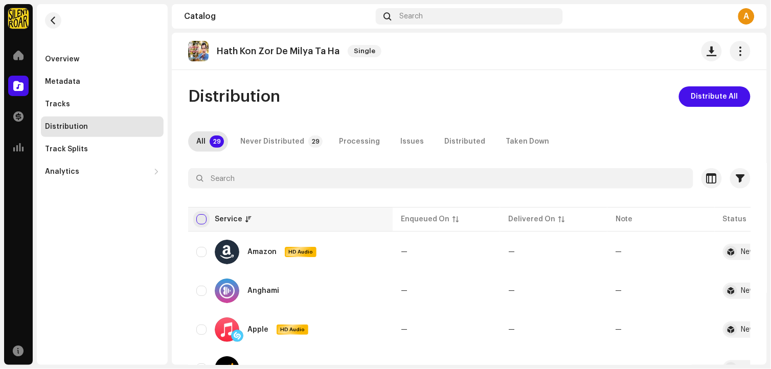
checkbox input "true"
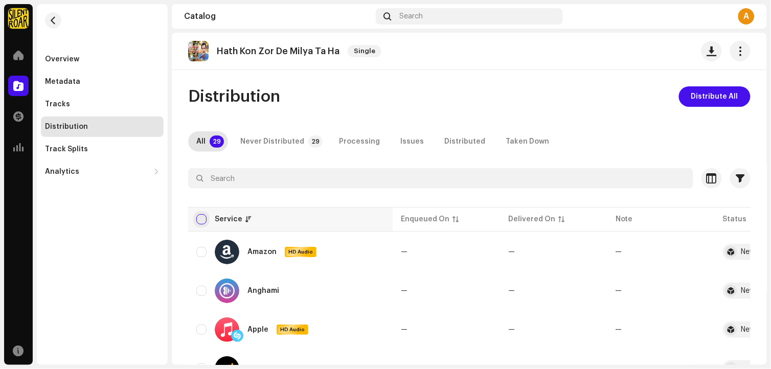
checkbox input "true"
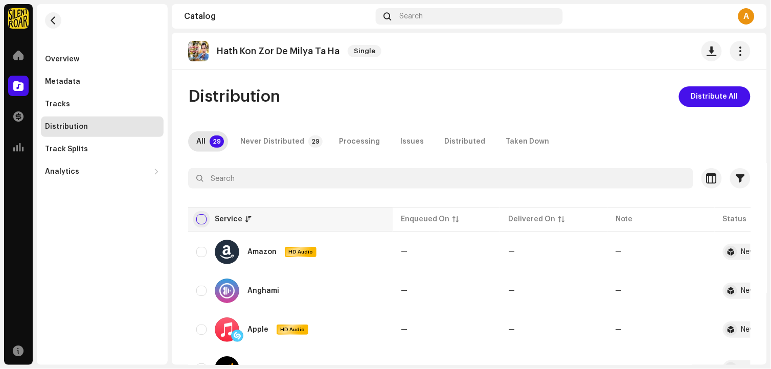
checkbox input "true"
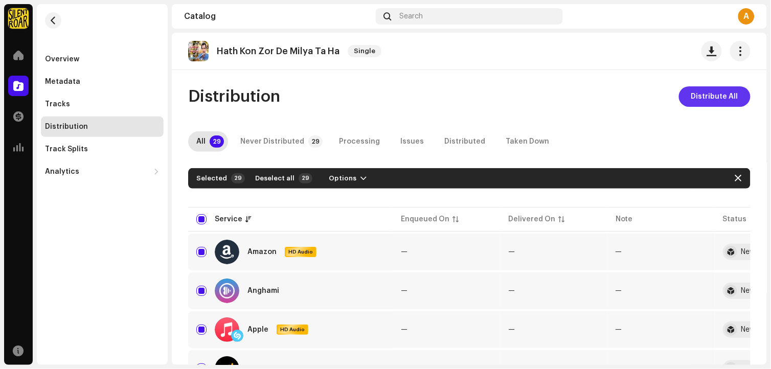
click at [727, 100] on span "Distribute All" at bounding box center [714, 96] width 47 height 20
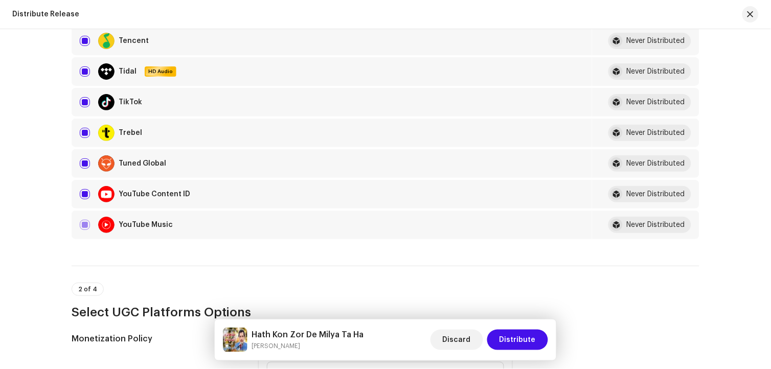
scroll to position [852, 0]
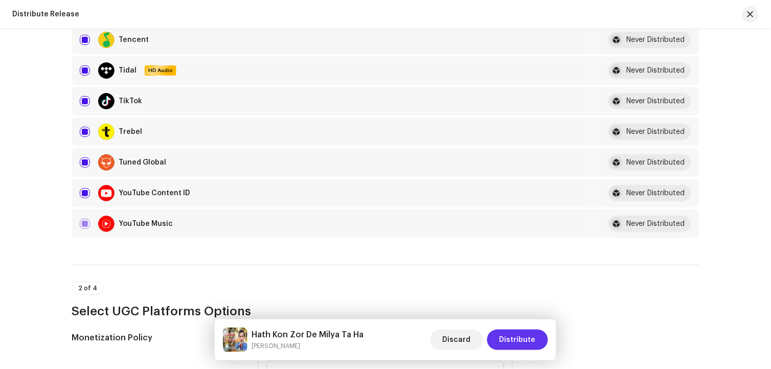
click at [527, 341] on span "Distribute" at bounding box center [518, 340] width 36 height 20
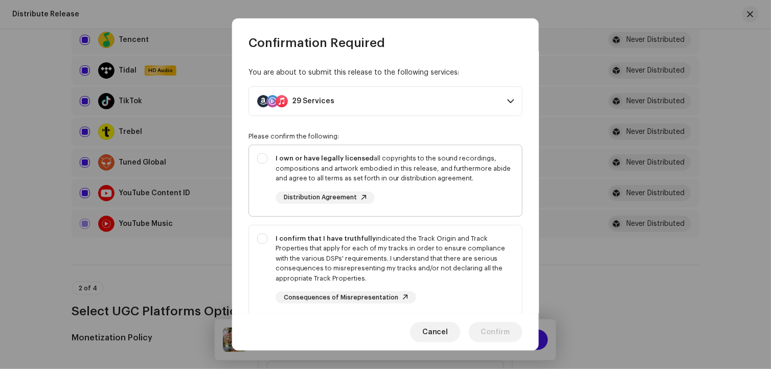
click at [353, 175] on div "I own or have legally licensed all copyrights to the sound recordings, composit…" at bounding box center [395, 168] width 238 height 30
checkbox input "true"
click at [358, 258] on div "I confirm that I have truthfully indicated the Track Origin and Track Propertie…" at bounding box center [395, 259] width 238 height 50
checkbox input "true"
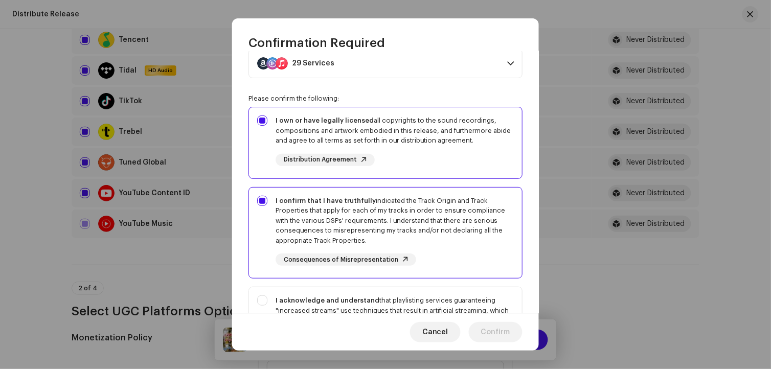
scroll to position [114, 0]
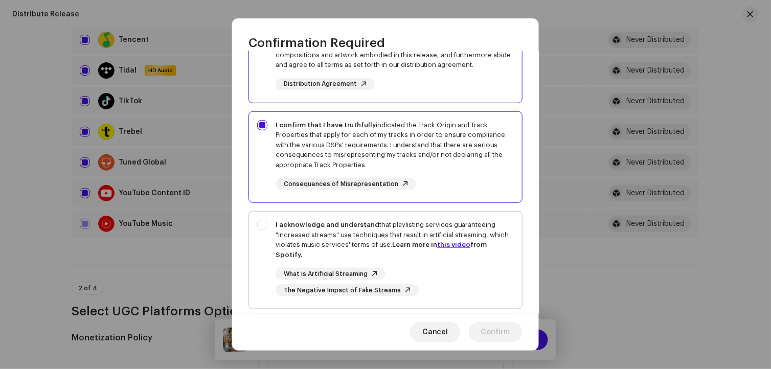
click at [371, 232] on div "I acknowledge and understand that playlisting services guaranteeing "increased …" at bounding box center [395, 240] width 238 height 40
checkbox input "true"
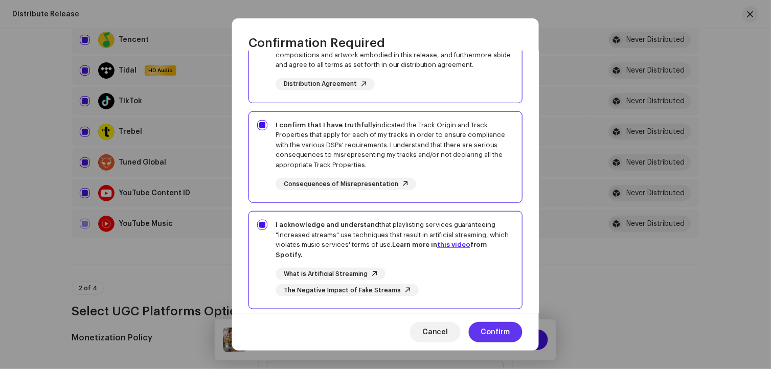
click at [507, 332] on span "Confirm" at bounding box center [495, 332] width 29 height 20
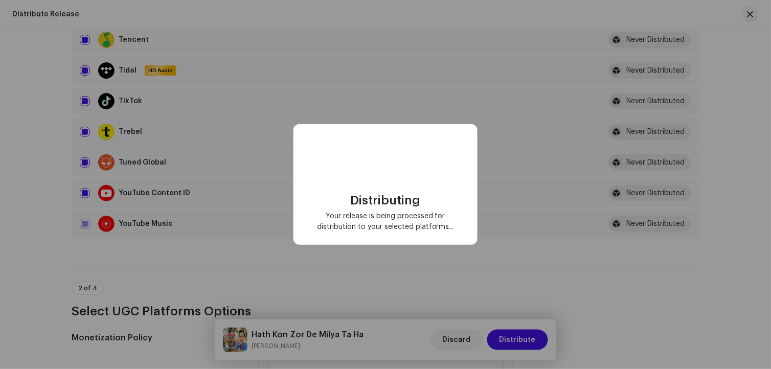
checkbox input "false"
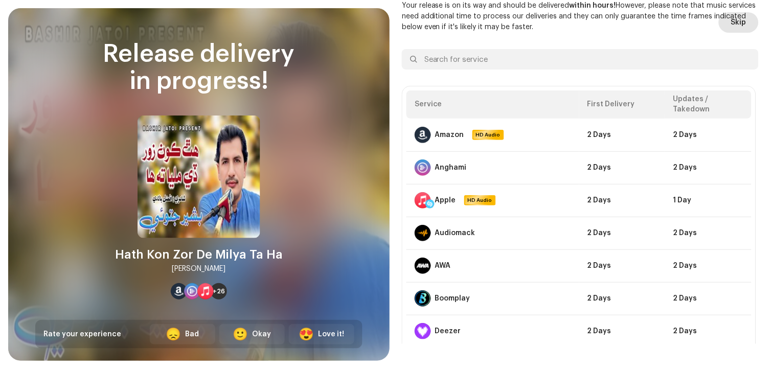
click at [739, 22] on span "Skip" at bounding box center [738, 22] width 15 height 20
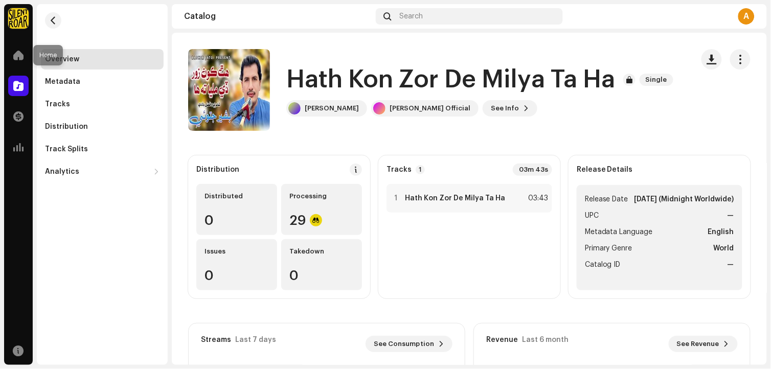
drag, startPoint x: 21, startPoint y: 56, endPoint x: 18, endPoint y: 87, distance: 31.4
click at [21, 56] on span at bounding box center [18, 55] width 10 height 8
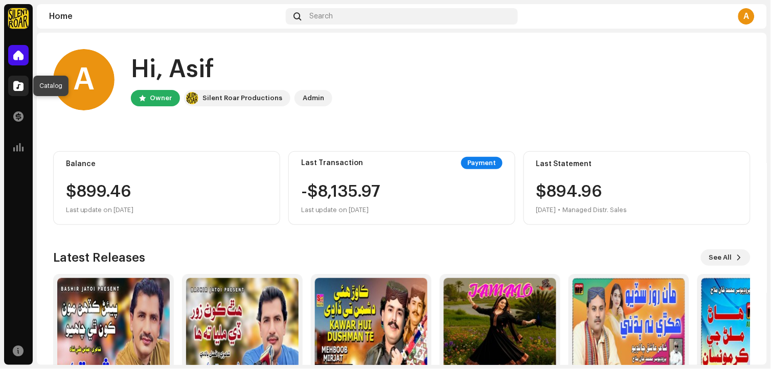
click at [18, 88] on span at bounding box center [18, 86] width 10 height 8
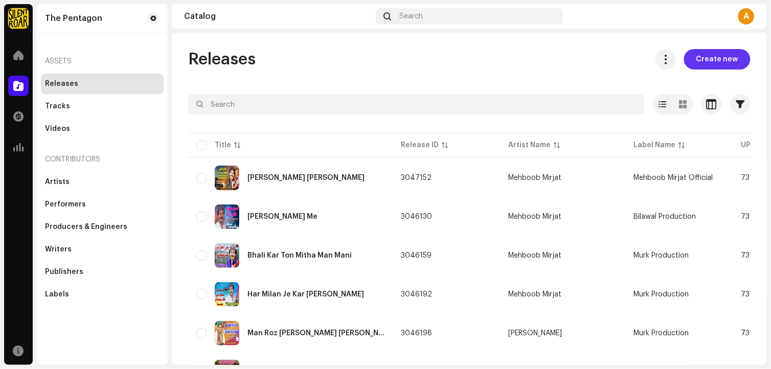
click at [724, 62] on span "Create new" at bounding box center [717, 59] width 42 height 20
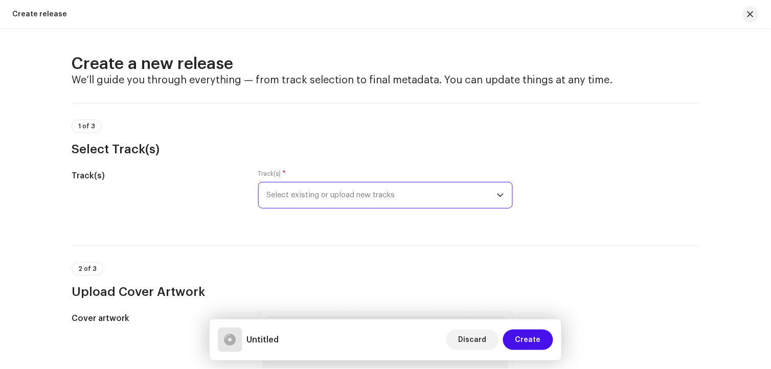
click at [427, 200] on span "Select existing or upload new tracks" at bounding box center [382, 196] width 230 height 26
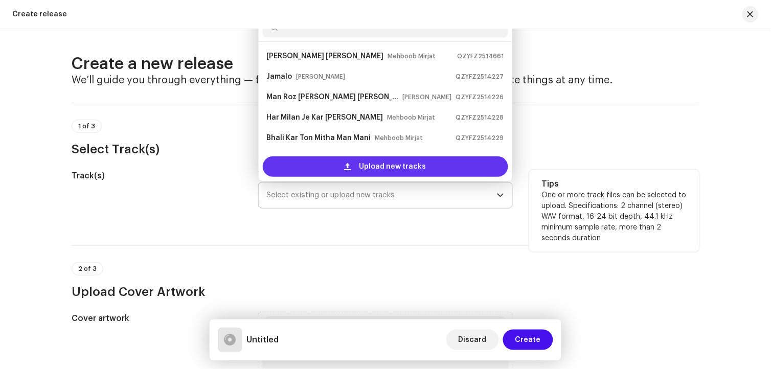
click at [397, 170] on span "Upload new tracks" at bounding box center [392, 166] width 67 height 20
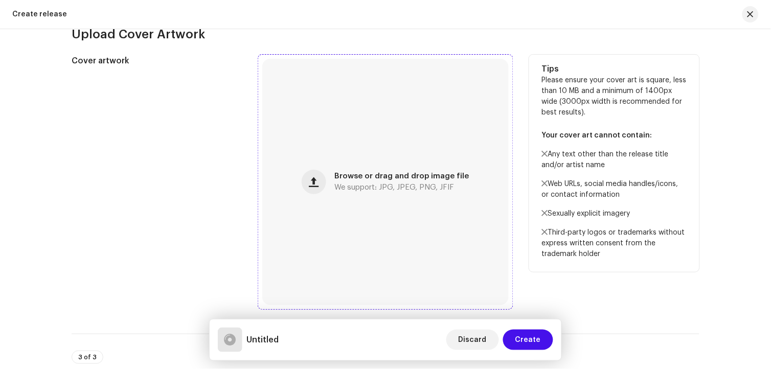
scroll to position [341, 0]
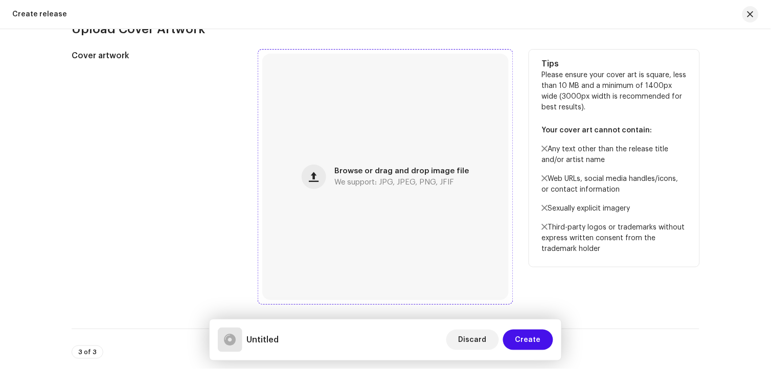
click at [360, 173] on span "Browse or drag and drop image file" at bounding box center [401, 171] width 134 height 7
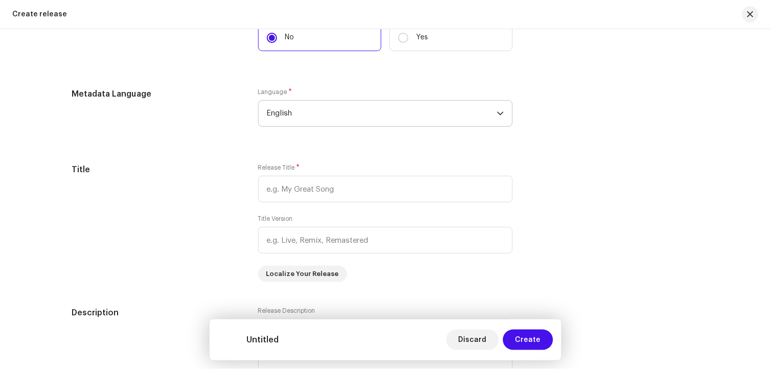
scroll to position [795, 0]
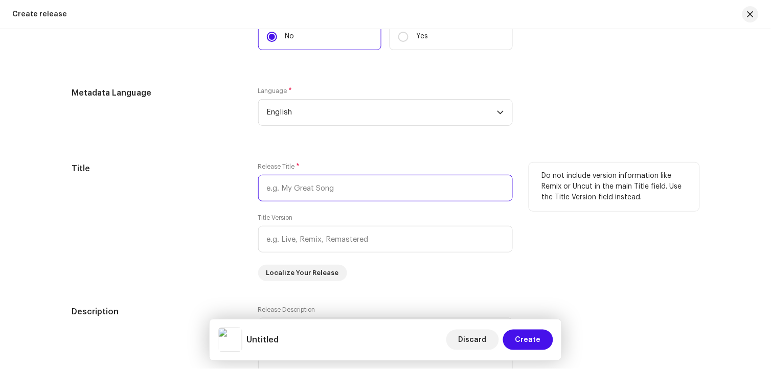
click at [307, 192] on input "text" at bounding box center [385, 188] width 255 height 27
paste input "[PERSON_NAME] Chor De Zyan [PERSON_NAME] Jatoi"
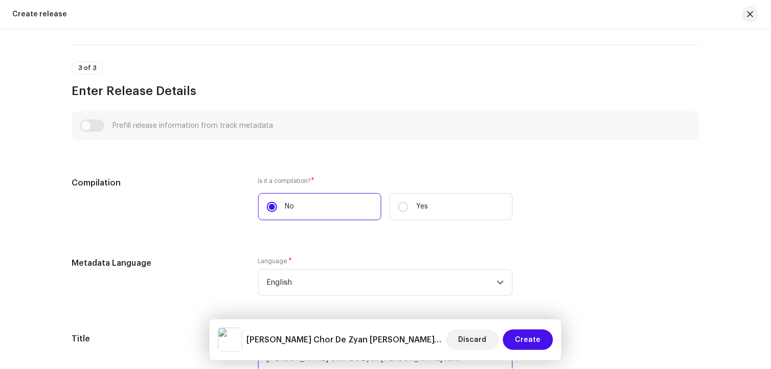
type input "[PERSON_NAME] Chor De Zyan [PERSON_NAME] Jatoi"
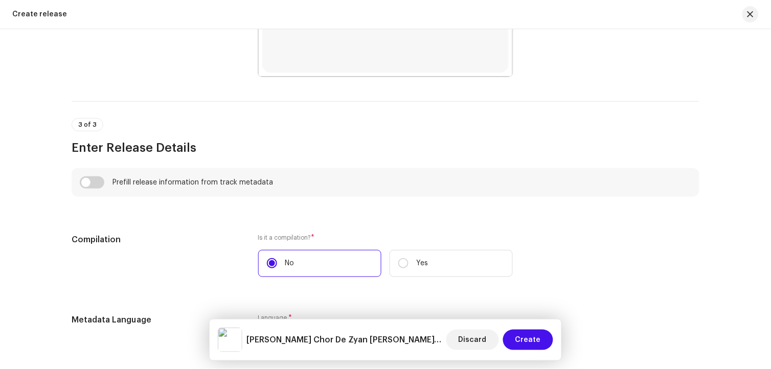
scroll to position [780, 0]
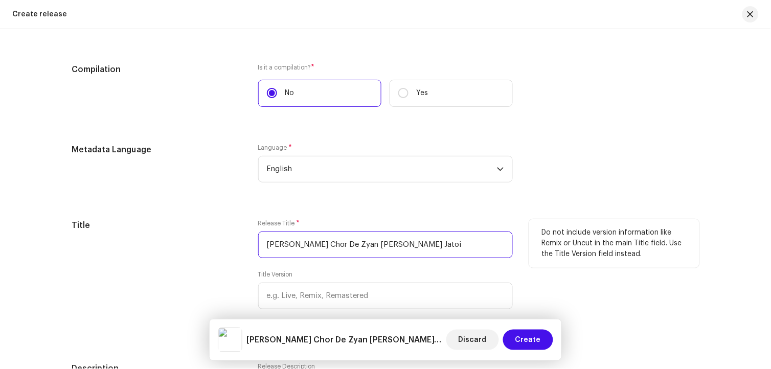
drag, startPoint x: 458, startPoint y: 249, endPoint x: 420, endPoint y: 241, distance: 38.1
click at [420, 241] on input "[PERSON_NAME] Chor De Zyan [PERSON_NAME] Jatoi" at bounding box center [385, 245] width 255 height 27
drag, startPoint x: 412, startPoint y: 241, endPoint x: 402, endPoint y: 245, distance: 10.7
click at [402, 245] on input "[PERSON_NAME] Chor De Zyan [PERSON_NAME] Jatoi" at bounding box center [385, 245] width 255 height 27
drag, startPoint x: 447, startPoint y: 247, endPoint x: 402, endPoint y: 248, distance: 45.0
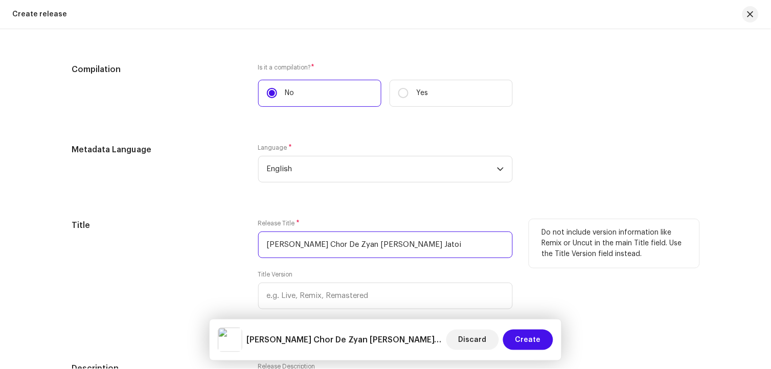
click at [402, 248] on input "[PERSON_NAME] Chor De Zyan [PERSON_NAME] Jatoi" at bounding box center [385, 245] width 255 height 27
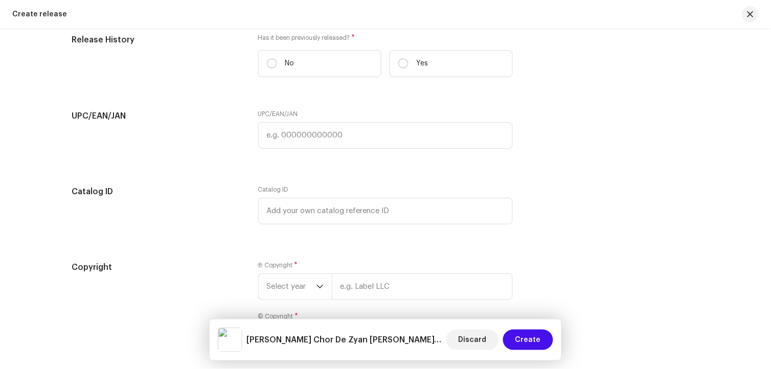
scroll to position [1732, 0]
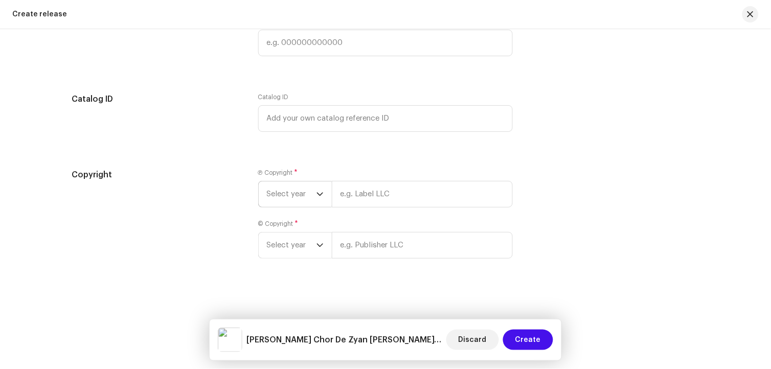
click at [312, 196] on span "Select year" at bounding box center [292, 195] width 50 height 26
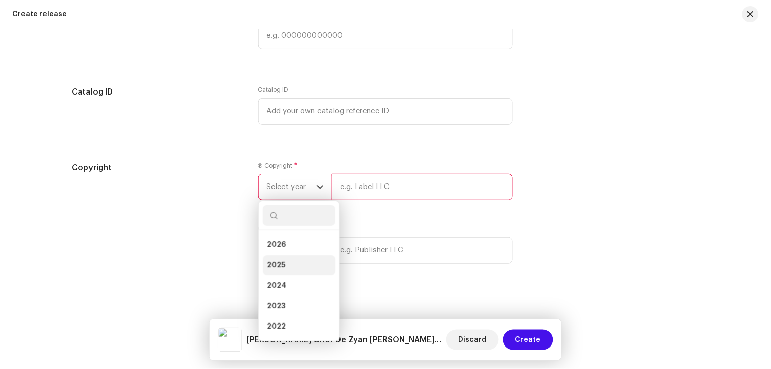
click at [290, 271] on li "2025" at bounding box center [299, 265] width 73 height 20
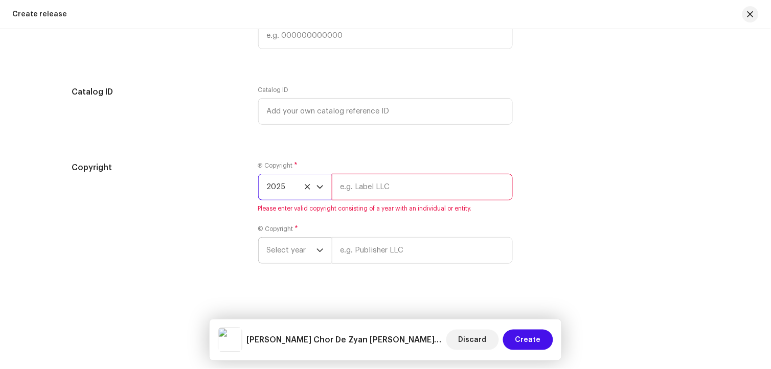
click at [298, 260] on span "Select year" at bounding box center [292, 251] width 50 height 26
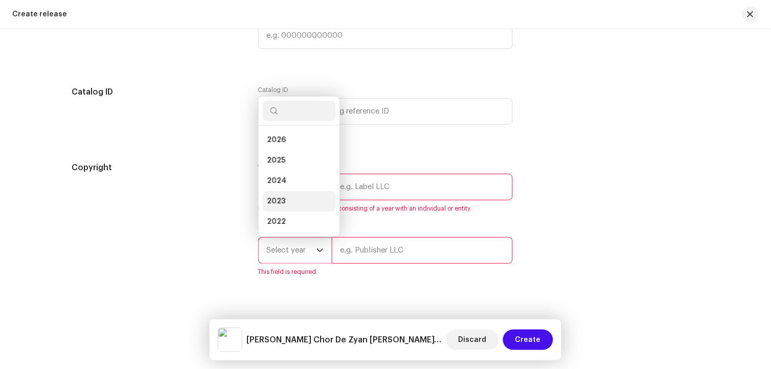
scroll to position [16, 0]
click at [279, 149] on span "2025" at bounding box center [276, 144] width 18 height 10
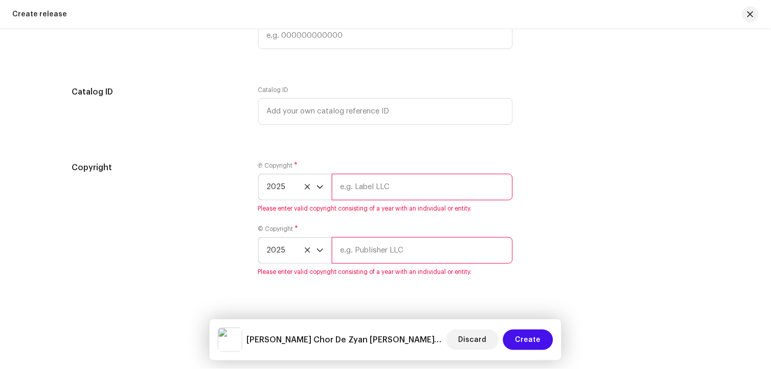
click at [375, 195] on input "text" at bounding box center [422, 187] width 181 height 27
paste input "[PERSON_NAME]"
type input "[PERSON_NAME] Official"
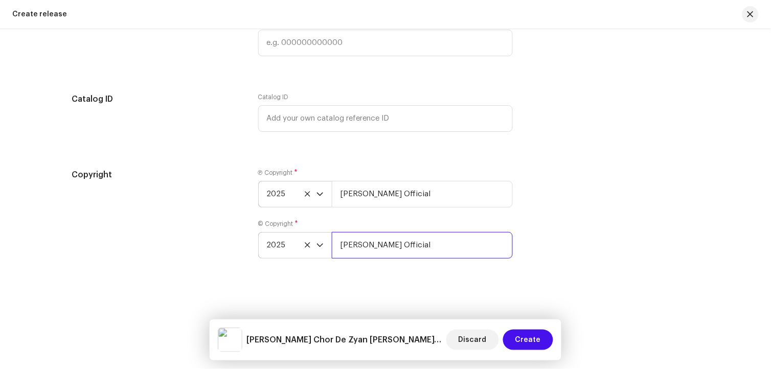
click at [392, 243] on input "[PERSON_NAME] Official" at bounding box center [422, 245] width 181 height 27
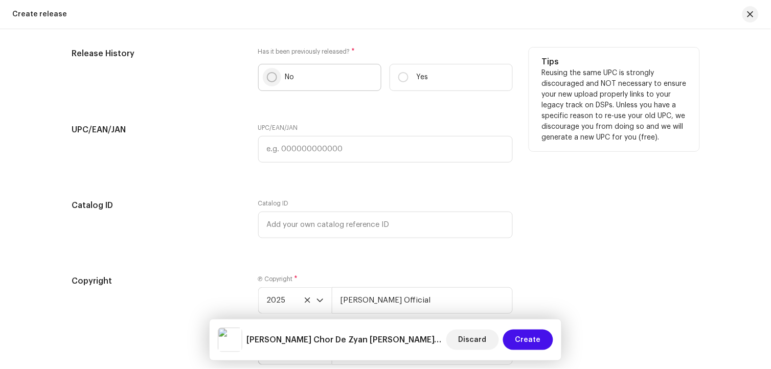
click at [272, 82] on input "No" at bounding box center [272, 77] width 10 height 10
radio input "true"
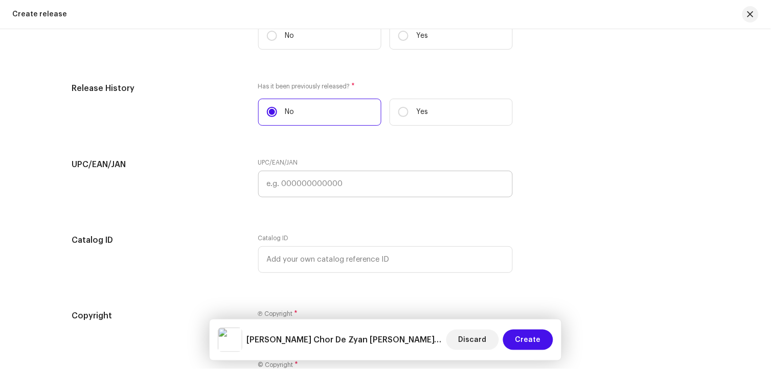
scroll to position [1505, 0]
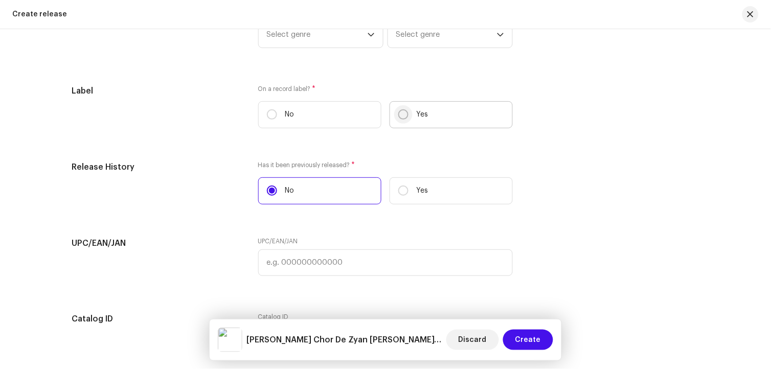
click at [402, 119] on input "Yes" at bounding box center [403, 114] width 10 height 10
radio input "true"
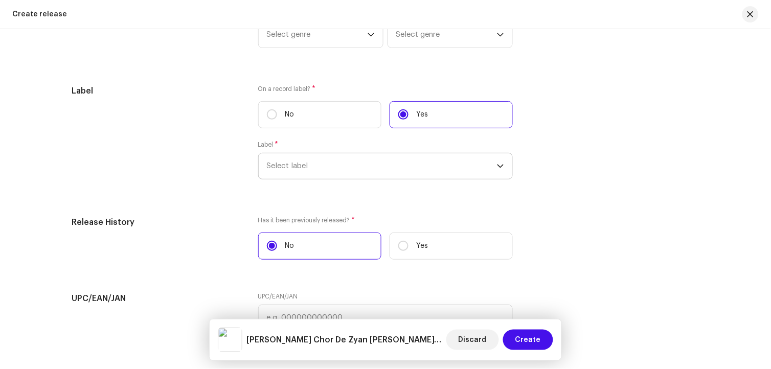
click at [391, 166] on span "Select label" at bounding box center [382, 166] width 230 height 26
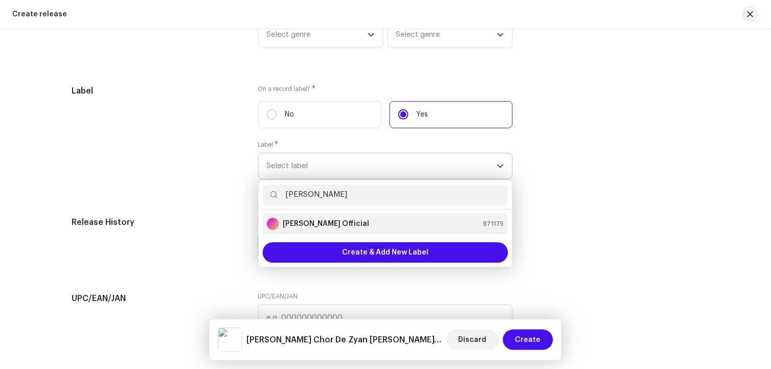
type input "[PERSON_NAME]"
click at [330, 229] on strong "[PERSON_NAME] Official" at bounding box center [326, 224] width 86 height 10
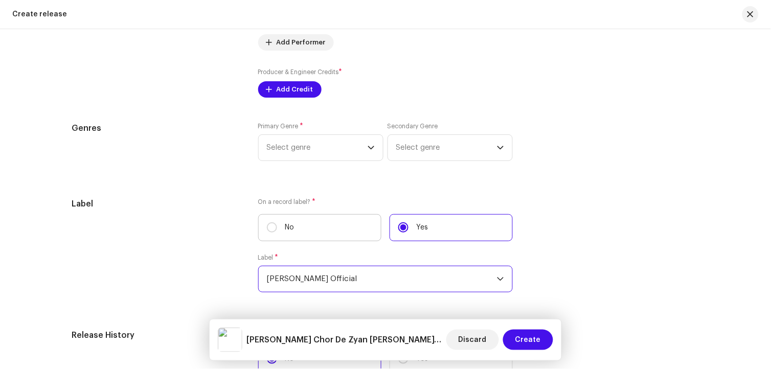
scroll to position [1391, 0]
click at [312, 155] on span "Select genre" at bounding box center [317, 148] width 101 height 26
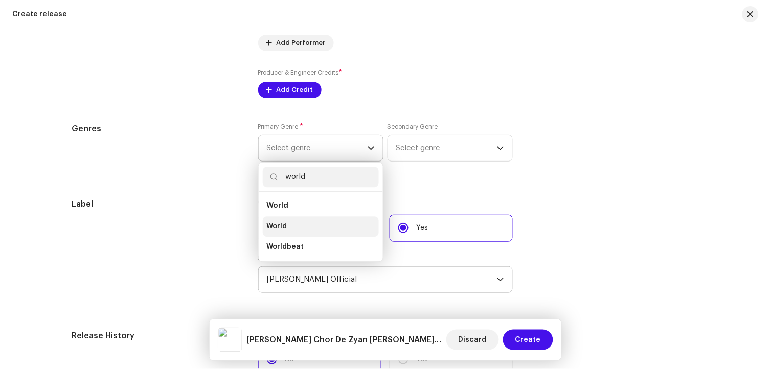
type input "world"
click at [297, 231] on li "World" at bounding box center [321, 226] width 116 height 20
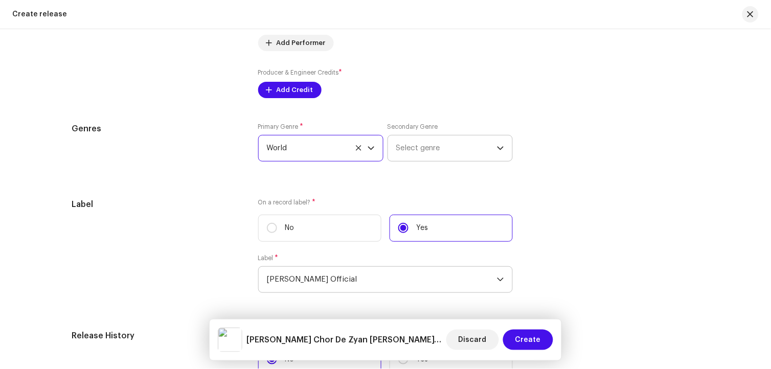
click at [416, 146] on span "Select genre" at bounding box center [446, 148] width 101 height 26
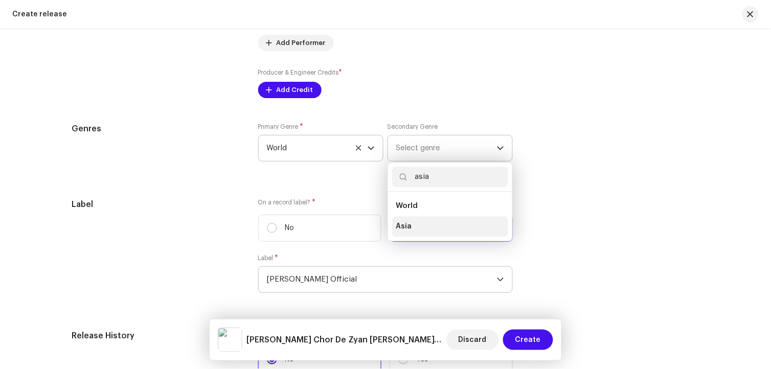
type input "asia"
click at [417, 227] on li "Asia" at bounding box center [450, 226] width 116 height 20
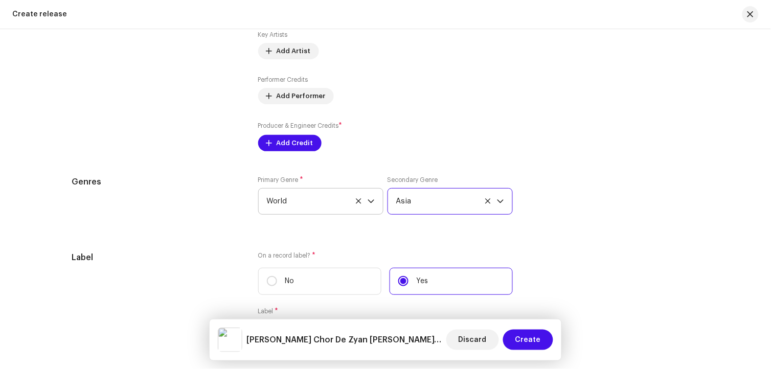
scroll to position [1277, 0]
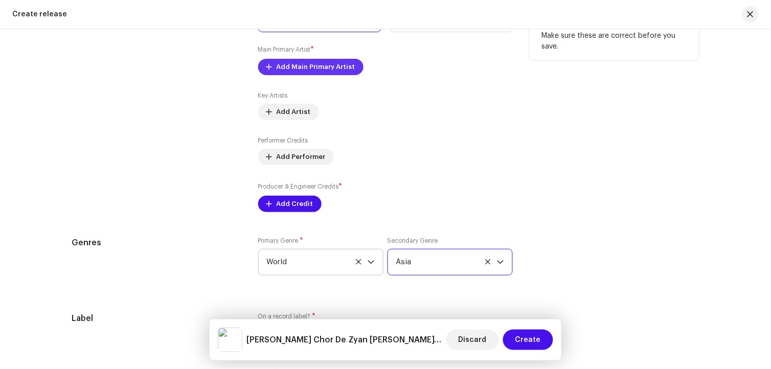
click at [319, 77] on span "Add Main Primary Artist" at bounding box center [316, 67] width 79 height 20
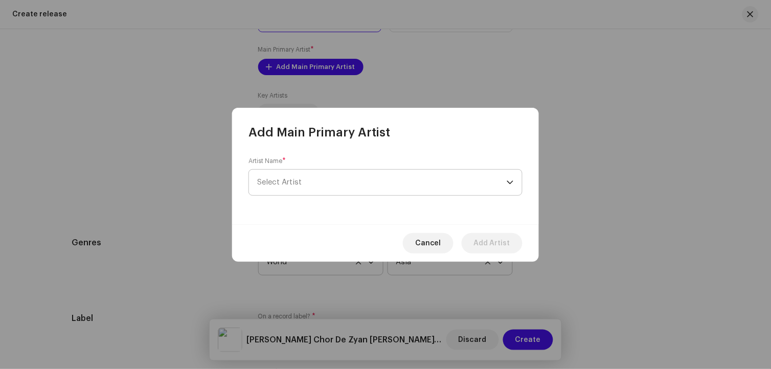
click at [319, 186] on span "Select Artist" at bounding box center [382, 183] width 250 height 26
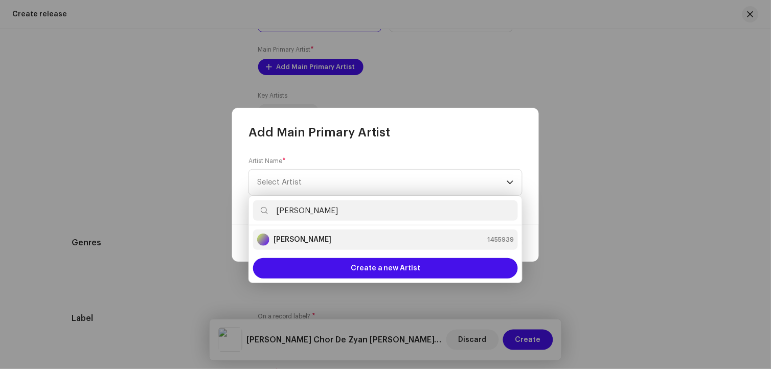
type input "[PERSON_NAME]"
click at [305, 242] on strong "[PERSON_NAME]" at bounding box center [303, 240] width 58 height 10
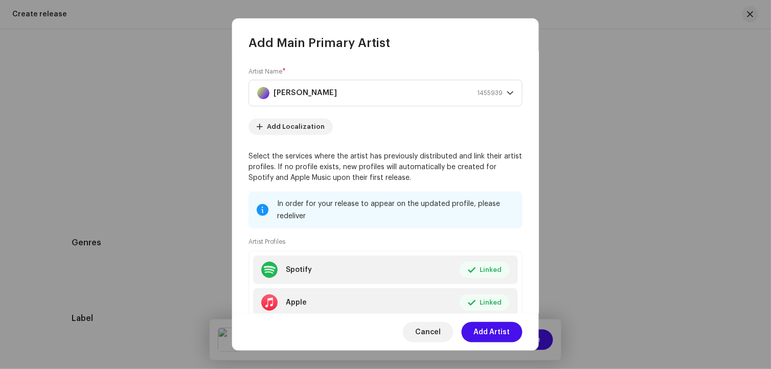
scroll to position [70, 0]
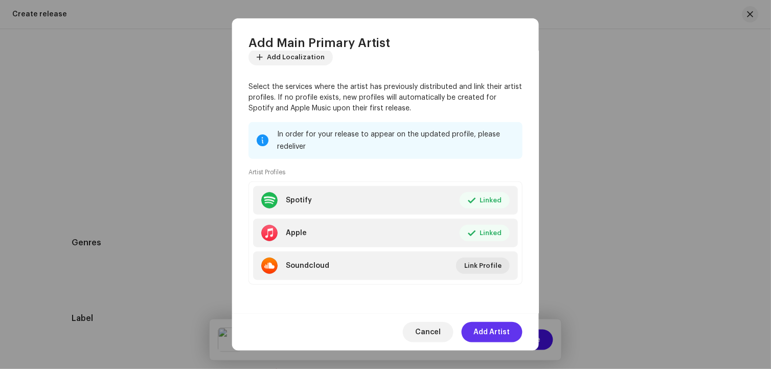
click at [502, 330] on span "Add Artist" at bounding box center [492, 332] width 36 height 20
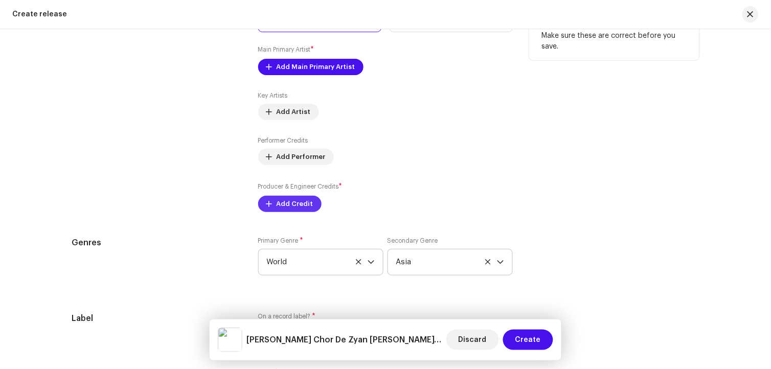
click at [292, 209] on span "Add Credit" at bounding box center [295, 204] width 37 height 20
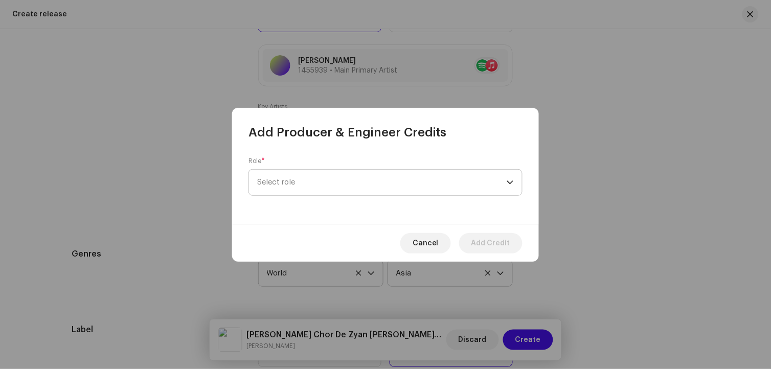
click at [292, 193] on span "Select role" at bounding box center [382, 183] width 250 height 26
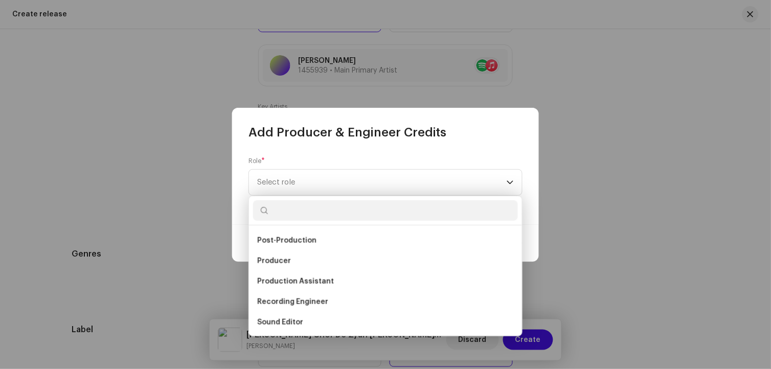
scroll to position [397, 0]
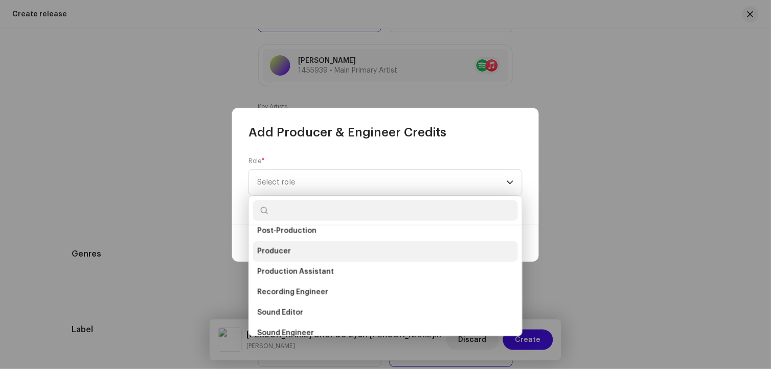
click at [303, 250] on li "Producer" at bounding box center [385, 251] width 265 height 20
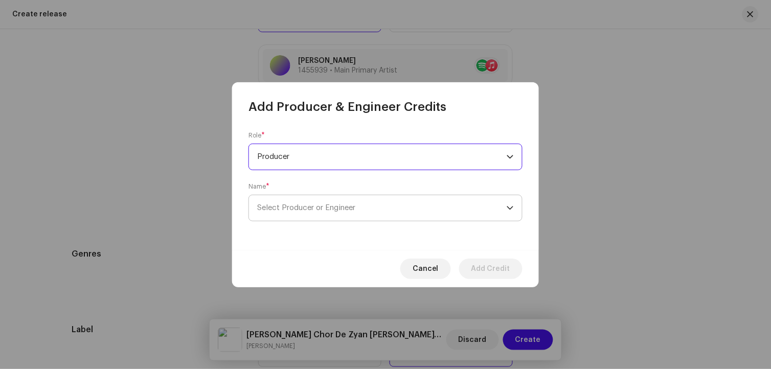
click at [345, 213] on span "Select Producer or Engineer" at bounding box center [382, 208] width 250 height 26
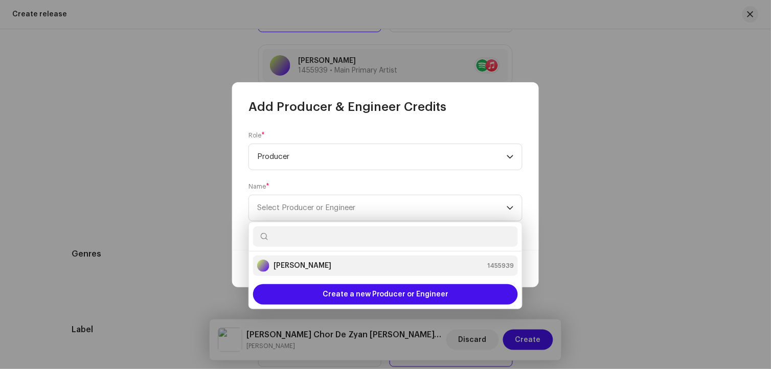
click at [318, 262] on div "[PERSON_NAME] 1455939" at bounding box center [385, 266] width 257 height 12
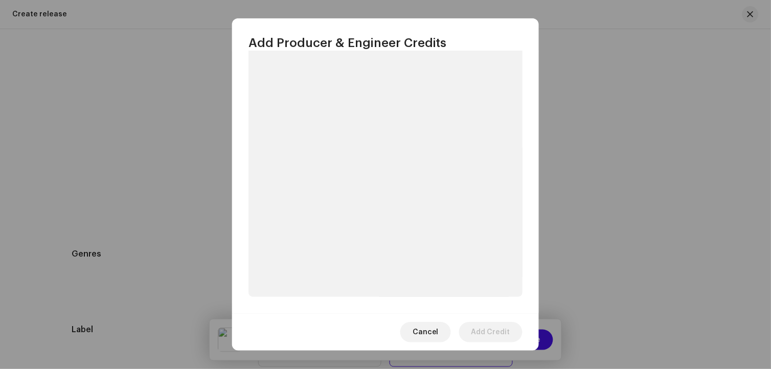
scroll to position [121, 0]
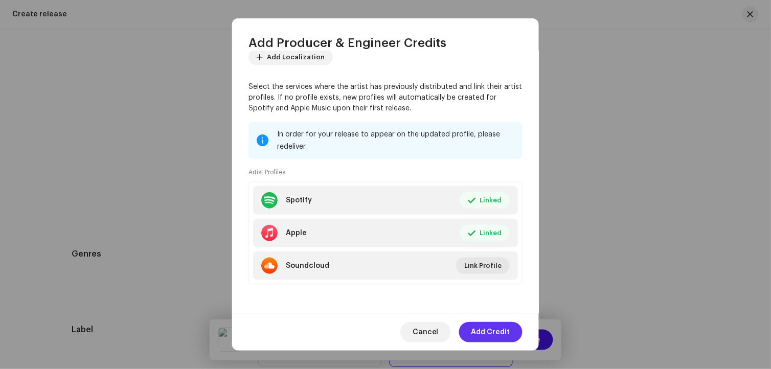
click at [492, 327] on span "Add Credit" at bounding box center [490, 332] width 39 height 20
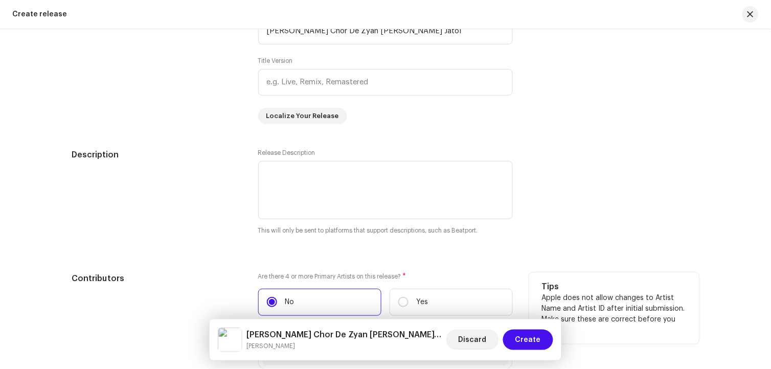
scroll to position [933, 0]
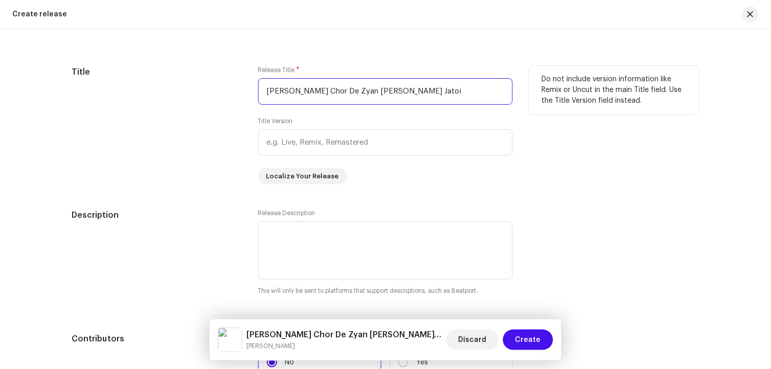
drag, startPoint x: 395, startPoint y: 94, endPoint x: 488, endPoint y: 98, distance: 92.7
click at [488, 98] on input "[PERSON_NAME] Chor De Zyan [PERSON_NAME] Jatoi" at bounding box center [385, 91] width 255 height 27
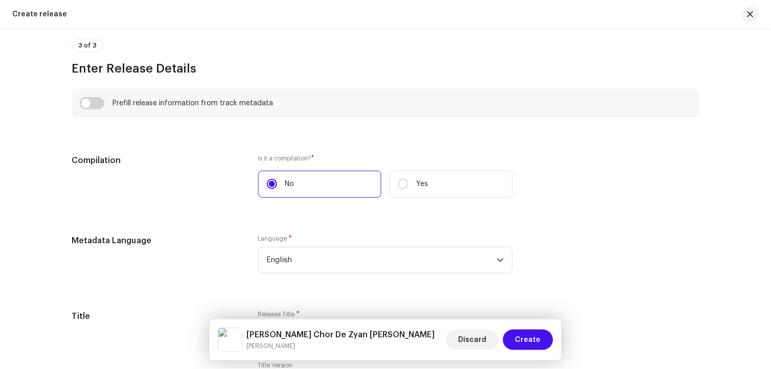
scroll to position [820, 0]
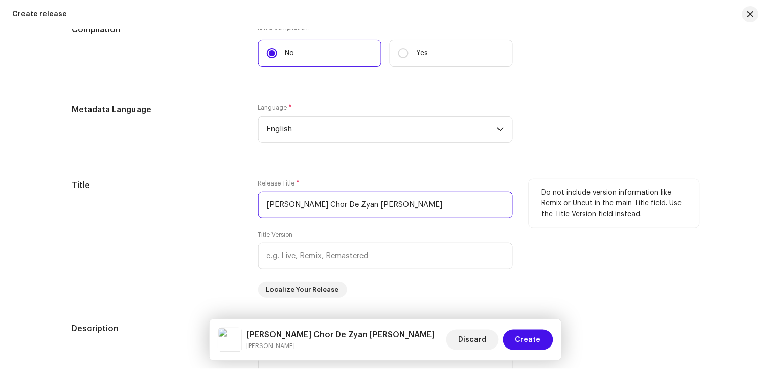
click at [361, 208] on input "[PERSON_NAME] Chor De Zyan [PERSON_NAME]" at bounding box center [385, 205] width 255 height 27
drag, startPoint x: 421, startPoint y: 208, endPoint x: 256, endPoint y: 208, distance: 164.6
click at [258, 208] on input "[PERSON_NAME] Chor De Zyan Kar Wessen" at bounding box center [385, 205] width 255 height 27
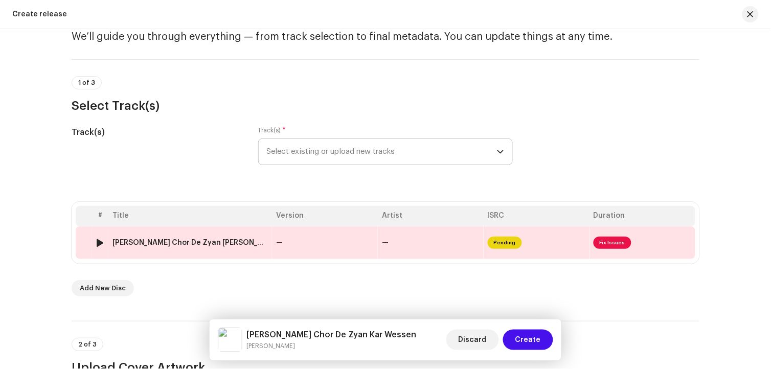
scroll to position [24, 0]
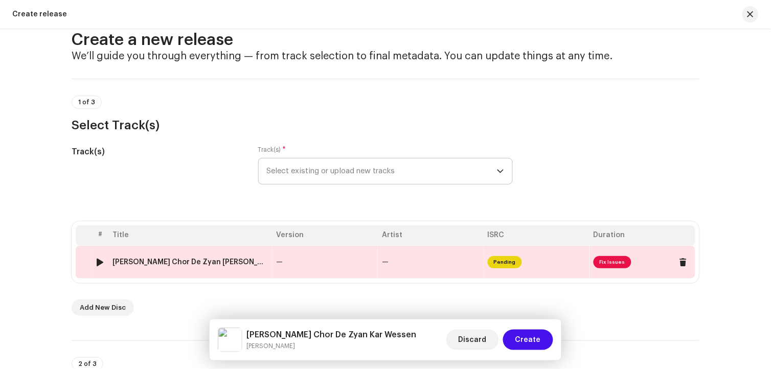
type input "[PERSON_NAME] Chor De Zyan Kar Wessen"
click at [206, 261] on div "[PERSON_NAME] Chor De Zyan [PERSON_NAME] Jatoi.wav" at bounding box center [189, 262] width 155 height 8
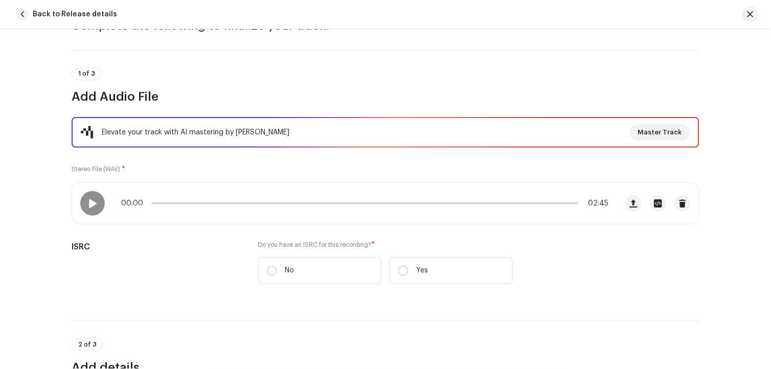
scroll to position [170, 0]
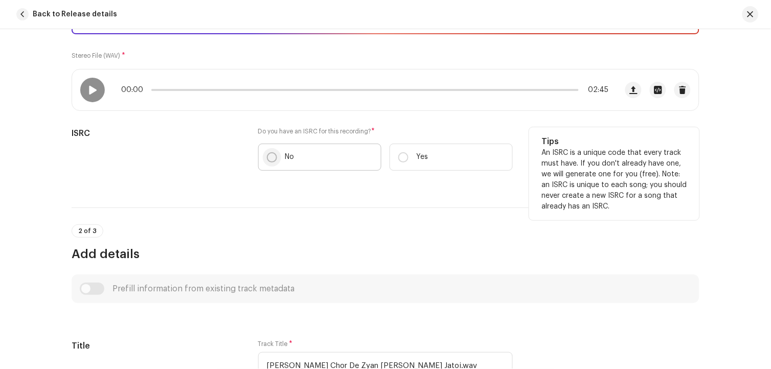
click at [272, 157] on input "No" at bounding box center [272, 157] width 10 height 10
radio input "true"
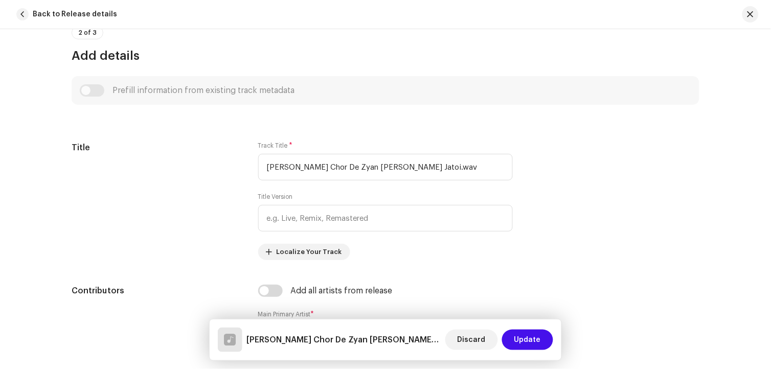
scroll to position [397, 0]
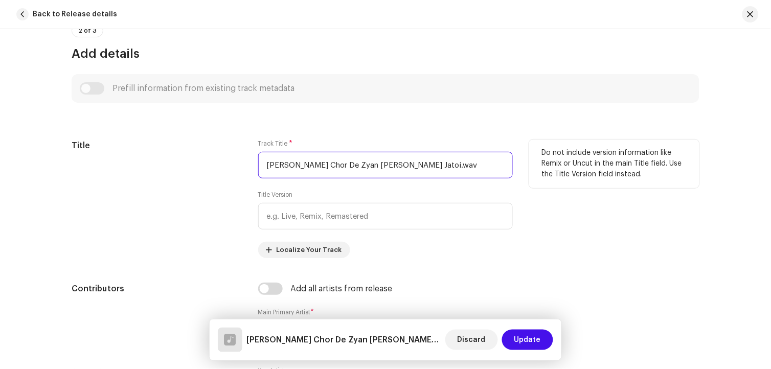
drag, startPoint x: 416, startPoint y: 168, endPoint x: 190, endPoint y: 168, distance: 226.5
click at [190, 168] on div "Title Track Title * [PERSON_NAME] Chor De Zyan [PERSON_NAME] Jatoi.wav Title Ve…" at bounding box center [386, 199] width 628 height 119
paste input "ar Wessen"
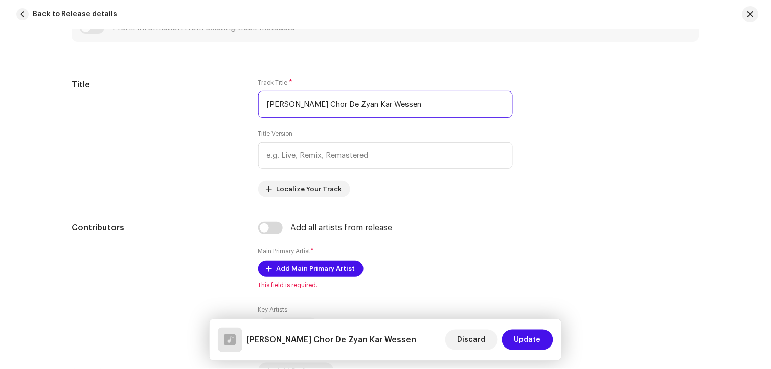
scroll to position [568, 0]
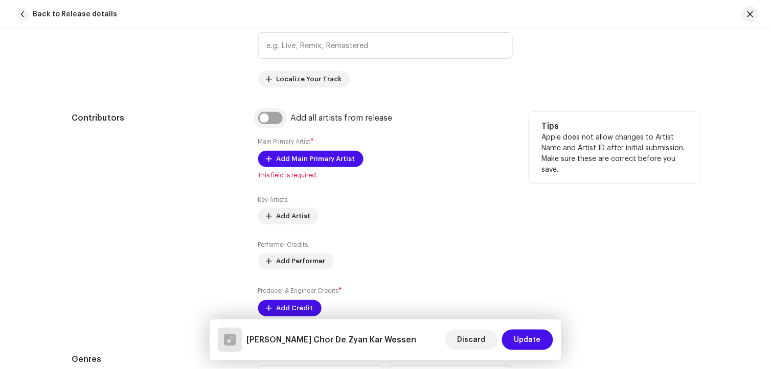
type input "[PERSON_NAME] Chor De Zyan Kar Wessen"
click at [274, 120] on input "checkbox" at bounding box center [270, 118] width 25 height 12
checkbox input "true"
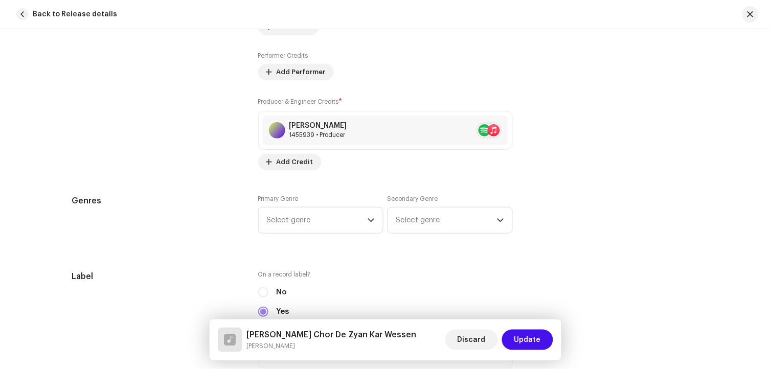
scroll to position [795, 0]
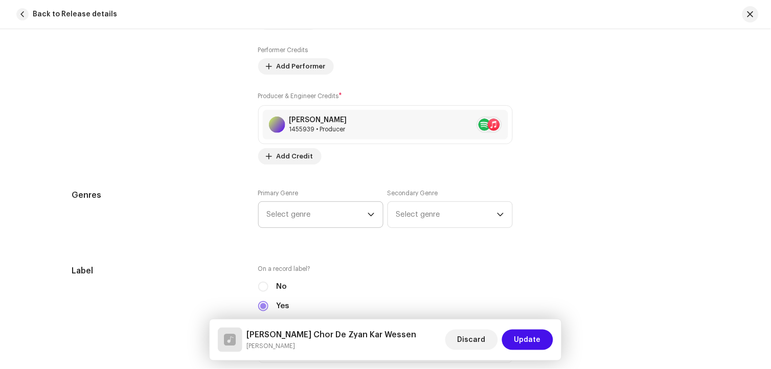
click at [360, 213] on span "Select genre" at bounding box center [317, 215] width 101 height 26
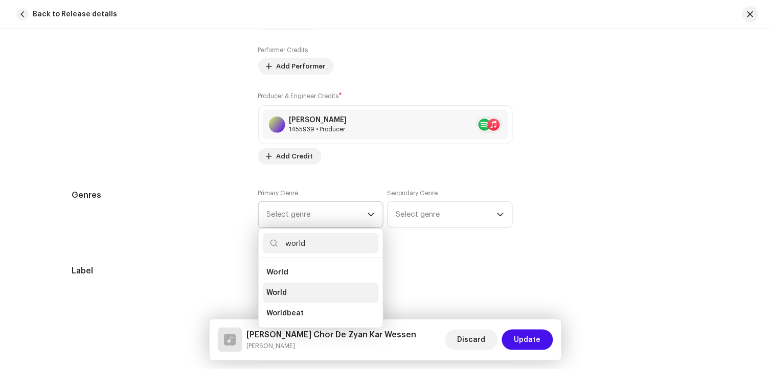
type input "world"
click at [295, 291] on li "World" at bounding box center [321, 293] width 116 height 20
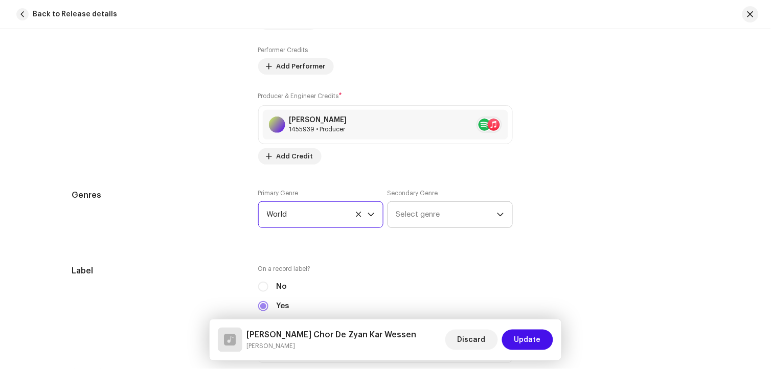
click at [415, 213] on span "Select genre" at bounding box center [446, 215] width 101 height 26
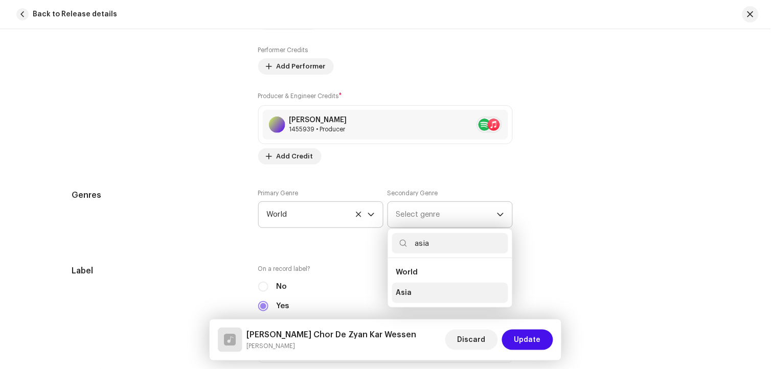
type input "asia"
click at [412, 288] on li "Asia" at bounding box center [450, 293] width 116 height 20
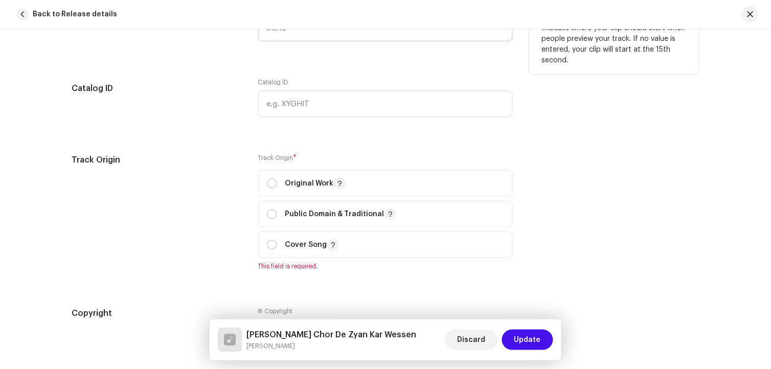
scroll to position [1193, 0]
click at [274, 187] on input "radio" at bounding box center [272, 183] width 10 height 10
radio input "true"
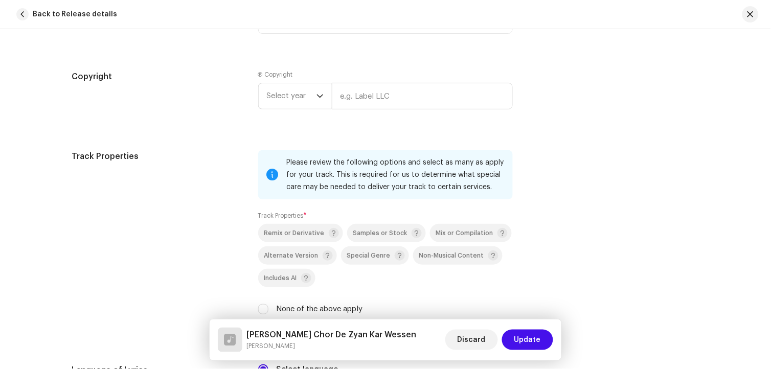
scroll to position [1420, 0]
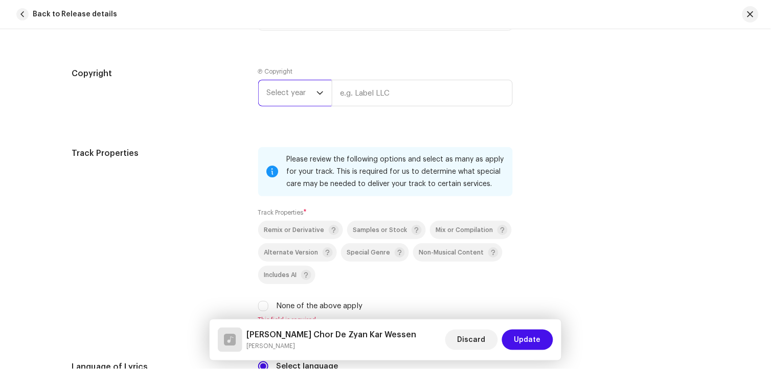
click at [307, 96] on span "Select year" at bounding box center [292, 93] width 50 height 26
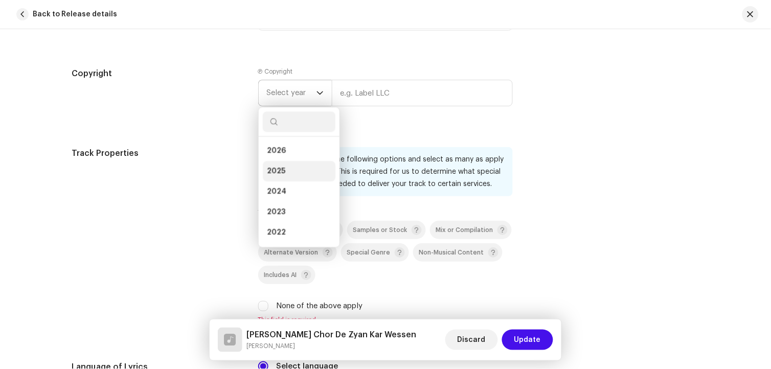
click at [285, 177] on li "2025" at bounding box center [299, 171] width 73 height 20
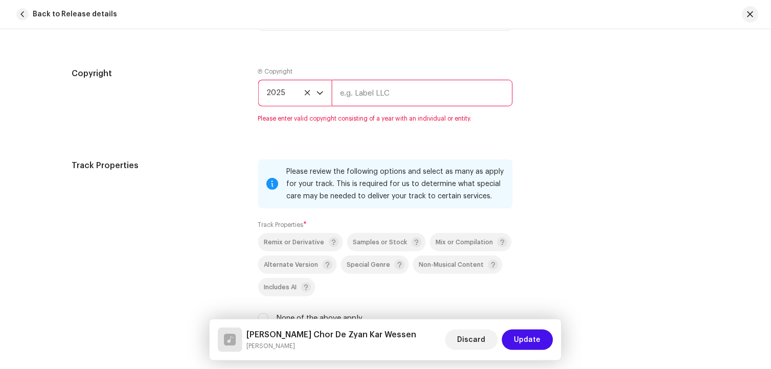
click at [411, 93] on input "text" at bounding box center [422, 93] width 181 height 27
type input "[PERSON_NAME] Official"
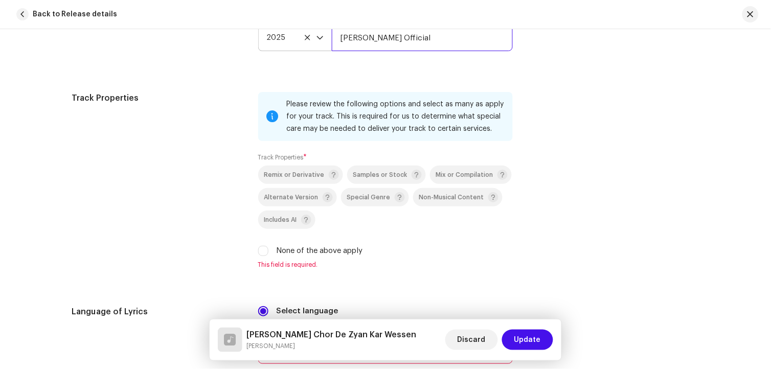
scroll to position [1591, 0]
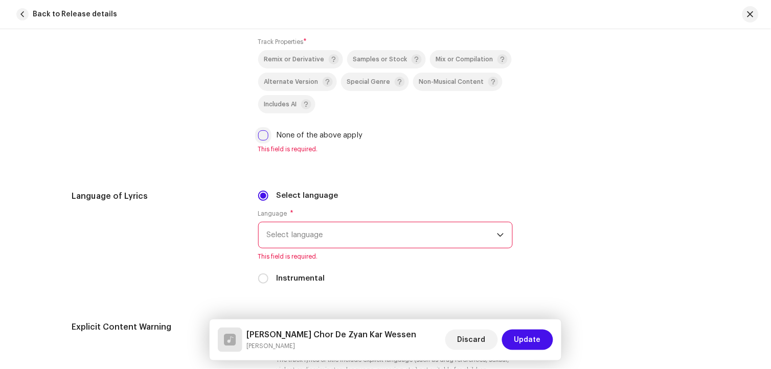
click at [260, 141] on input "None of the above apply" at bounding box center [263, 135] width 10 height 10
checkbox input "true"
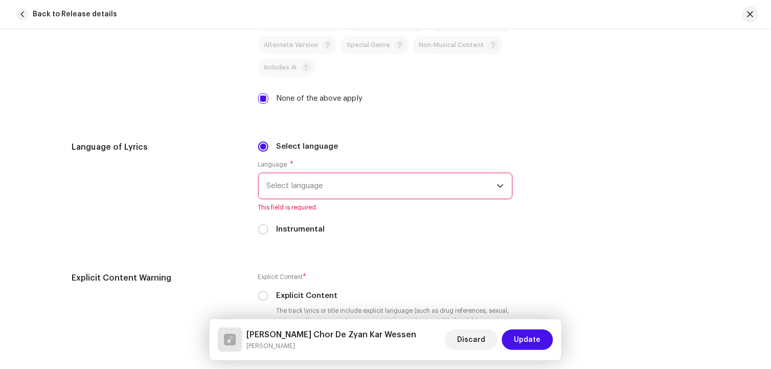
scroll to position [1647, 0]
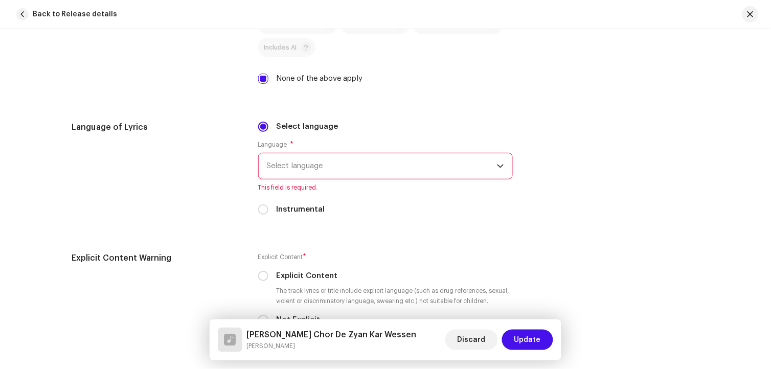
click at [359, 179] on span "Select language" at bounding box center [382, 166] width 230 height 26
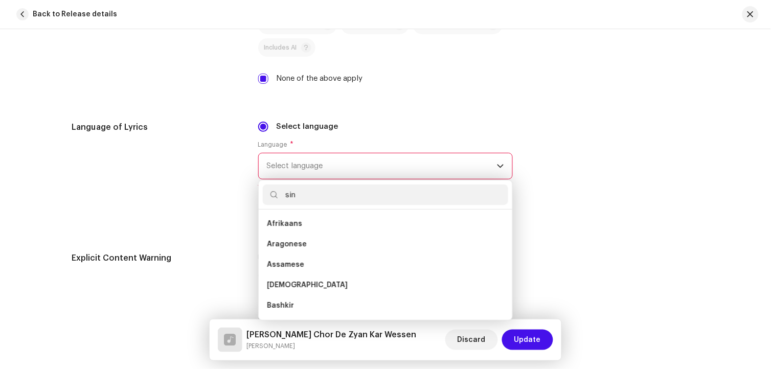
scroll to position [0, 0]
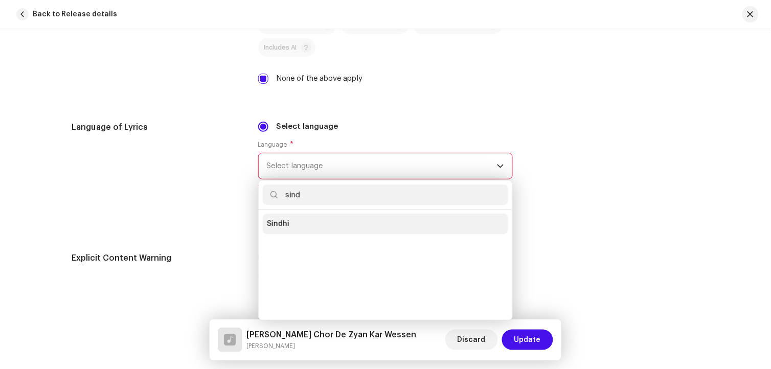
type input "sind"
click at [293, 231] on li "Sindhi" at bounding box center [385, 224] width 245 height 20
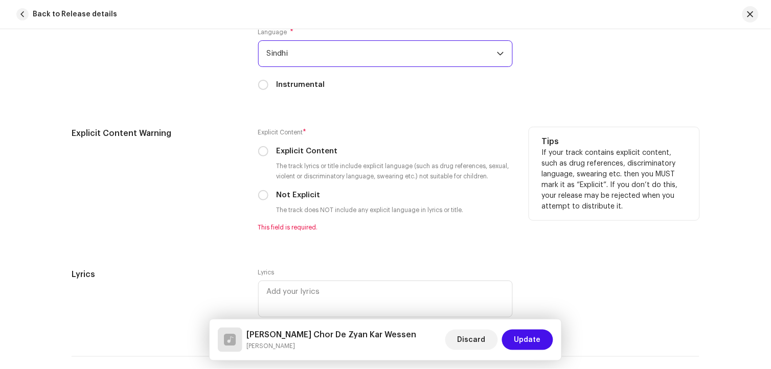
scroll to position [1761, 0]
click at [259, 197] on input "Not Explicit" at bounding box center [263, 194] width 10 height 10
radio input "true"
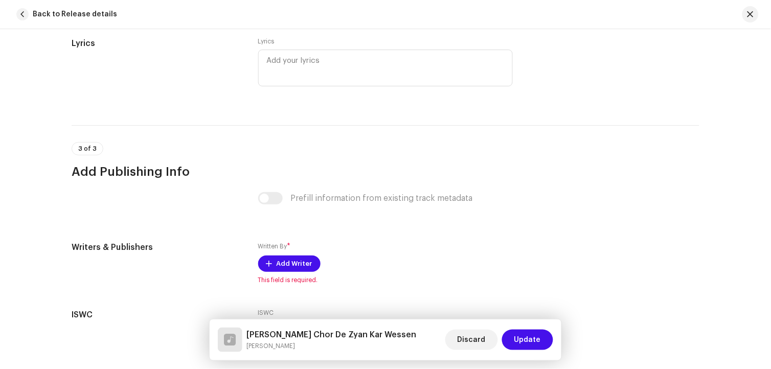
scroll to position [2067, 0]
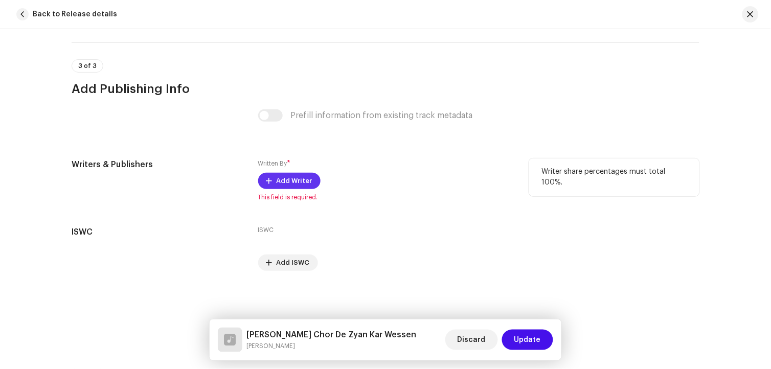
click at [285, 181] on span "Add Writer" at bounding box center [295, 181] width 36 height 20
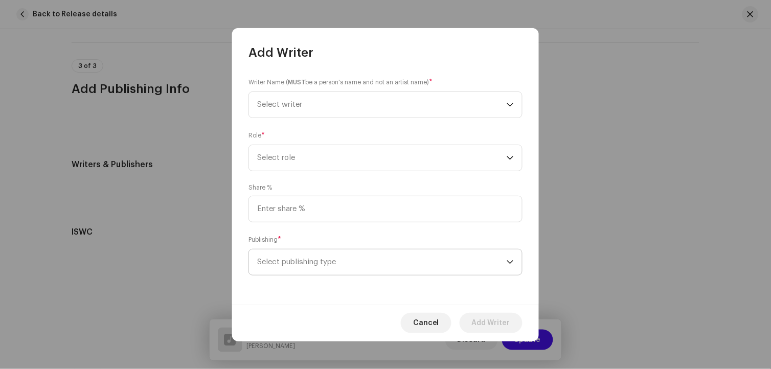
click at [326, 260] on span "Select publishing type" at bounding box center [382, 263] width 250 height 26
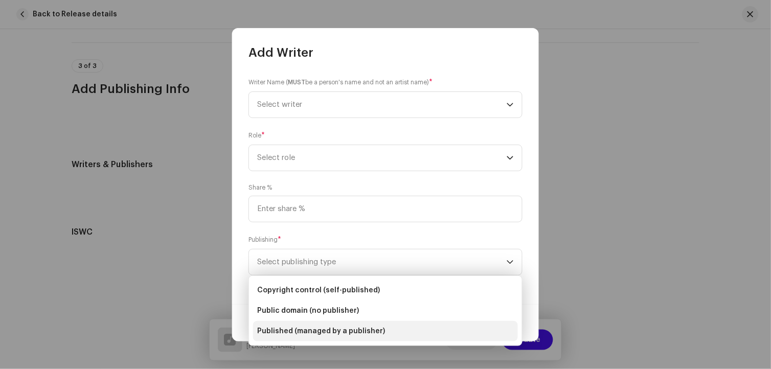
click at [345, 333] on span "Published (managed by a publisher)" at bounding box center [321, 331] width 128 height 10
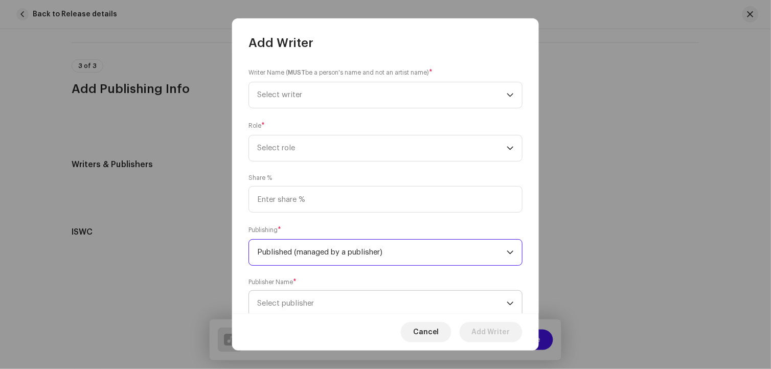
click at [314, 304] on span "Select publisher" at bounding box center [285, 304] width 57 height 8
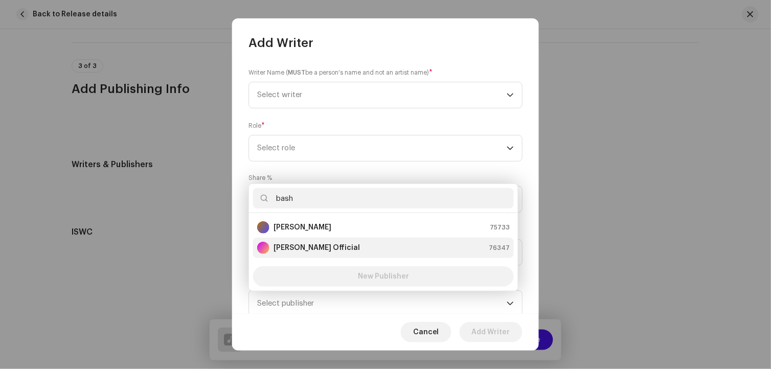
type input "bash"
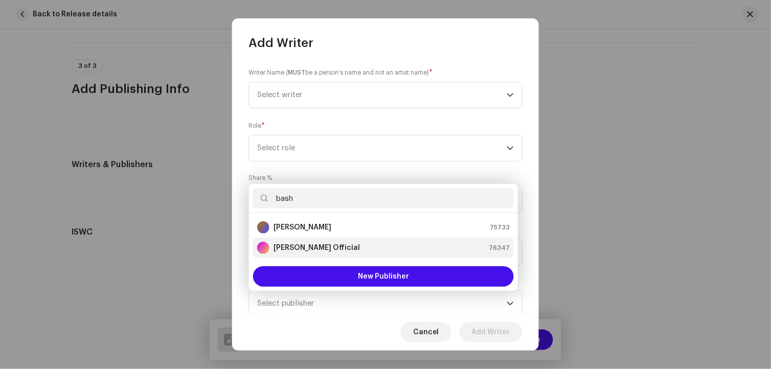
click at [339, 246] on div "[PERSON_NAME] Official 76347" at bounding box center [383, 248] width 253 height 12
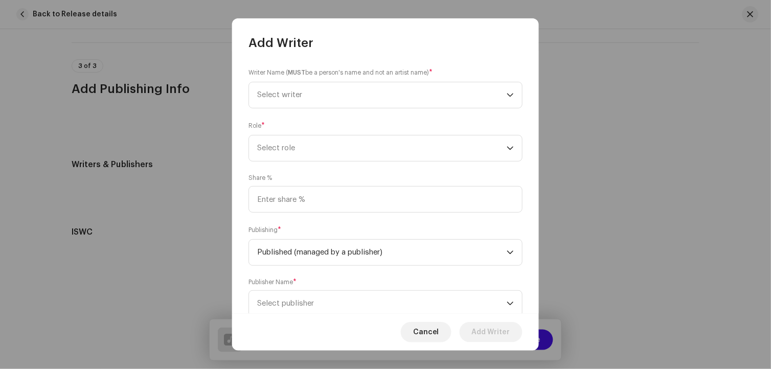
scroll to position [4, 0]
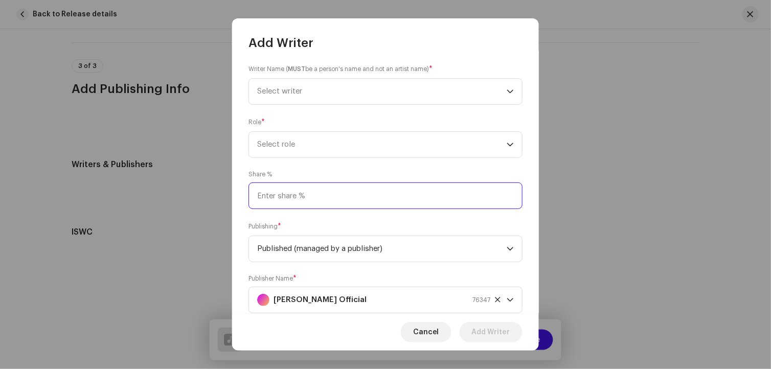
click at [319, 197] on input at bounding box center [385, 196] width 274 height 27
type input "80.00"
click at [283, 146] on span "Select role" at bounding box center [382, 145] width 250 height 26
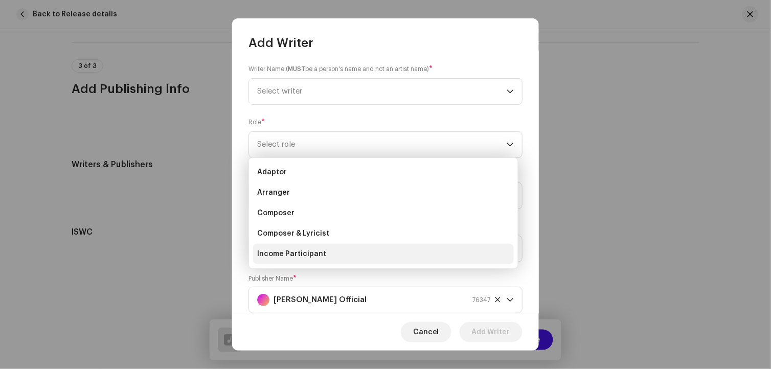
click at [293, 251] on span "Income Participant" at bounding box center [291, 254] width 69 height 10
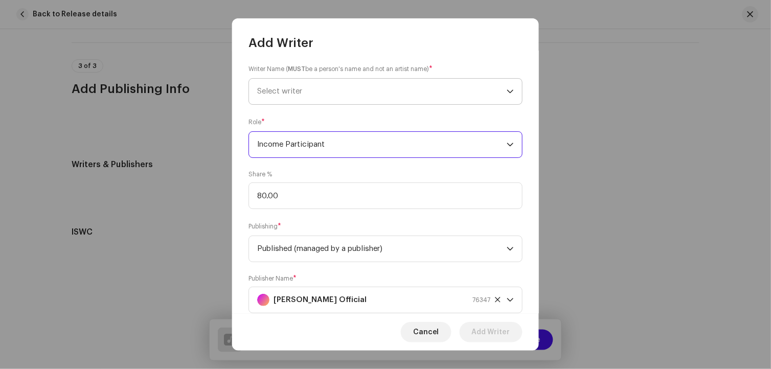
click at [293, 95] on span "Select writer" at bounding box center [382, 92] width 250 height 26
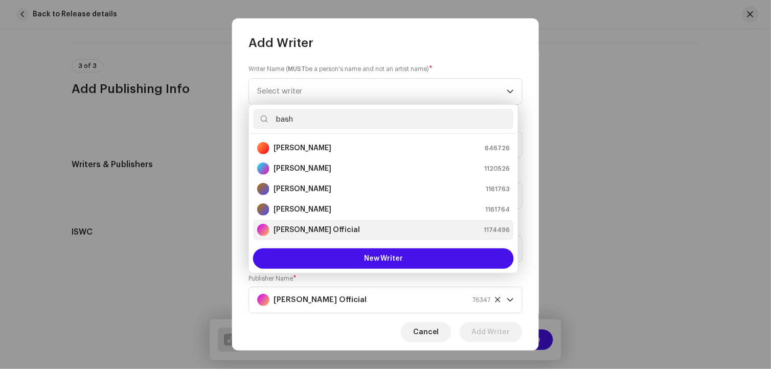
type input "bash"
click at [331, 231] on strong "[PERSON_NAME] Official" at bounding box center [317, 230] width 86 height 10
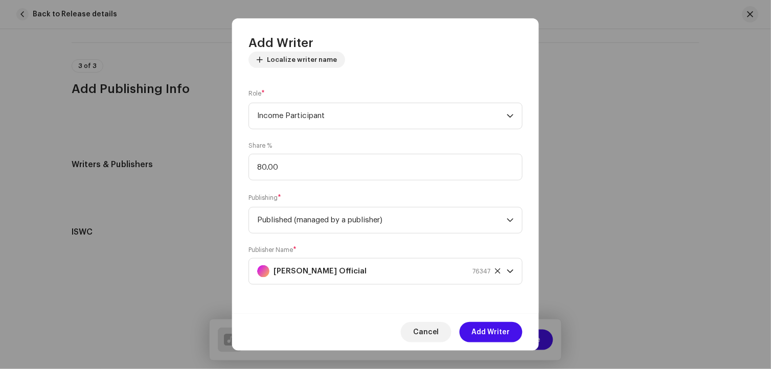
scroll to position [127, 0]
click at [496, 332] on span "Add Writer" at bounding box center [491, 332] width 38 height 20
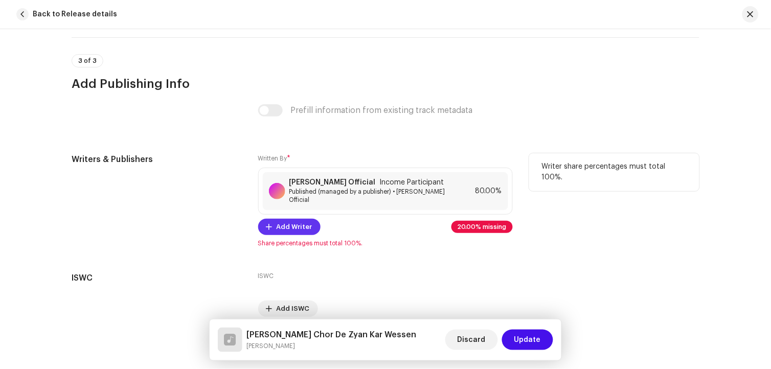
click at [299, 228] on span "Add Writer" at bounding box center [295, 227] width 36 height 20
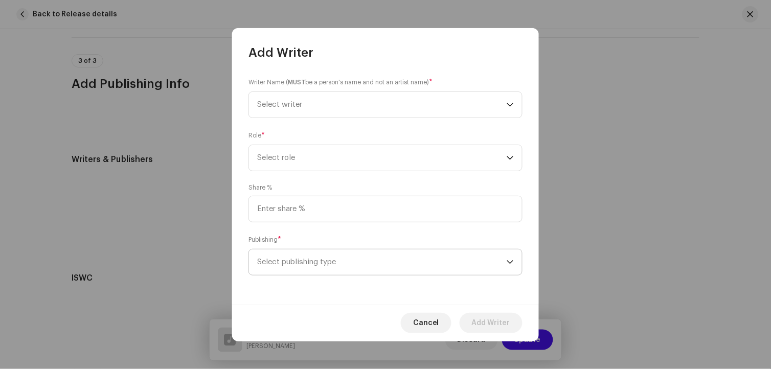
click at [315, 262] on span "Select publishing type" at bounding box center [382, 263] width 250 height 26
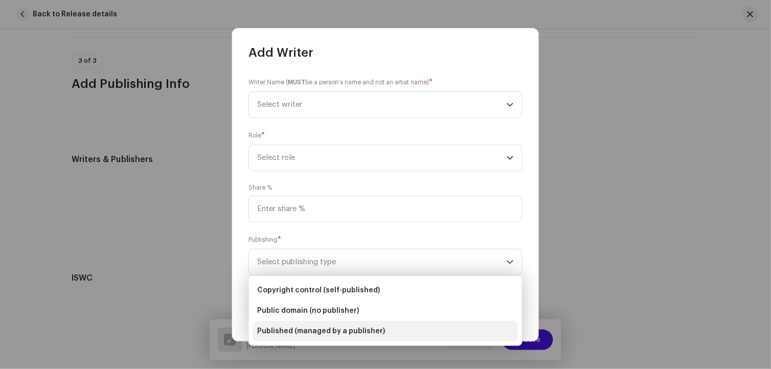
click at [334, 326] on span "Published (managed by a publisher)" at bounding box center [321, 331] width 128 height 10
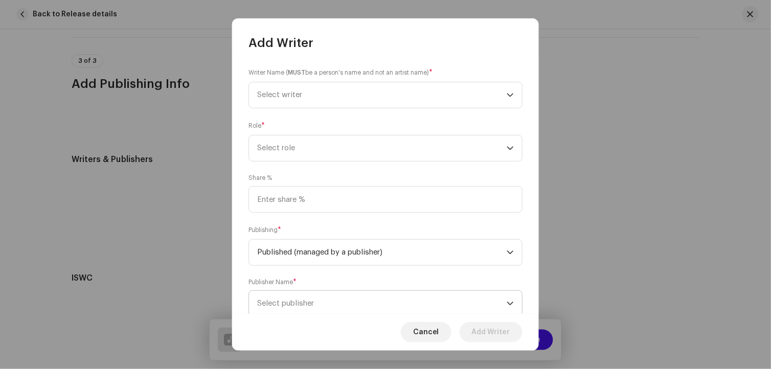
click at [313, 304] on span "Select publisher" at bounding box center [285, 304] width 57 height 8
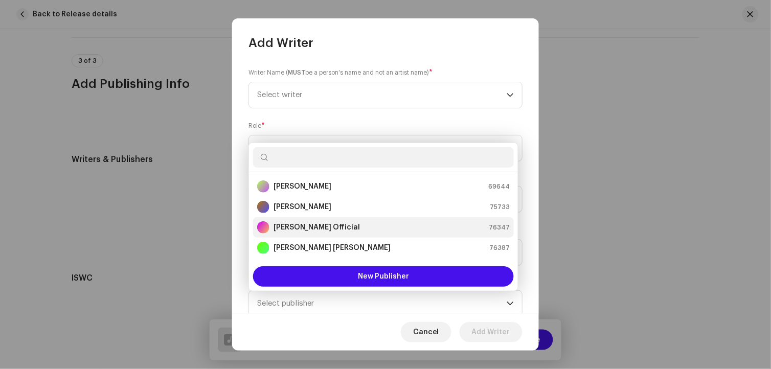
click at [321, 223] on strong "[PERSON_NAME] Official" at bounding box center [317, 227] width 86 height 10
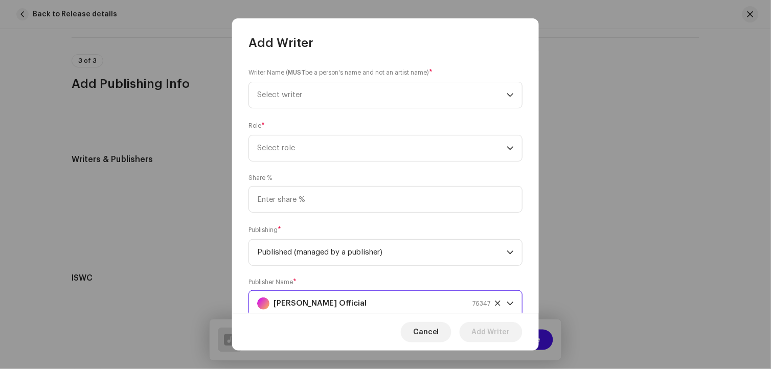
scroll to position [4, 0]
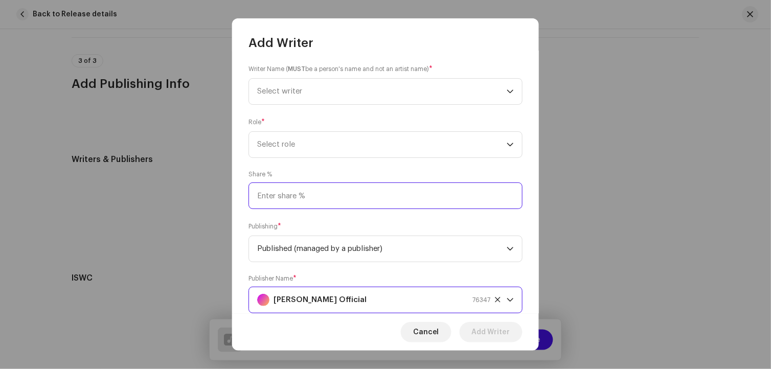
click at [302, 192] on input at bounding box center [385, 196] width 274 height 27
type input "10.00"
click at [268, 140] on span "Select role" at bounding box center [382, 145] width 250 height 26
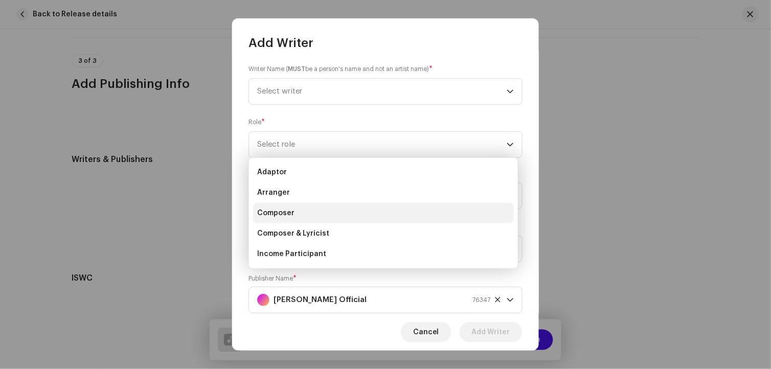
click at [283, 214] on span "Composer" at bounding box center [275, 213] width 37 height 10
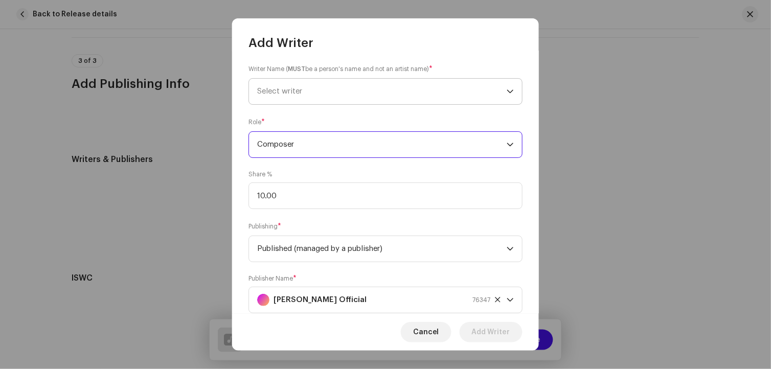
click at [302, 86] on span "Select writer" at bounding box center [382, 92] width 250 height 26
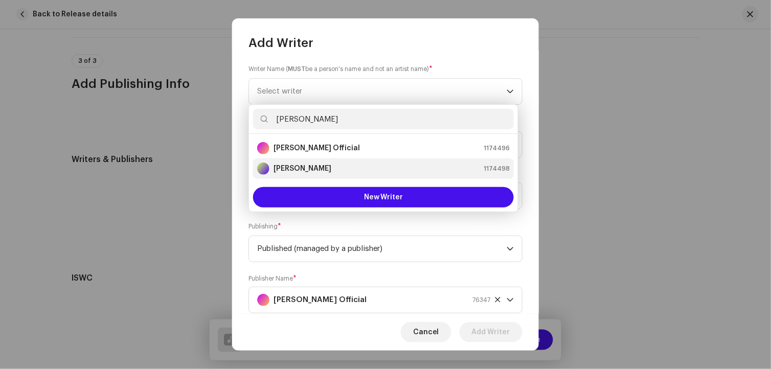
type input "[PERSON_NAME]"
click at [316, 173] on div "[PERSON_NAME] 1174498" at bounding box center [383, 169] width 253 height 12
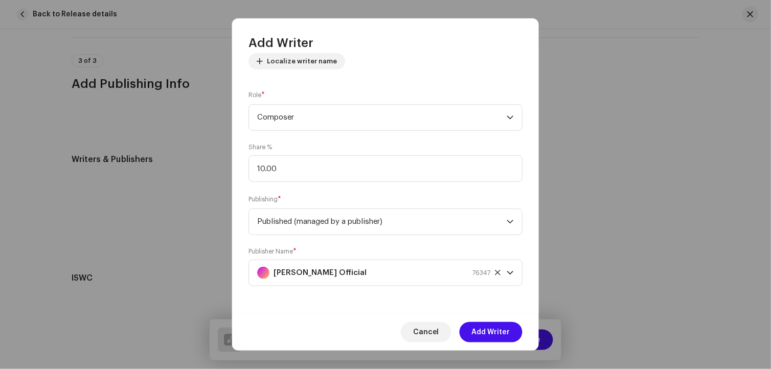
scroll to position [127, 0]
click at [490, 334] on span "Add Writer" at bounding box center [491, 332] width 38 height 20
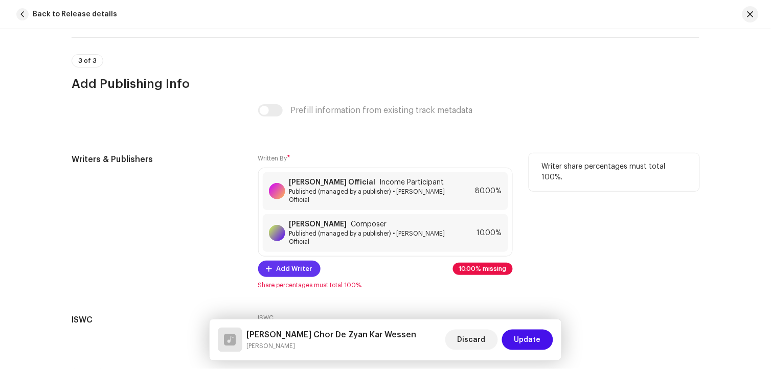
click at [292, 264] on span "Add Writer" at bounding box center [295, 269] width 36 height 20
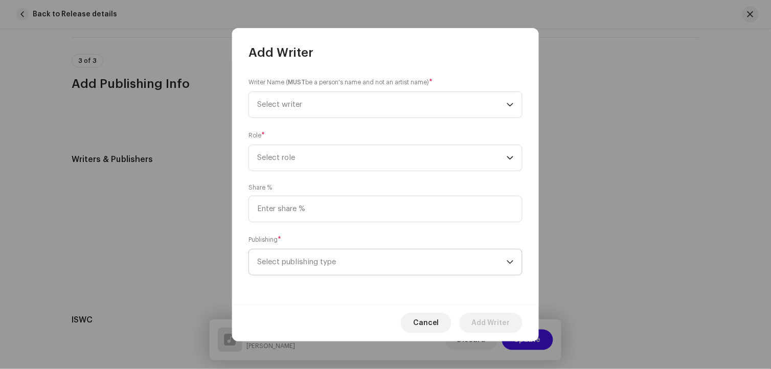
click at [314, 266] on span "Select publishing type" at bounding box center [382, 263] width 250 height 26
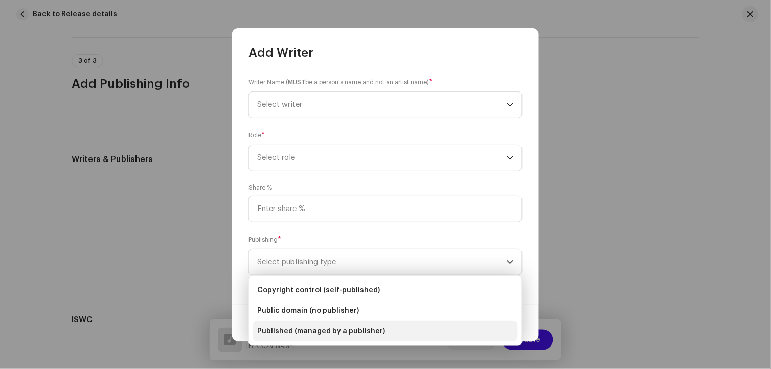
click at [328, 334] on span "Published (managed by a publisher)" at bounding box center [321, 331] width 128 height 10
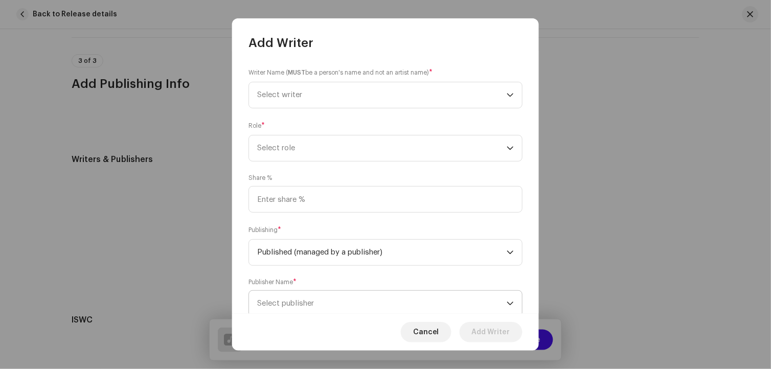
click at [325, 303] on span "Select publisher" at bounding box center [382, 304] width 250 height 26
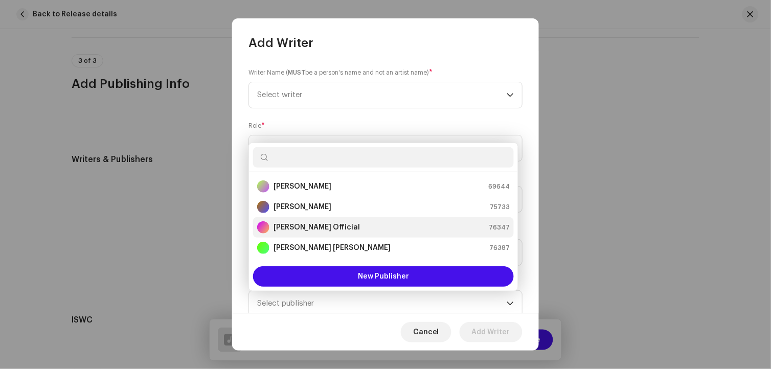
click at [332, 226] on strong "[PERSON_NAME] Official" at bounding box center [317, 227] width 86 height 10
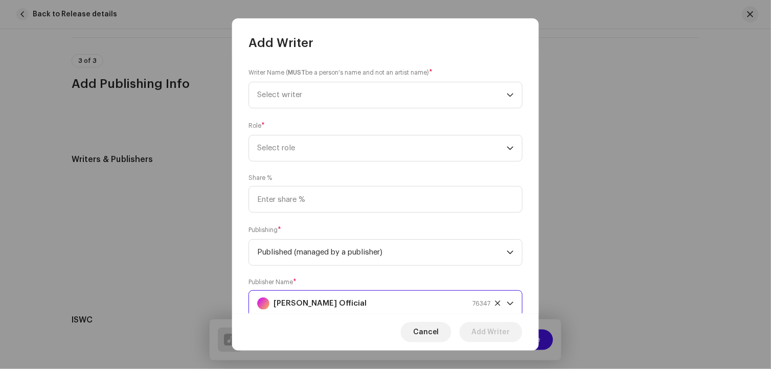
scroll to position [4, 0]
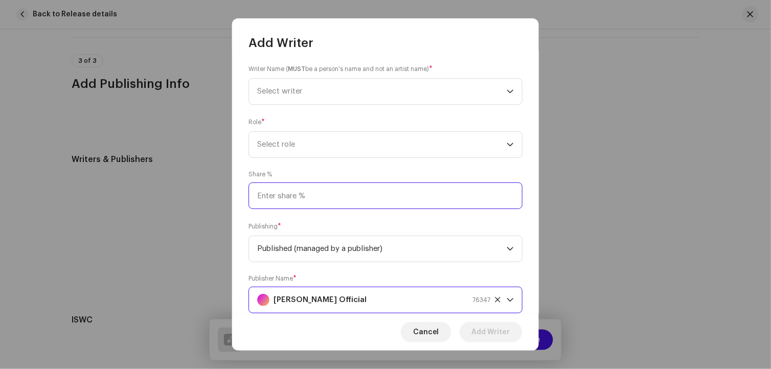
click at [308, 198] on input at bounding box center [385, 196] width 274 height 27
type input "10.00"
click at [285, 145] on span "Select role" at bounding box center [382, 145] width 250 height 26
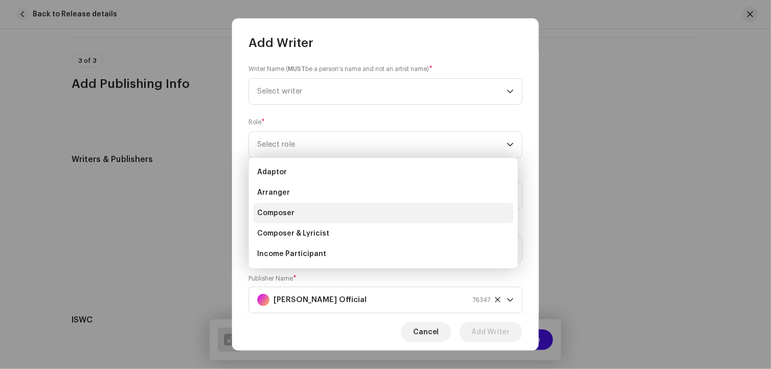
scroll to position [57, 0]
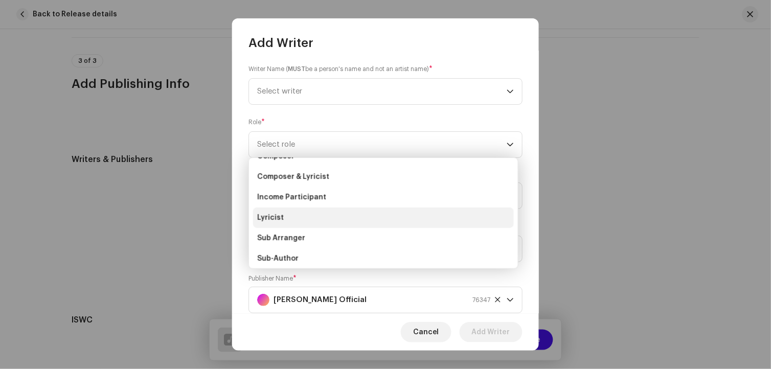
click at [287, 220] on li "Lyricist" at bounding box center [383, 218] width 261 height 20
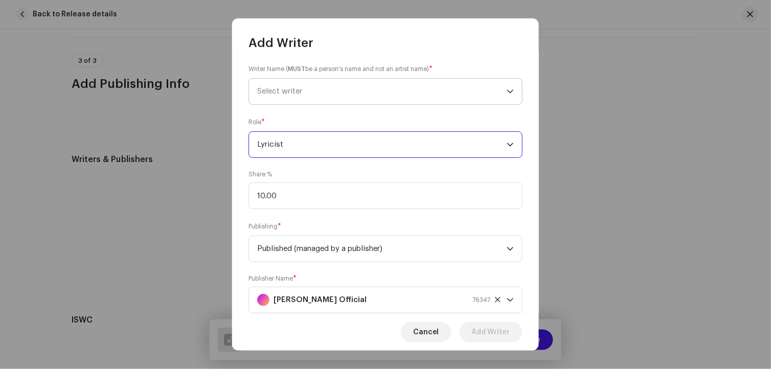
click at [303, 91] on span "Select writer" at bounding box center [382, 92] width 250 height 26
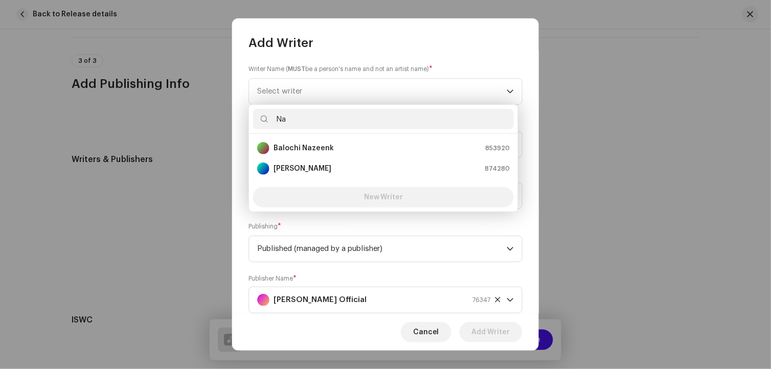
scroll to position [0, 0]
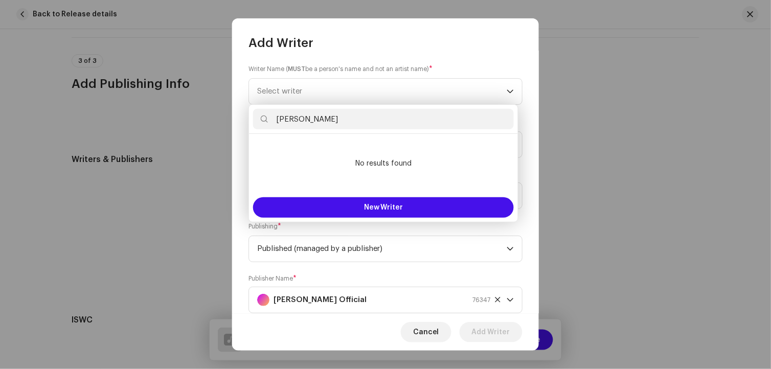
drag, startPoint x: 334, startPoint y: 119, endPoint x: 266, endPoint y: 116, distance: 68.1
click at [266, 116] on p-iconfield "[PERSON_NAME]" at bounding box center [383, 119] width 261 height 20
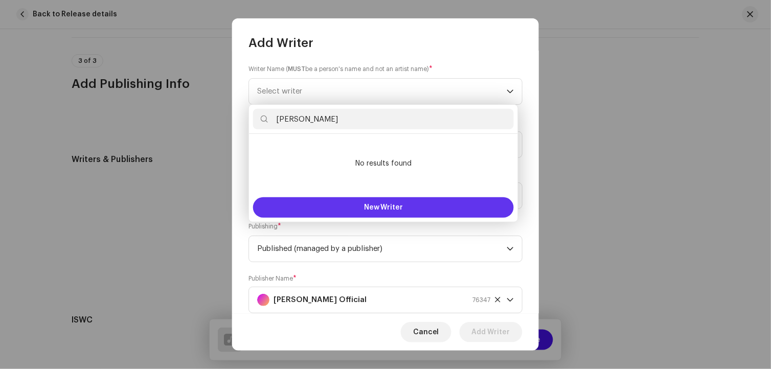
type input "[PERSON_NAME]"
click at [431, 211] on button "New Writer" at bounding box center [383, 207] width 261 height 20
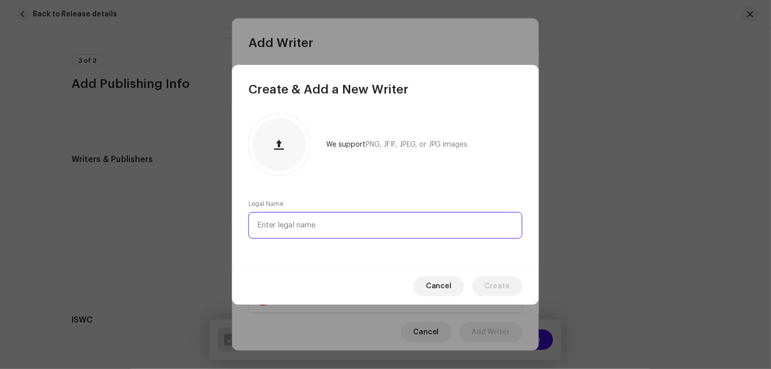
click at [397, 217] on input "text" at bounding box center [385, 225] width 274 height 27
paste input "[PERSON_NAME]"
type input "[PERSON_NAME]"
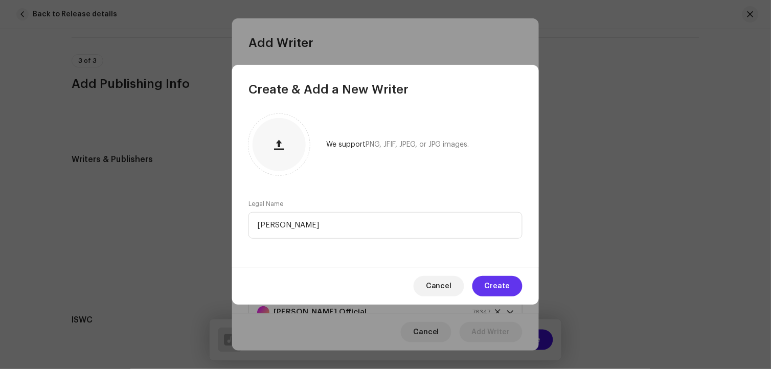
click at [506, 285] on span "Create" at bounding box center [498, 286] width 26 height 20
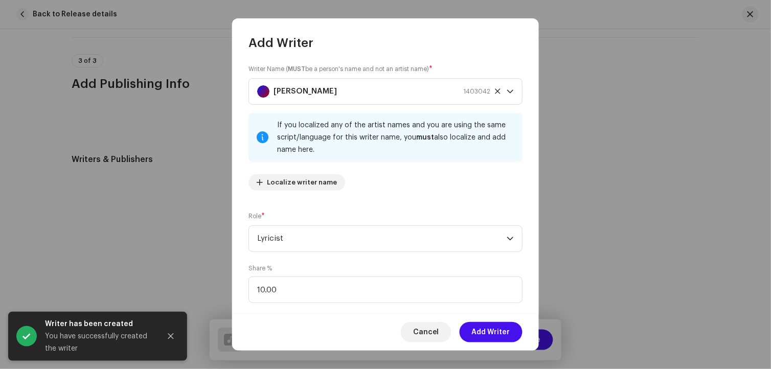
scroll to position [127, 0]
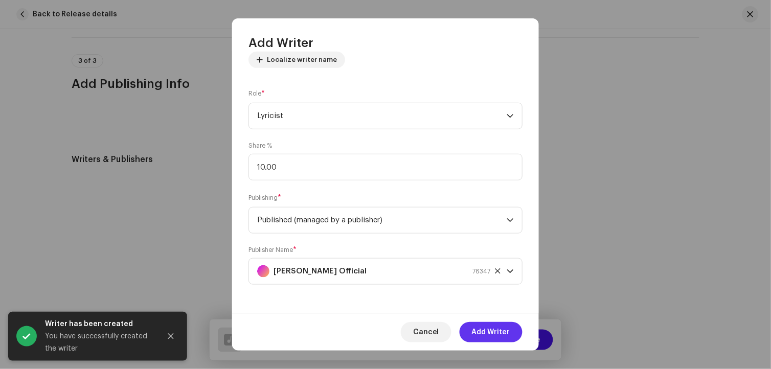
click at [503, 329] on span "Add Writer" at bounding box center [491, 332] width 38 height 20
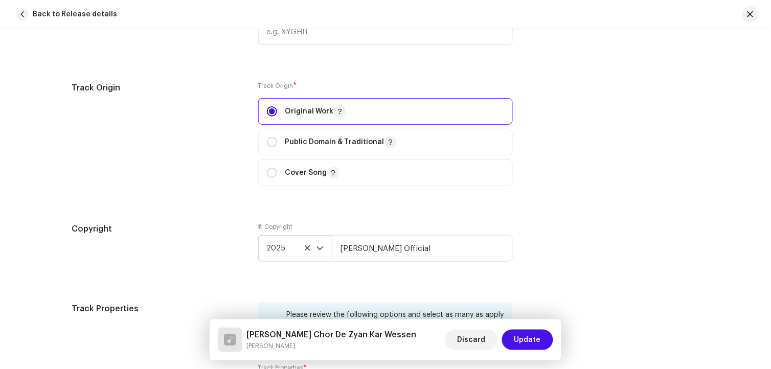
scroll to position [1199, 0]
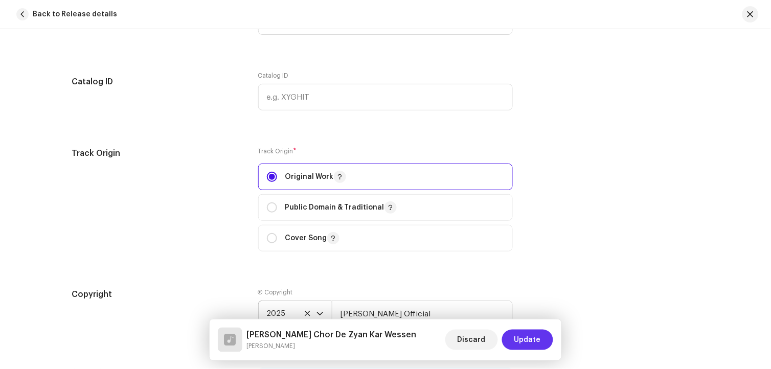
click at [525, 338] on span "Update" at bounding box center [527, 340] width 27 height 20
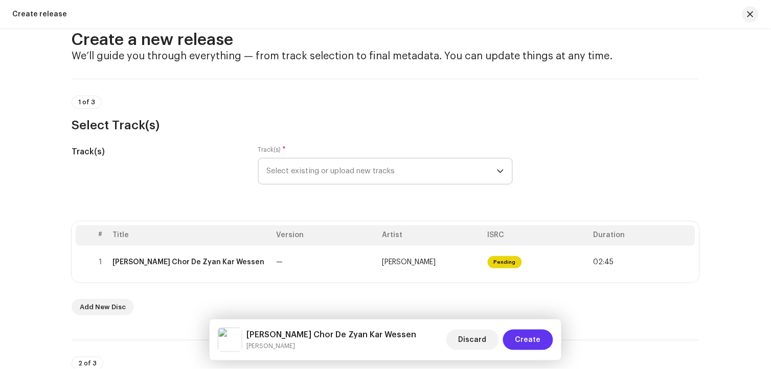
click at [541, 338] on button "Create" at bounding box center [528, 340] width 50 height 20
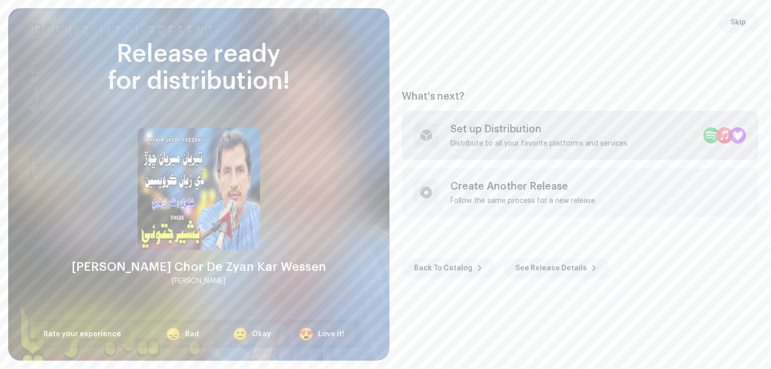
click at [517, 130] on div "Set up Distribution" at bounding box center [539, 129] width 177 height 12
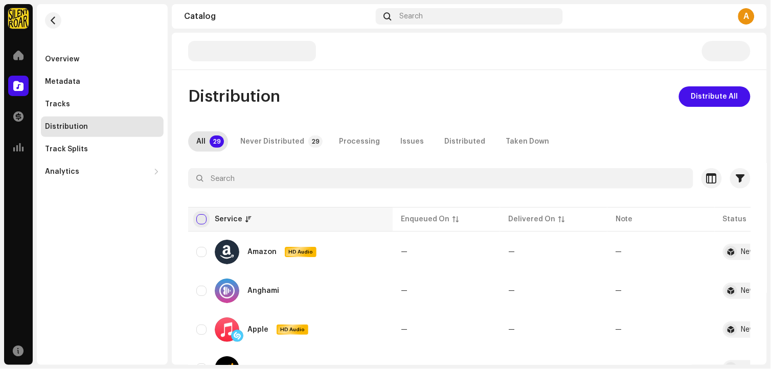
click at [198, 219] on input "checkbox" at bounding box center [201, 219] width 10 height 10
checkbox input "true"
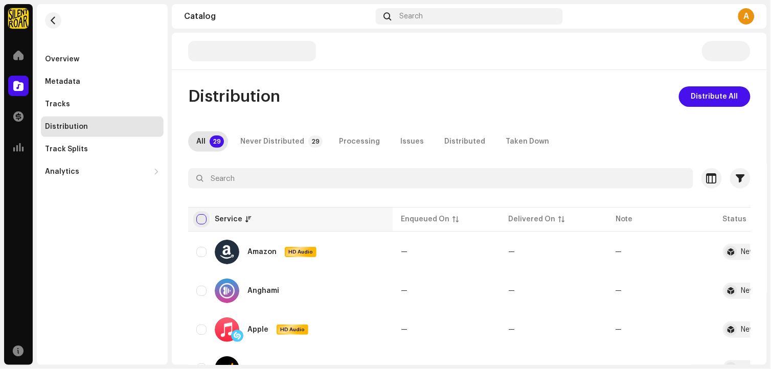
checkbox input "true"
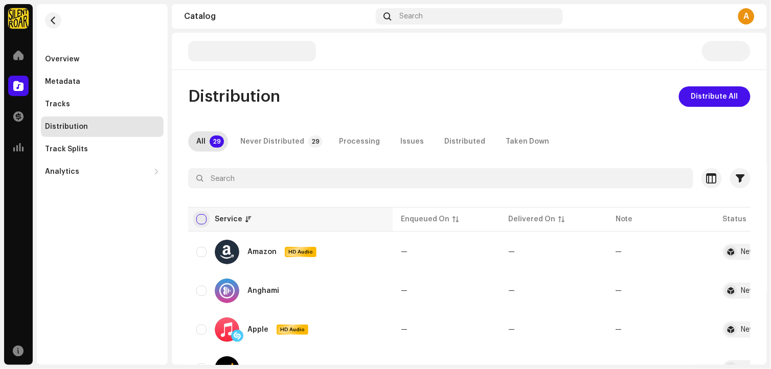
checkbox input "true"
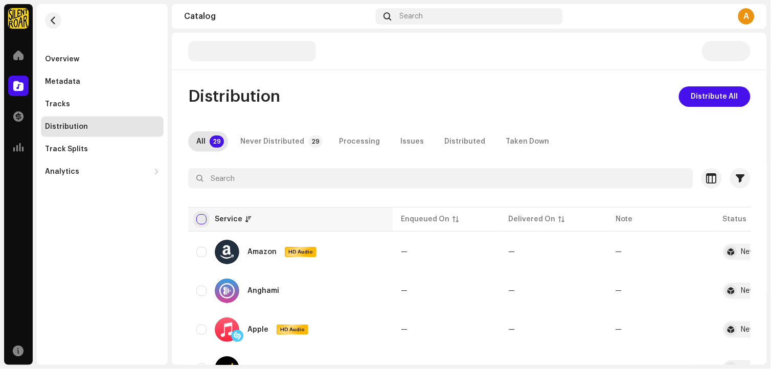
checkbox input "true"
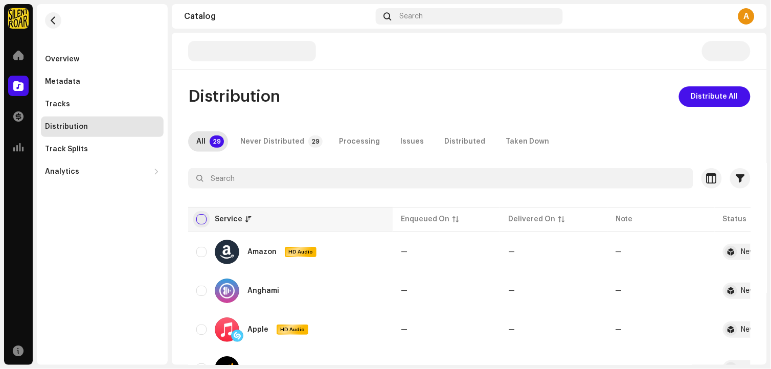
checkbox input "true"
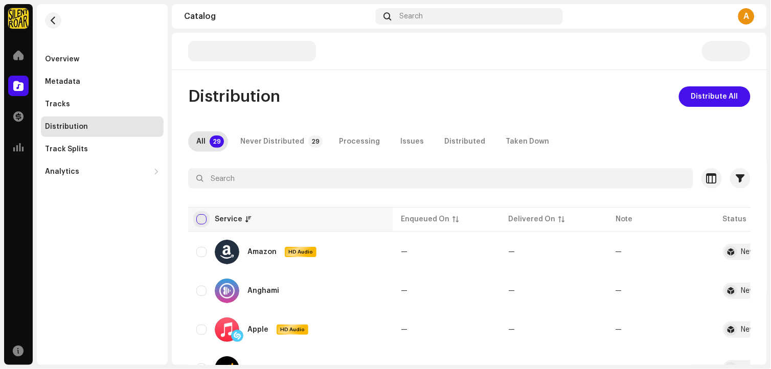
checkbox input "true"
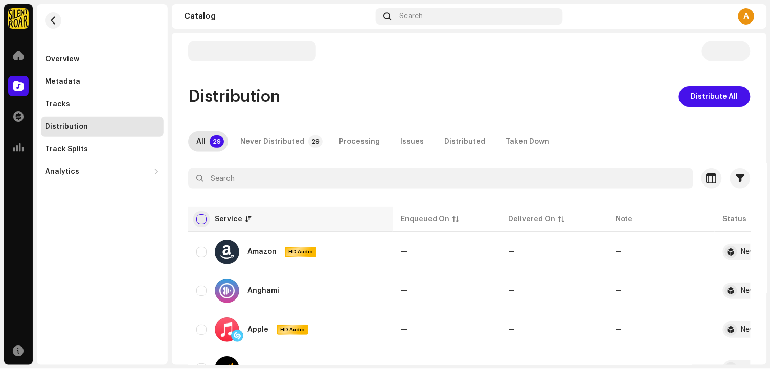
checkbox input "true"
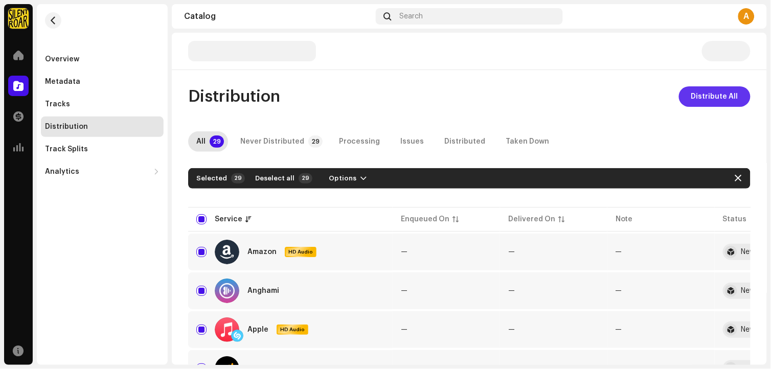
click at [722, 99] on span "Distribute All" at bounding box center [714, 96] width 47 height 20
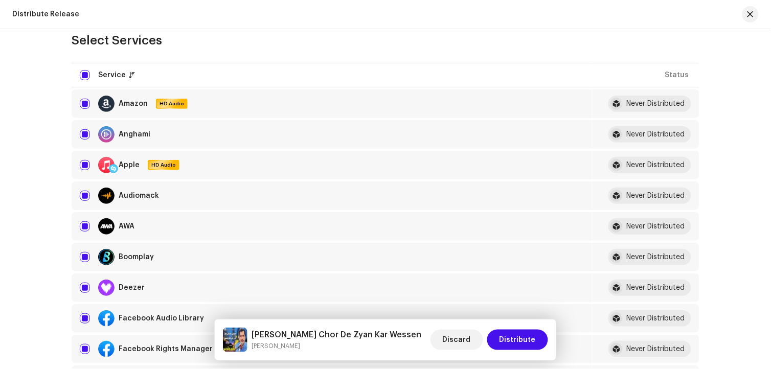
scroll to position [114, 0]
click at [522, 337] on span "Distribute" at bounding box center [518, 340] width 36 height 20
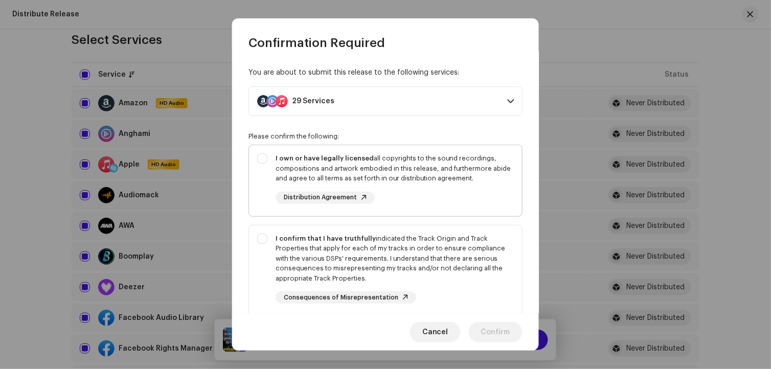
click at [350, 171] on div "I own or have legally licensed all copyrights to the sound recordings, composit…" at bounding box center [395, 168] width 238 height 30
checkbox input "true"
click at [365, 250] on div "I confirm that I have truthfully indicated the Track Origin and Track Propertie…" at bounding box center [395, 259] width 238 height 50
checkbox input "true"
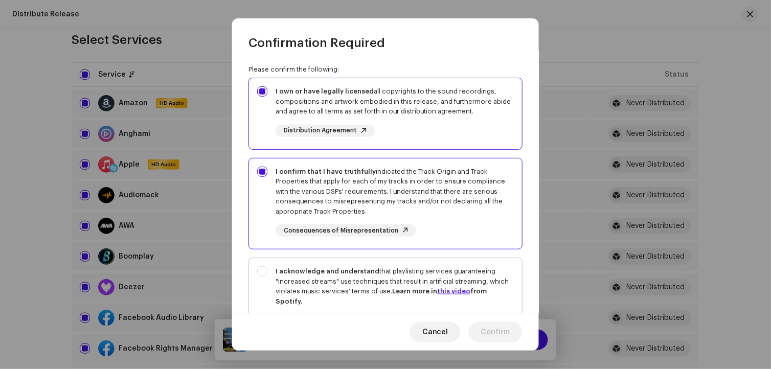
scroll to position [170, 0]
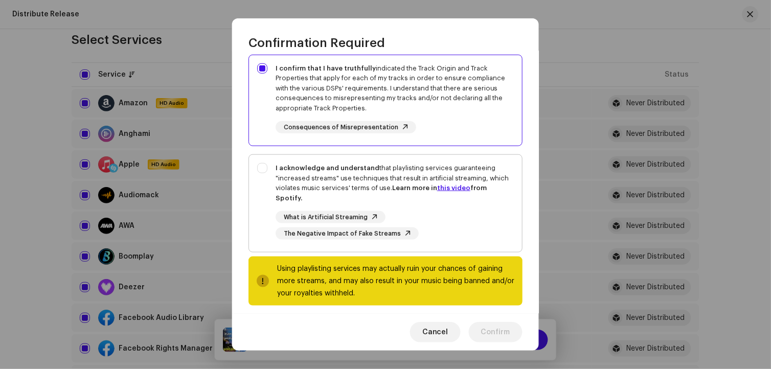
click at [345, 183] on div "I acknowledge and understand that playlisting services guaranteeing "increased …" at bounding box center [395, 183] width 238 height 40
checkbox input "true"
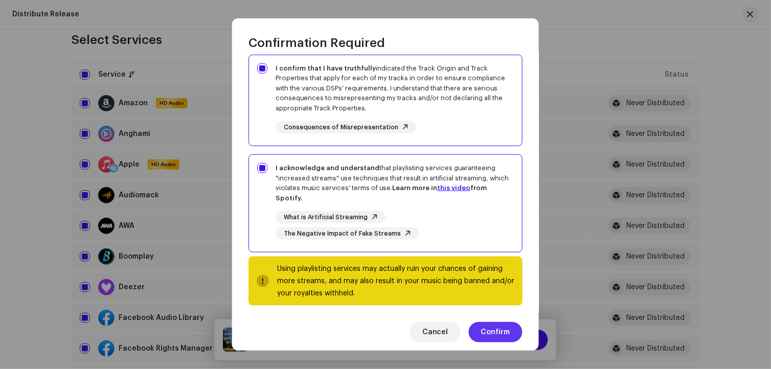
click at [498, 330] on span "Confirm" at bounding box center [495, 332] width 29 height 20
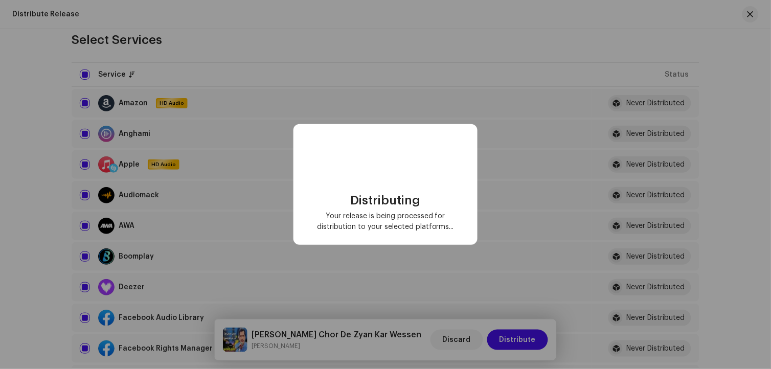
checkbox input "false"
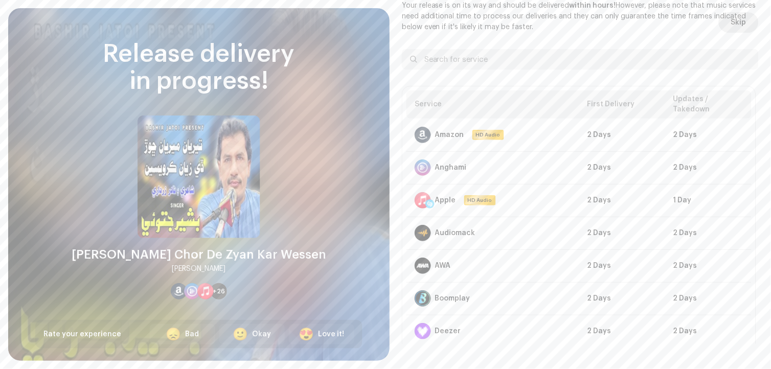
click at [731, 25] on span "Skip" at bounding box center [738, 22] width 15 height 20
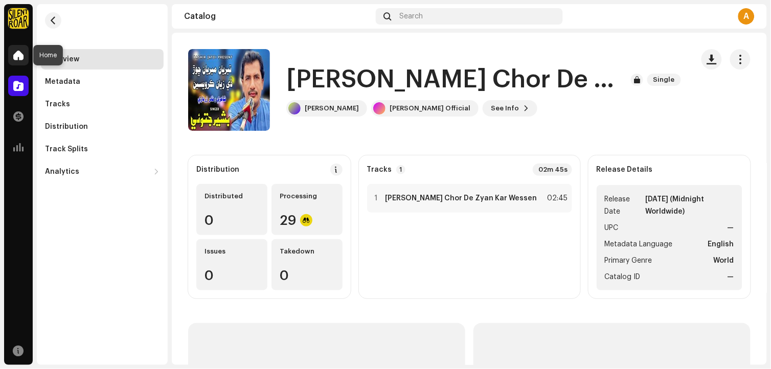
click at [21, 58] on span at bounding box center [18, 55] width 10 height 8
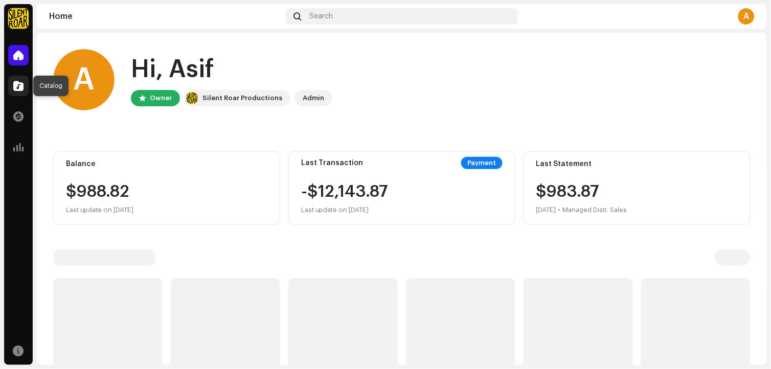
click at [18, 83] on span at bounding box center [18, 86] width 10 height 8
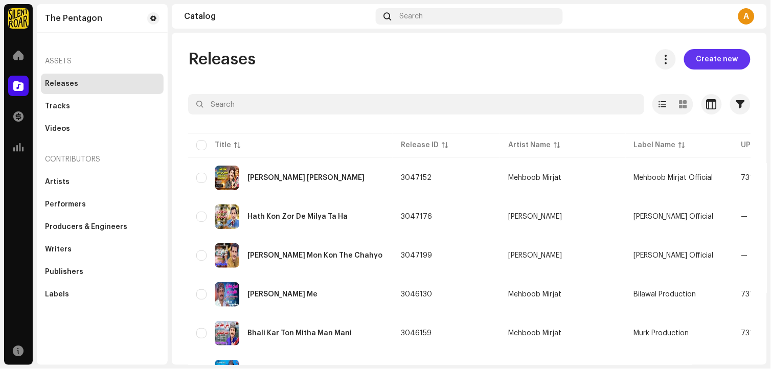
click at [712, 57] on span "Create new" at bounding box center [717, 59] width 42 height 20
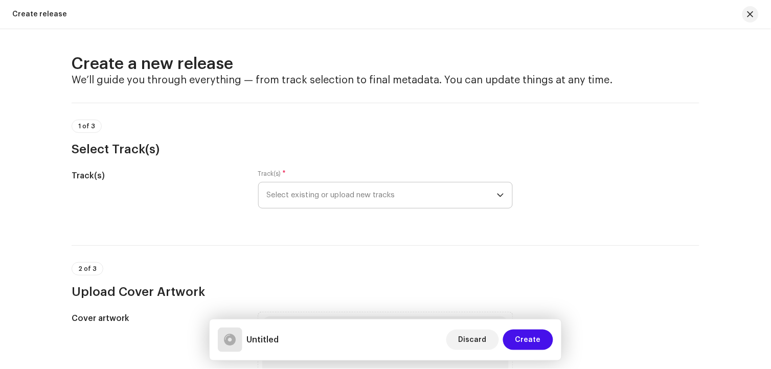
click at [375, 195] on span "Select existing or upload new tracks" at bounding box center [382, 196] width 230 height 26
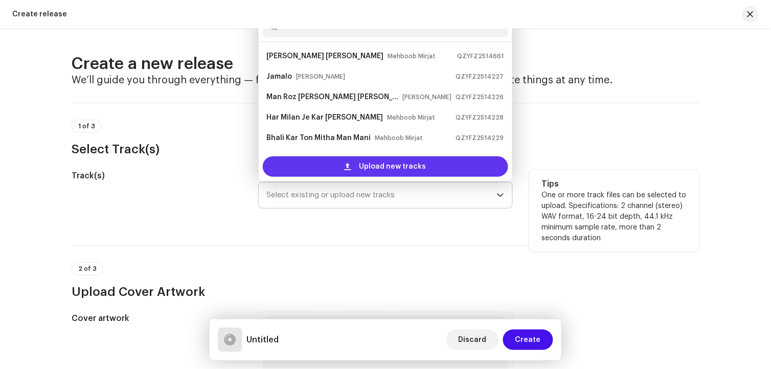
click at [377, 166] on span "Upload new tracks" at bounding box center [392, 166] width 67 height 20
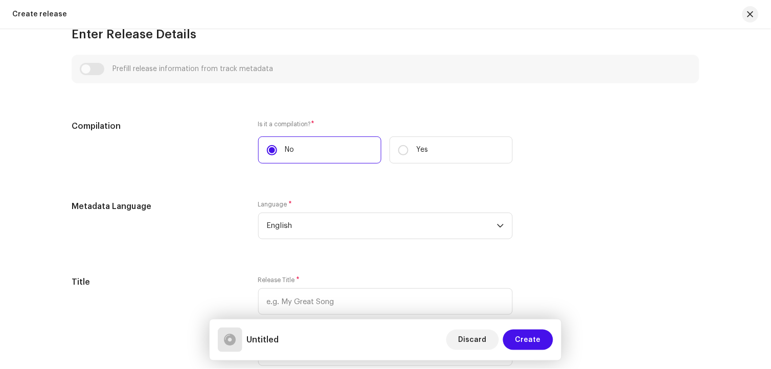
scroll to position [795, 0]
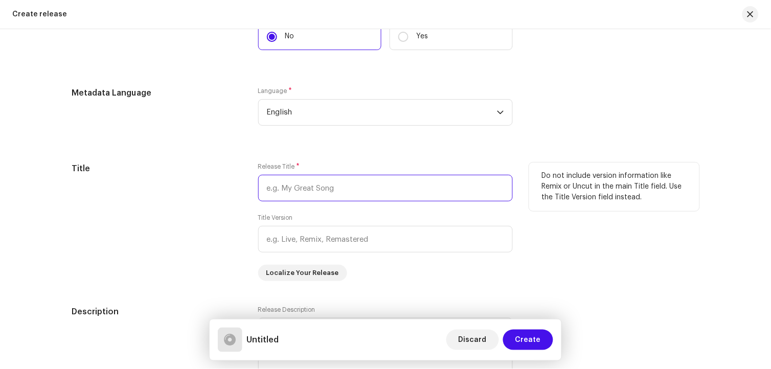
click at [300, 192] on input "text" at bounding box center [385, 188] width 255 height 27
paste input "[PERSON_NAME] Dil [PERSON_NAME] A [PERSON_NAME] Poet [PERSON_NAME]"
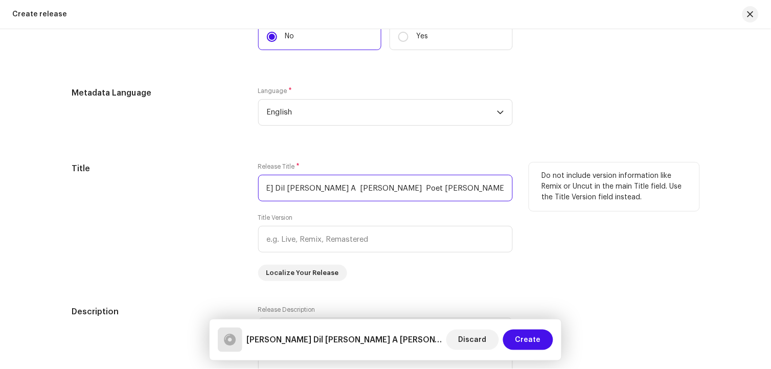
scroll to position [0, 0]
drag, startPoint x: 335, startPoint y: 187, endPoint x: 151, endPoint y: 171, distance: 185.3
click at [151, 171] on div "Title Release Title * [PERSON_NAME] [PERSON_NAME] Mon Yar Tolai A [PERSON_NAME]…" at bounding box center [386, 222] width 628 height 119
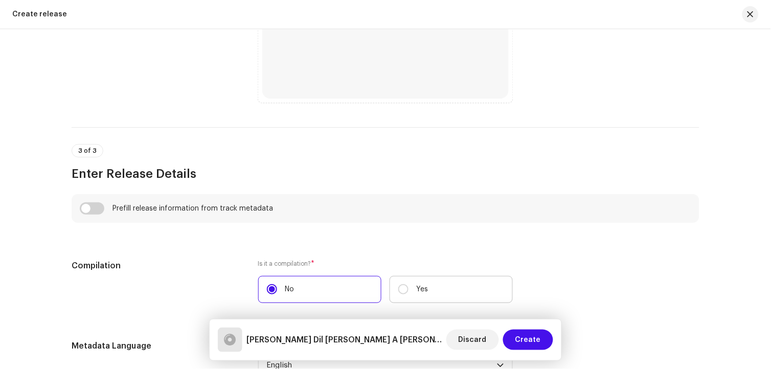
scroll to position [496, 0]
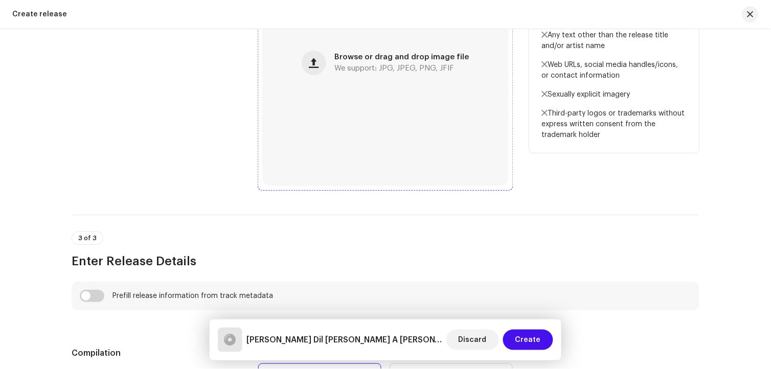
click at [391, 147] on div "Browse or drag and drop image file We support: JPG, JPEG, PNG, JFIF" at bounding box center [385, 63] width 246 height 246
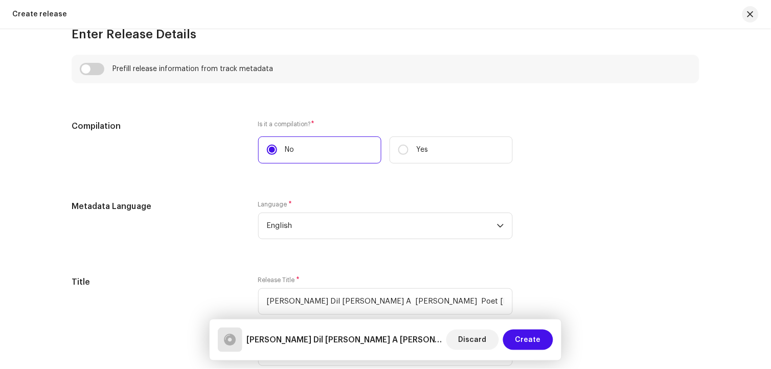
scroll to position [893, 0]
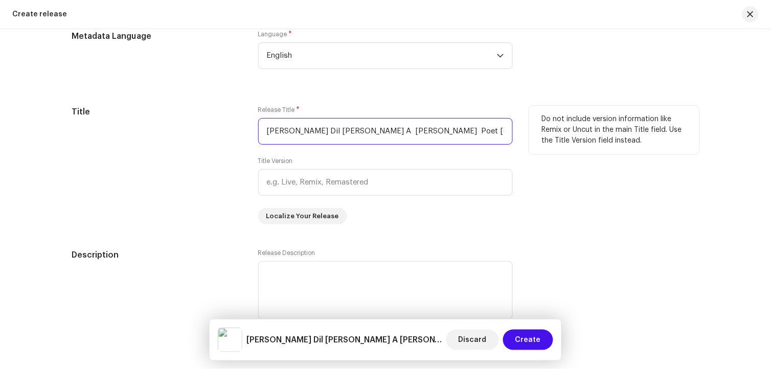
click at [467, 134] on input "[PERSON_NAME] Dil [PERSON_NAME] A [PERSON_NAME] Poet [PERSON_NAME]" at bounding box center [385, 131] width 255 height 27
paste input "Rakhio Mon Yar Tolai Aa"
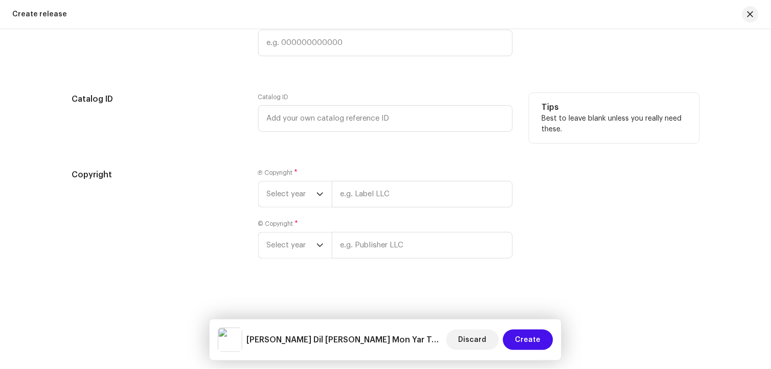
scroll to position [1732, 0]
type input "[PERSON_NAME] Dil [PERSON_NAME] Mon Yar Tolai Aa"
click at [321, 198] on div "dropdown trigger" at bounding box center [320, 195] width 7 height 26
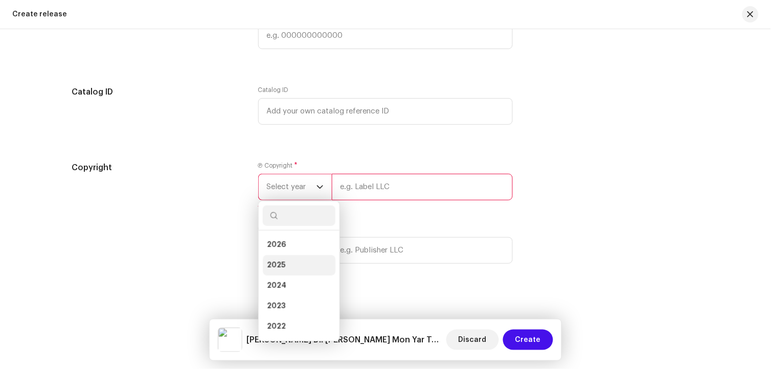
click at [289, 273] on li "2025" at bounding box center [299, 265] width 73 height 20
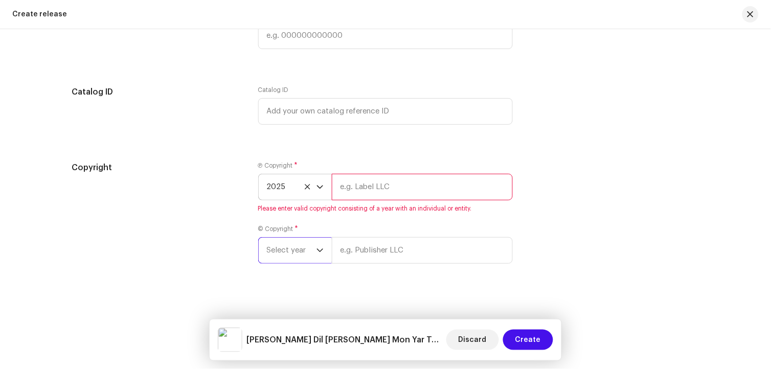
click at [292, 263] on span "Select year" at bounding box center [292, 251] width 50 height 26
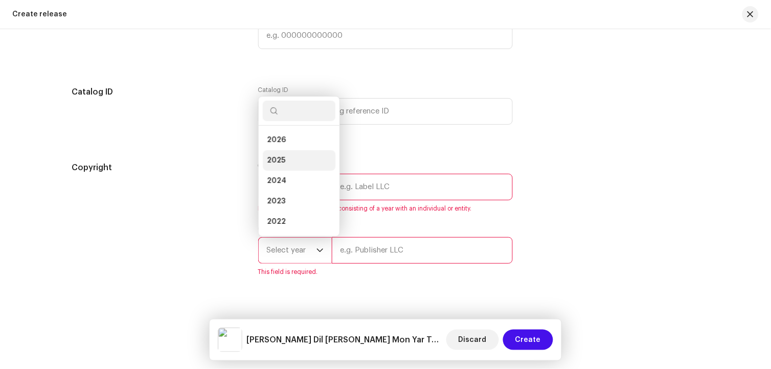
click at [280, 166] on span "2025" at bounding box center [276, 160] width 18 height 10
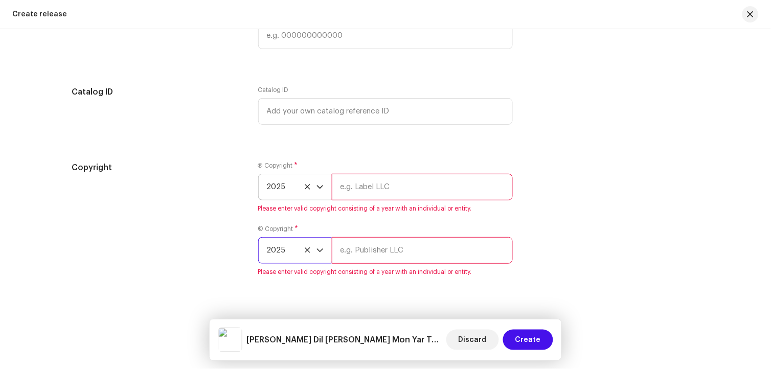
click at [366, 200] on input "text" at bounding box center [422, 187] width 181 height 27
type input "[PERSON_NAME] Official"
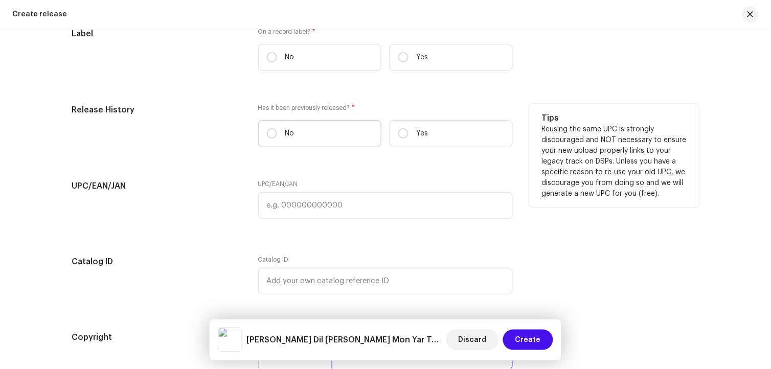
scroll to position [1562, 0]
click at [268, 139] on input "No" at bounding box center [272, 134] width 10 height 10
radio input "true"
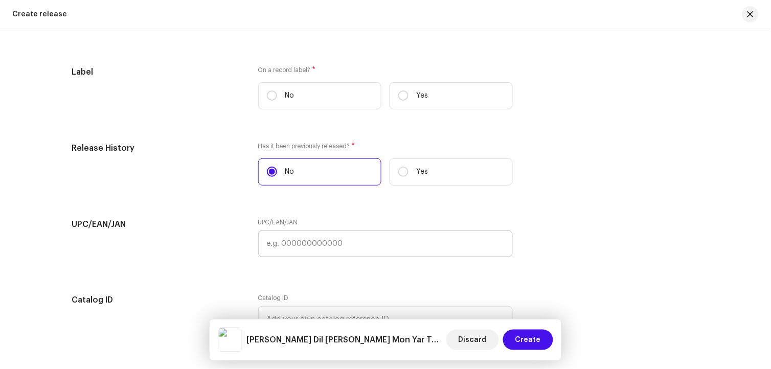
scroll to position [1505, 0]
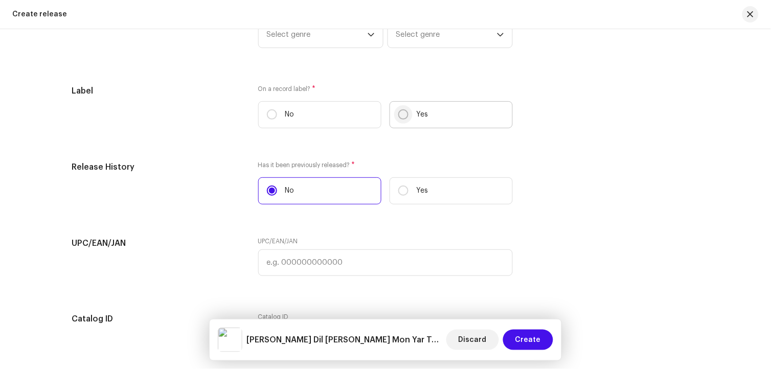
click at [403, 120] on input "Yes" at bounding box center [403, 114] width 10 height 10
radio input "true"
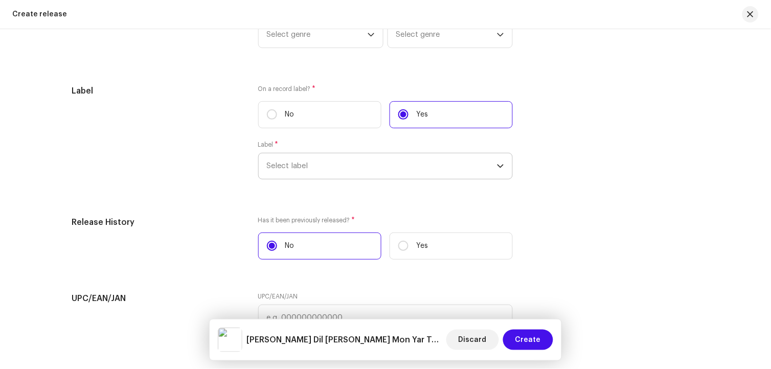
click at [381, 166] on span "Select label" at bounding box center [382, 166] width 230 height 26
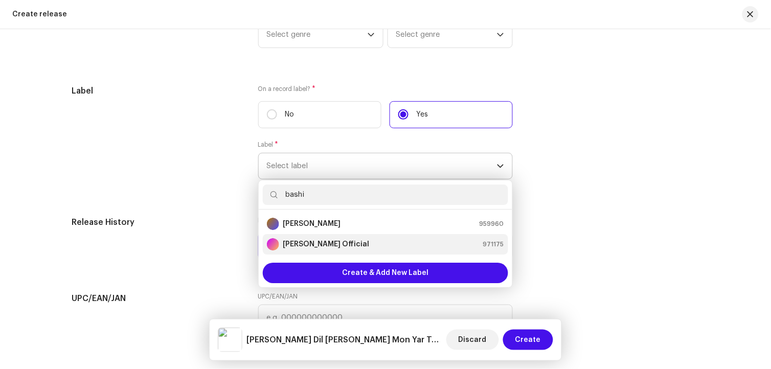
type input "bashi"
click at [342, 244] on div "[PERSON_NAME] Official" at bounding box center [318, 244] width 103 height 12
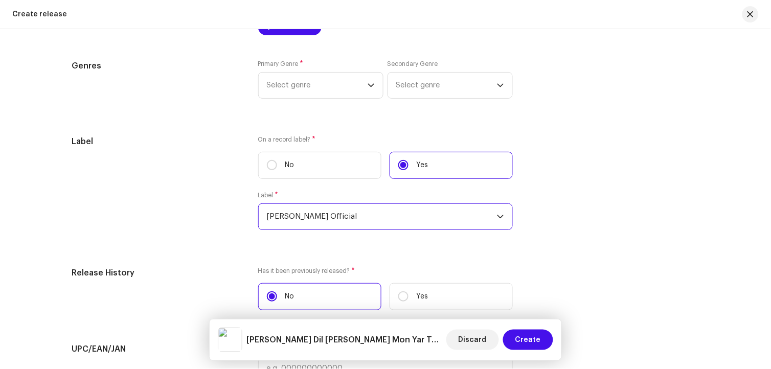
scroll to position [1391, 0]
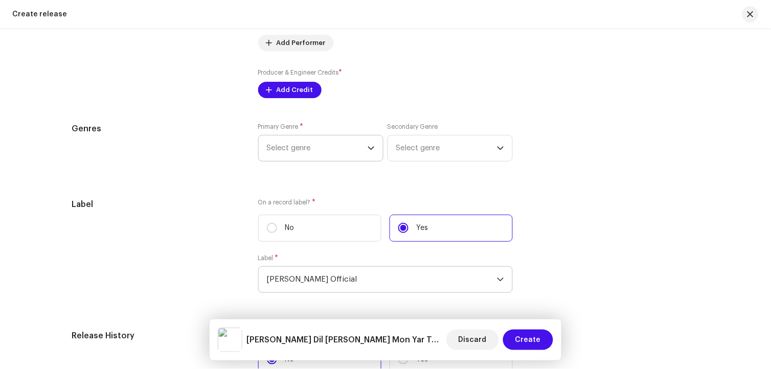
click at [318, 161] on span "Select genre" at bounding box center [317, 148] width 101 height 26
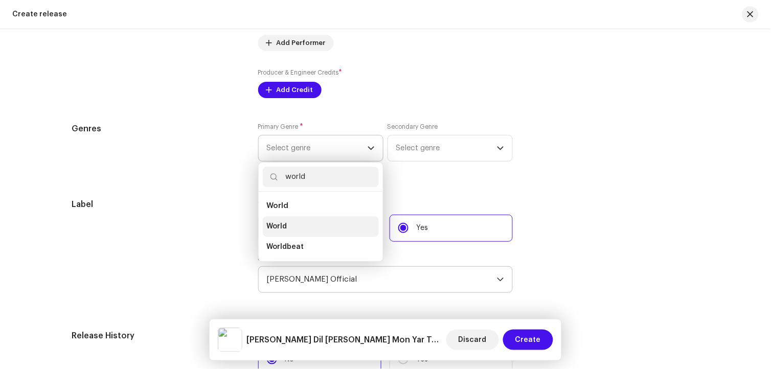
type input "world"
click at [293, 228] on li "World" at bounding box center [321, 226] width 116 height 20
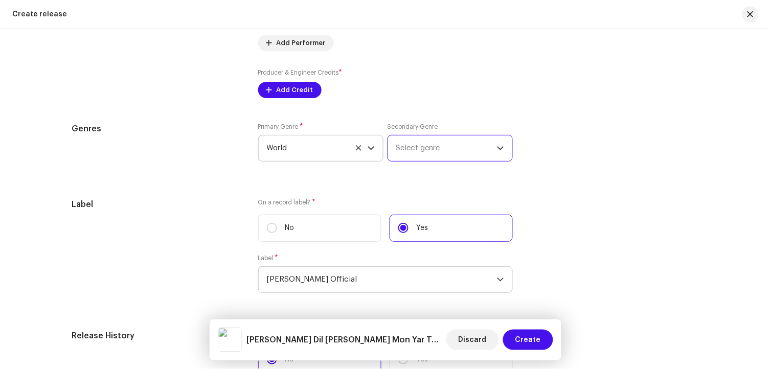
click at [419, 153] on span "Select genre" at bounding box center [446, 148] width 101 height 26
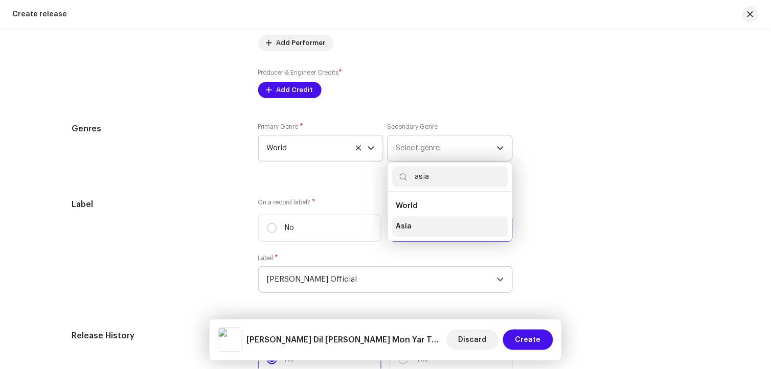
type input "asia"
click at [412, 231] on li "Asia" at bounding box center [450, 226] width 116 height 20
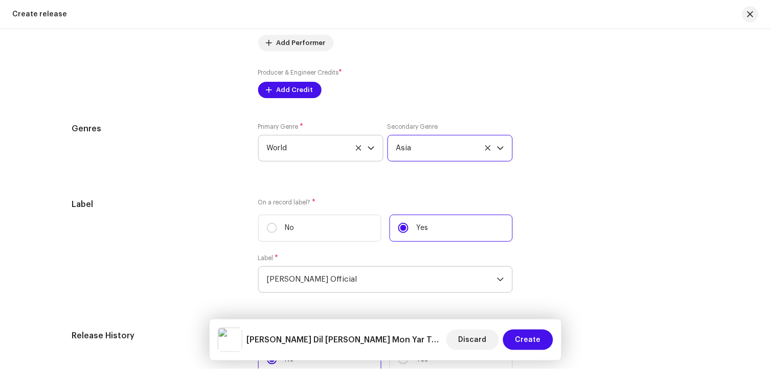
scroll to position [1277, 0]
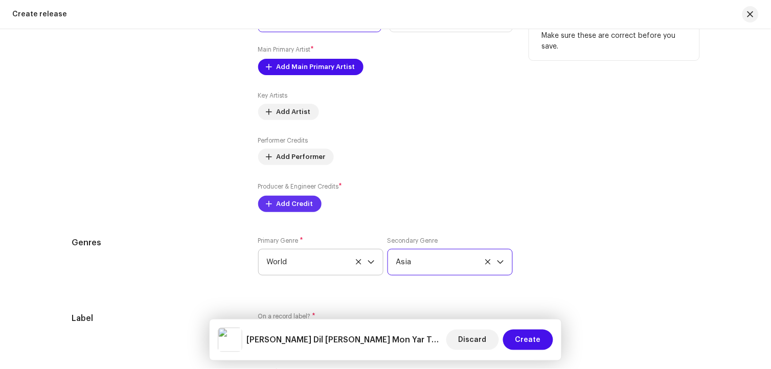
click at [302, 212] on span "Add Credit" at bounding box center [295, 204] width 37 height 20
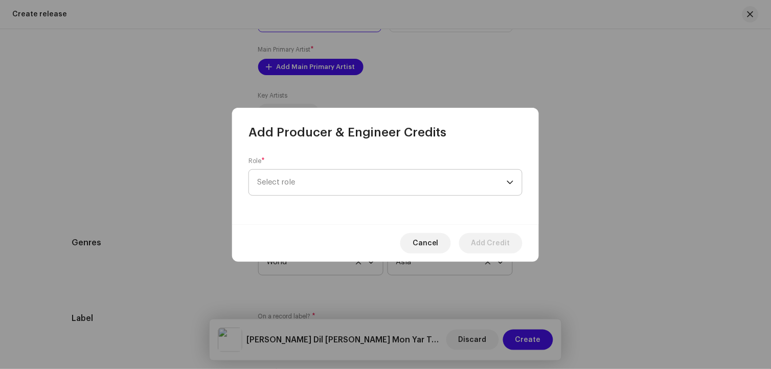
click at [291, 181] on span "Select role" at bounding box center [382, 183] width 250 height 26
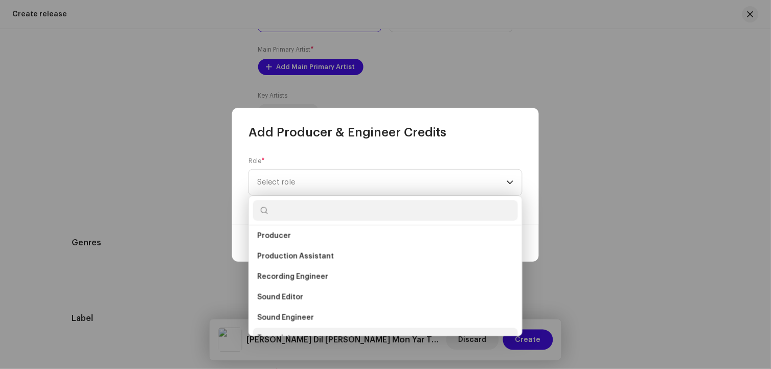
scroll to position [393, 0]
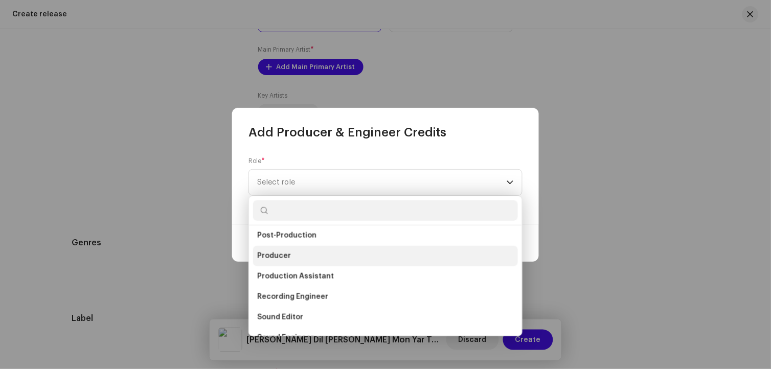
click at [280, 256] on span "Producer" at bounding box center [274, 256] width 34 height 10
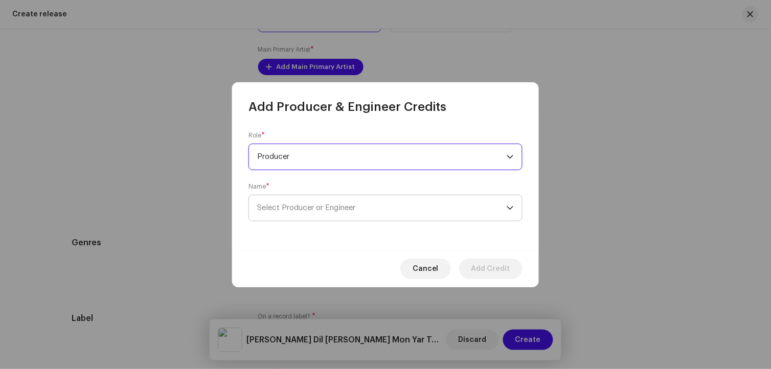
click at [298, 213] on span "Select Producer or Engineer" at bounding box center [382, 208] width 250 height 26
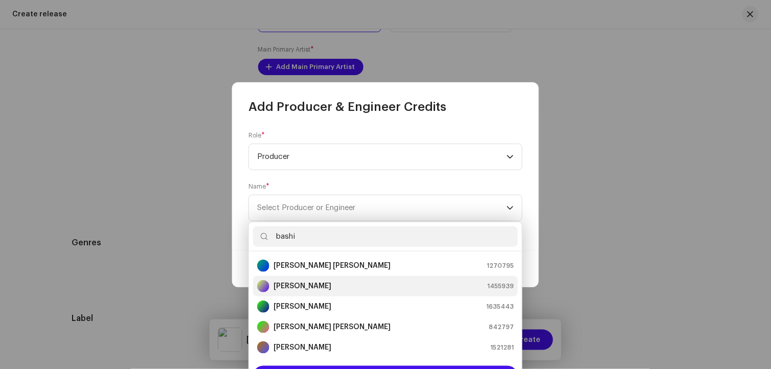
type input "bashi"
click at [308, 282] on strong "[PERSON_NAME]" at bounding box center [303, 286] width 58 height 10
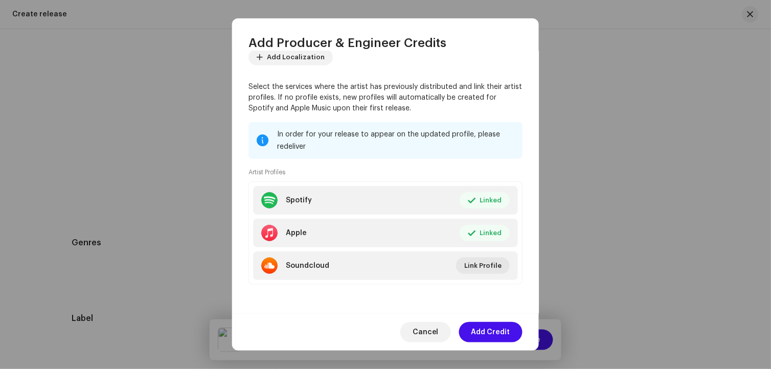
scroll to position [121, 0]
click at [504, 330] on span "Add Credit" at bounding box center [490, 332] width 39 height 20
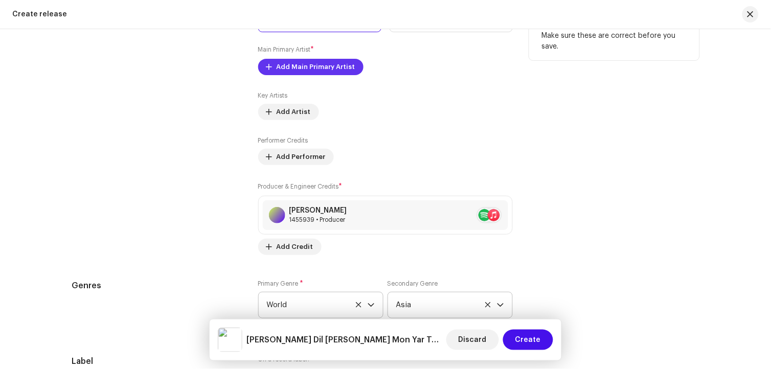
click at [330, 73] on span "Add Main Primary Artist" at bounding box center [316, 67] width 79 height 20
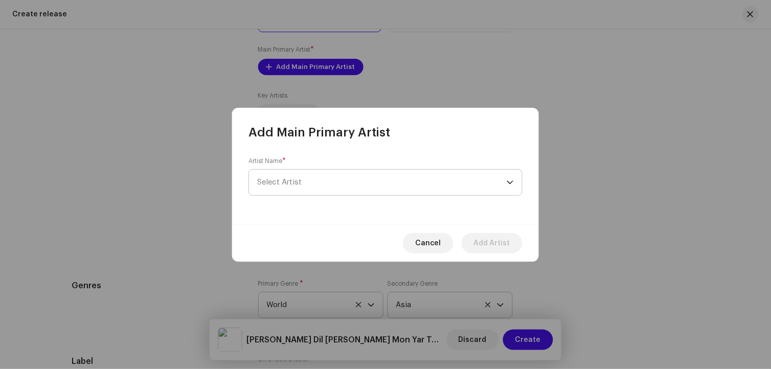
click at [353, 183] on span "Select Artist" at bounding box center [382, 183] width 250 height 26
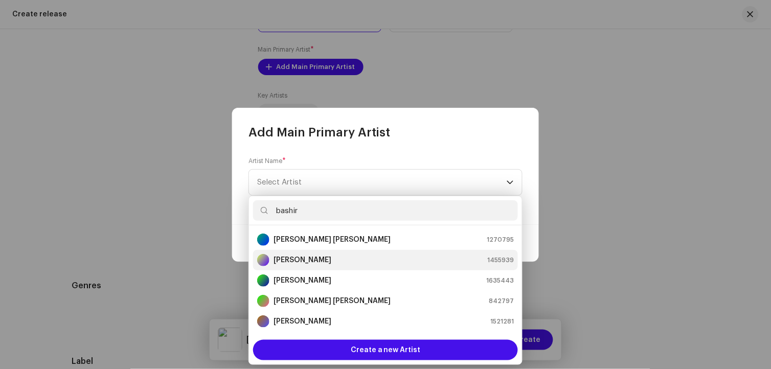
type input "bashir"
click at [325, 259] on div "[PERSON_NAME] 1455939" at bounding box center [385, 260] width 257 height 12
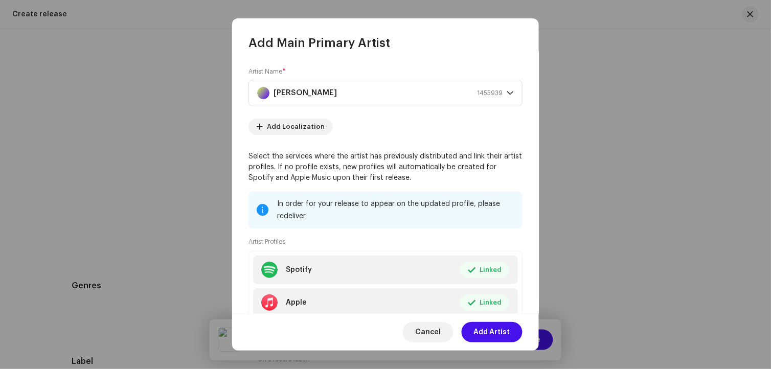
scroll to position [70, 0]
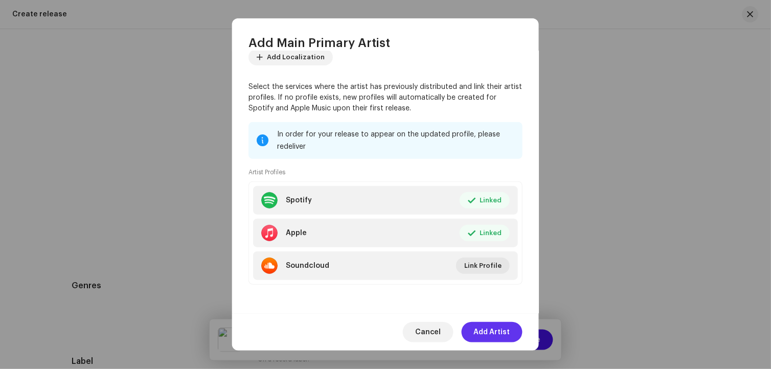
click at [497, 330] on span "Add Artist" at bounding box center [492, 332] width 36 height 20
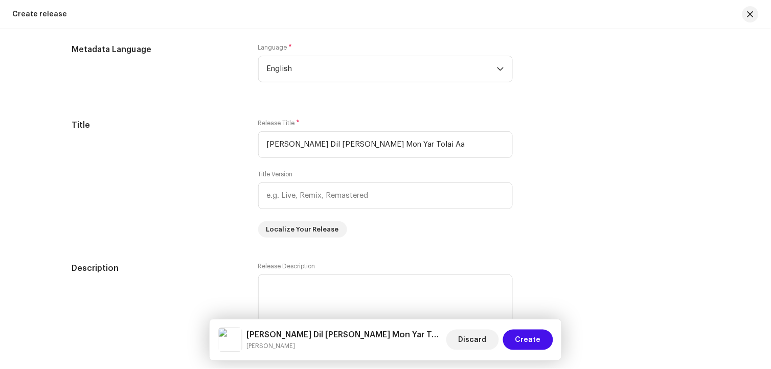
scroll to position [823, 0]
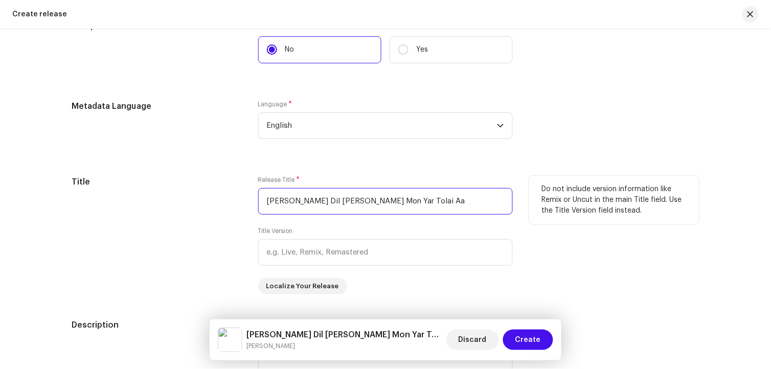
drag, startPoint x: 469, startPoint y: 204, endPoint x: 207, endPoint y: 204, distance: 262.8
click at [207, 204] on div "Title Release Title * [PERSON_NAME] [PERSON_NAME] Mon Yar Tolai Aa Title Versio…" at bounding box center [386, 235] width 628 height 119
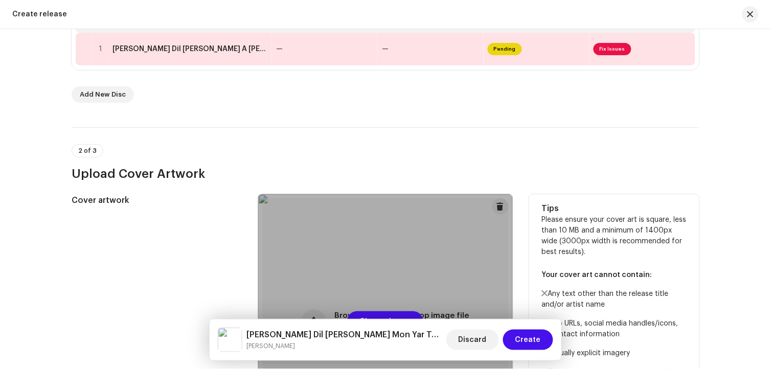
scroll to position [141, 0]
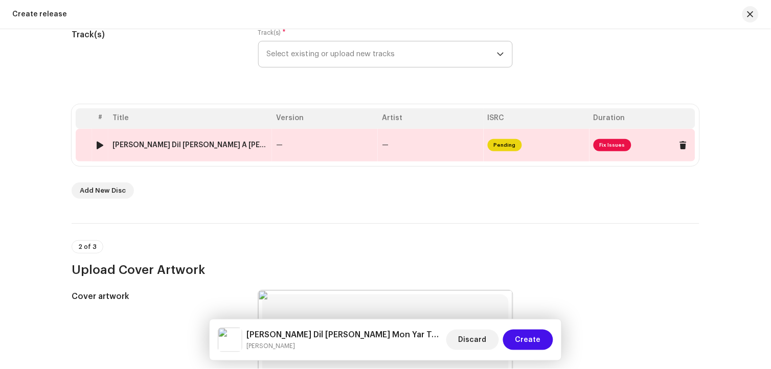
click at [237, 144] on div "[PERSON_NAME] Dil [PERSON_NAME] A [PERSON_NAME] Poet [PERSON_NAME].wav" at bounding box center [189, 145] width 155 height 8
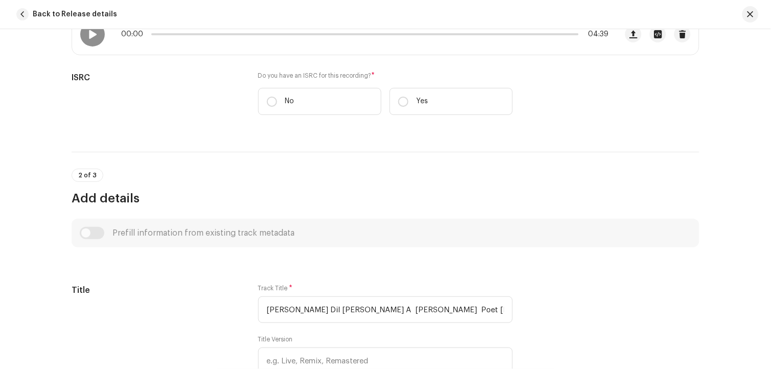
scroll to position [227, 0]
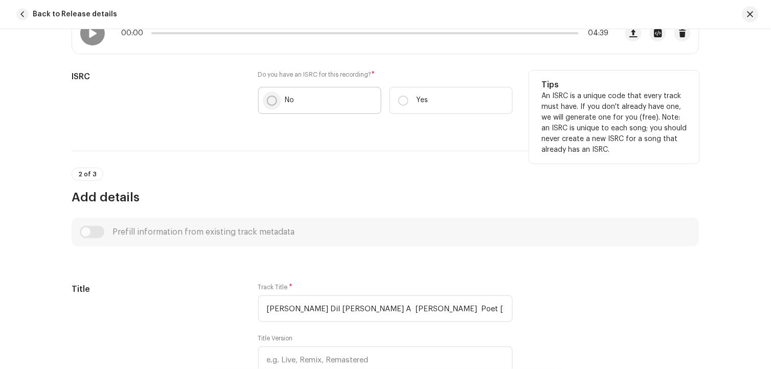
click at [268, 98] on input "No" at bounding box center [272, 101] width 10 height 10
radio input "true"
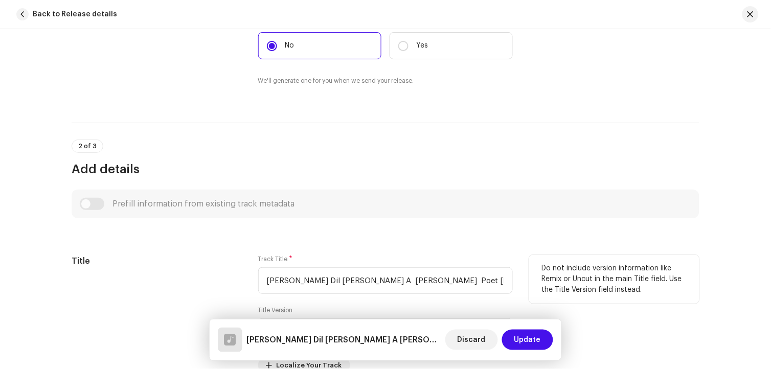
scroll to position [397, 0]
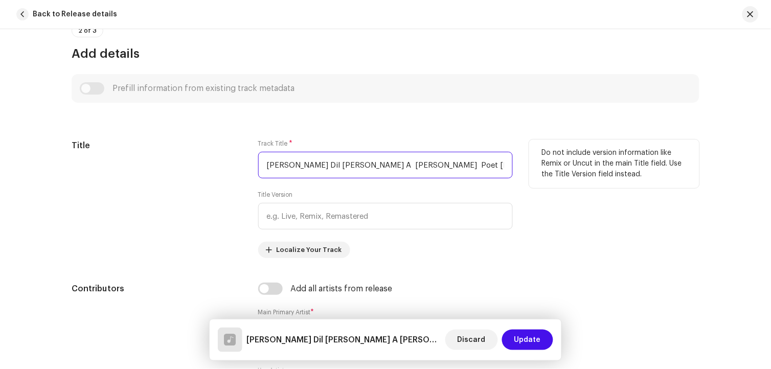
click at [463, 167] on input "[PERSON_NAME] Dil [PERSON_NAME] A [PERSON_NAME] Poet [PERSON_NAME].wav" at bounding box center [385, 165] width 255 height 27
paste input "Rakhio Mon Yar Tolai Aa"
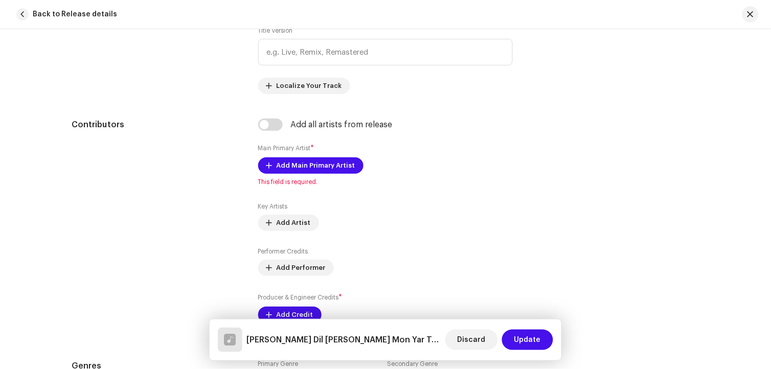
scroll to position [568, 0]
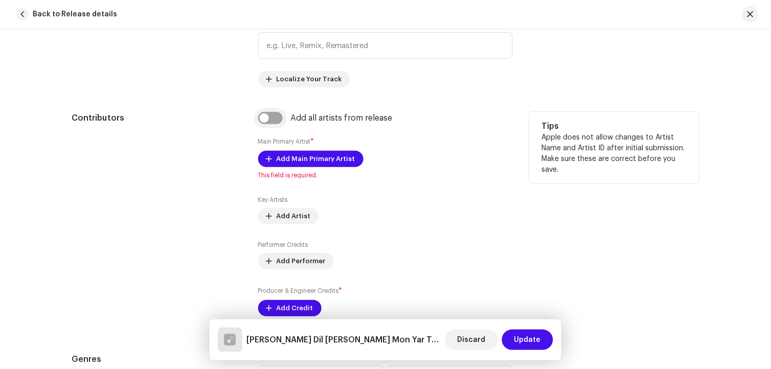
type input "[PERSON_NAME] Dil [PERSON_NAME] Mon Yar Tolai Aa"
click at [275, 121] on input "checkbox" at bounding box center [270, 118] width 25 height 12
checkbox input "true"
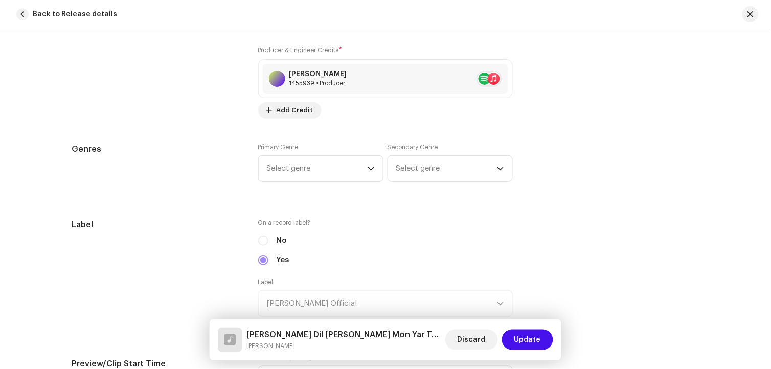
scroll to position [852, 0]
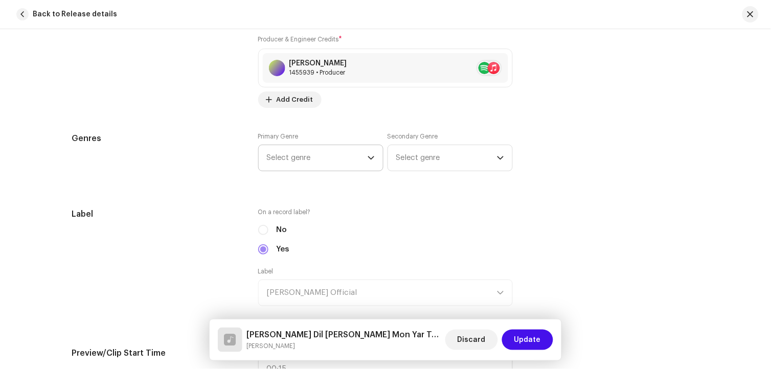
click at [341, 156] on span "Select genre" at bounding box center [317, 158] width 101 height 26
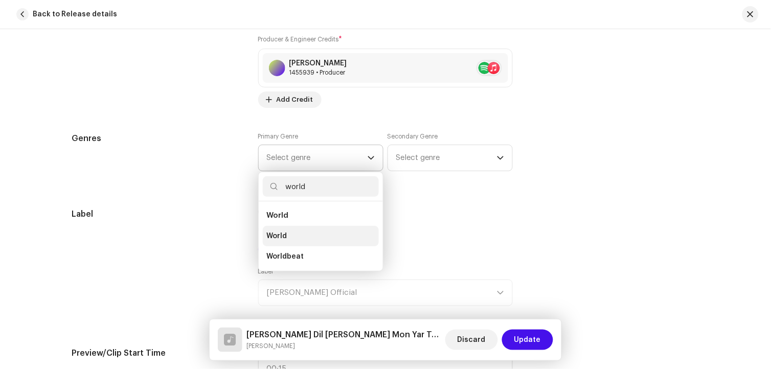
type input "world"
click at [282, 234] on span "World" at bounding box center [277, 236] width 20 height 10
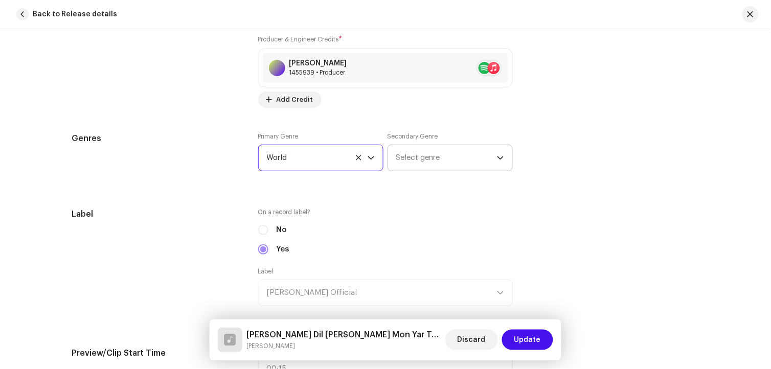
click at [418, 162] on span "Select genre" at bounding box center [446, 158] width 101 height 26
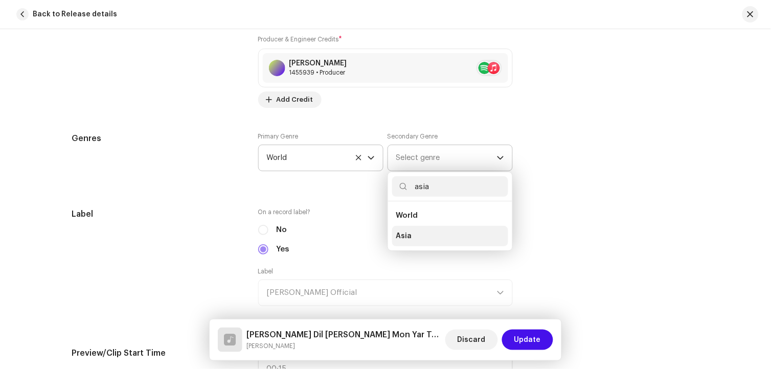
type input "asia"
click at [413, 237] on li "Asia" at bounding box center [450, 236] width 116 height 20
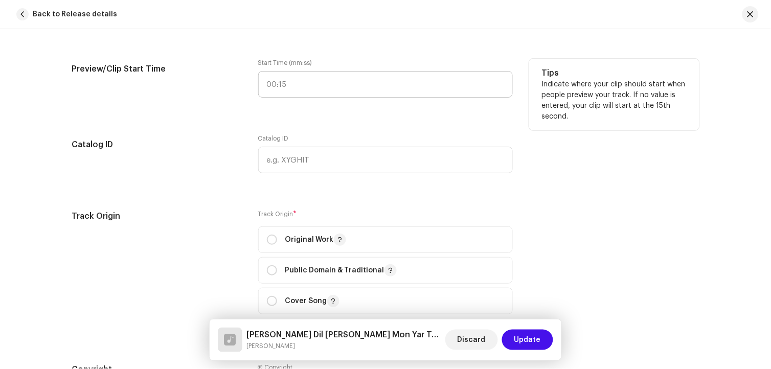
scroll to position [1250, 0]
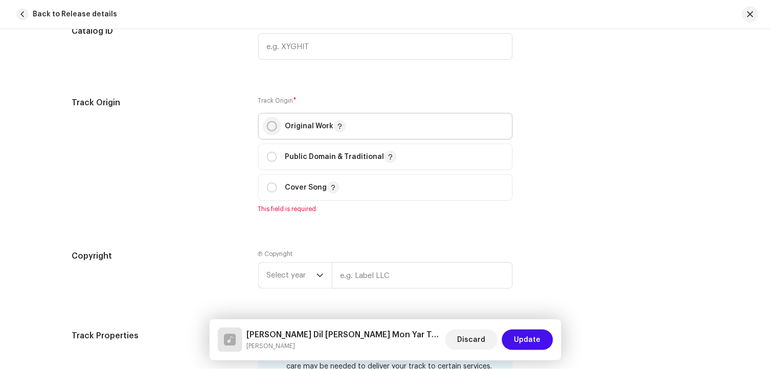
click at [272, 131] on input "radio" at bounding box center [272, 126] width 10 height 10
radio input "true"
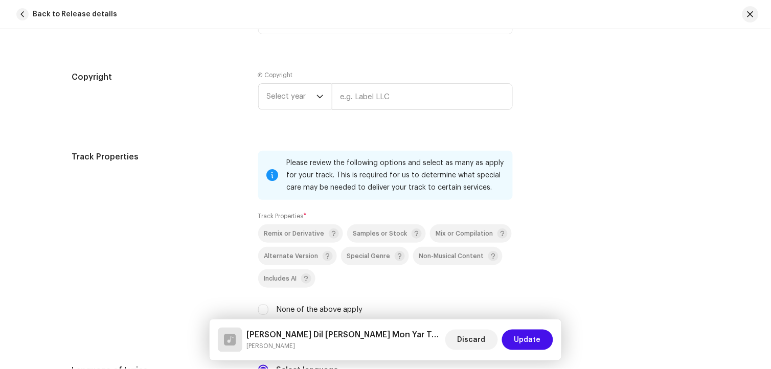
scroll to position [1420, 0]
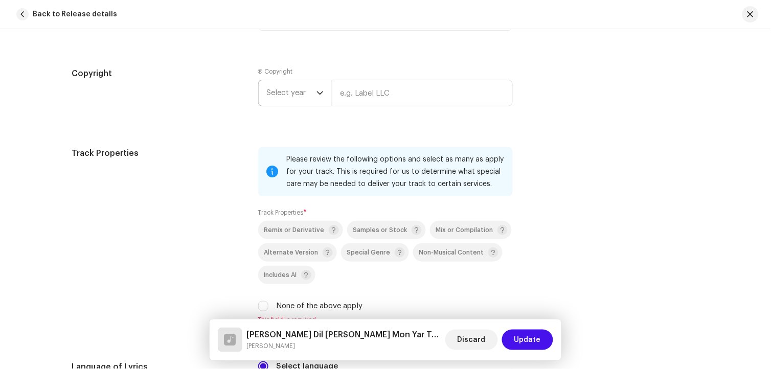
click at [283, 89] on span "Select year" at bounding box center [292, 93] width 50 height 26
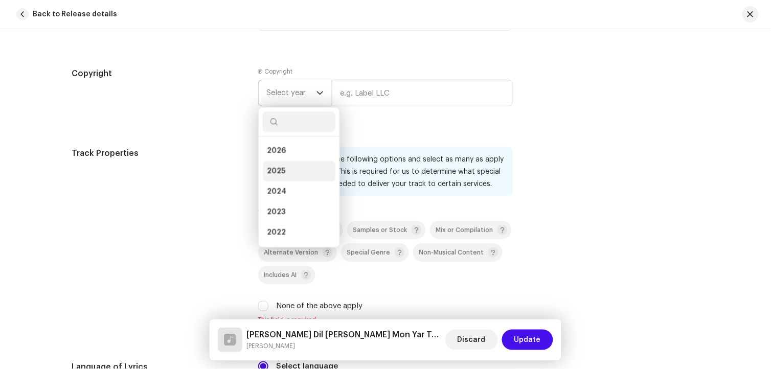
click at [293, 171] on li "2025" at bounding box center [299, 171] width 73 height 20
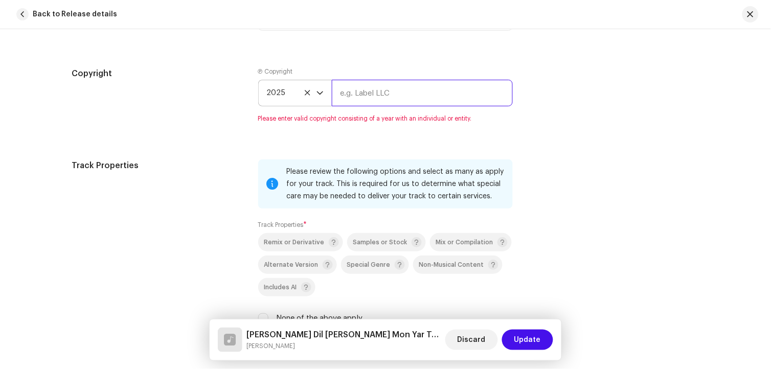
click at [397, 94] on input "text" at bounding box center [422, 93] width 181 height 27
type input "[PERSON_NAME] Official"
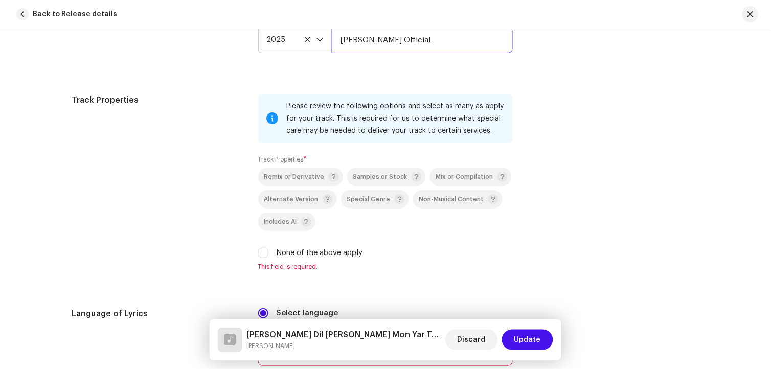
scroll to position [1534, 0]
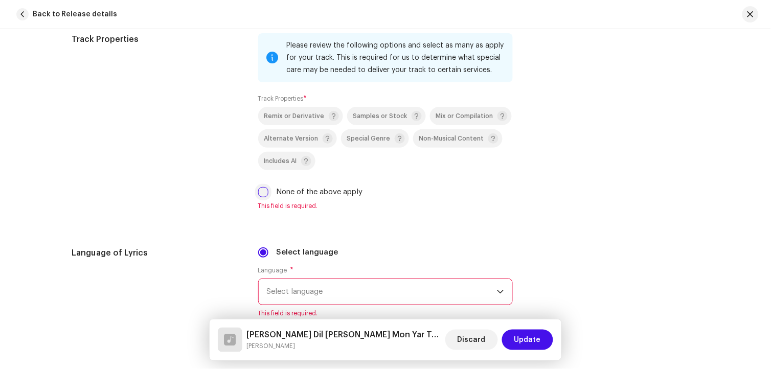
click at [263, 197] on input "None of the above apply" at bounding box center [263, 192] width 10 height 10
checkbox input "true"
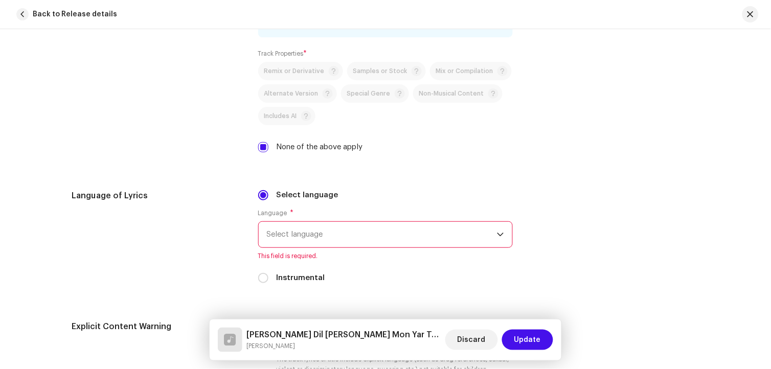
scroll to position [1647, 0]
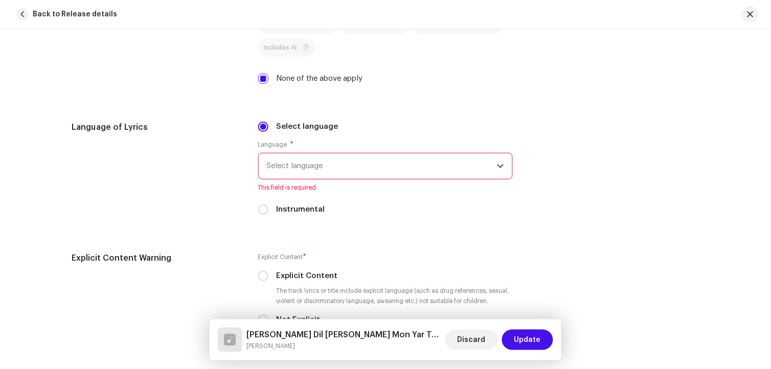
click at [350, 176] on span "Select language" at bounding box center [382, 166] width 230 height 26
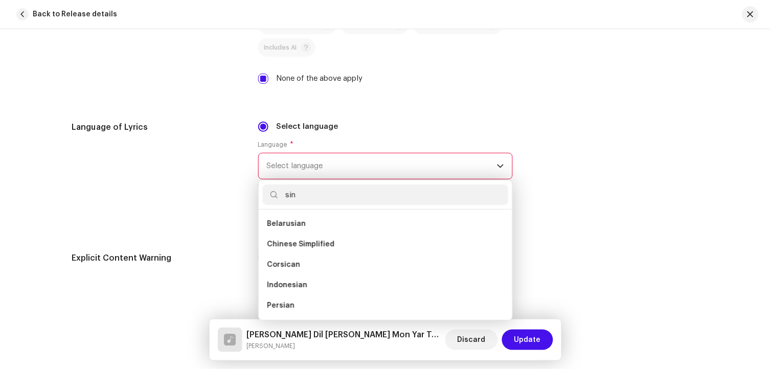
scroll to position [0, 0]
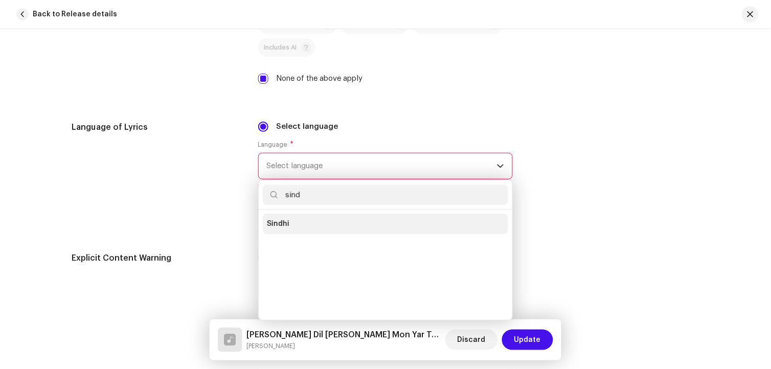
type input "sind"
click at [298, 223] on li "Sindhi" at bounding box center [385, 224] width 245 height 20
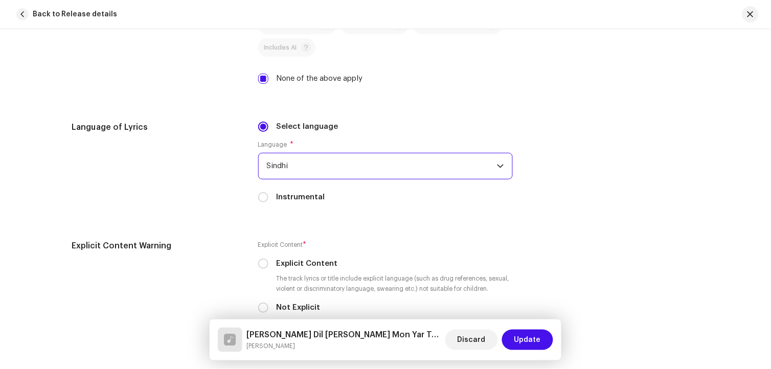
scroll to position [1761, 0]
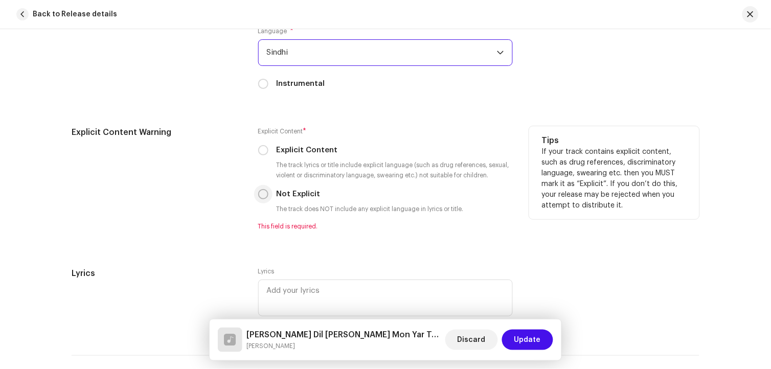
click at [263, 199] on input "Not Explicit" at bounding box center [263, 194] width 10 height 10
radio input "true"
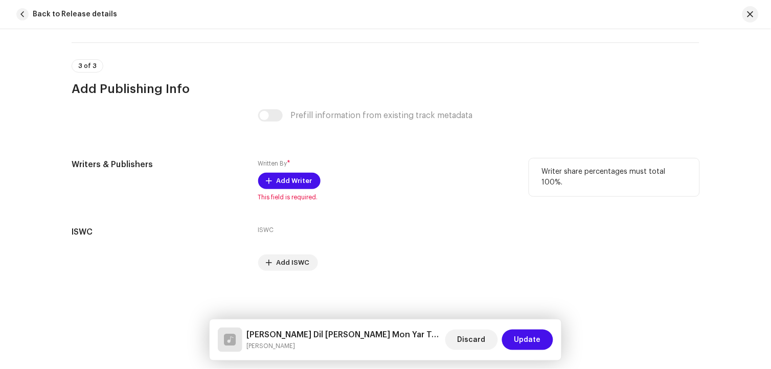
scroll to position [2067, 0]
click at [286, 173] on span "Add Writer" at bounding box center [295, 181] width 36 height 20
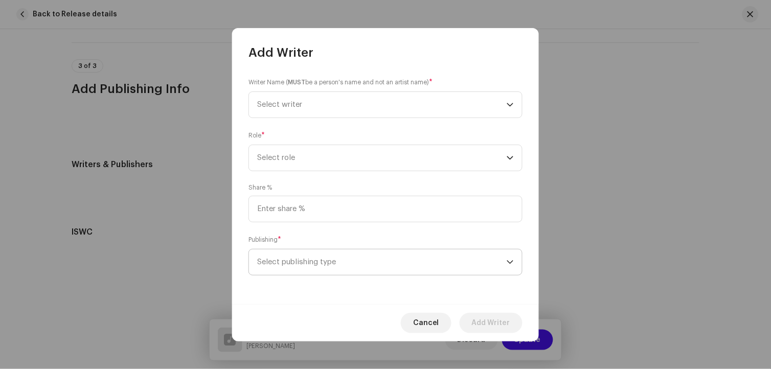
click at [304, 267] on span "Select publishing type" at bounding box center [382, 263] width 250 height 26
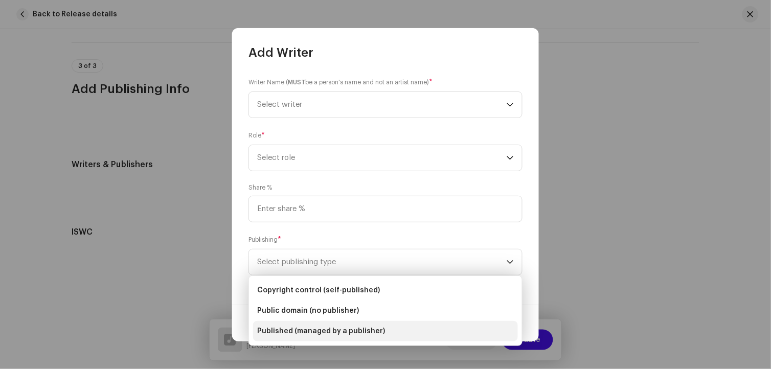
click at [315, 335] on span "Published (managed by a publisher)" at bounding box center [321, 331] width 128 height 10
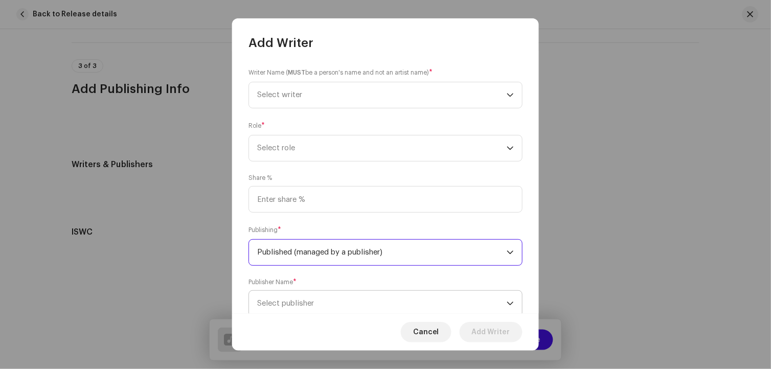
click at [305, 302] on span "Select publisher" at bounding box center [285, 304] width 57 height 8
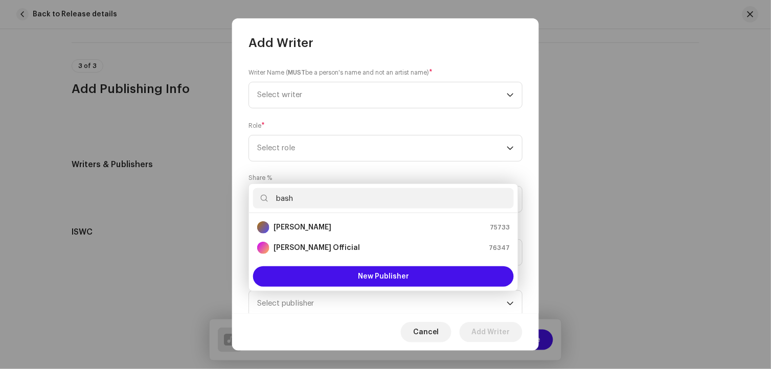
drag, startPoint x: 299, startPoint y: 196, endPoint x: 263, endPoint y: 194, distance: 36.4
click at [263, 194] on input "bash" at bounding box center [383, 198] width 261 height 20
type input "bash"
click at [376, 243] on div "[PERSON_NAME] Official 76347" at bounding box center [383, 248] width 253 height 12
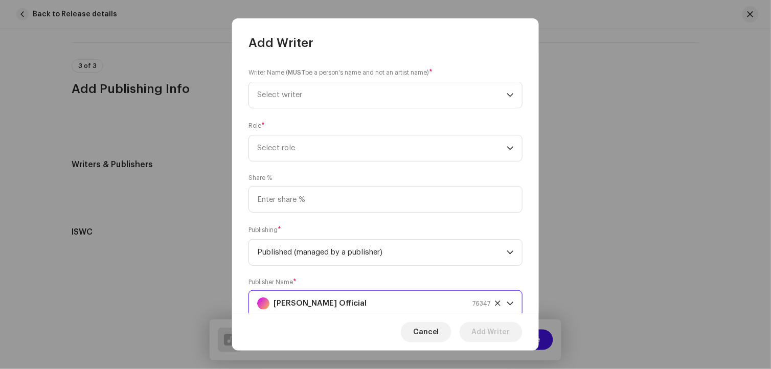
scroll to position [4, 0]
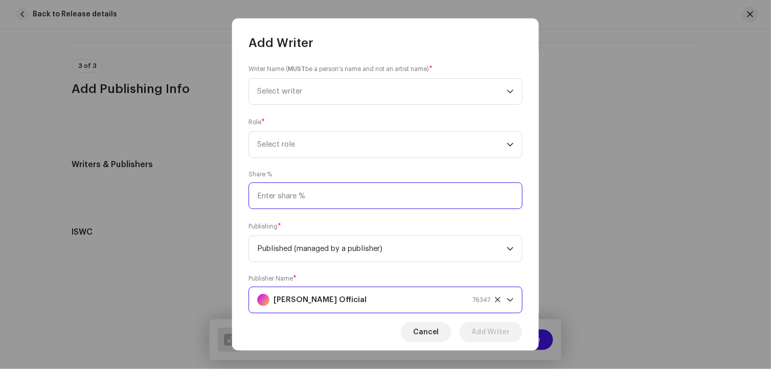
click at [326, 192] on input at bounding box center [385, 196] width 274 height 27
type input "80.00"
click at [278, 147] on span "Select role" at bounding box center [382, 145] width 250 height 26
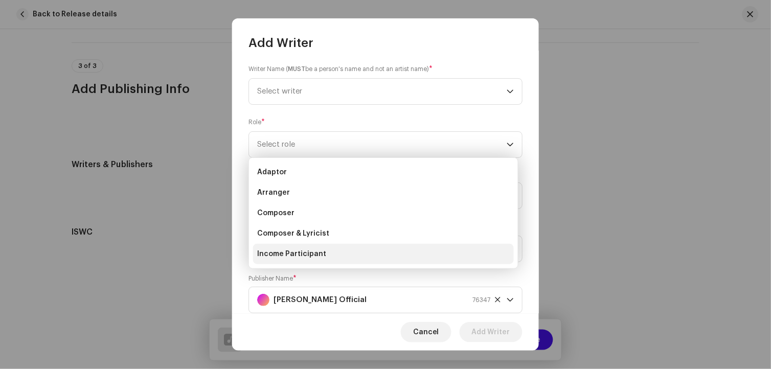
click at [295, 253] on span "Income Participant" at bounding box center [291, 254] width 69 height 10
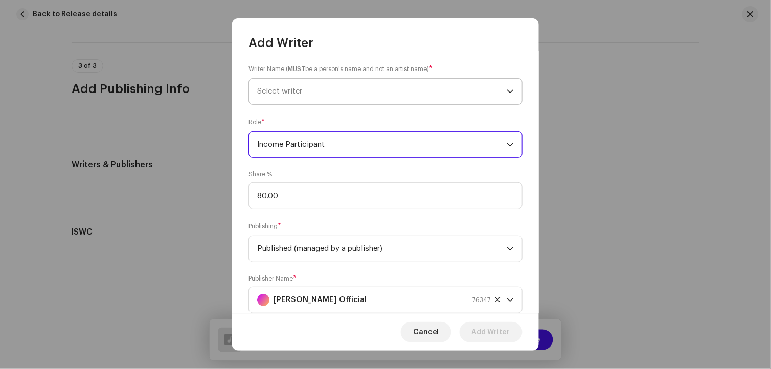
click at [285, 85] on span "Select writer" at bounding box center [382, 92] width 250 height 26
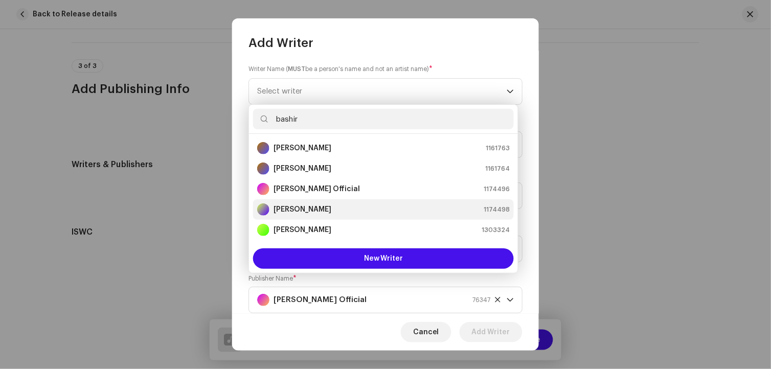
type input "bashir"
click at [304, 207] on strong "[PERSON_NAME]" at bounding box center [303, 210] width 58 height 10
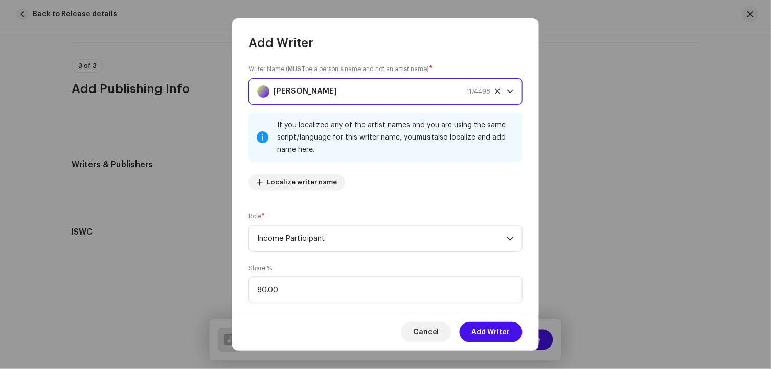
scroll to position [127, 0]
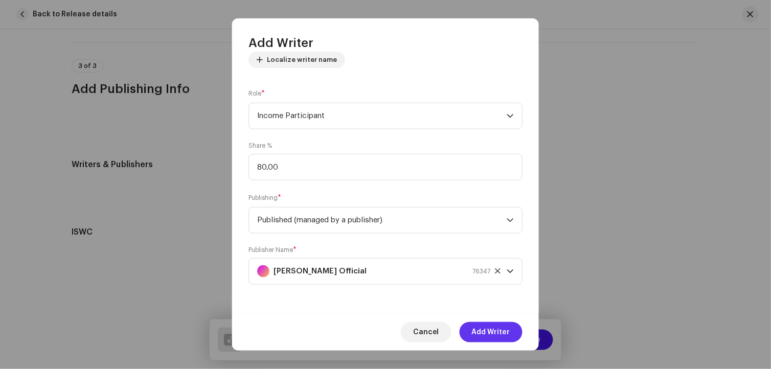
click at [482, 334] on span "Add Writer" at bounding box center [491, 332] width 38 height 20
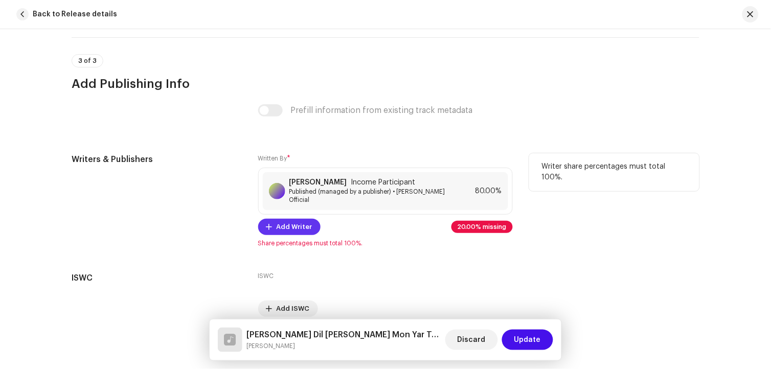
click at [277, 221] on span "Add Writer" at bounding box center [295, 227] width 36 height 20
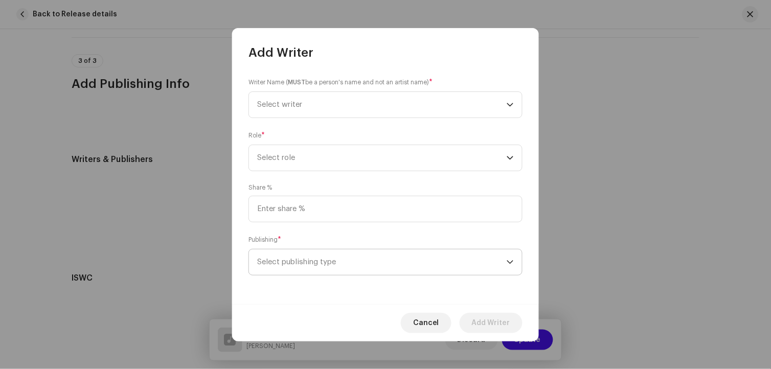
click at [323, 268] on span "Select publishing type" at bounding box center [382, 263] width 250 height 26
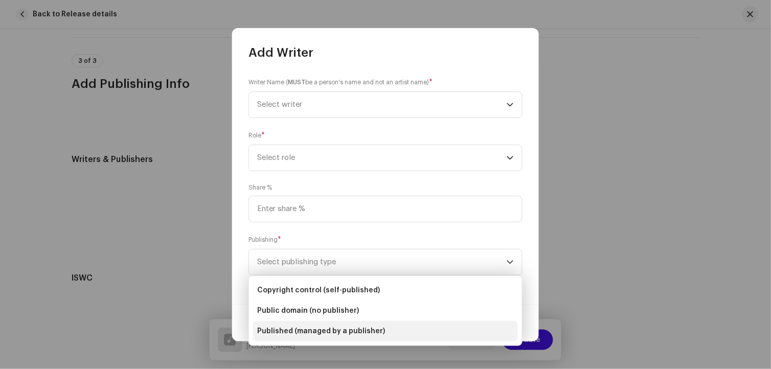
click at [334, 326] on span "Published (managed by a publisher)" at bounding box center [321, 331] width 128 height 10
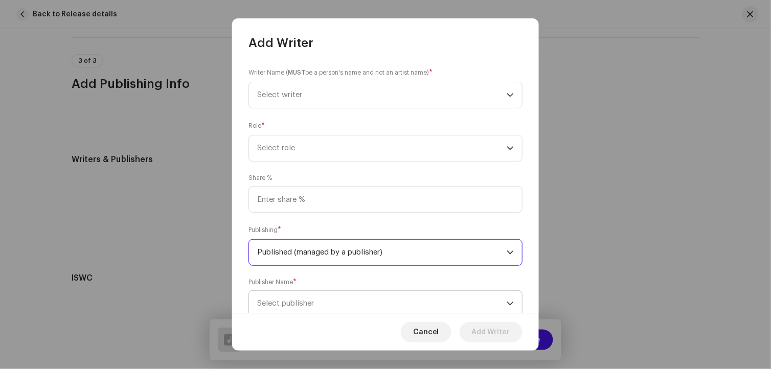
click at [314, 299] on span "Select publisher" at bounding box center [382, 304] width 250 height 26
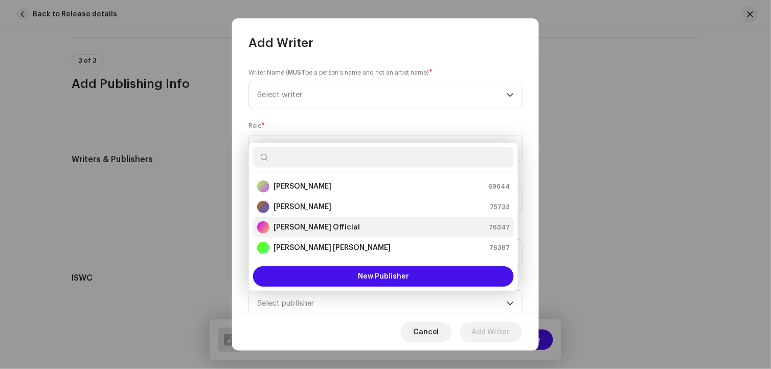
click at [323, 223] on strong "[PERSON_NAME] Official" at bounding box center [317, 227] width 86 height 10
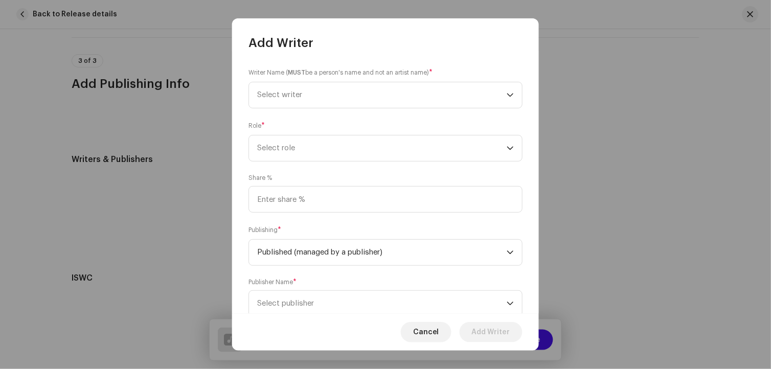
scroll to position [4, 0]
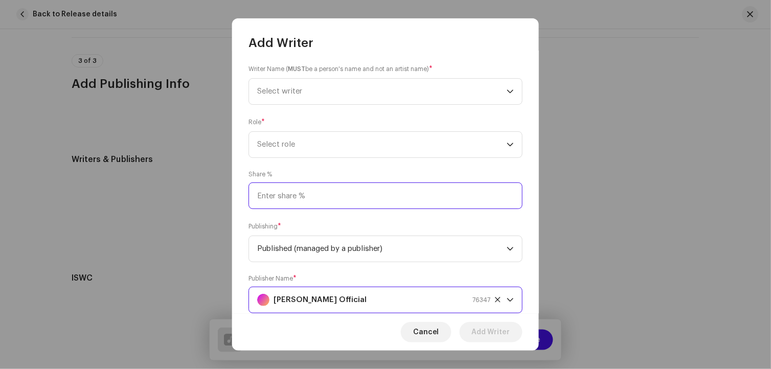
click at [308, 201] on input at bounding box center [385, 196] width 274 height 27
type input "10.00"
click at [289, 150] on span "Select role" at bounding box center [382, 145] width 250 height 26
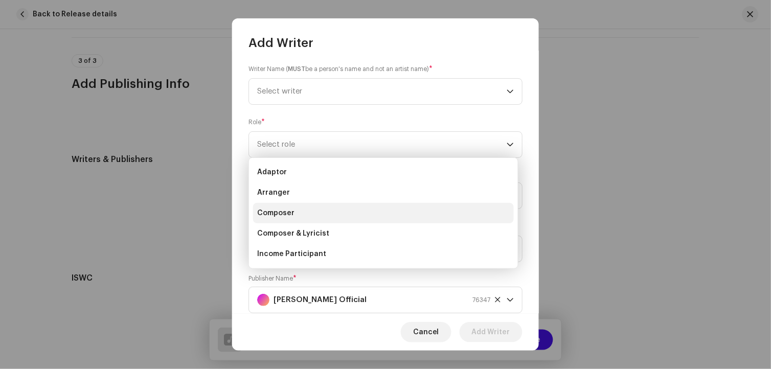
click at [282, 209] on span "Composer" at bounding box center [275, 213] width 37 height 10
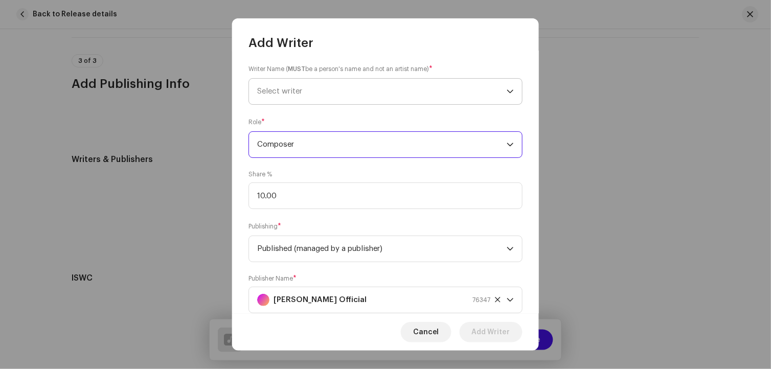
click at [313, 91] on span "Select writer" at bounding box center [382, 92] width 250 height 26
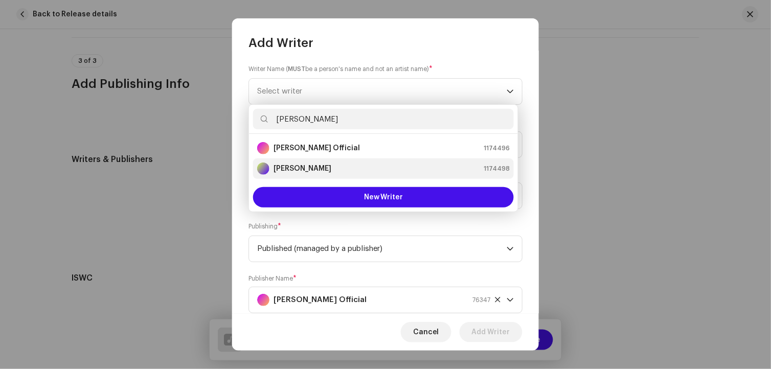
type input "[PERSON_NAME]"
click at [310, 166] on strong "[PERSON_NAME]" at bounding box center [303, 169] width 58 height 10
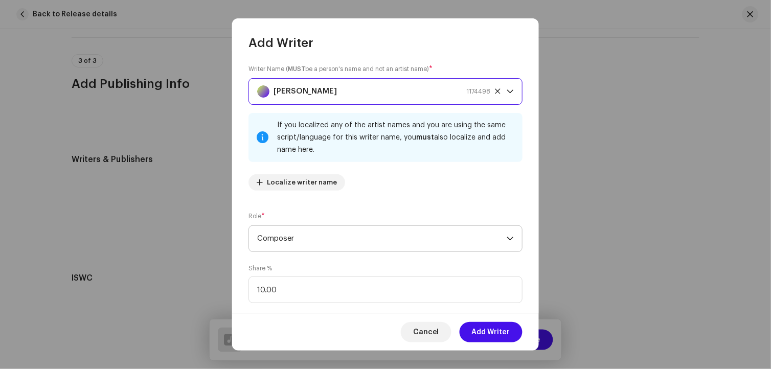
scroll to position [127, 0]
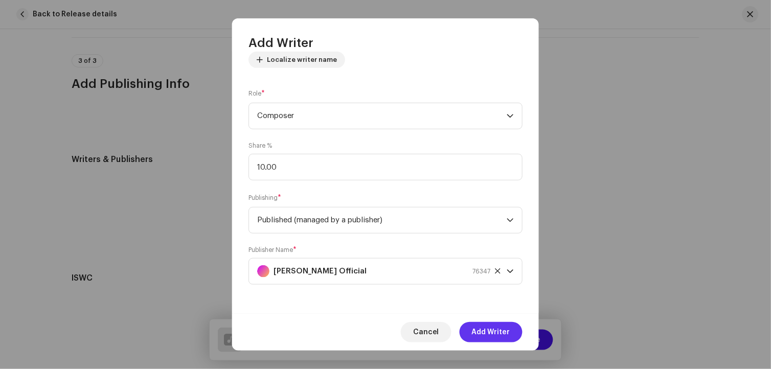
click at [489, 330] on span "Add Writer" at bounding box center [491, 332] width 38 height 20
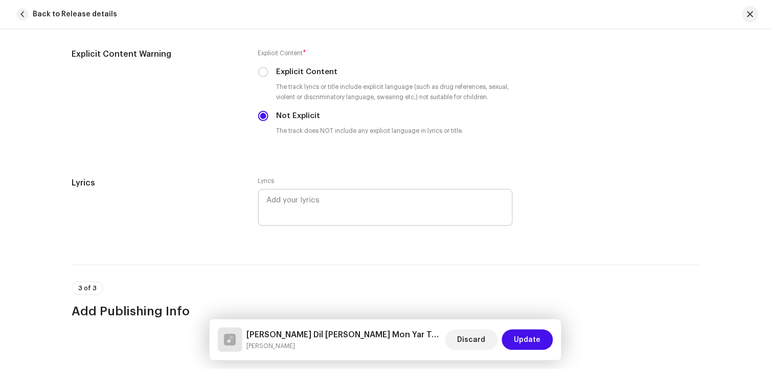
scroll to position [2143, 0]
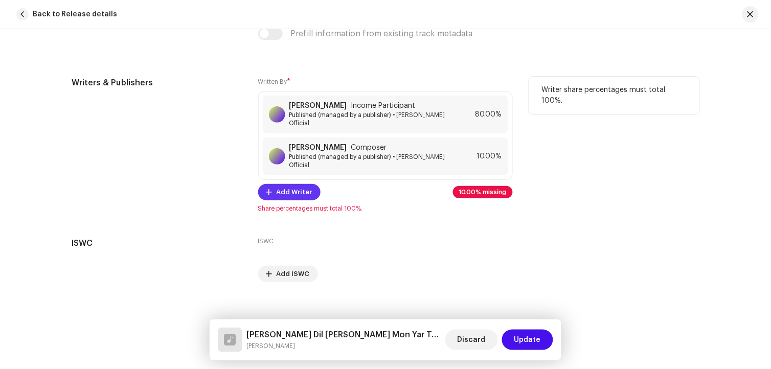
click at [313, 184] on button "Add Writer" at bounding box center [289, 192] width 62 height 16
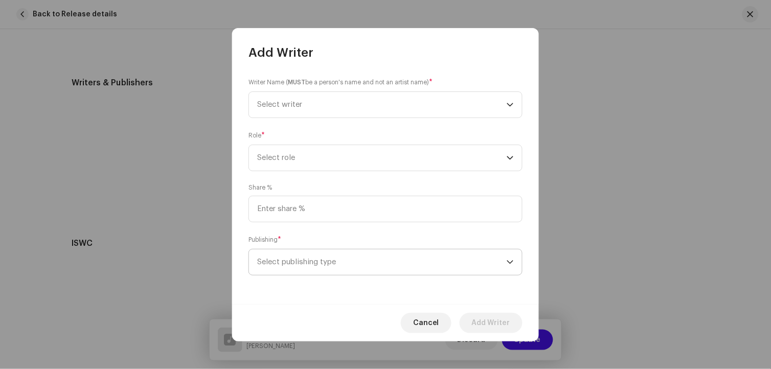
click at [330, 262] on span "Select publishing type" at bounding box center [382, 263] width 250 height 26
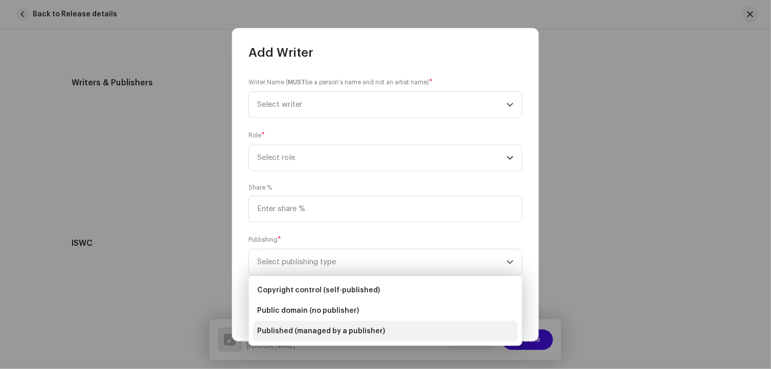
click at [344, 329] on span "Published (managed by a publisher)" at bounding box center [321, 331] width 128 height 10
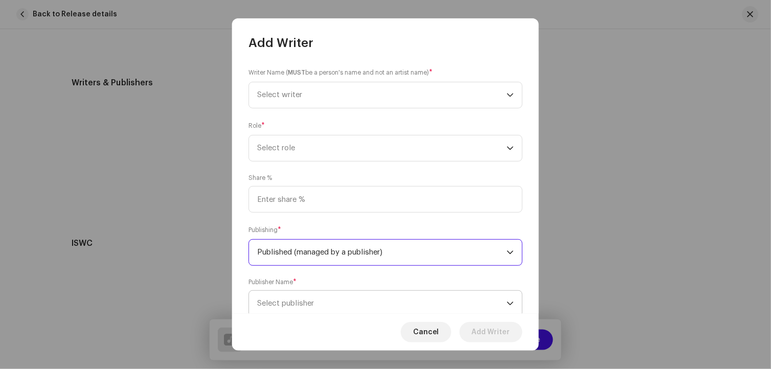
click at [338, 309] on span "Select publisher" at bounding box center [382, 304] width 250 height 26
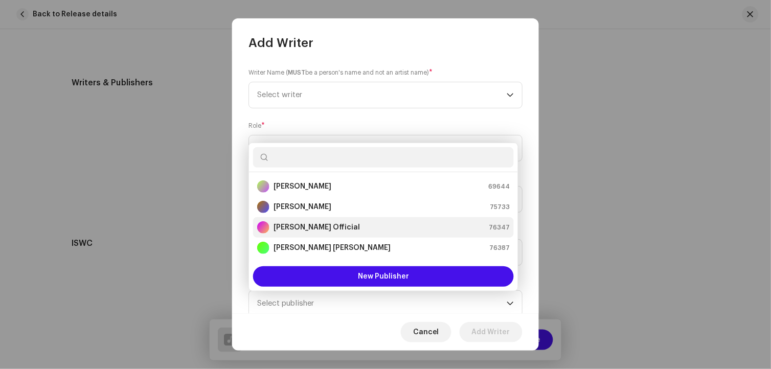
click at [322, 231] on strong "[PERSON_NAME] Official" at bounding box center [317, 227] width 86 height 10
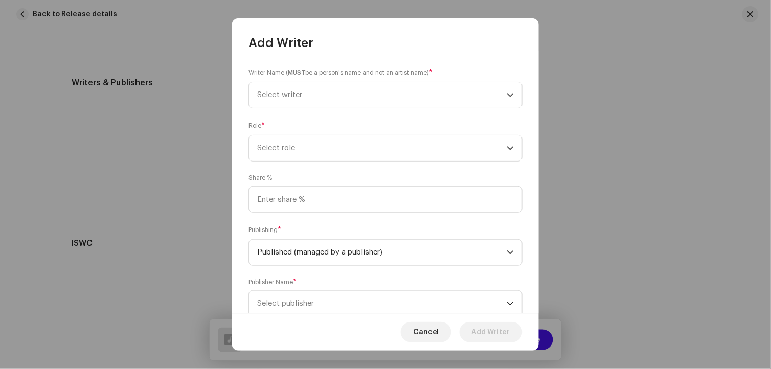
scroll to position [4, 0]
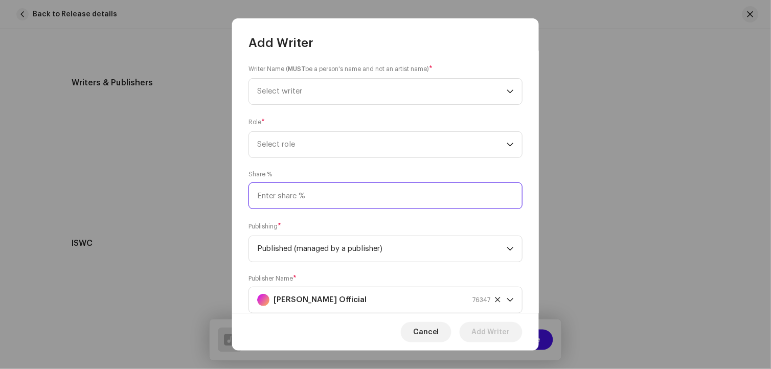
click at [297, 193] on input at bounding box center [385, 196] width 274 height 27
type input "10.00"
click at [293, 150] on span "Select role" at bounding box center [382, 145] width 250 height 26
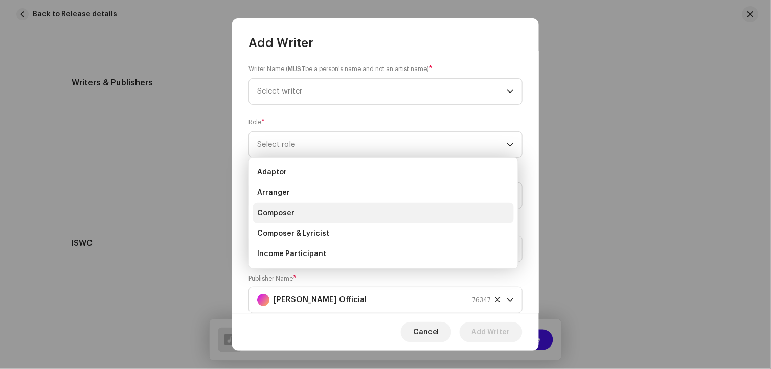
scroll to position [57, 0]
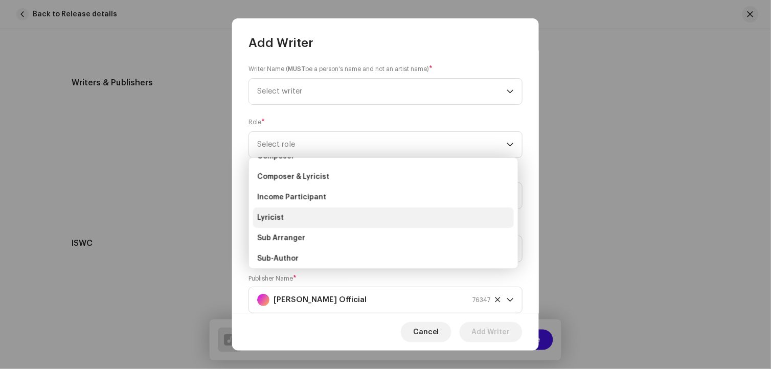
click at [280, 221] on span "Lyricist" at bounding box center [270, 218] width 27 height 10
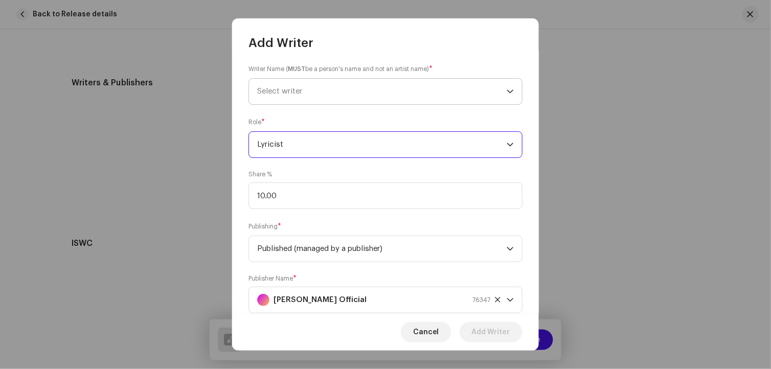
click at [297, 96] on span "Select writer" at bounding box center [382, 92] width 250 height 26
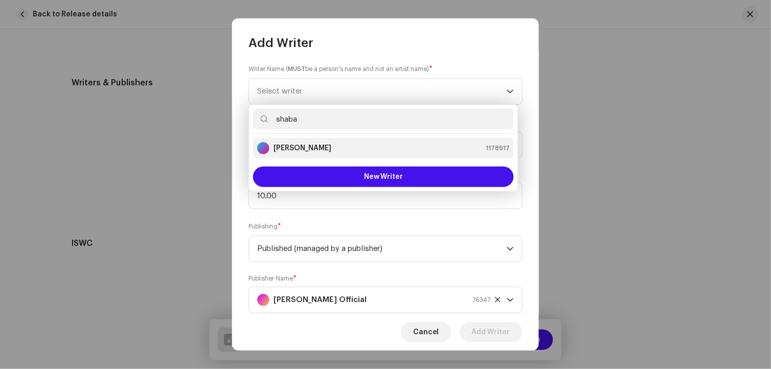
type input "shaba"
click at [314, 148] on strong "[PERSON_NAME]" at bounding box center [303, 148] width 58 height 10
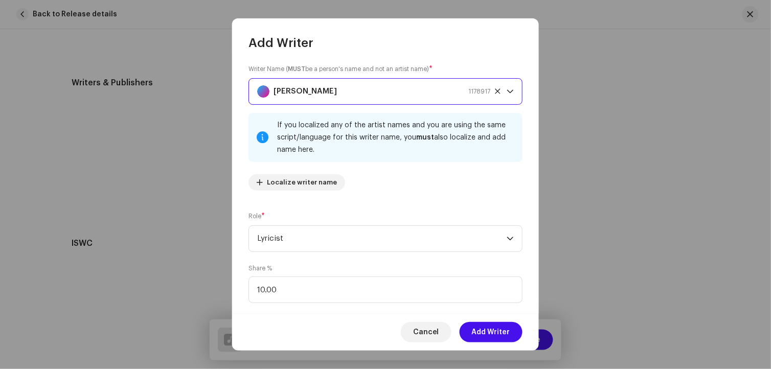
scroll to position [127, 0]
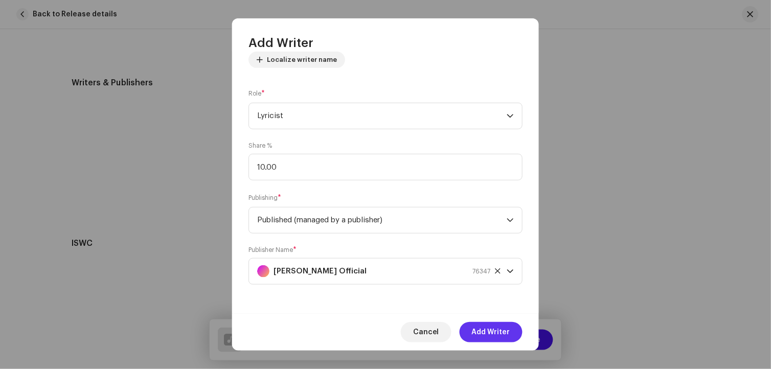
click at [488, 335] on span "Add Writer" at bounding box center [491, 332] width 38 height 20
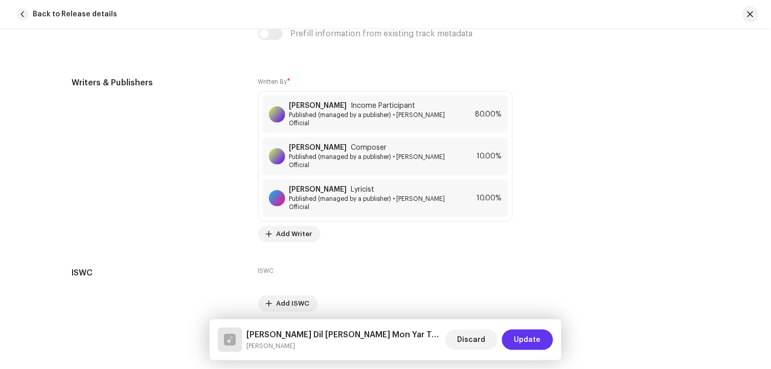
click at [534, 340] on span "Update" at bounding box center [527, 340] width 27 height 20
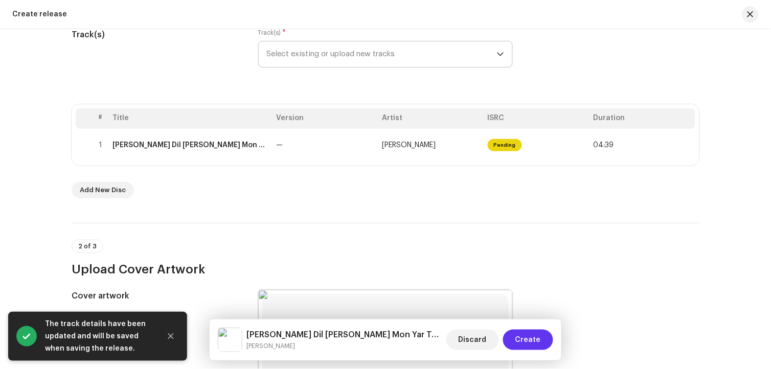
click at [530, 340] on span "Create" at bounding box center [528, 340] width 26 height 20
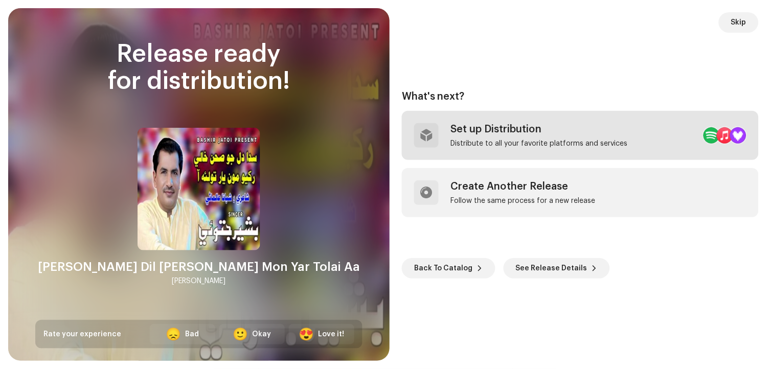
click at [525, 137] on div "Set up Distribution Distribute to all your favorite platforms and services" at bounding box center [539, 135] width 177 height 25
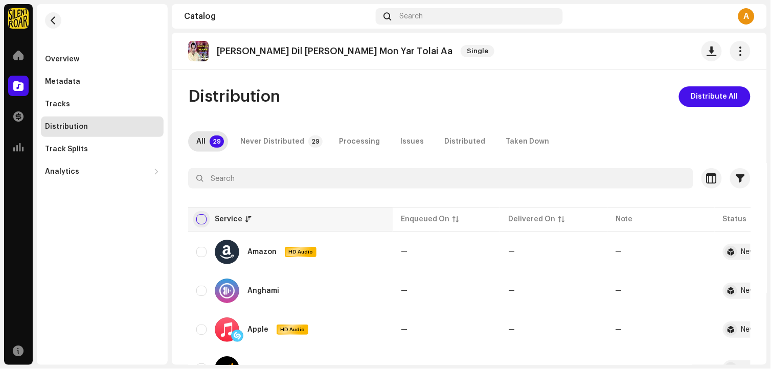
click at [203, 218] on input "checkbox" at bounding box center [201, 219] width 10 height 10
checkbox input "true"
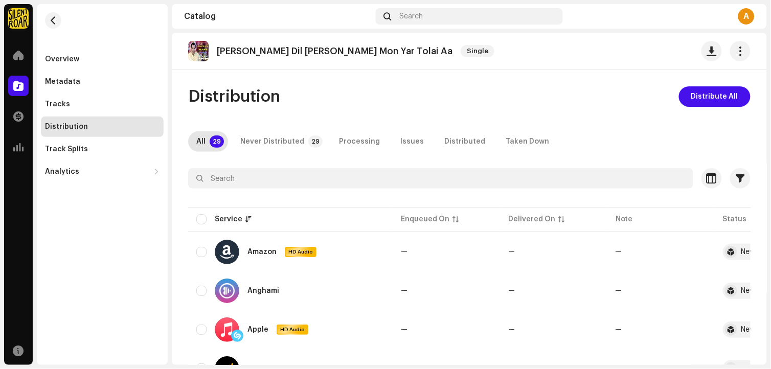
checkbox input "true"
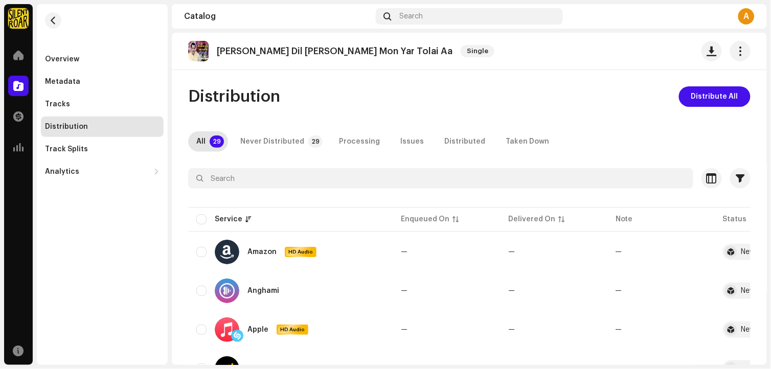
checkbox input "true"
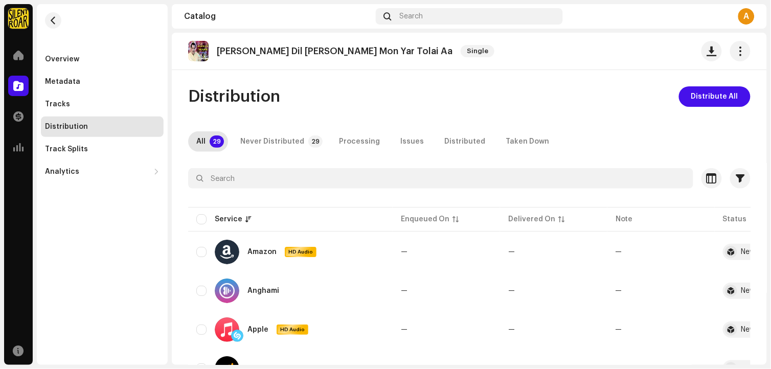
checkbox input "true"
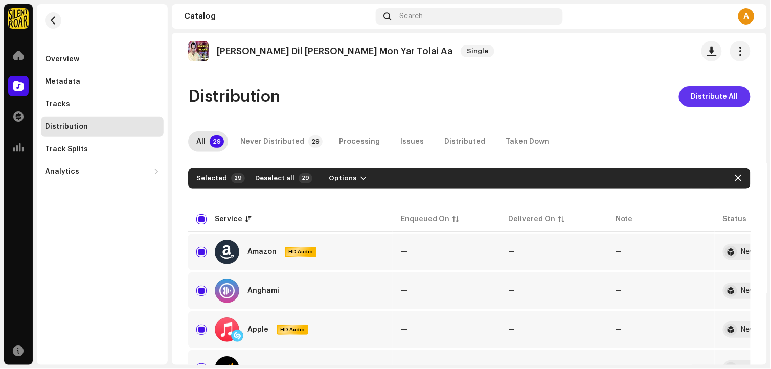
click at [702, 99] on span "Distribute All" at bounding box center [714, 96] width 47 height 20
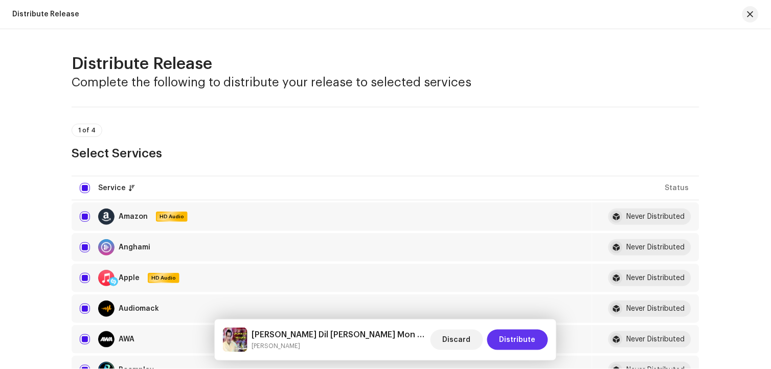
click at [524, 338] on span "Distribute" at bounding box center [518, 340] width 36 height 20
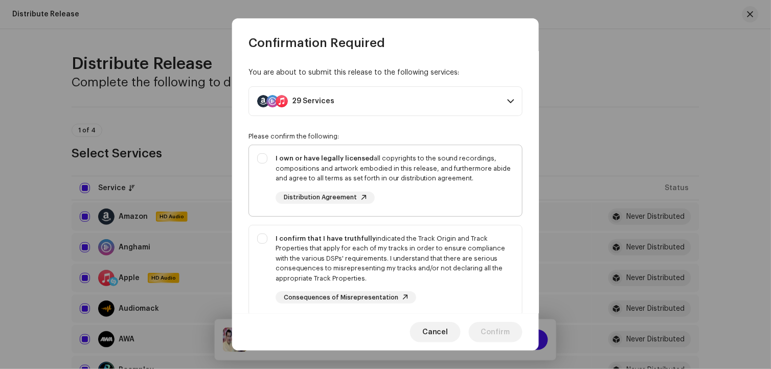
click at [393, 172] on div "I own or have legally licensed all copyrights to the sound recordings, composit…" at bounding box center [395, 168] width 238 height 30
click at [396, 250] on div "I confirm that I have truthfully indicated the Track Origin and Track Propertie…" at bounding box center [395, 259] width 238 height 50
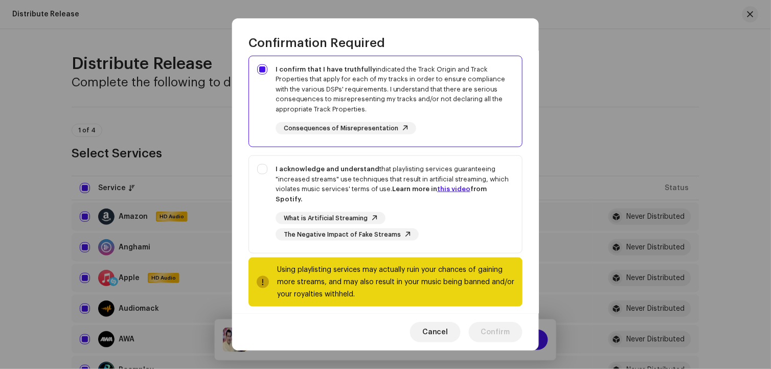
scroll to position [170, 0]
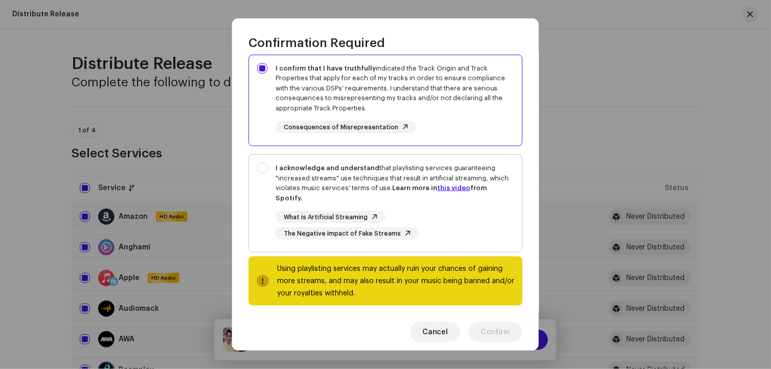
click at [358, 182] on div "I acknowledge and understand that playlisting services guaranteeing "increased …" at bounding box center [395, 183] width 238 height 40
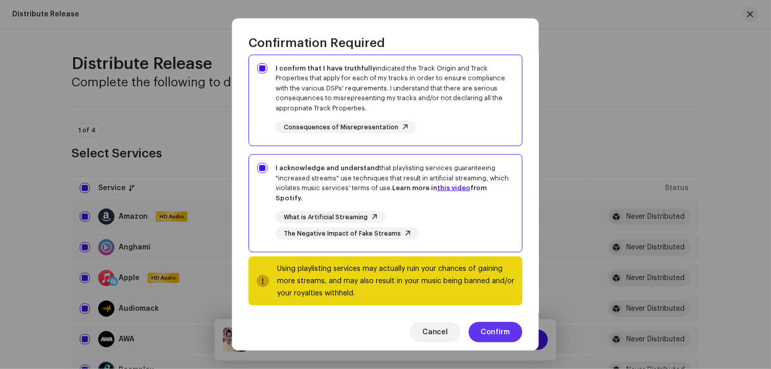
click at [488, 334] on span "Confirm" at bounding box center [495, 332] width 29 height 20
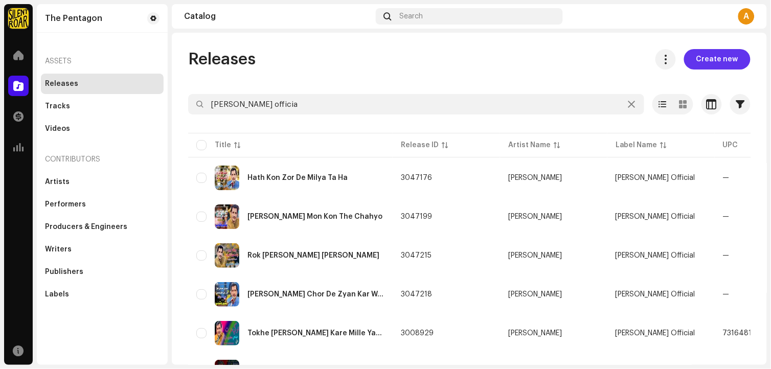
click at [708, 57] on span "Create new" at bounding box center [717, 59] width 42 height 20
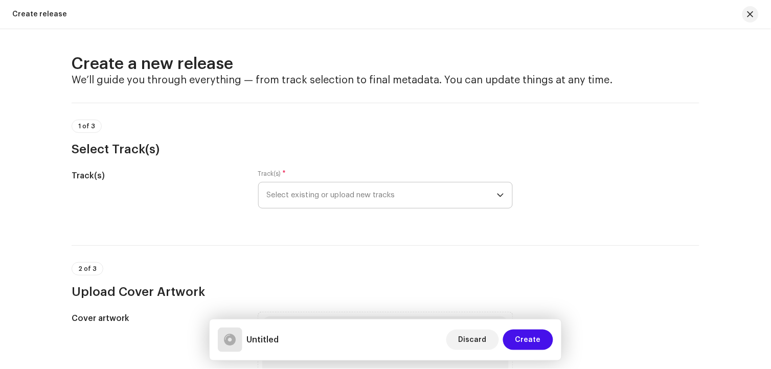
click at [486, 198] on span "Select existing or upload new tracks" at bounding box center [382, 196] width 230 height 26
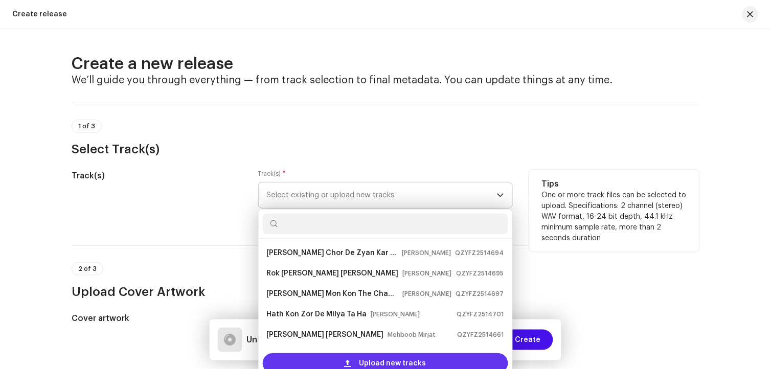
scroll to position [16, 0]
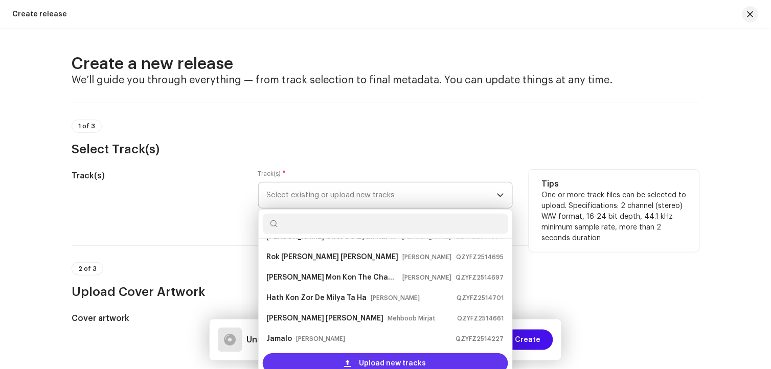
click at [406, 355] on span "Upload new tracks" at bounding box center [392, 363] width 67 height 20
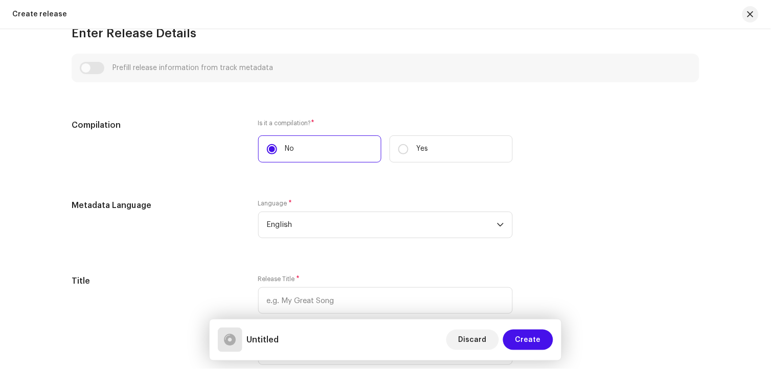
scroll to position [738, 0]
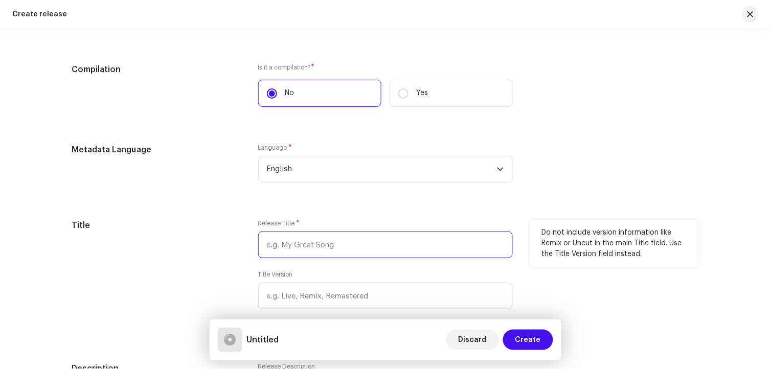
click at [385, 249] on input "text" at bounding box center [385, 245] width 255 height 27
paste input "Kehn Denhn Aween Mekan Yar Thi Wanjenbashir Jatoi Poet Nadir Ali Chandio"
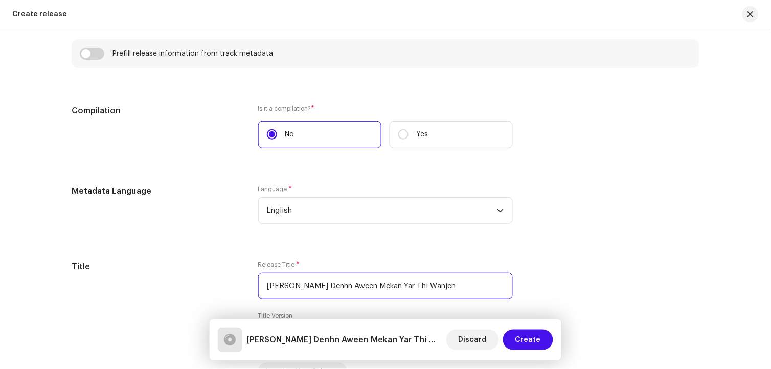
scroll to position [780, 0]
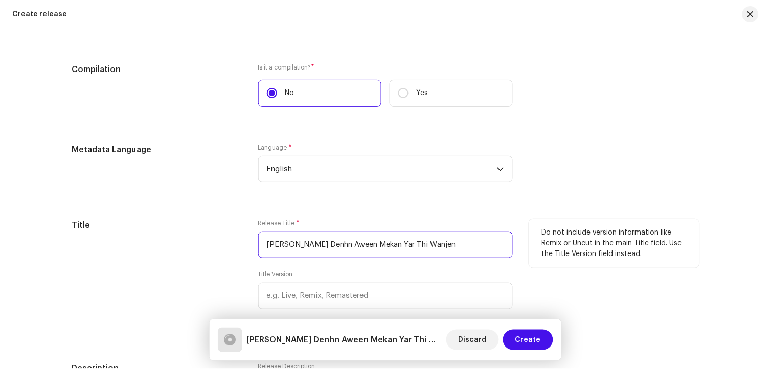
drag, startPoint x: 418, startPoint y: 243, endPoint x: 249, endPoint y: 239, distance: 168.8
click at [249, 239] on div "Title Release Title * Kehn Denhn Aween Mekan Yar Thi Wanjen Title Version Local…" at bounding box center [386, 278] width 628 height 119
paste input "text"
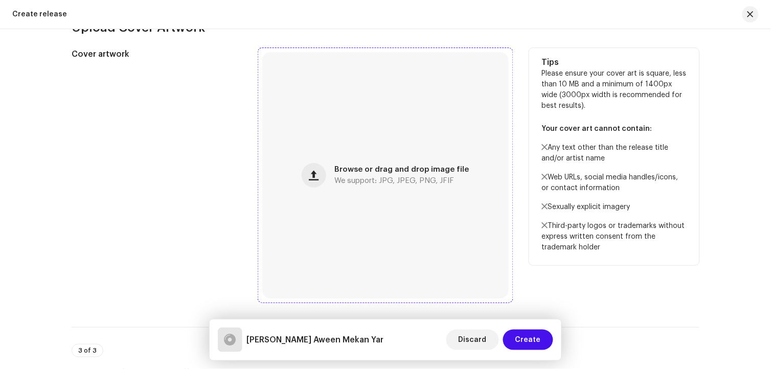
scroll to position [382, 0]
type input "Kehn Denhn Aween Mekan Yar"
click at [360, 162] on div "Browse or drag and drop image file We support: JPG, JPEG, PNG, JFIF" at bounding box center [385, 177] width 246 height 246
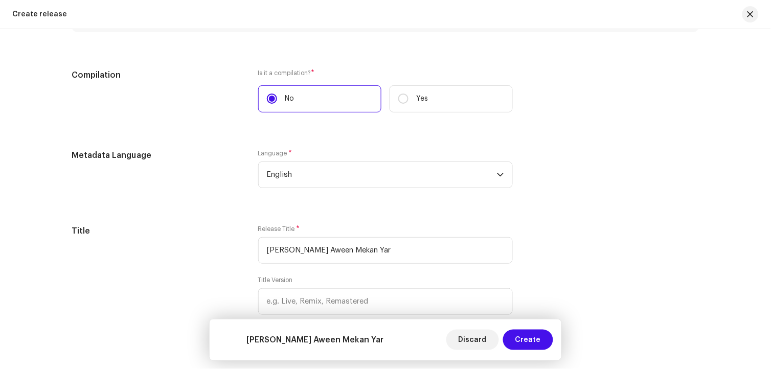
scroll to position [852, 0]
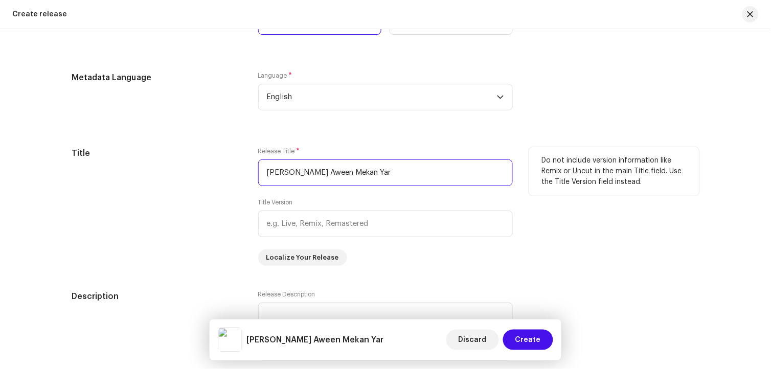
drag, startPoint x: 280, startPoint y: 179, endPoint x: 207, endPoint y: 179, distance: 73.1
click at [207, 179] on div "Title Release Title * Kehn Denhn Aween Mekan Yar Title Version Localize Your Re…" at bounding box center [386, 206] width 628 height 119
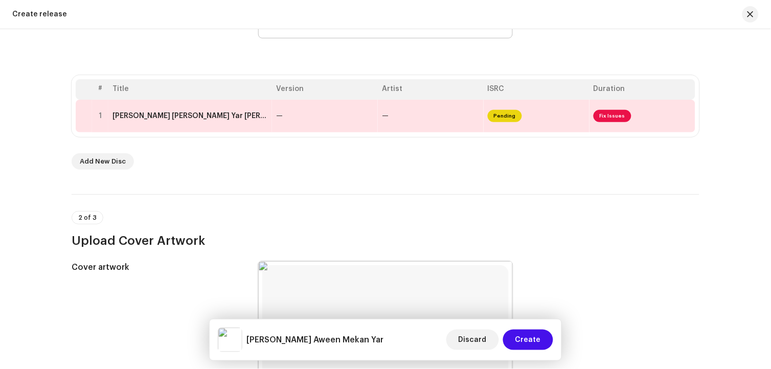
scroll to position [114, 0]
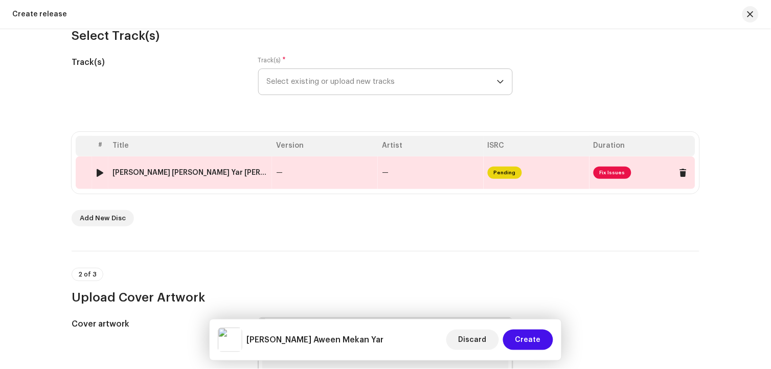
click at [234, 172] on div "Kehn Denhn Aween Mekan Yar Thi Wanjenbashir Jatoi Poet Nadir Ali Chandio.wav" at bounding box center [189, 173] width 155 height 8
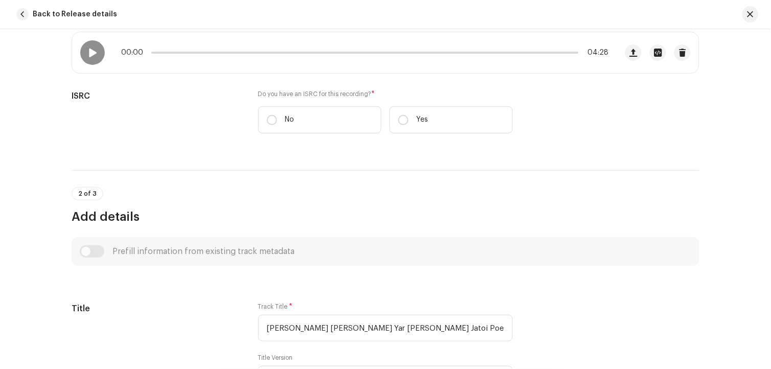
scroll to position [170, 0]
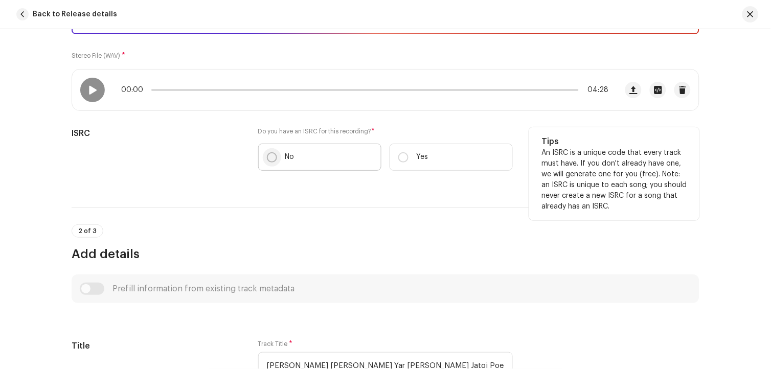
click at [267, 155] on input "No" at bounding box center [272, 157] width 10 height 10
radio input "true"
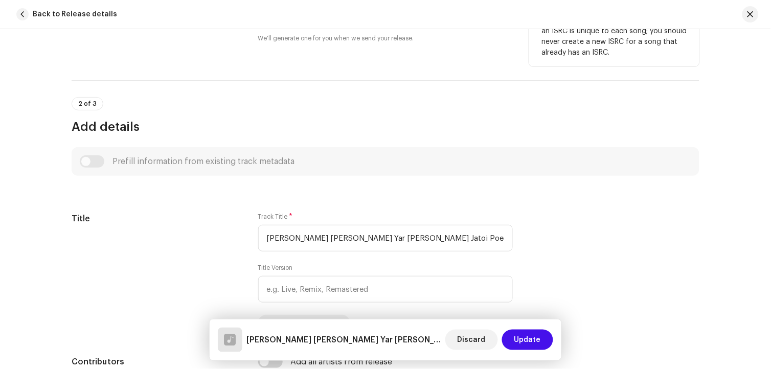
scroll to position [341, 0]
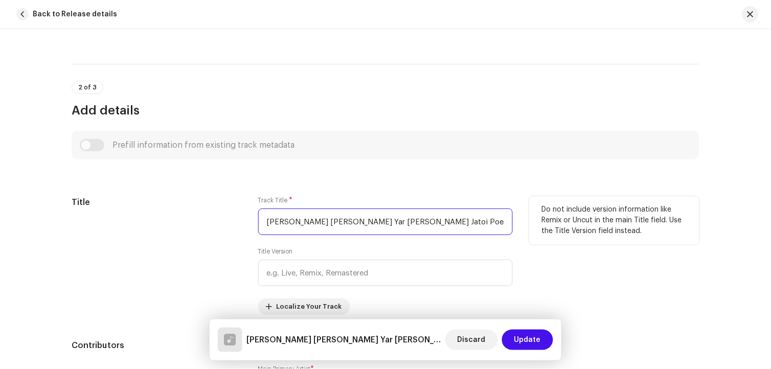
click at [408, 223] on input "Kehn Denhn Aween Mekan Yar Thi Wanjenbashir Jatoi Poet Nadir Ali Chandio.wav" at bounding box center [385, 222] width 255 height 27
paste input "text"
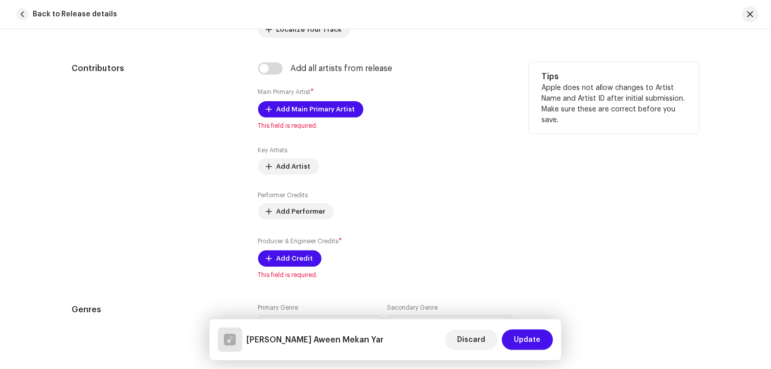
scroll to position [625, 0]
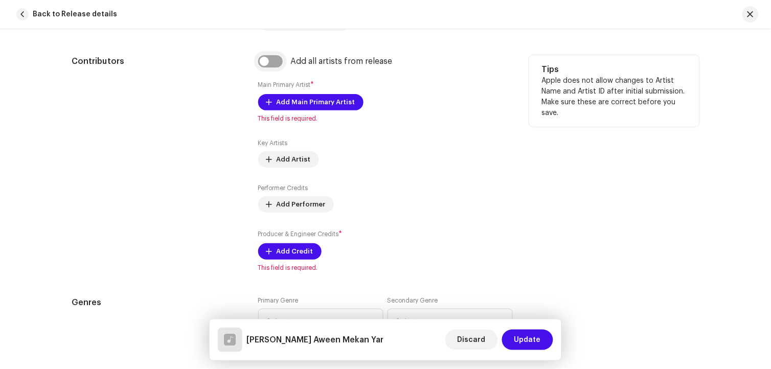
type input "Kehn Denhn Aween Mekan Yar"
click at [277, 63] on input "checkbox" at bounding box center [270, 61] width 25 height 12
checkbox input "true"
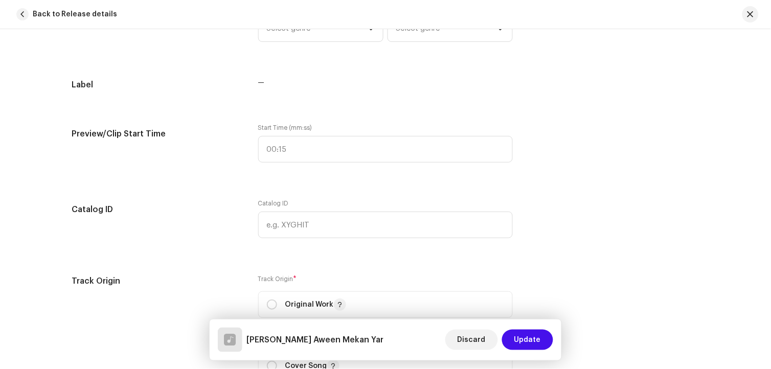
scroll to position [852, 0]
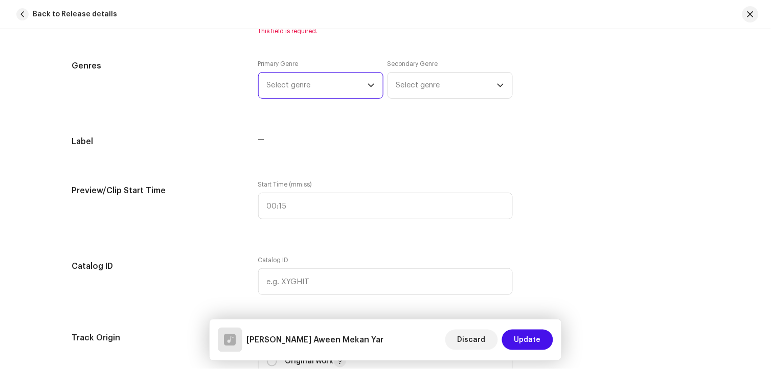
click at [333, 89] on span "Select genre" at bounding box center [317, 86] width 101 height 26
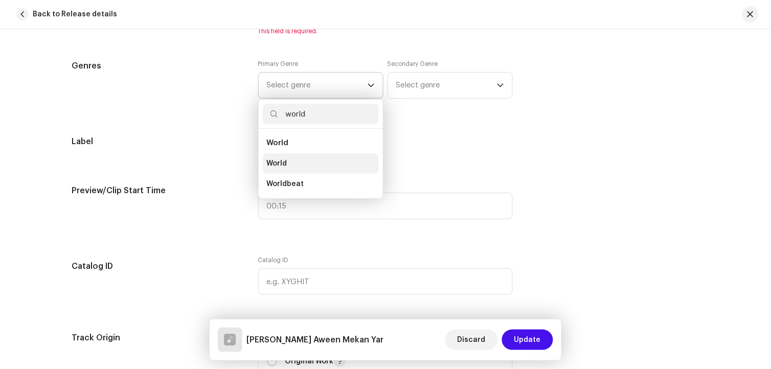
type input "world"
click at [295, 162] on li "World" at bounding box center [321, 163] width 116 height 20
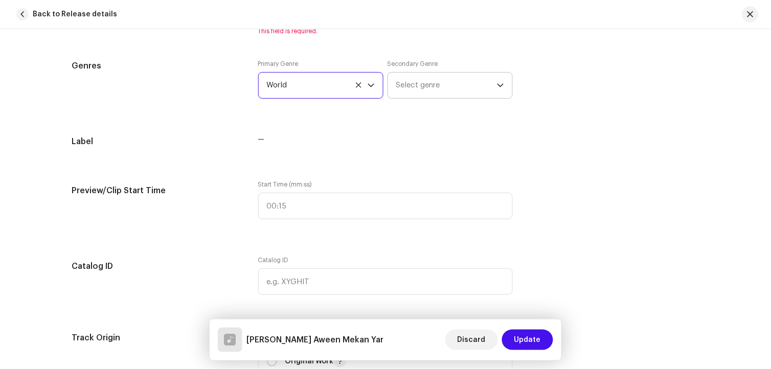
click at [459, 87] on span "Select genre" at bounding box center [446, 86] width 101 height 26
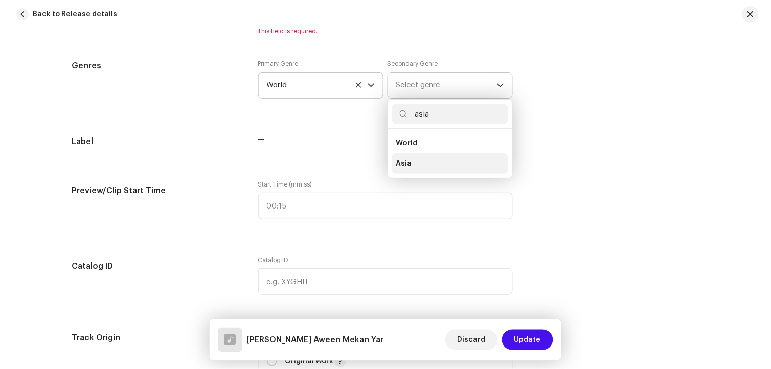
type input "asia"
click at [420, 159] on li "Asia" at bounding box center [450, 163] width 116 height 20
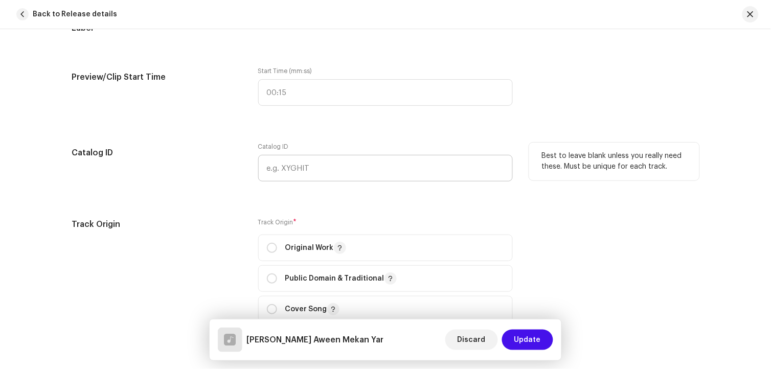
scroll to position [1079, 0]
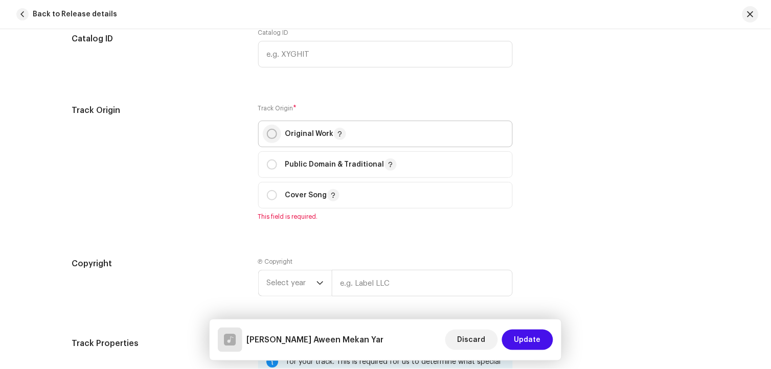
click at [268, 139] on input "radio" at bounding box center [272, 134] width 10 height 10
radio input "true"
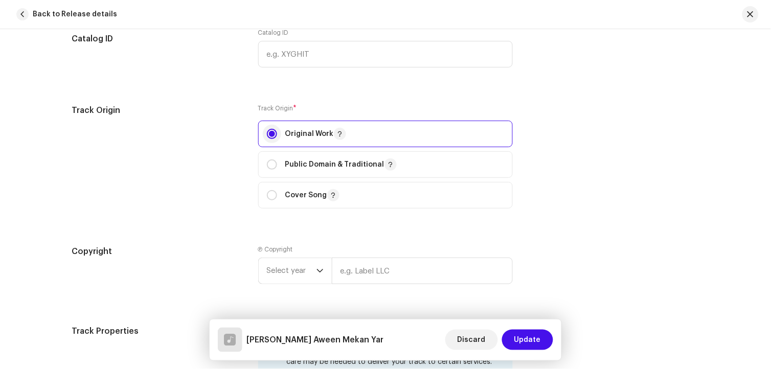
scroll to position [1193, 0]
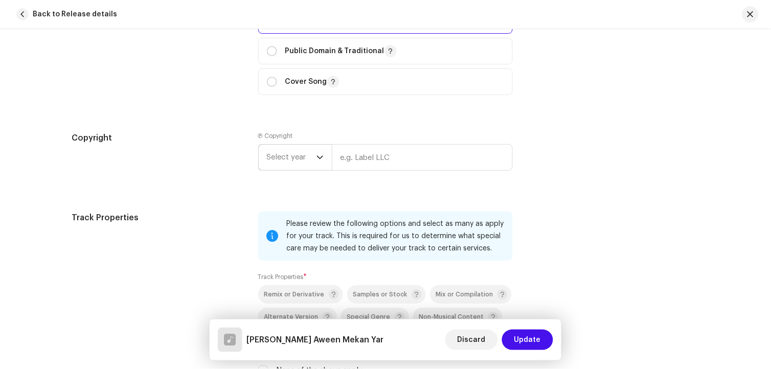
click at [284, 153] on span "Select year" at bounding box center [292, 158] width 50 height 26
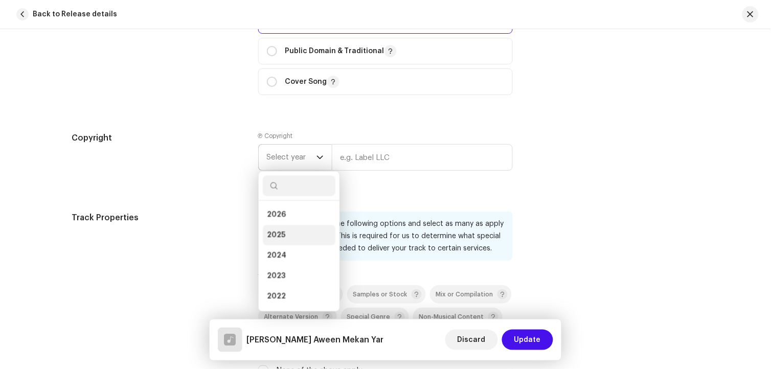
click at [288, 233] on li "2025" at bounding box center [299, 235] width 73 height 20
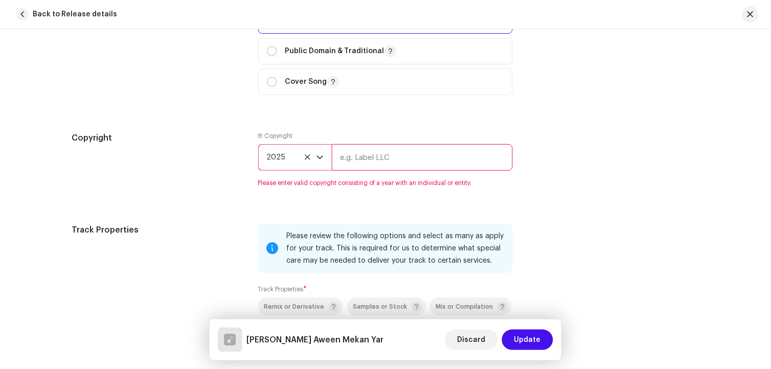
click at [374, 161] on input "text" at bounding box center [422, 157] width 181 height 27
paste input "Kehn Denhn Aween Mekan Yar"
drag, startPoint x: 366, startPoint y: 156, endPoint x: 333, endPoint y: 156, distance: 32.2
click at [333, 156] on input "Kehn Denhn Aween Mekan Yar" at bounding box center [422, 157] width 181 height 27
type input "[PERSON_NAME] Official"
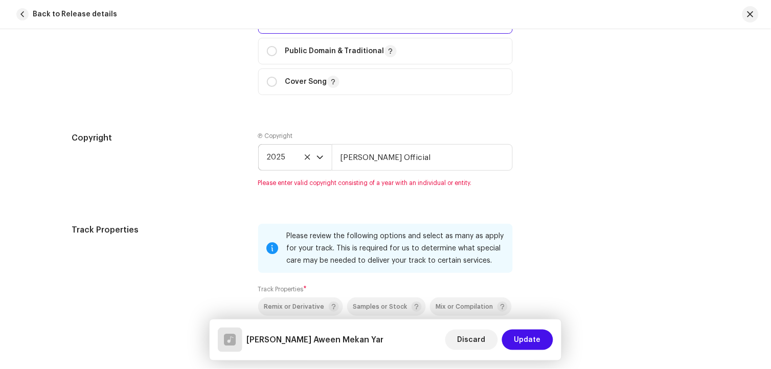
type input "[PERSON_NAME] Official"
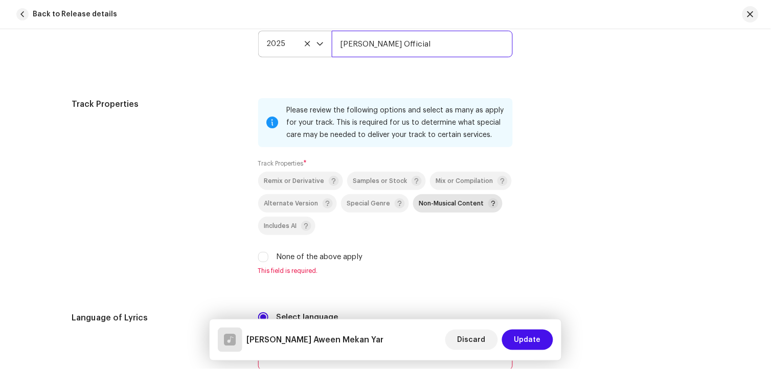
scroll to position [1420, 0]
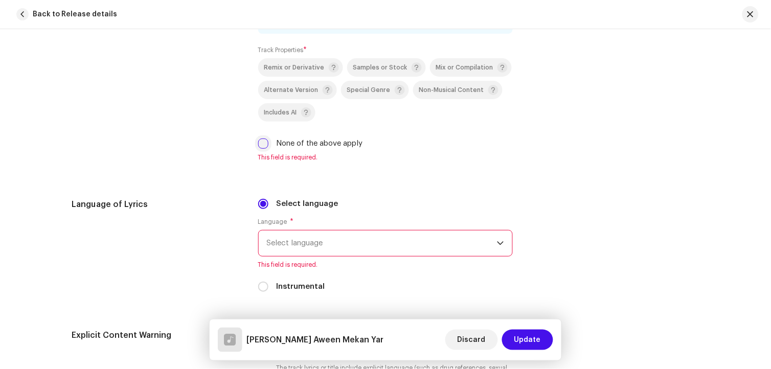
click at [262, 149] on input "None of the above apply" at bounding box center [263, 144] width 10 height 10
checkbox input "true"
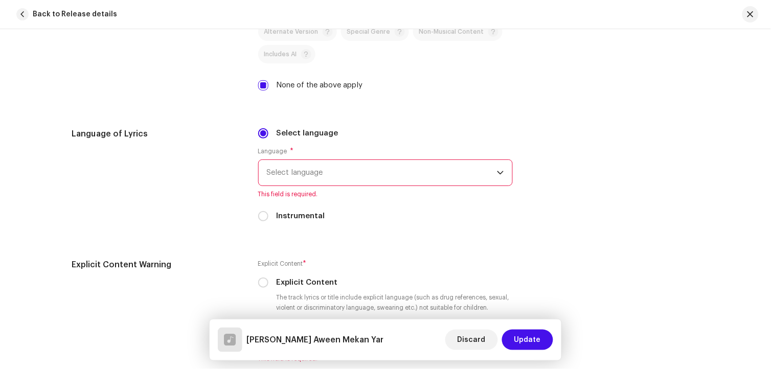
scroll to position [1534, 0]
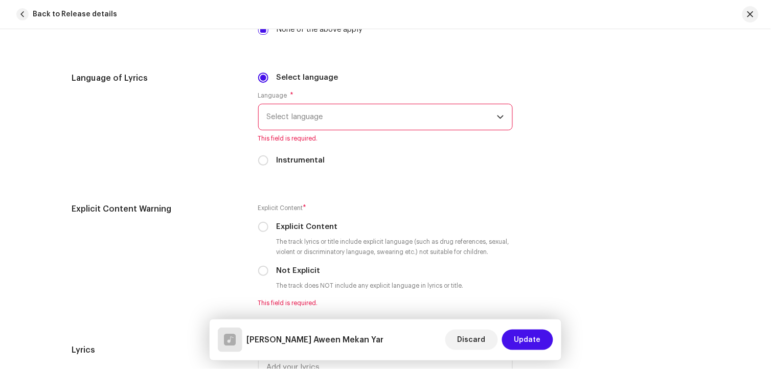
click at [342, 120] on span "Select language" at bounding box center [382, 117] width 230 height 26
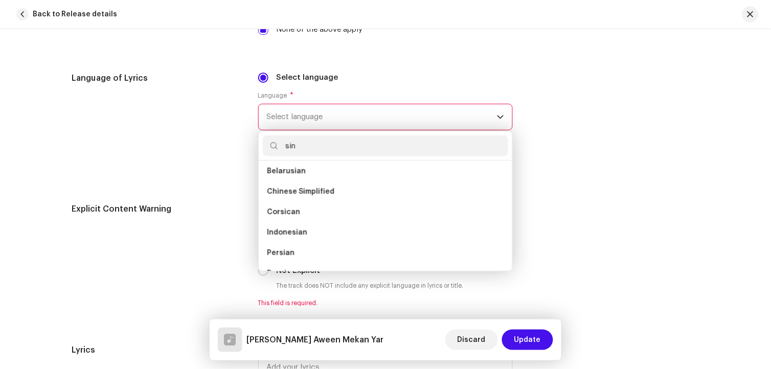
scroll to position [0, 0]
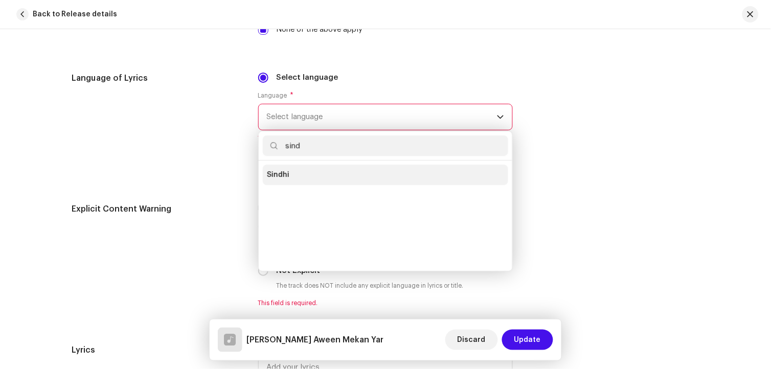
type input "sind"
click at [296, 171] on li "Sindhi" at bounding box center [385, 175] width 245 height 20
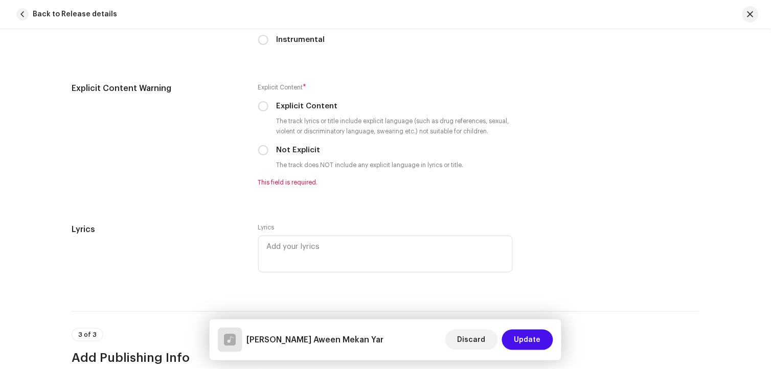
scroll to position [1647, 0]
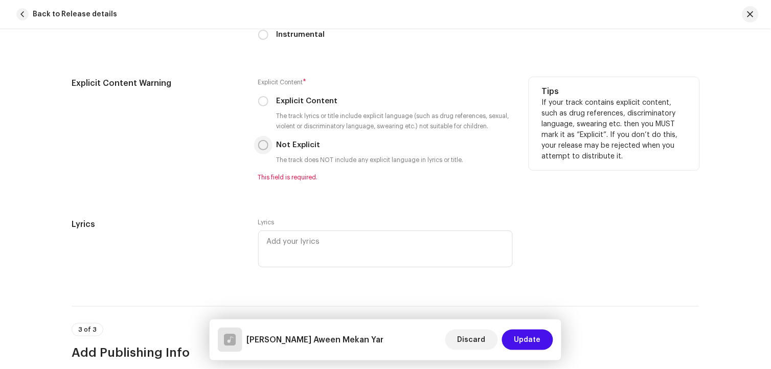
click at [258, 150] on input "Not Explicit" at bounding box center [263, 145] width 10 height 10
radio input "true"
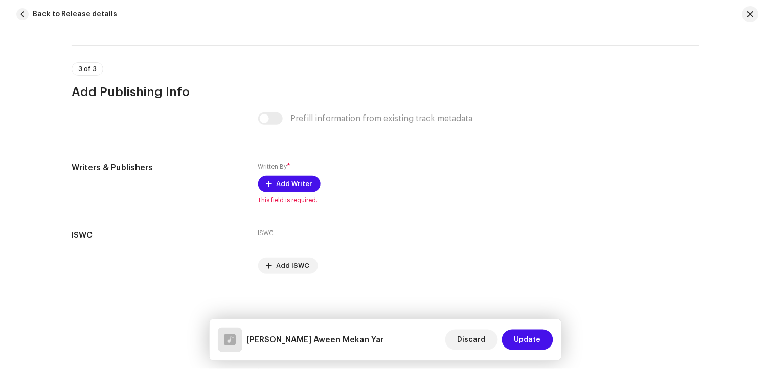
scroll to position [1903, 0]
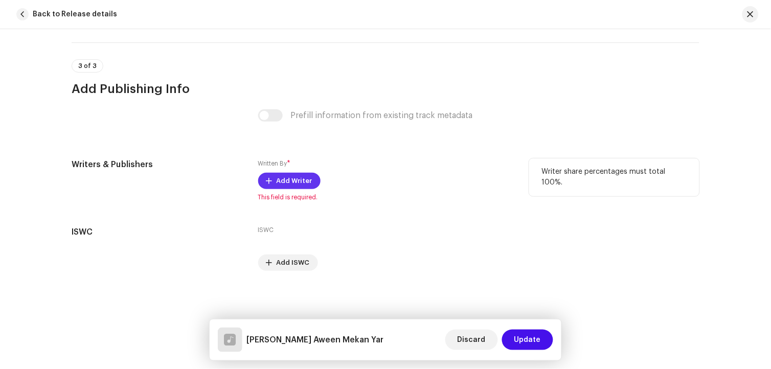
click at [295, 179] on span "Add Writer" at bounding box center [295, 181] width 36 height 20
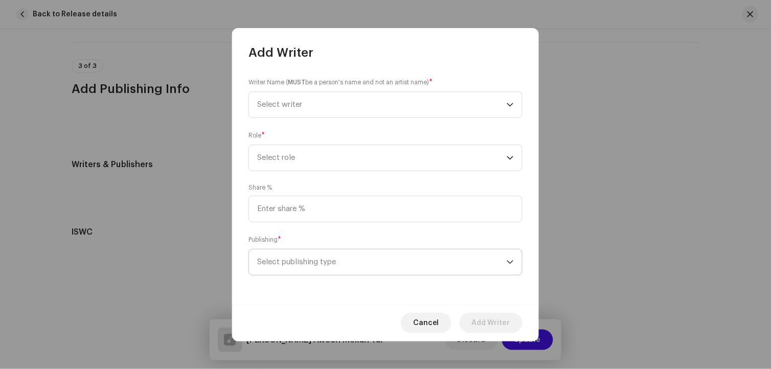
click at [316, 267] on span "Select publishing type" at bounding box center [382, 263] width 250 height 26
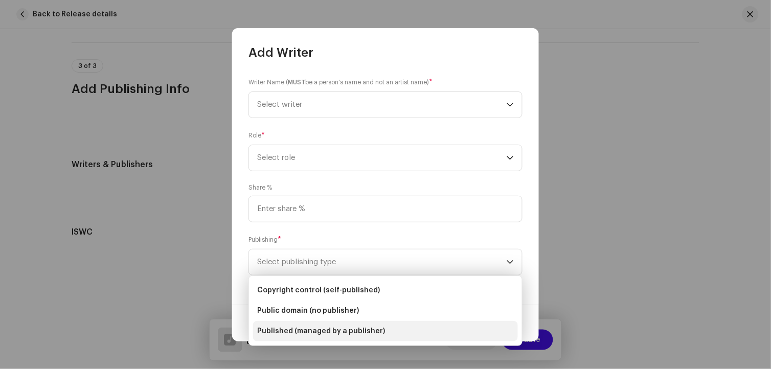
click at [321, 327] on span "Published (managed by a publisher)" at bounding box center [321, 331] width 128 height 10
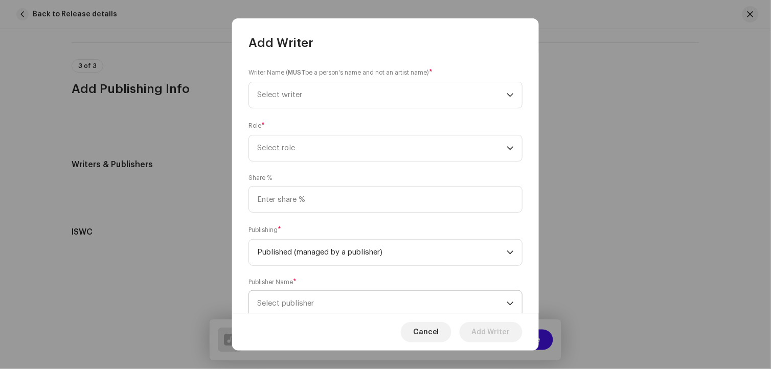
click at [318, 312] on span "Select publisher" at bounding box center [382, 304] width 250 height 26
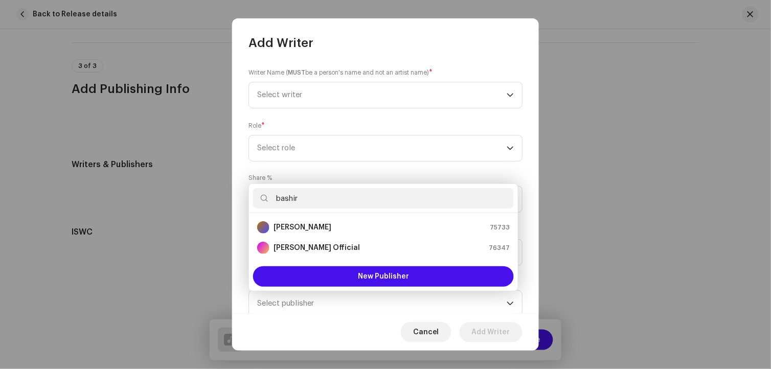
drag, startPoint x: 304, startPoint y: 197, endPoint x: 277, endPoint y: 197, distance: 27.1
click at [277, 197] on input "bashir" at bounding box center [383, 198] width 261 height 20
type input "bashir"
click at [331, 252] on strong "[PERSON_NAME] Official" at bounding box center [317, 248] width 86 height 10
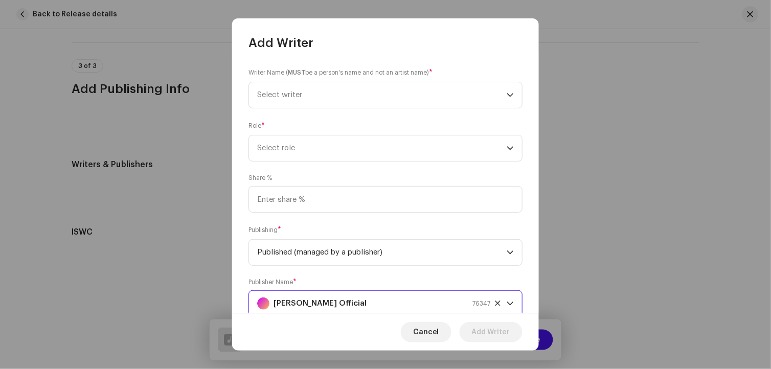
scroll to position [4, 0]
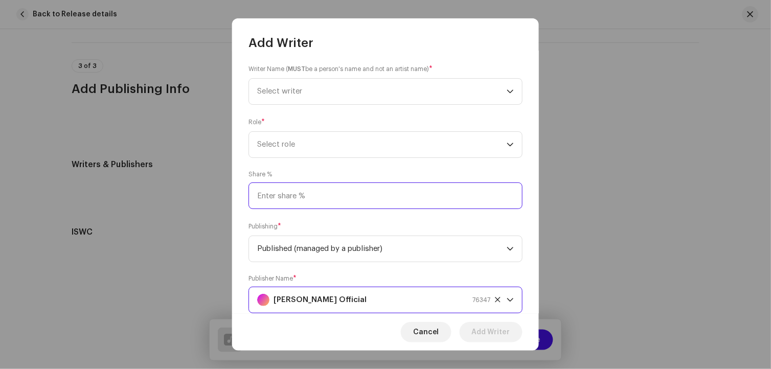
click at [308, 188] on input at bounding box center [385, 196] width 274 height 27
type input "80.00"
click at [289, 148] on span "Select role" at bounding box center [382, 145] width 250 height 26
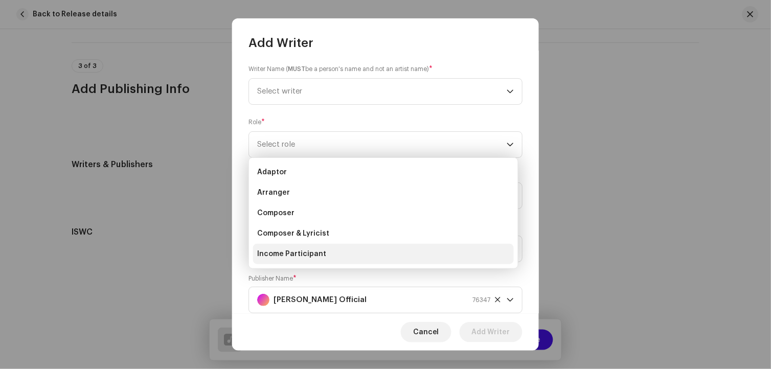
drag, startPoint x: 301, startPoint y: 252, endPoint x: 301, endPoint y: 210, distance: 41.9
click at [301, 253] on span "Income Participant" at bounding box center [291, 254] width 69 height 10
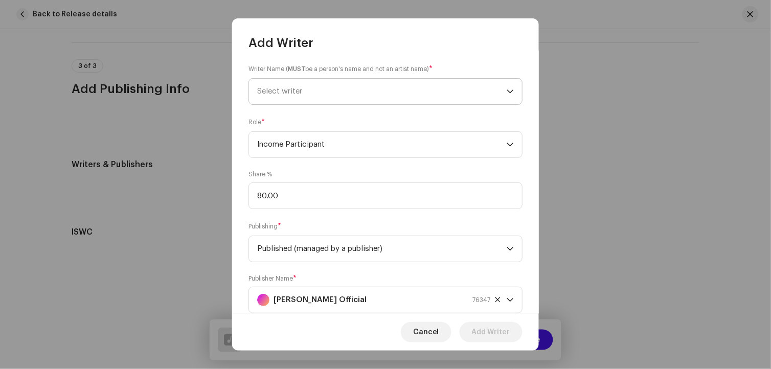
click at [289, 93] on span "Select writer" at bounding box center [279, 91] width 45 height 8
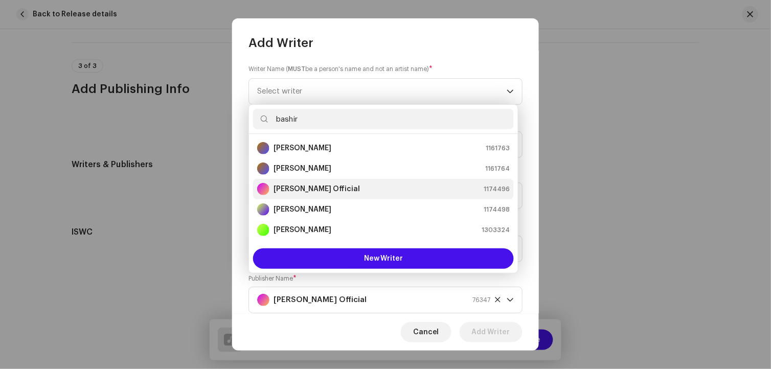
type input "bashir"
click at [319, 193] on strong "[PERSON_NAME] Official" at bounding box center [317, 189] width 86 height 10
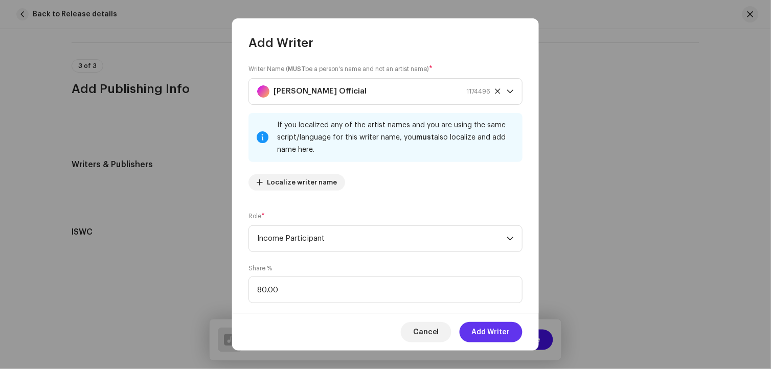
click at [484, 330] on span "Add Writer" at bounding box center [491, 332] width 38 height 20
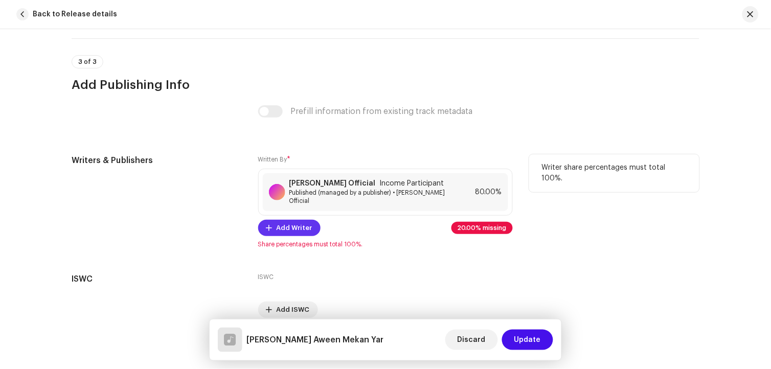
click at [302, 228] on span "Add Writer" at bounding box center [295, 228] width 36 height 20
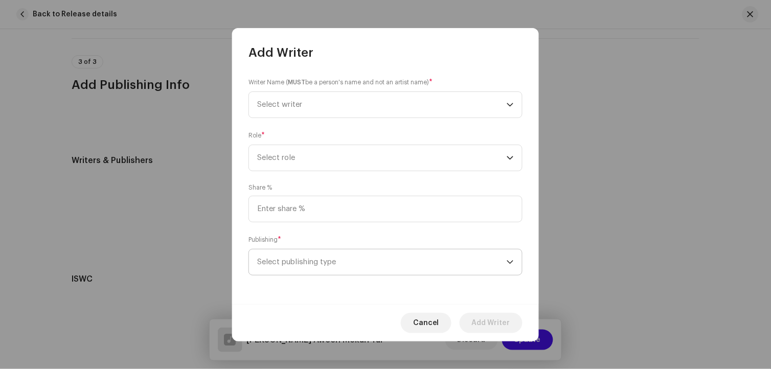
click at [316, 265] on span "Select publishing type" at bounding box center [382, 263] width 250 height 26
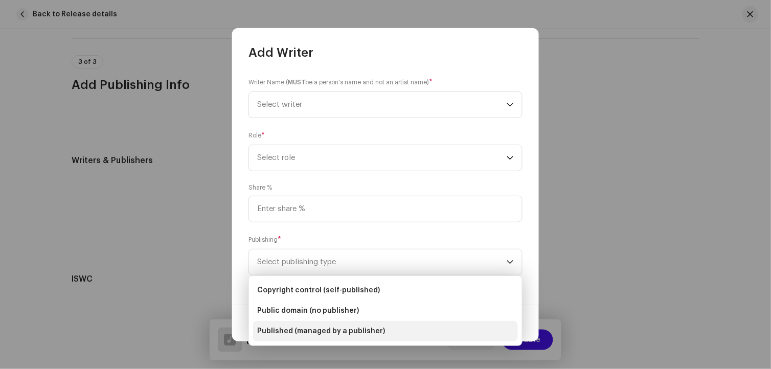
click at [333, 336] on span "Published (managed by a publisher)" at bounding box center [321, 331] width 128 height 10
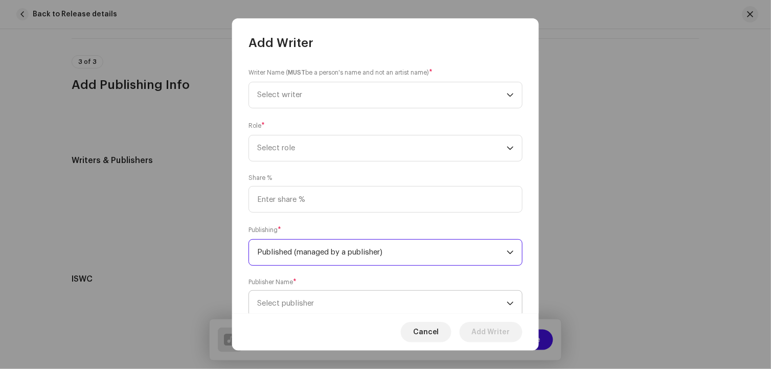
click at [326, 302] on span "Select publisher" at bounding box center [382, 304] width 250 height 26
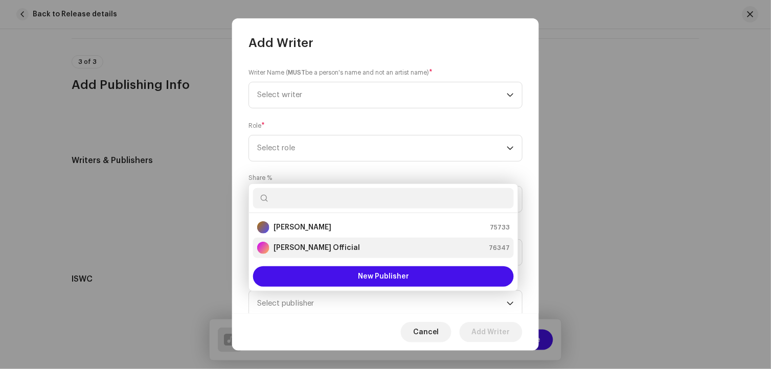
click at [317, 243] on strong "[PERSON_NAME] Official" at bounding box center [317, 248] width 86 height 10
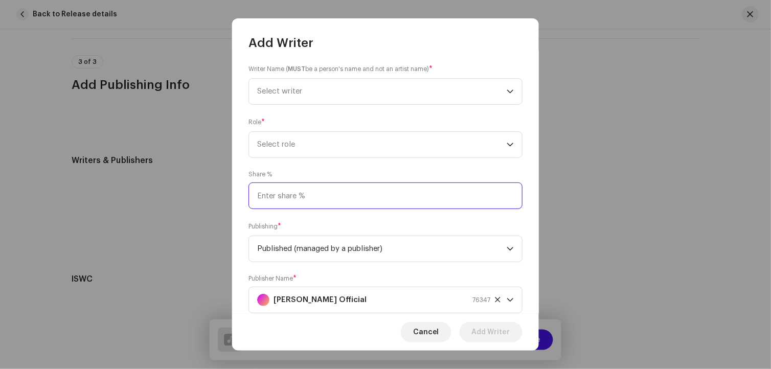
click at [302, 199] on input at bounding box center [385, 196] width 274 height 27
type input "10.00"
click at [285, 156] on span "Select role" at bounding box center [382, 145] width 250 height 26
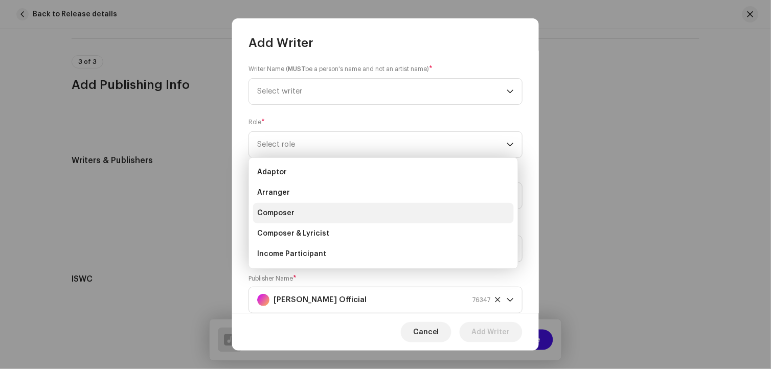
click at [286, 214] on span "Composer" at bounding box center [275, 213] width 37 height 10
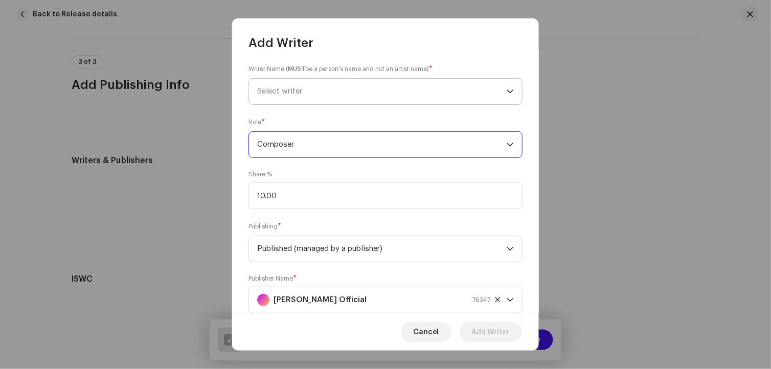
click at [283, 95] on span "Select writer" at bounding box center [382, 92] width 250 height 26
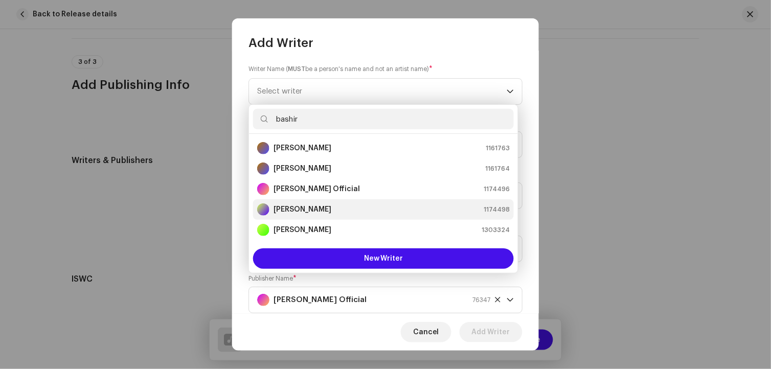
type input "bashir"
click at [305, 205] on strong "[PERSON_NAME]" at bounding box center [303, 210] width 58 height 10
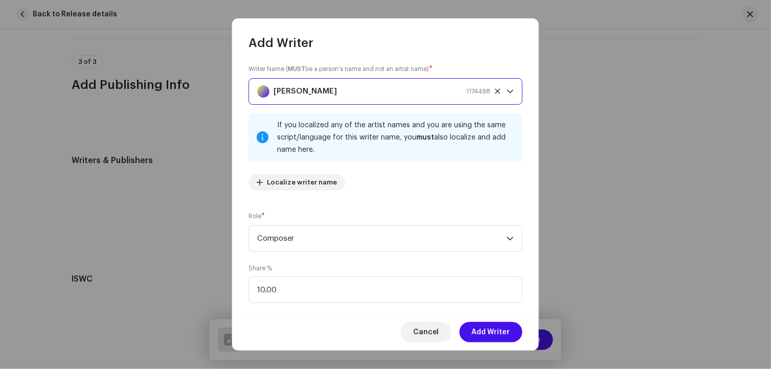
scroll to position [127, 0]
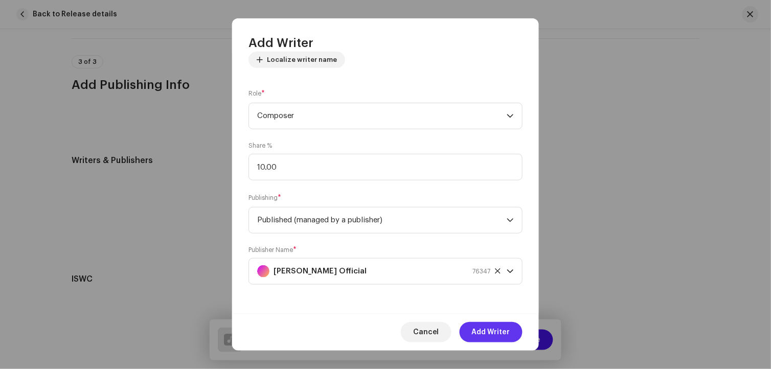
click at [490, 326] on span "Add Writer" at bounding box center [491, 332] width 38 height 20
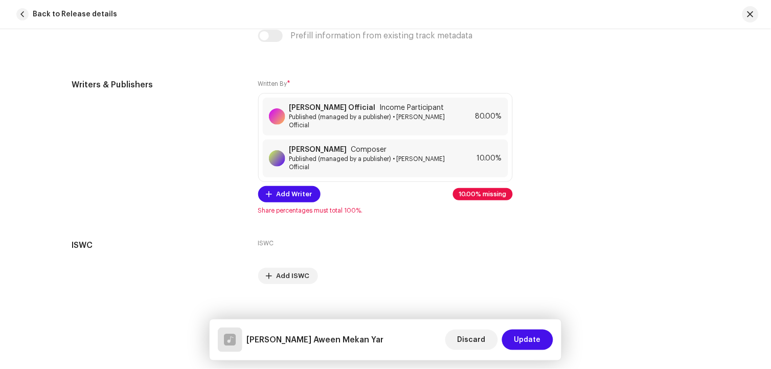
scroll to position [1980, 0]
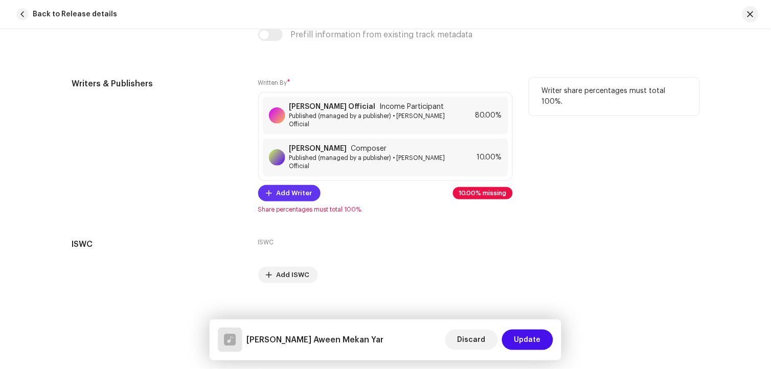
click at [304, 183] on span "Add Writer" at bounding box center [295, 193] width 36 height 20
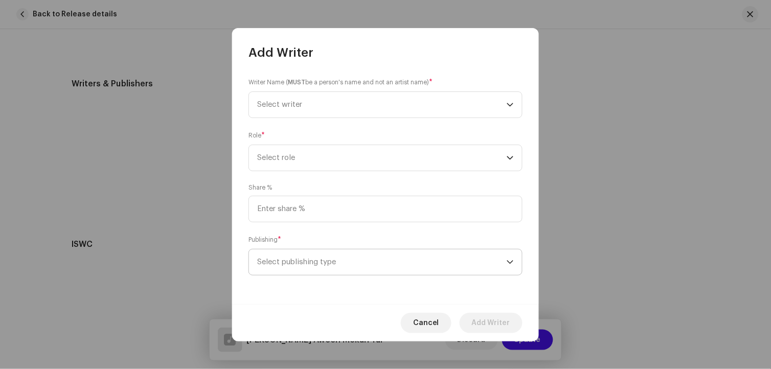
click at [324, 262] on span "Select publishing type" at bounding box center [382, 263] width 250 height 26
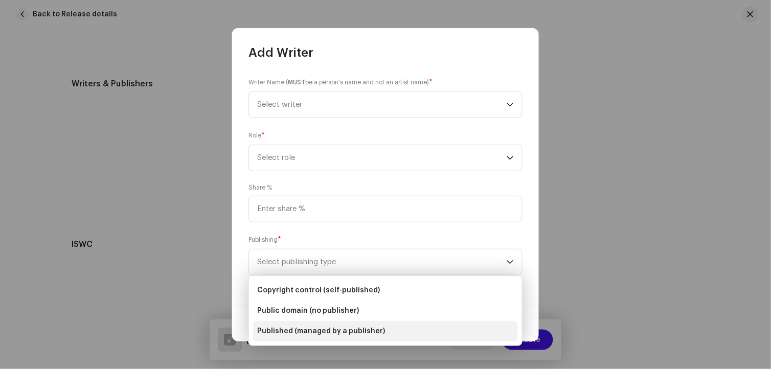
click at [337, 328] on span "Published (managed by a publisher)" at bounding box center [321, 331] width 128 height 10
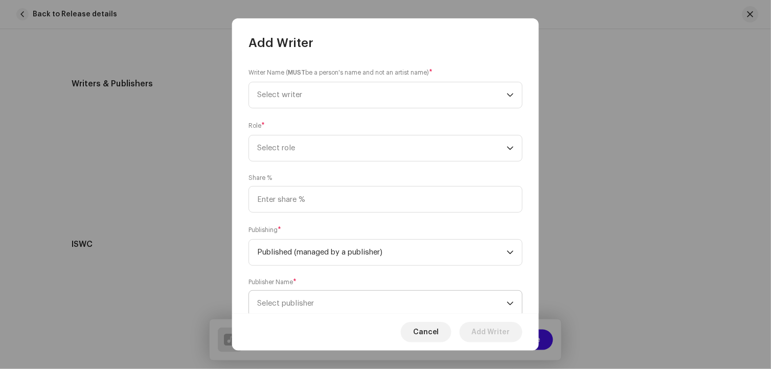
click at [321, 305] on span "Select publisher" at bounding box center [382, 304] width 250 height 26
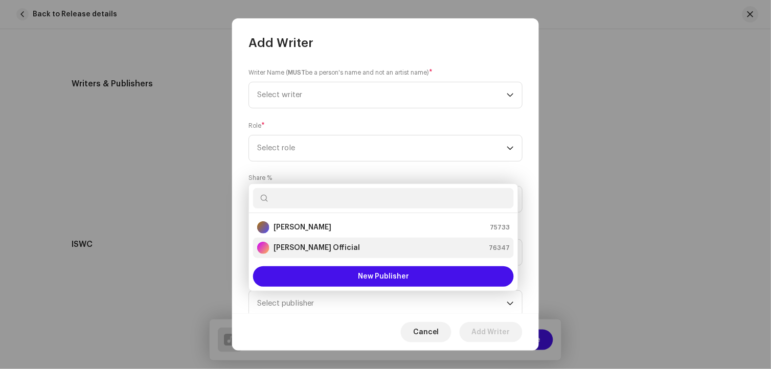
click at [307, 245] on strong "[PERSON_NAME] Official" at bounding box center [317, 248] width 86 height 10
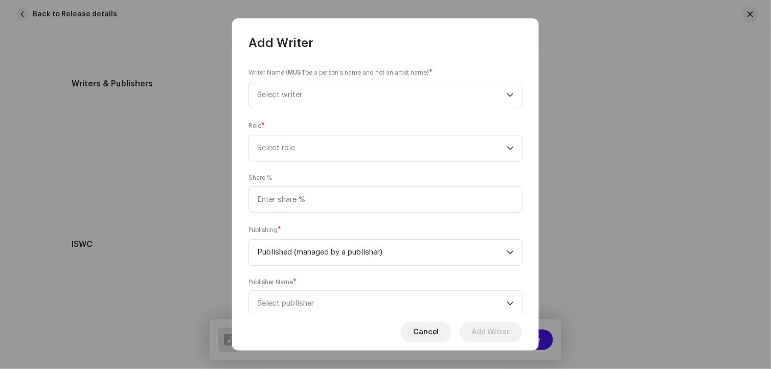
scroll to position [4, 0]
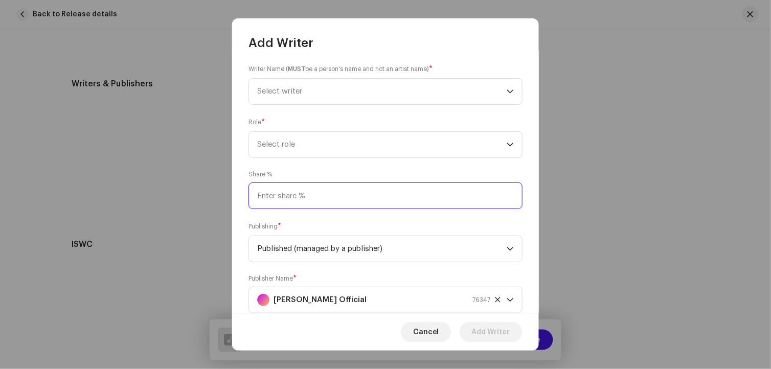
click at [287, 195] on input at bounding box center [385, 196] width 274 height 27
type input "10.00"
click at [282, 154] on span "Select role" at bounding box center [382, 145] width 250 height 26
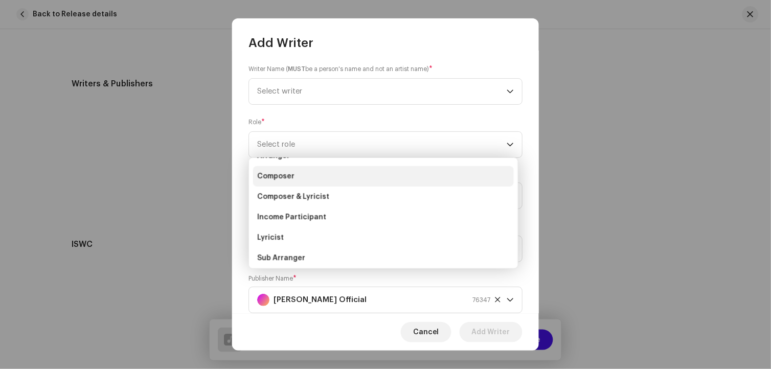
scroll to position [57, 0]
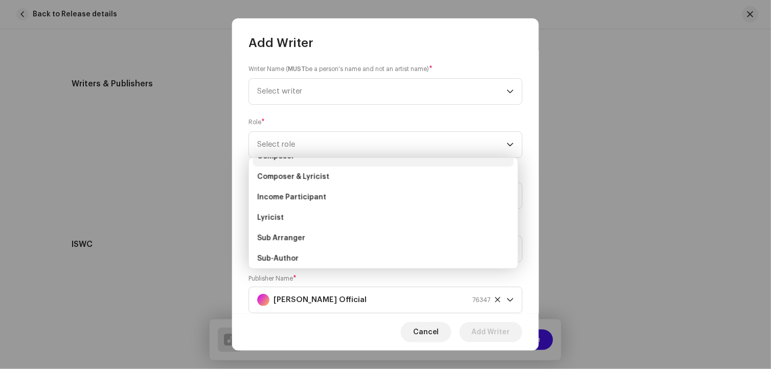
click at [291, 214] on li "Lyricist" at bounding box center [383, 218] width 261 height 20
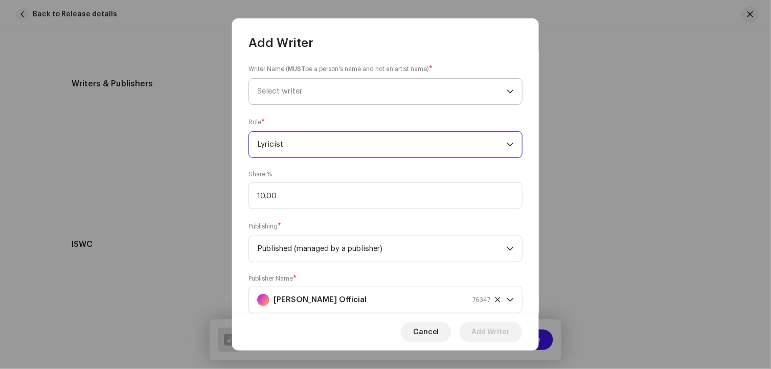
click at [313, 94] on span "Select writer" at bounding box center [382, 92] width 250 height 26
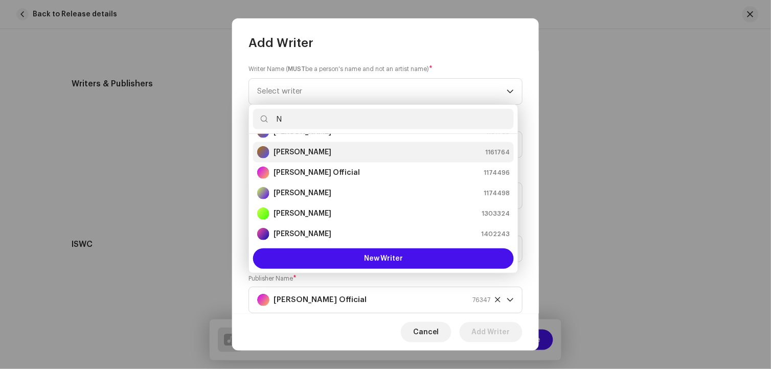
scroll to position [0, 0]
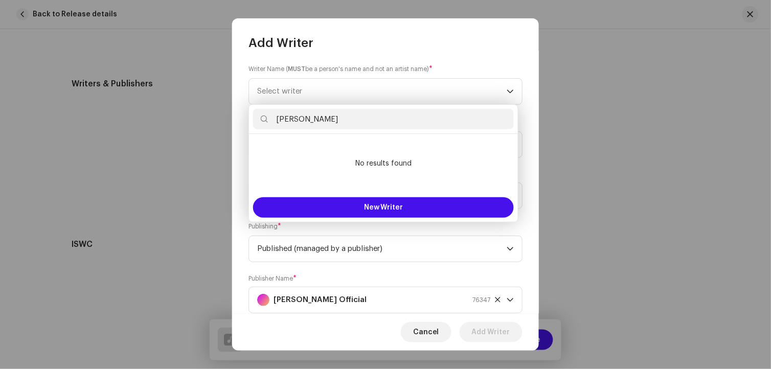
drag, startPoint x: 329, startPoint y: 123, endPoint x: 269, endPoint y: 121, distance: 59.9
click at [269, 121] on input "Nadir Chandio" at bounding box center [383, 119] width 261 height 20
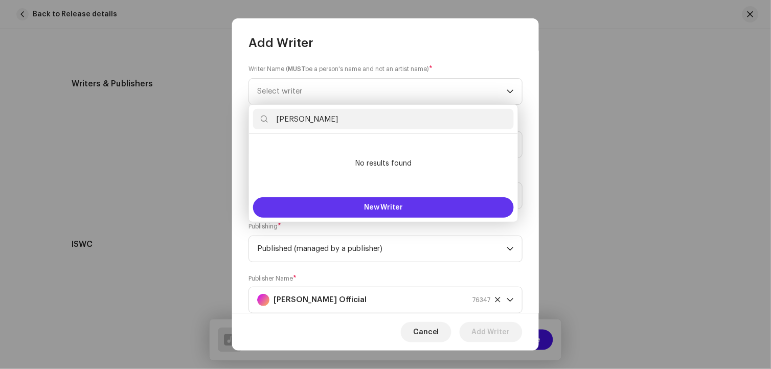
type input "Nadir Chandio"
click at [434, 202] on button "New Writer" at bounding box center [383, 207] width 261 height 20
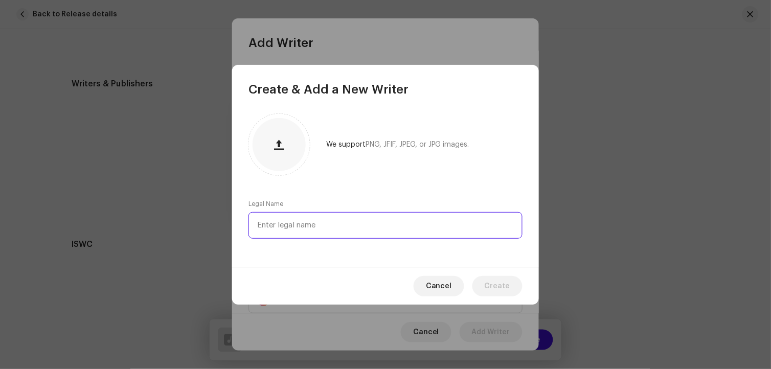
click at [387, 217] on input "text" at bounding box center [385, 225] width 274 height 27
paste input "Nadir Chandio"
type input "Nadir Chandio"
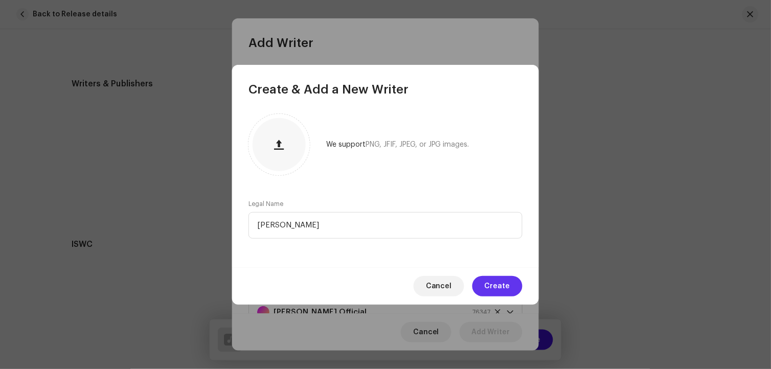
click at [497, 279] on span "Create" at bounding box center [498, 286] width 26 height 20
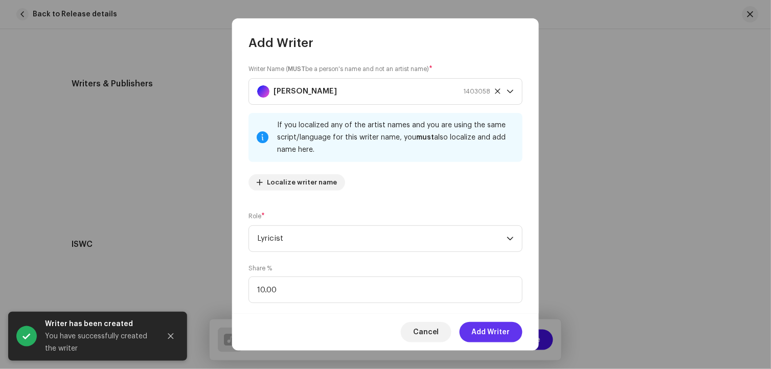
click at [505, 329] on span "Add Writer" at bounding box center [491, 332] width 38 height 20
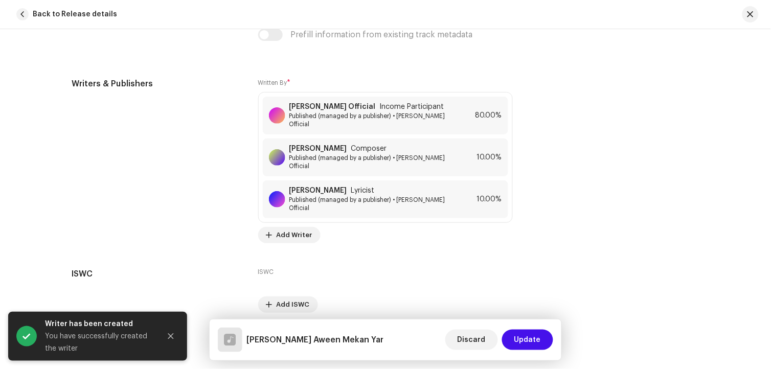
click at [534, 341] on span "Update" at bounding box center [527, 340] width 27 height 20
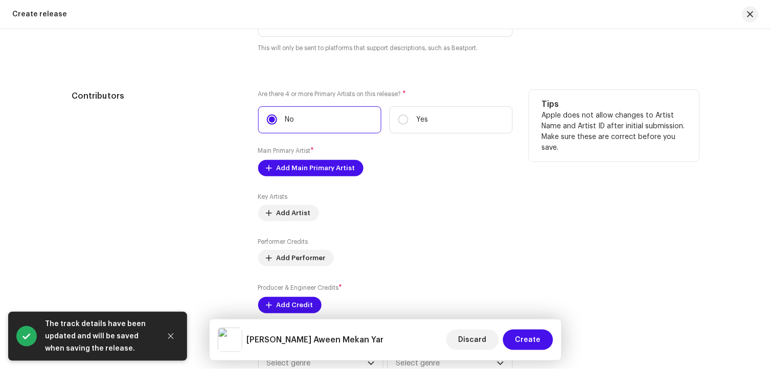
scroll to position [1193, 0]
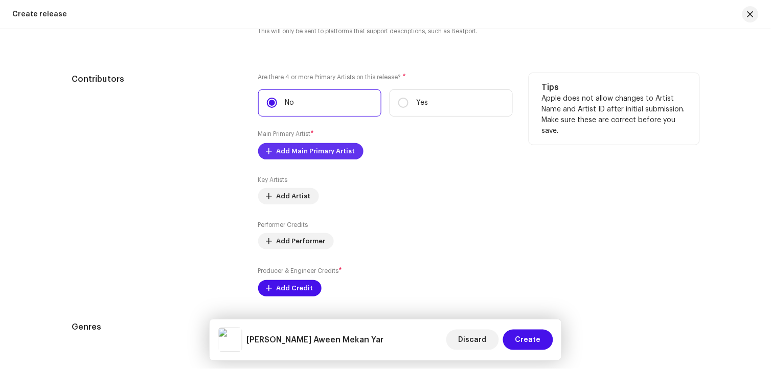
click at [329, 155] on span "Add Main Primary Artist" at bounding box center [316, 151] width 79 height 20
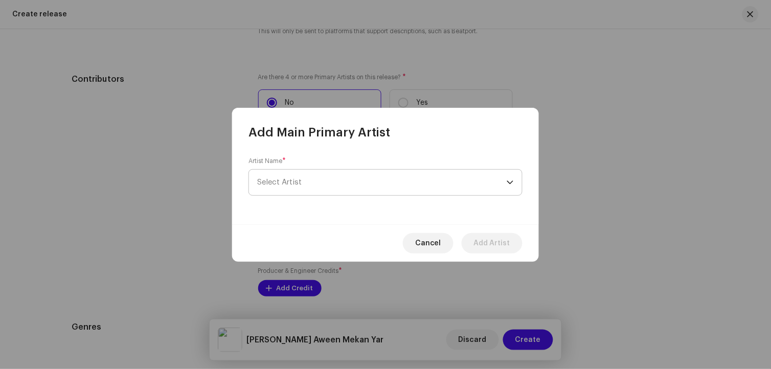
click at [315, 192] on span "Select Artist" at bounding box center [382, 183] width 250 height 26
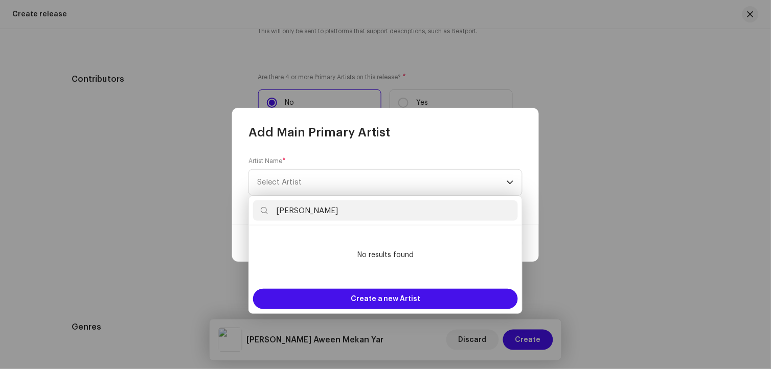
drag, startPoint x: 340, startPoint y: 211, endPoint x: 275, endPoint y: 205, distance: 64.7
click at [275, 205] on input "Nadir Chandio" at bounding box center [385, 210] width 265 height 20
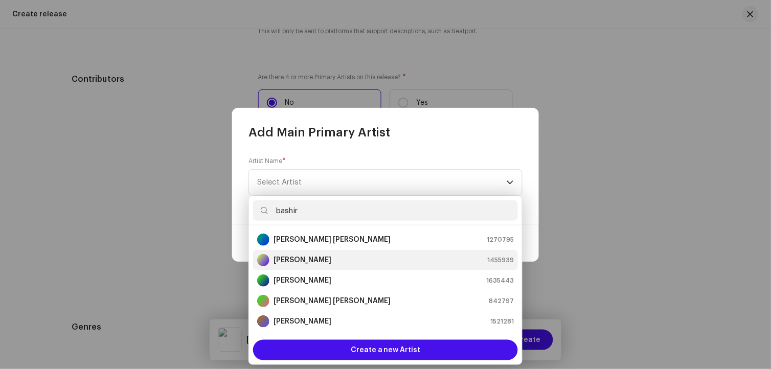
type input "bashir"
click at [302, 261] on strong "[PERSON_NAME]" at bounding box center [303, 260] width 58 height 10
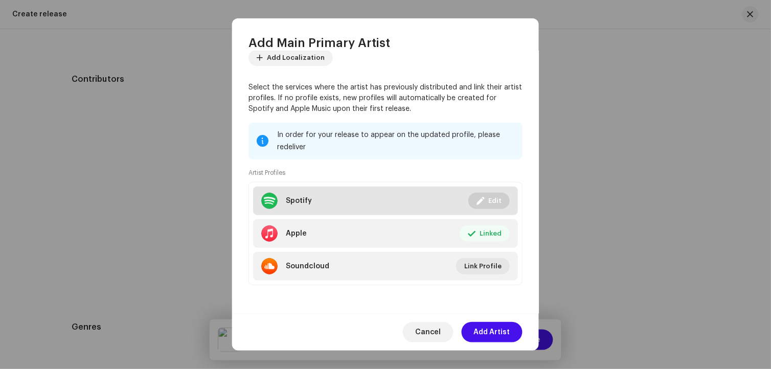
scroll to position [70, 0]
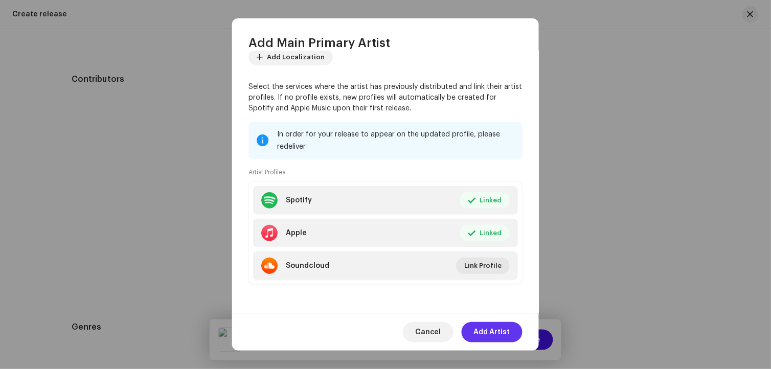
click at [499, 330] on span "Add Artist" at bounding box center [492, 332] width 36 height 20
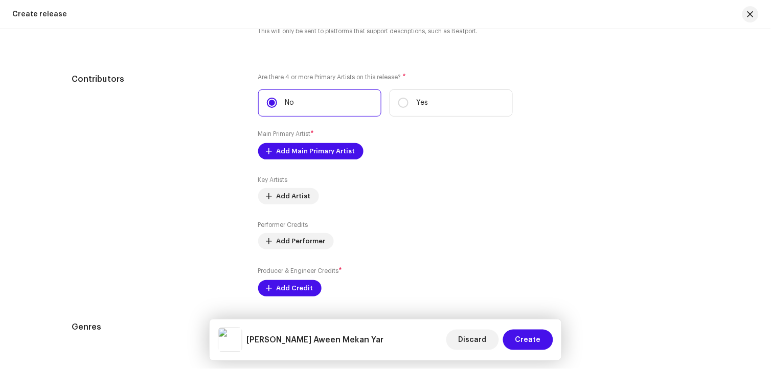
scroll to position [1306, 0]
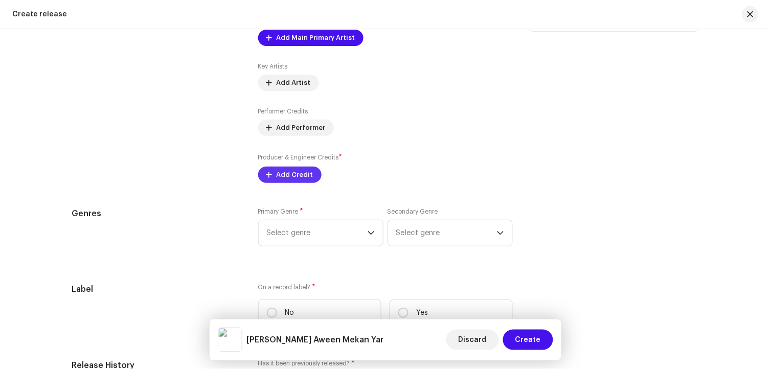
click at [292, 185] on span "Add Credit" at bounding box center [295, 175] width 37 height 20
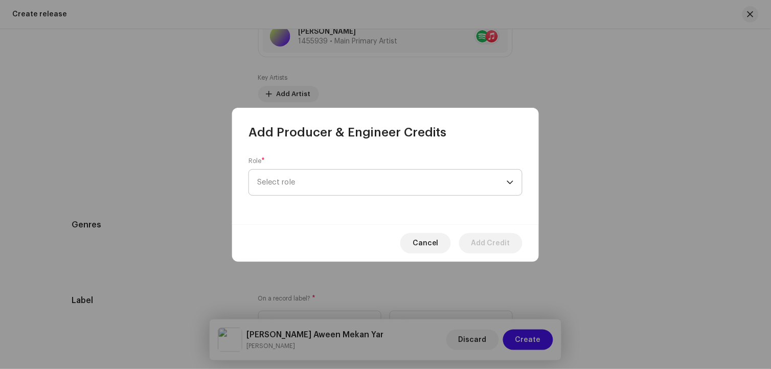
click at [299, 193] on span "Select role" at bounding box center [382, 183] width 250 height 26
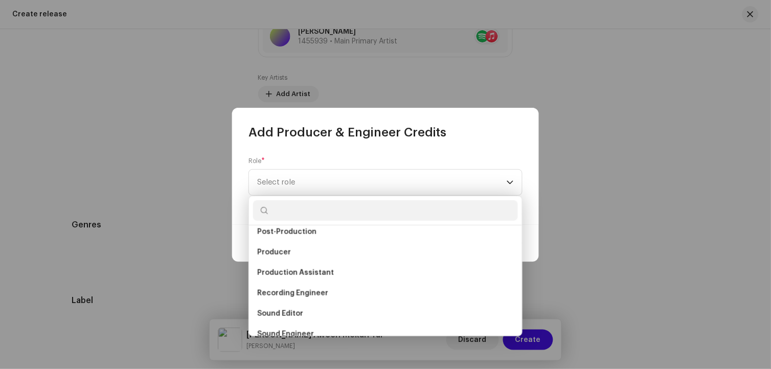
scroll to position [397, 0]
click at [282, 254] on span "Producer" at bounding box center [274, 251] width 34 height 10
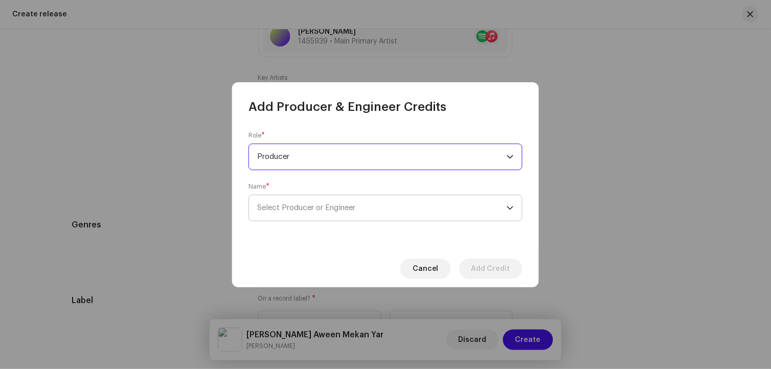
click at [293, 212] on span "Select Producer or Engineer" at bounding box center [382, 208] width 250 height 26
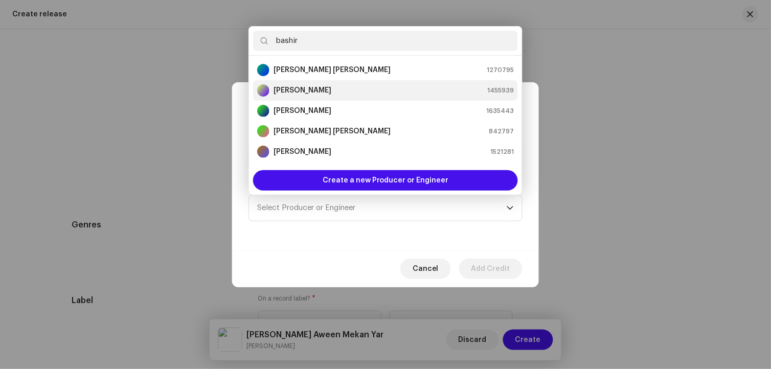
type input "bashir"
click at [310, 92] on strong "[PERSON_NAME]" at bounding box center [303, 90] width 58 height 10
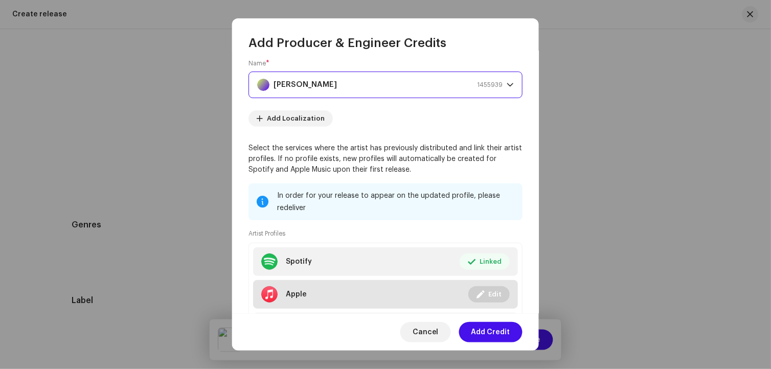
scroll to position [121, 0]
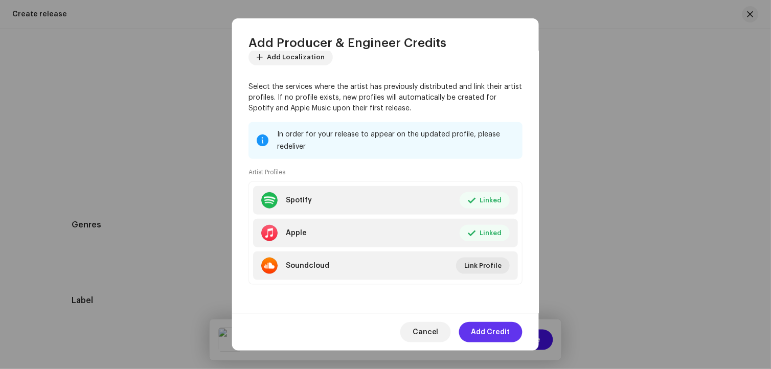
click at [492, 330] on span "Add Credit" at bounding box center [490, 332] width 39 height 20
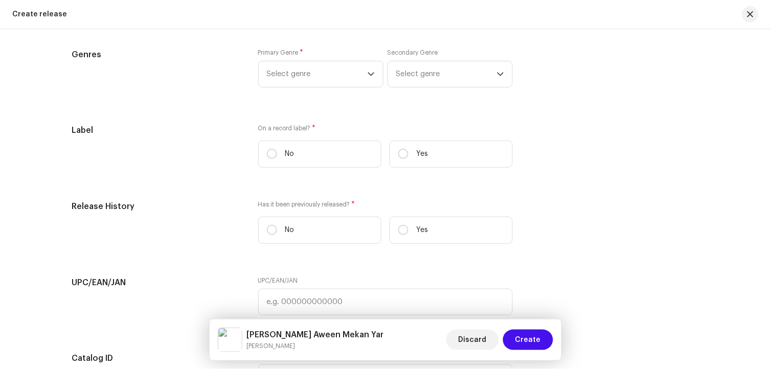
scroll to position [1520, 0]
click at [318, 83] on span "Select genre" at bounding box center [317, 74] width 101 height 26
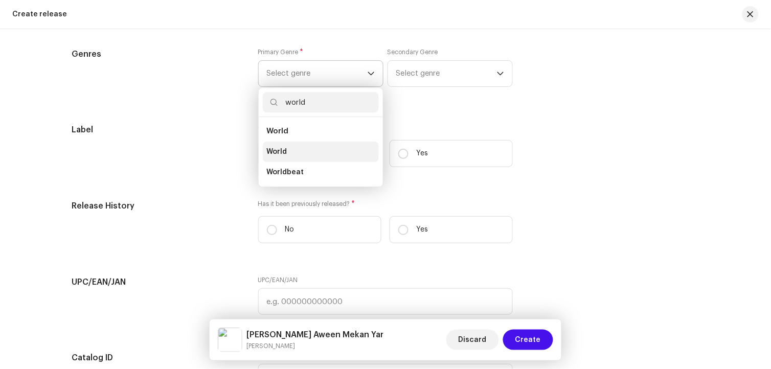
type input "world"
click at [280, 157] on span "World" at bounding box center [277, 152] width 20 height 10
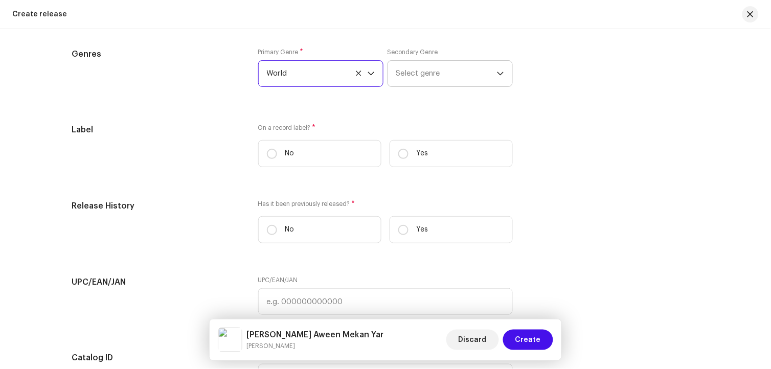
click at [422, 82] on span "Select genre" at bounding box center [446, 74] width 101 height 26
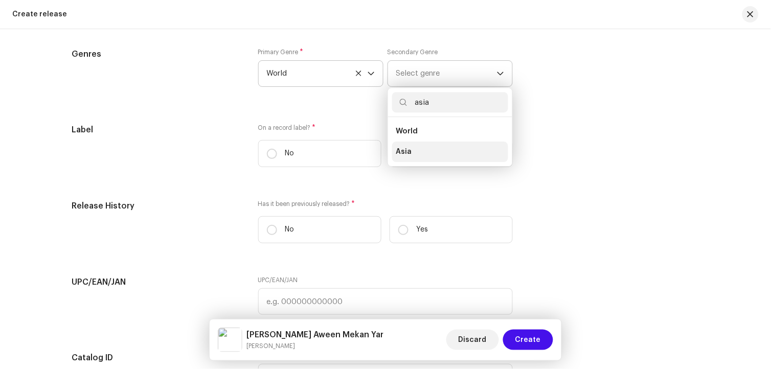
type input "asia"
click at [410, 156] on li "Asia" at bounding box center [450, 152] width 116 height 20
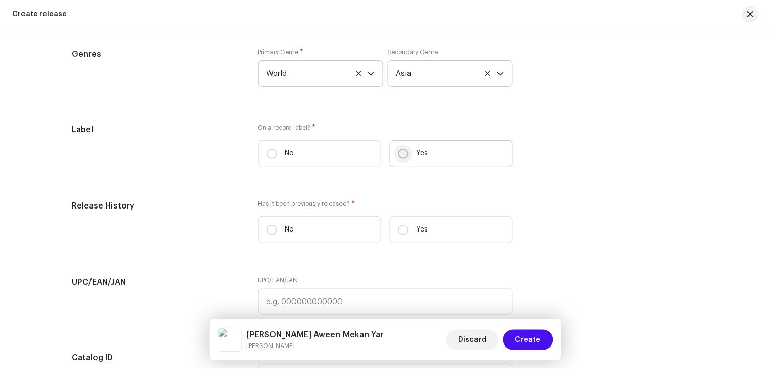
click at [404, 159] on input "Yes" at bounding box center [403, 154] width 10 height 10
radio input "true"
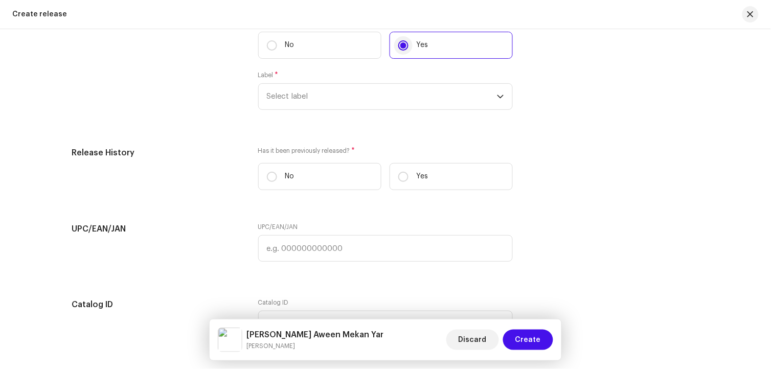
scroll to position [1633, 0]
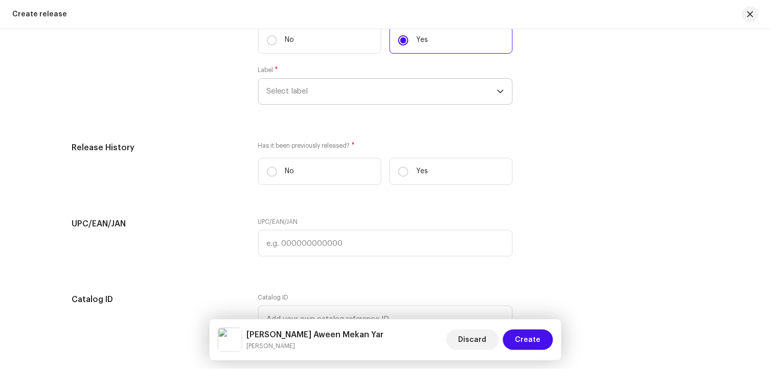
click at [299, 100] on span "Select label" at bounding box center [382, 92] width 230 height 26
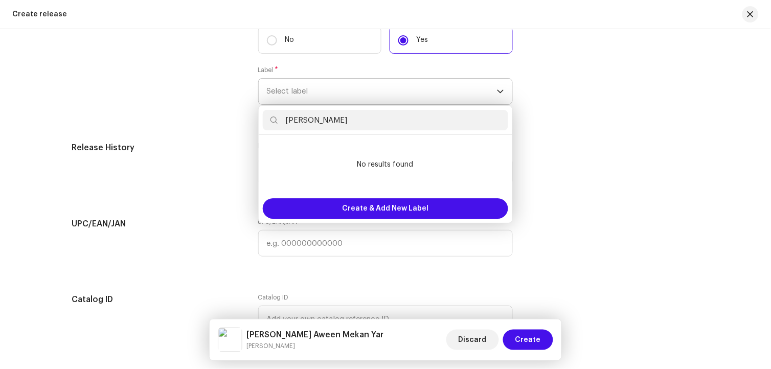
drag, startPoint x: 354, startPoint y: 129, endPoint x: 279, endPoint y: 120, distance: 75.8
click at [279, 120] on input "Nadir Chandio" at bounding box center [385, 120] width 245 height 20
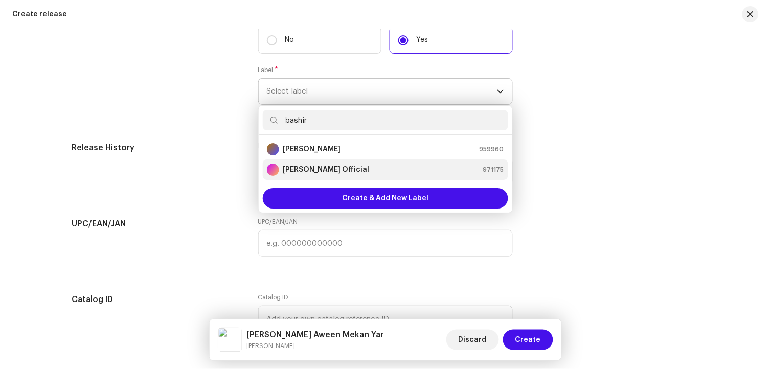
type input "bashir"
click at [364, 172] on div "[PERSON_NAME] Official 971175" at bounding box center [385, 170] width 237 height 12
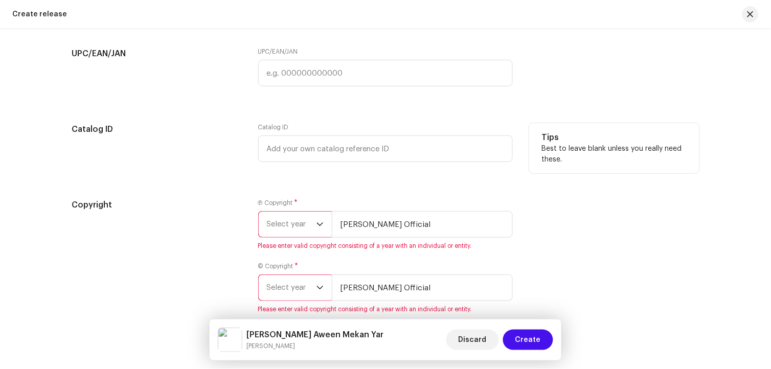
scroll to position [1690, 0]
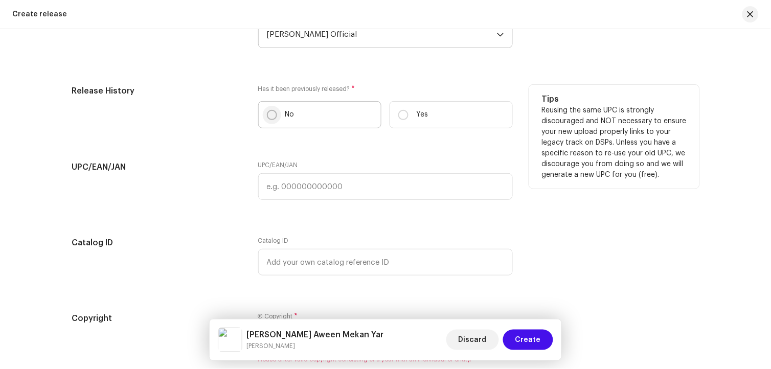
click at [271, 120] on input "No" at bounding box center [272, 115] width 10 height 10
radio input "true"
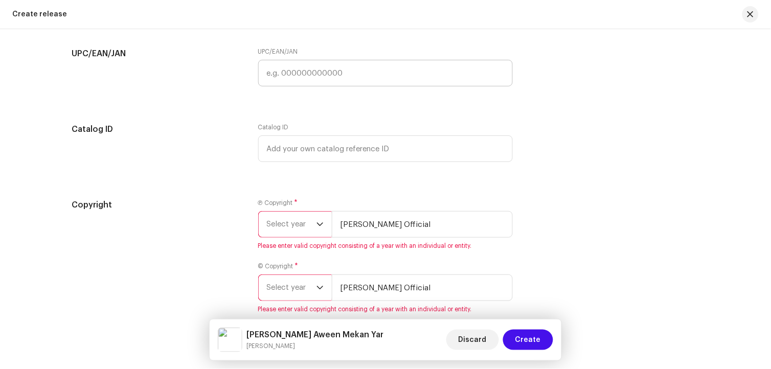
scroll to position [1867, 0]
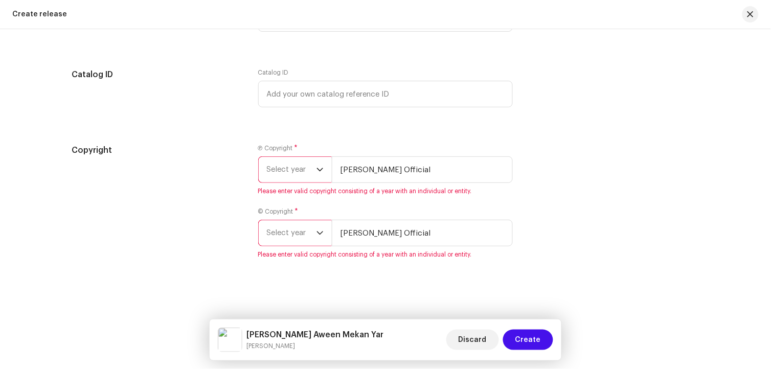
click at [317, 180] on div "dropdown trigger" at bounding box center [320, 170] width 7 height 26
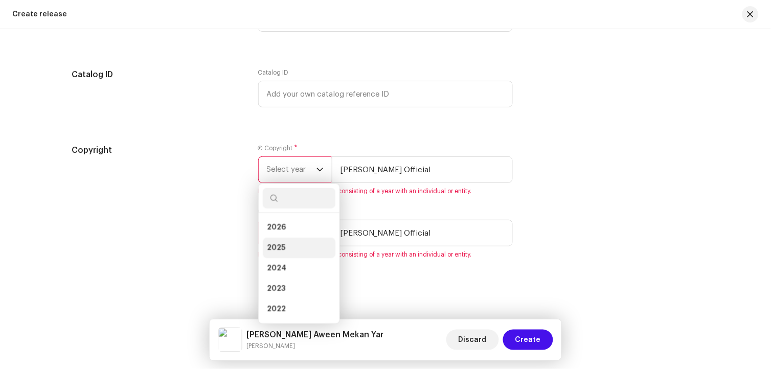
click at [284, 239] on li "2025" at bounding box center [299, 248] width 73 height 20
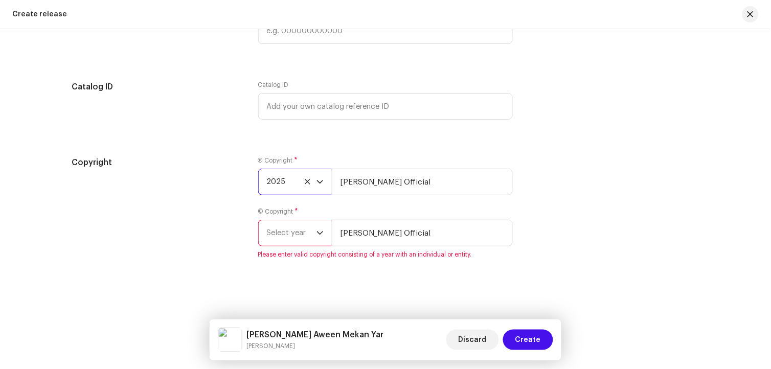
scroll to position [1854, 0]
click at [284, 239] on span "Select year" at bounding box center [292, 233] width 50 height 26
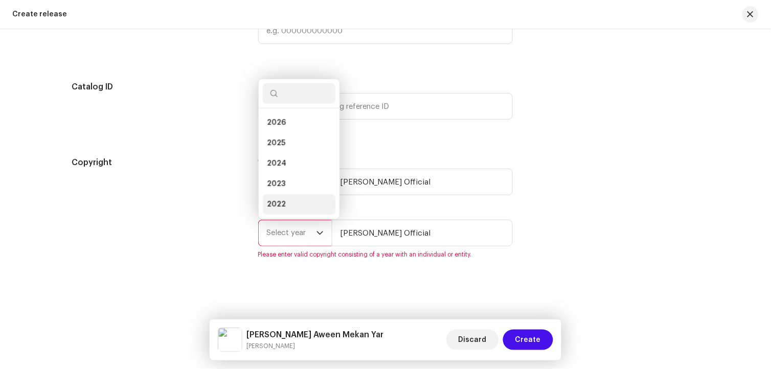
scroll to position [16, 0]
click at [279, 128] on span "2025" at bounding box center [276, 127] width 18 height 10
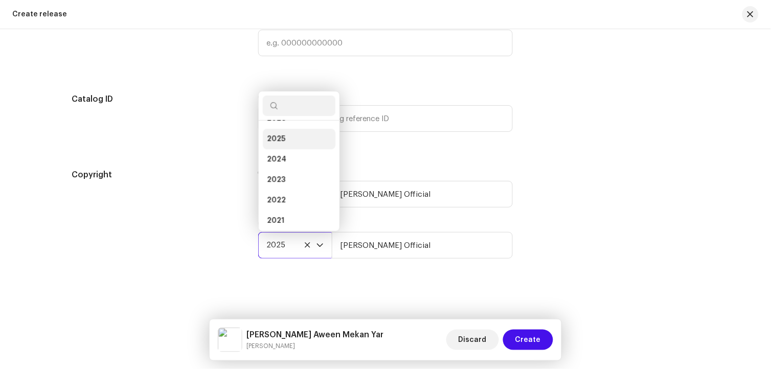
scroll to position [1842, 0]
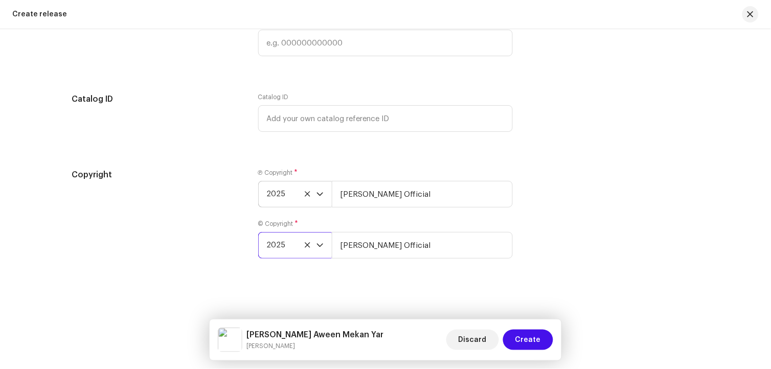
click at [657, 247] on div "Copyright Ⓟ Copyright * 2025 [PERSON_NAME] Official © Copyright * 2025 [PERSON_…" at bounding box center [386, 220] width 628 height 102
click at [533, 341] on span "Create" at bounding box center [528, 340] width 26 height 20
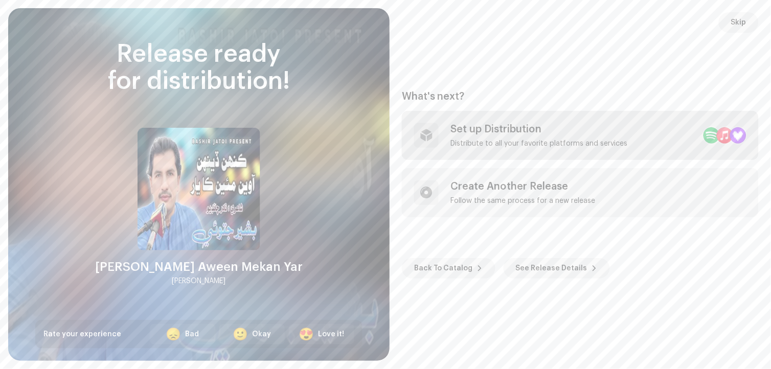
click at [513, 131] on div "Set up Distribution" at bounding box center [539, 129] width 177 height 12
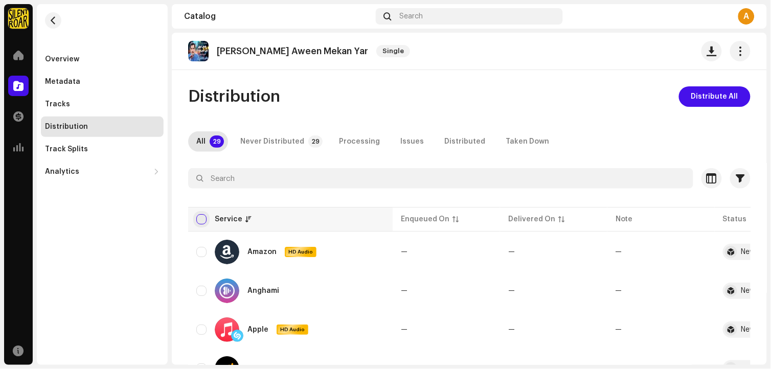
click at [201, 220] on input "checkbox" at bounding box center [201, 219] width 10 height 10
checkbox input "true"
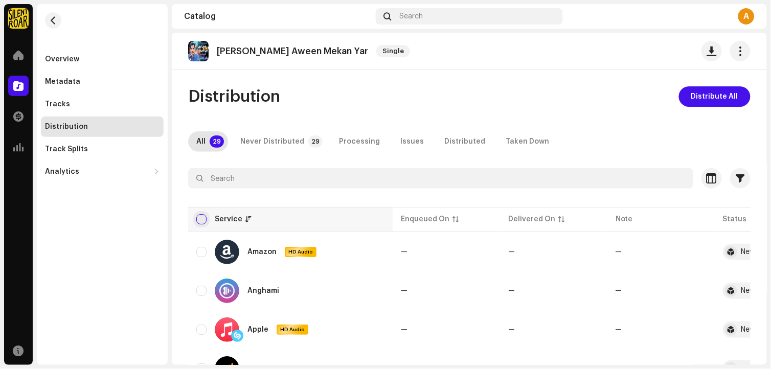
checkbox input "true"
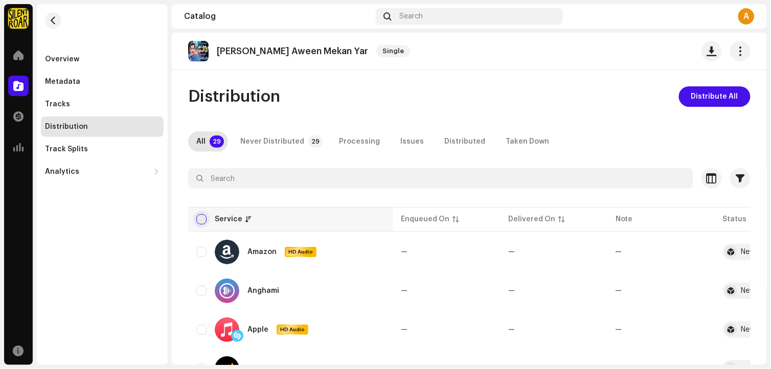
checkbox input "true"
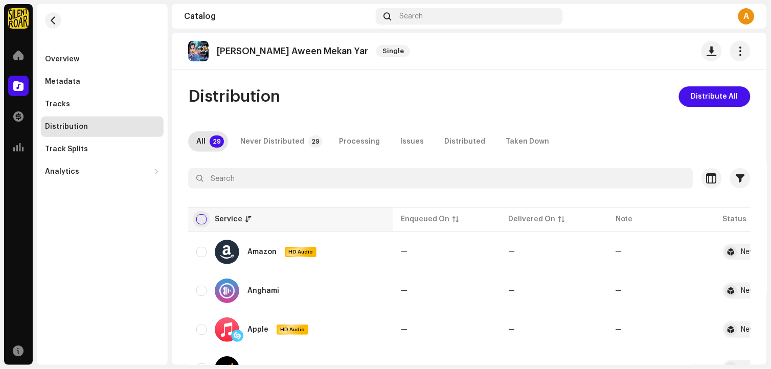
checkbox input "true"
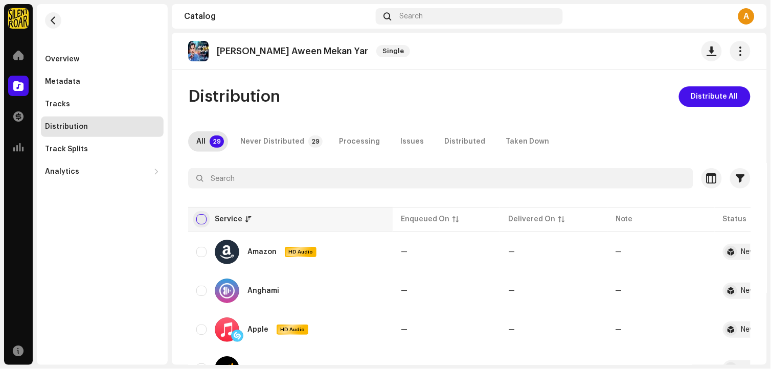
checkbox input "true"
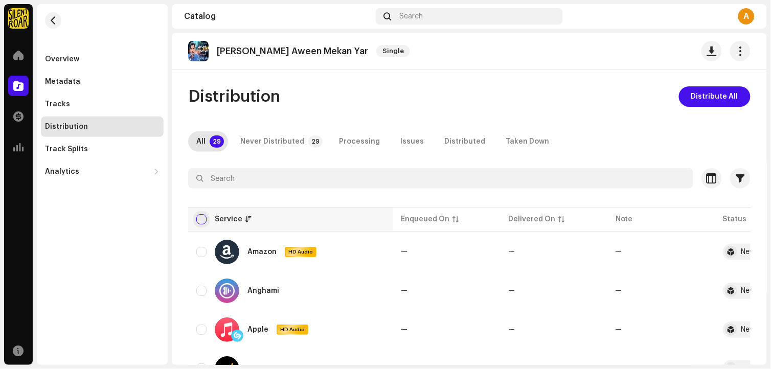
checkbox input "true"
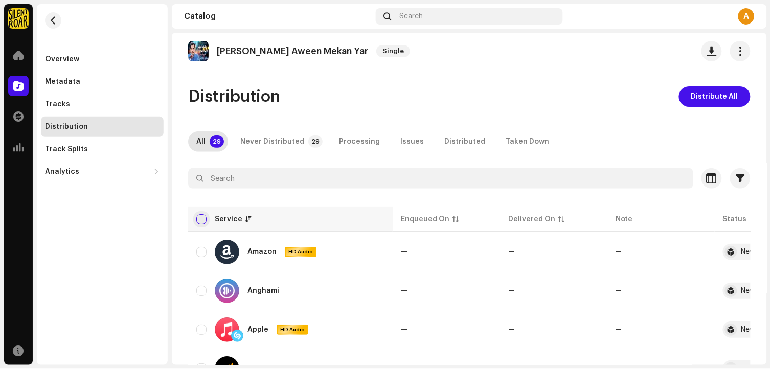
checkbox input "true"
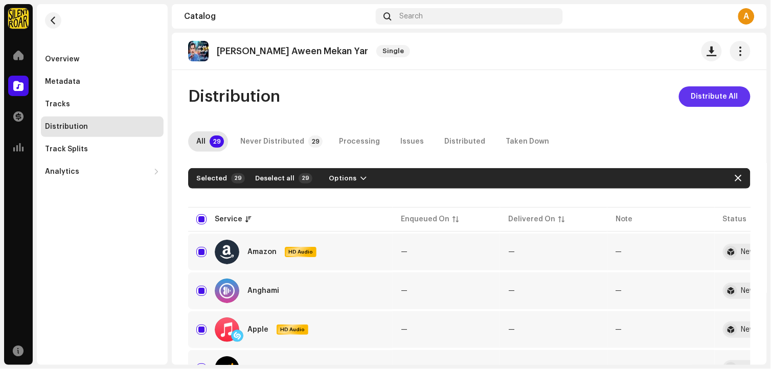
click at [735, 94] on button "Distribute All" at bounding box center [715, 96] width 72 height 20
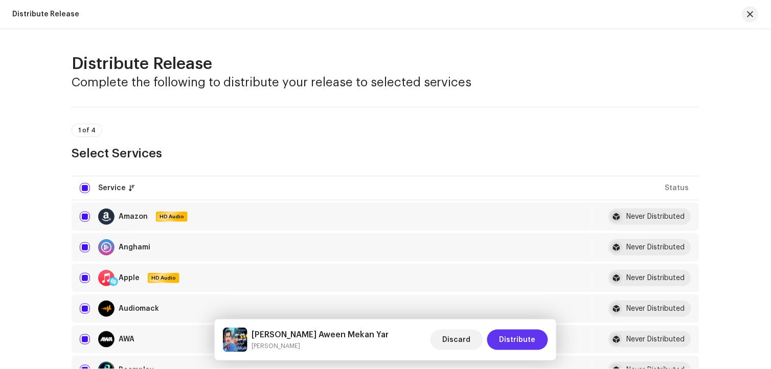
click at [532, 344] on span "Distribute" at bounding box center [518, 340] width 36 height 20
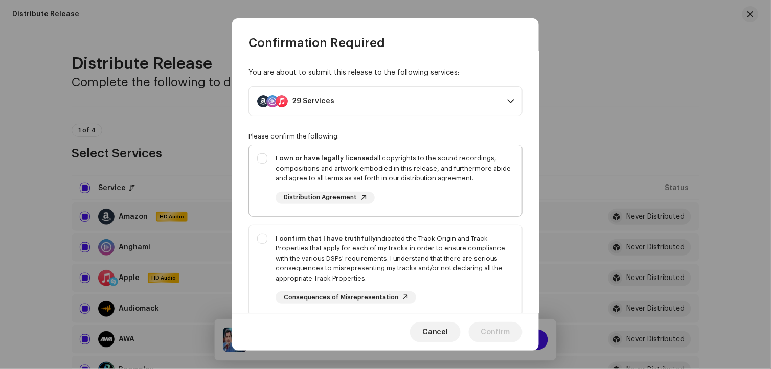
click at [405, 174] on div "I own or have legally licensed all copyrights to the sound recordings, composit…" at bounding box center [395, 168] width 238 height 30
checkbox input "true"
click at [398, 243] on div "I confirm that I have truthfully indicated the Track Origin and Track Propertie…" at bounding box center [395, 259] width 238 height 50
checkbox input "true"
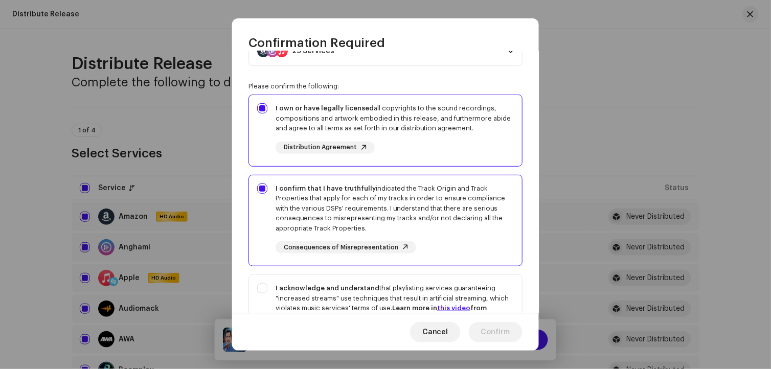
scroll to position [114, 0]
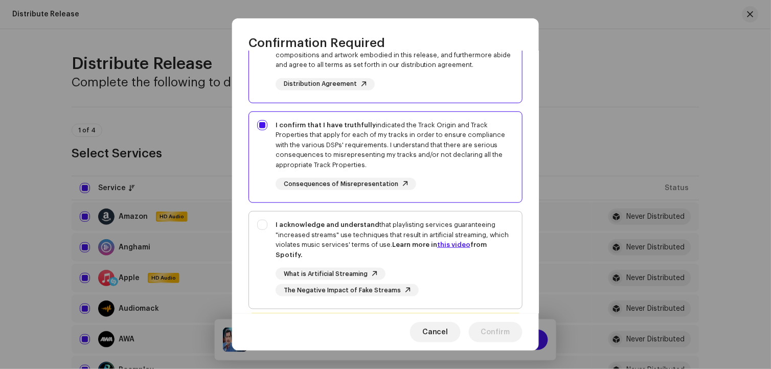
click at [381, 221] on div "I acknowledge and understand that playlisting services guaranteeing "increased …" at bounding box center [395, 240] width 238 height 40
checkbox input "true"
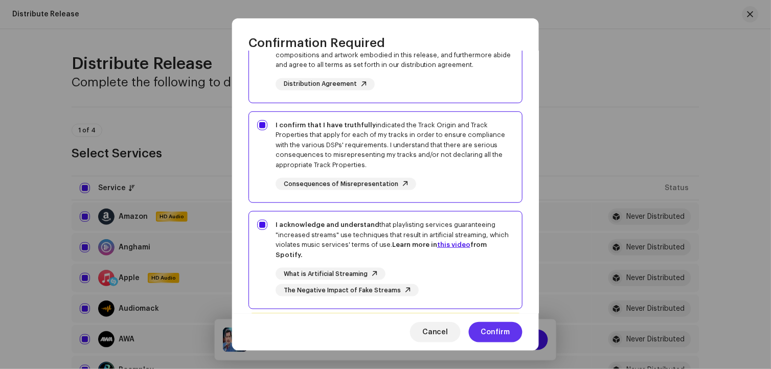
click at [496, 325] on span "Confirm" at bounding box center [495, 332] width 29 height 20
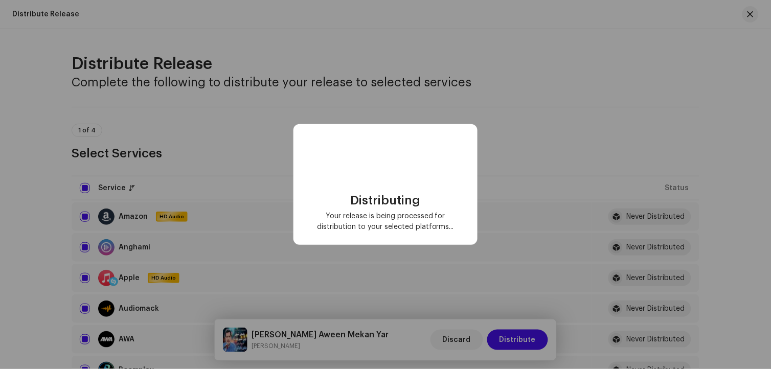
checkbox input "false"
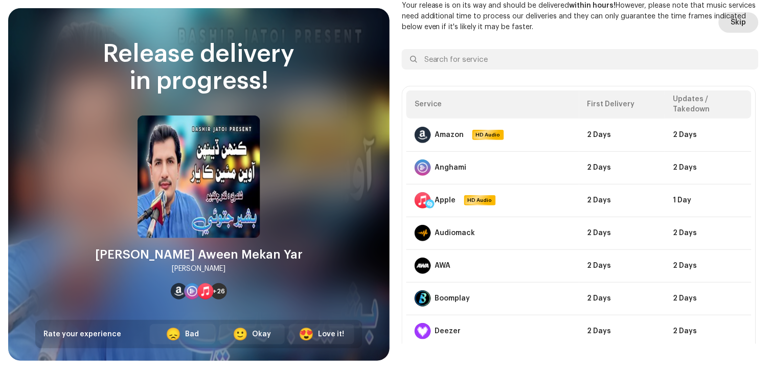
click at [733, 24] on span "Skip" at bounding box center [738, 22] width 15 height 20
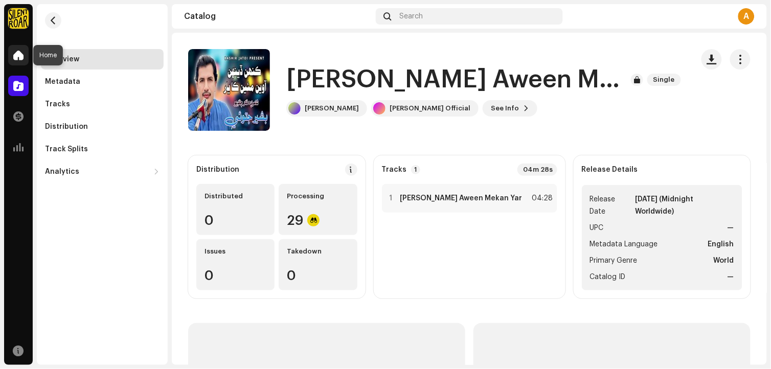
click at [18, 55] on span at bounding box center [18, 55] width 10 height 8
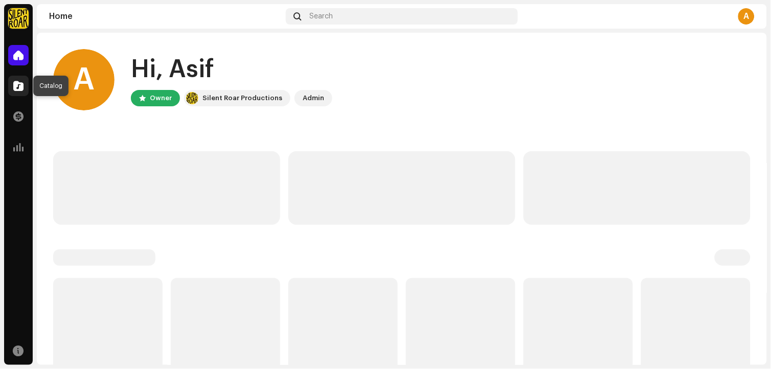
click at [22, 91] on div at bounding box center [18, 86] width 20 height 20
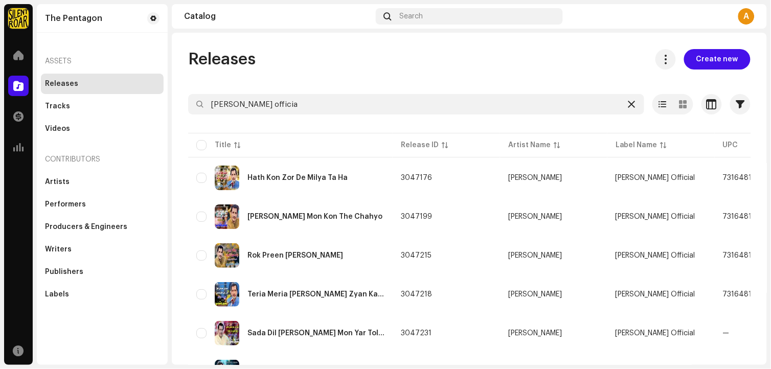
click at [628, 106] on icon at bounding box center [631, 104] width 7 height 8
